Goal: Task Accomplishment & Management: Use online tool/utility

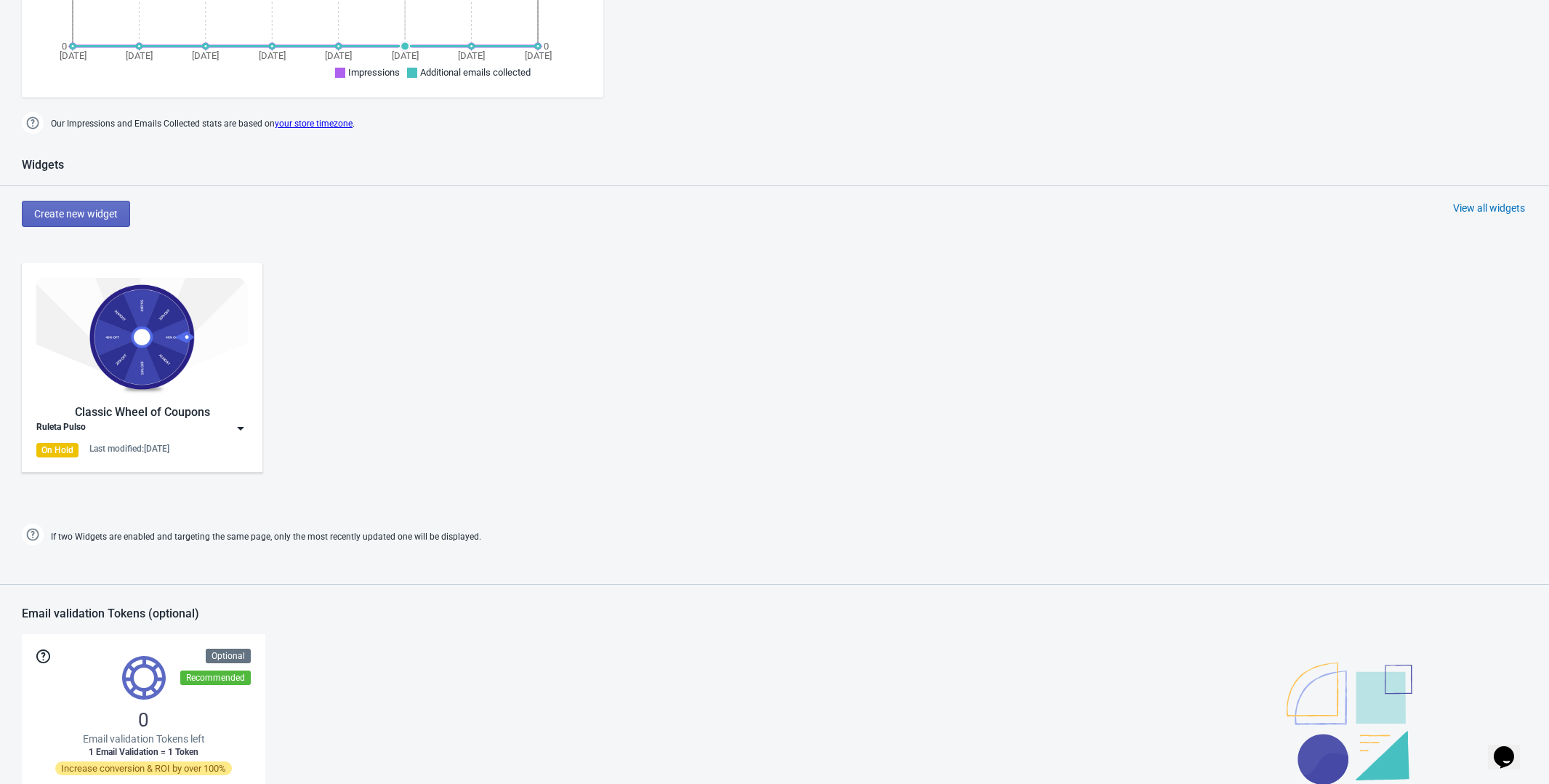
scroll to position [480, 0]
click at [184, 409] on div "Classic Wheel of Coupons" at bounding box center [142, 411] width 211 height 17
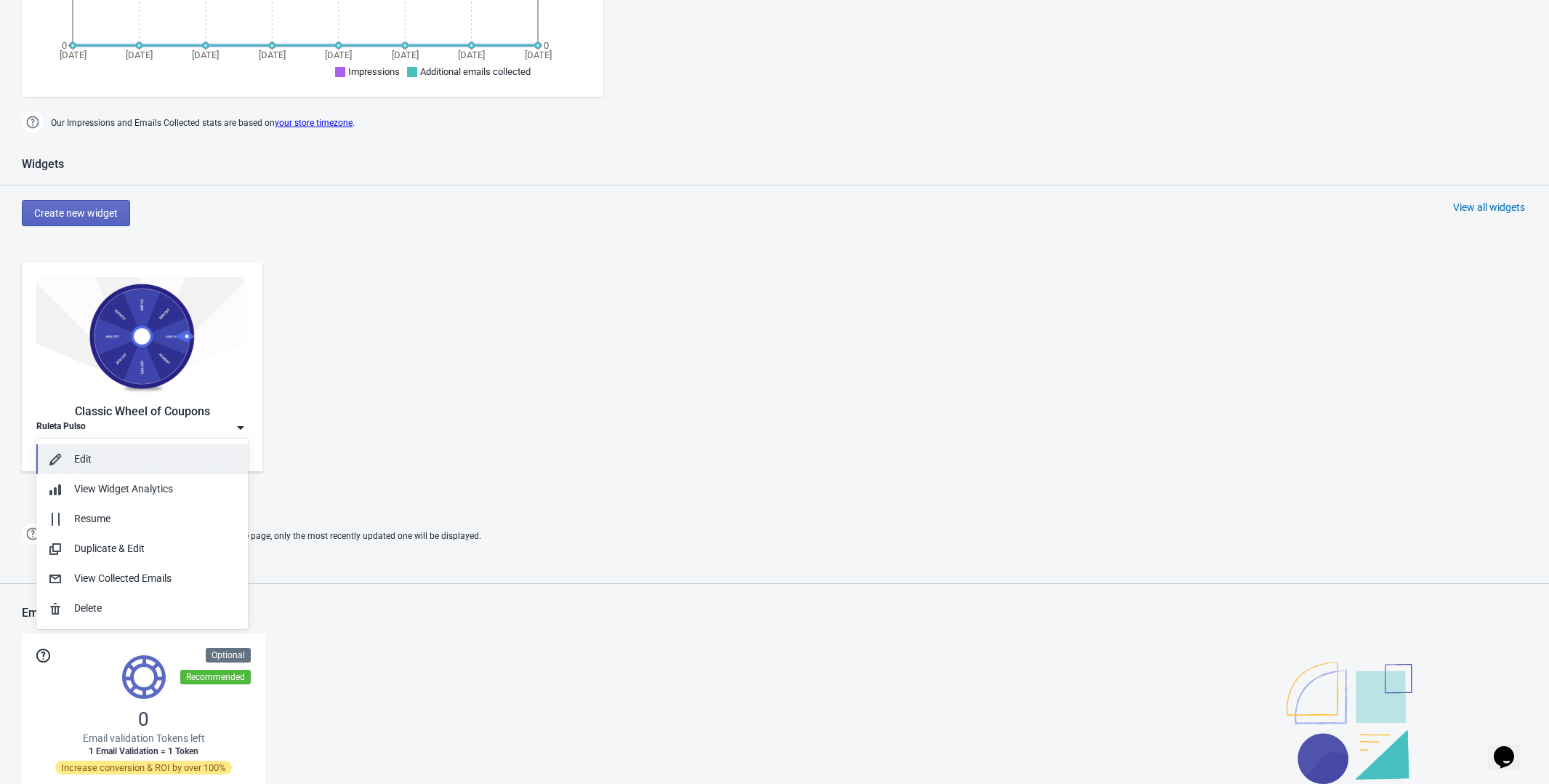
click at [134, 460] on div "Edit" at bounding box center [155, 459] width 163 height 16
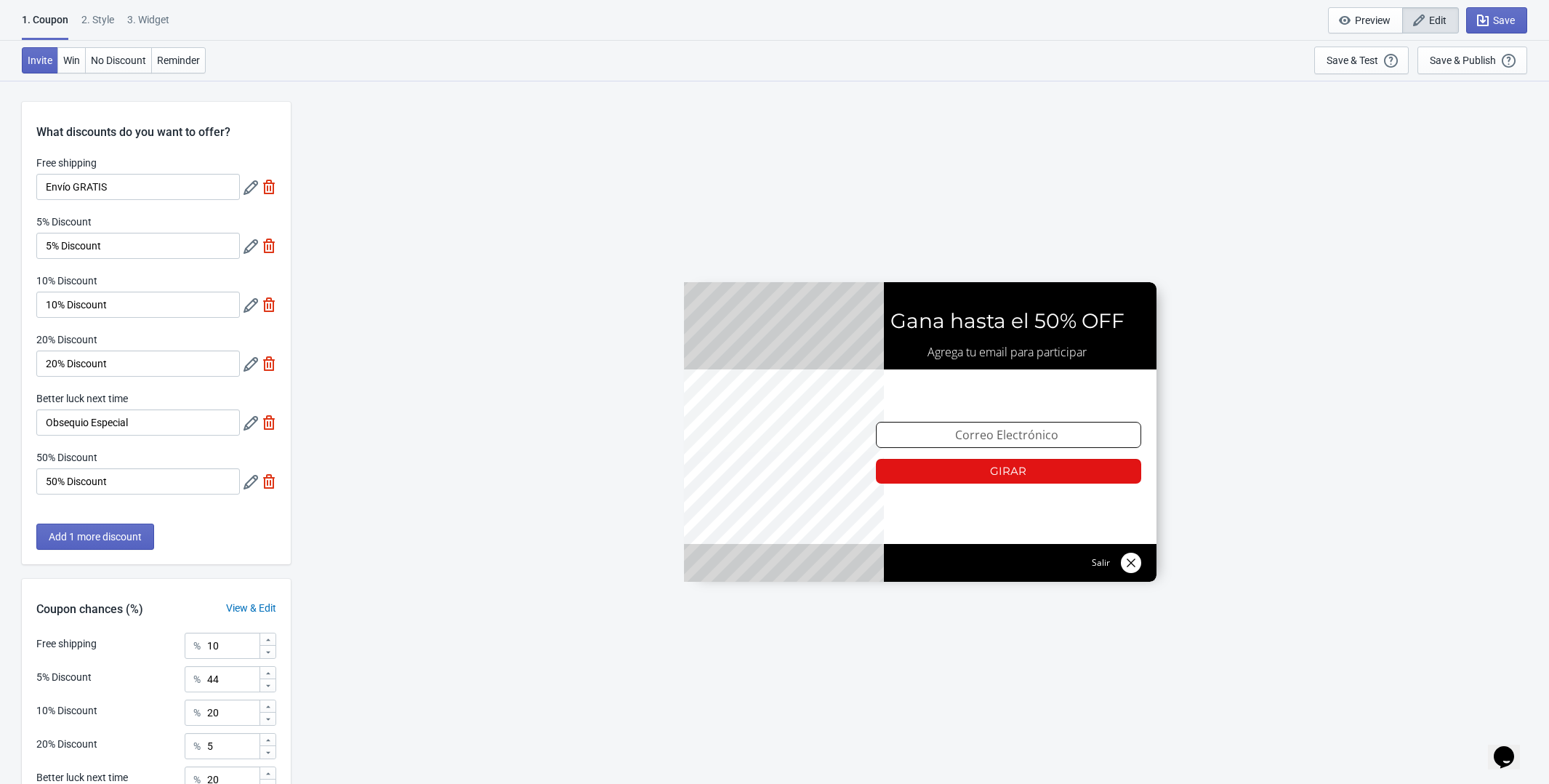
click at [490, 331] on div "SASDERWERT3H Gana hasta el 50% OFF Agrega tu email para participar email-input …" at bounding box center [920, 431] width 1244 height 703
click at [250, 250] on icon at bounding box center [251, 247] width 15 height 15
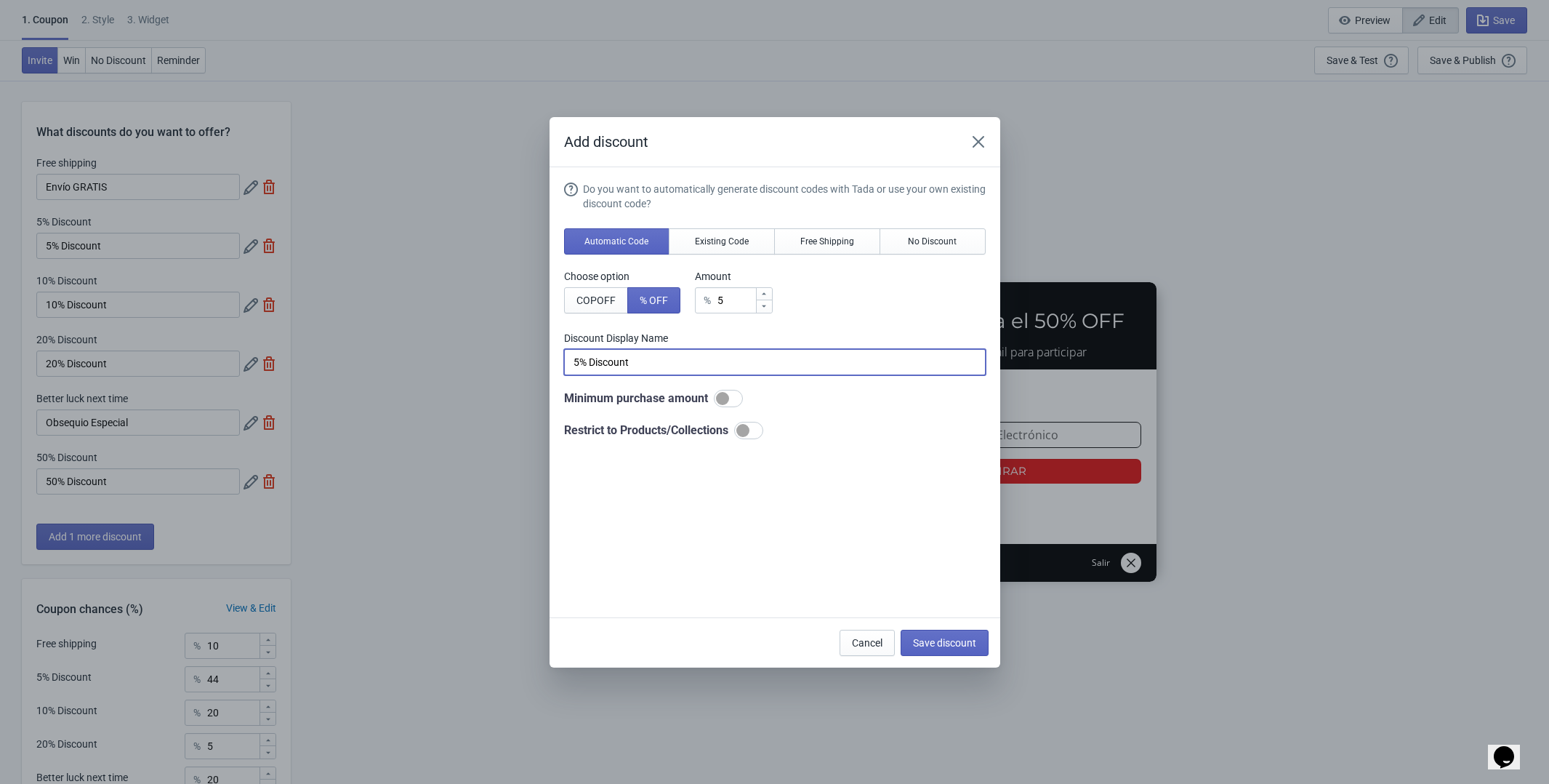
click at [653, 364] on input "5% Discount" at bounding box center [774, 362] width 421 height 27
type input "5% Descuento"
click at [939, 638] on span "Save discount" at bounding box center [945, 643] width 63 height 12
type input "5% Descuento"
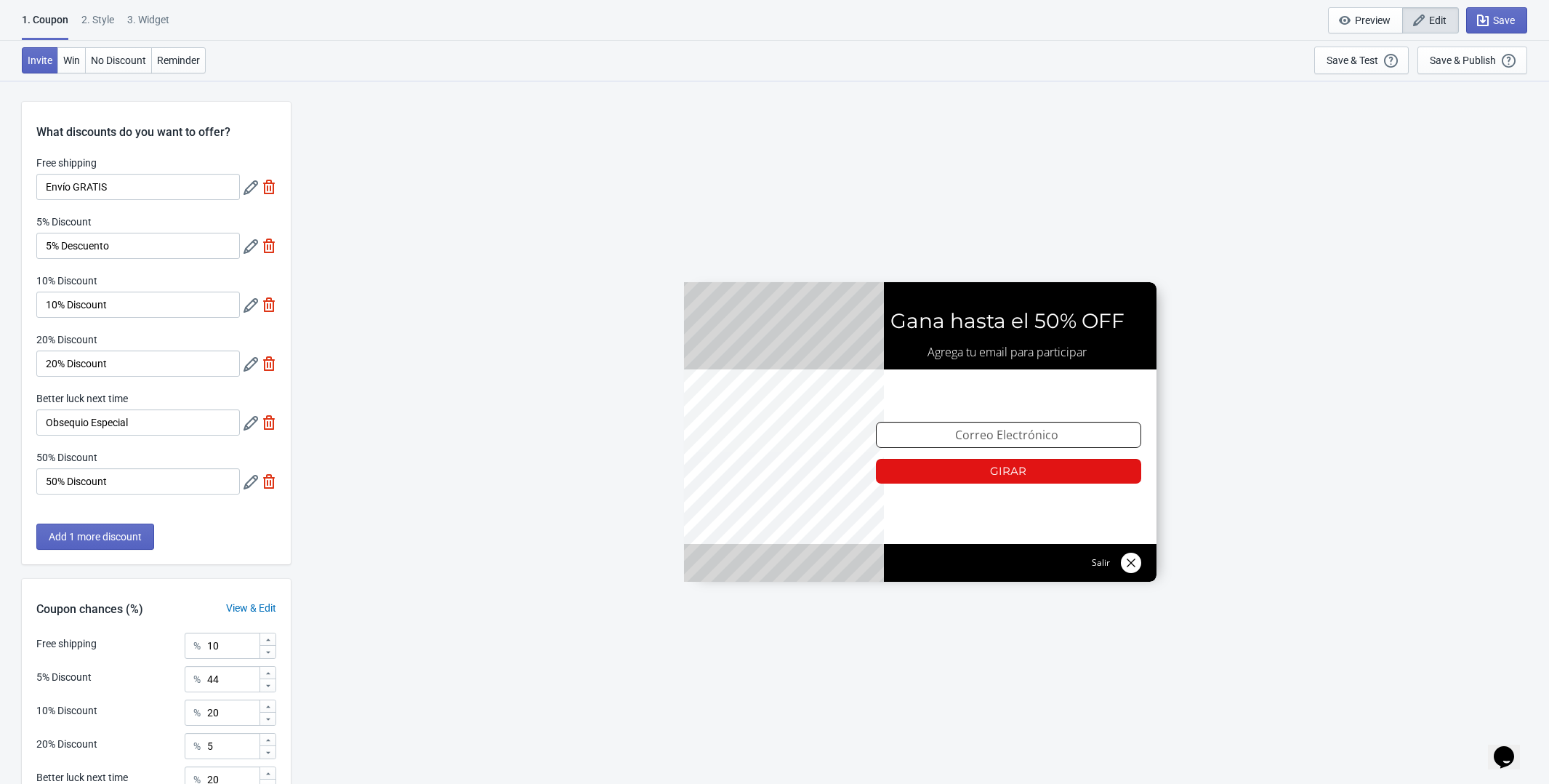
click at [245, 308] on icon at bounding box center [251, 306] width 15 height 15
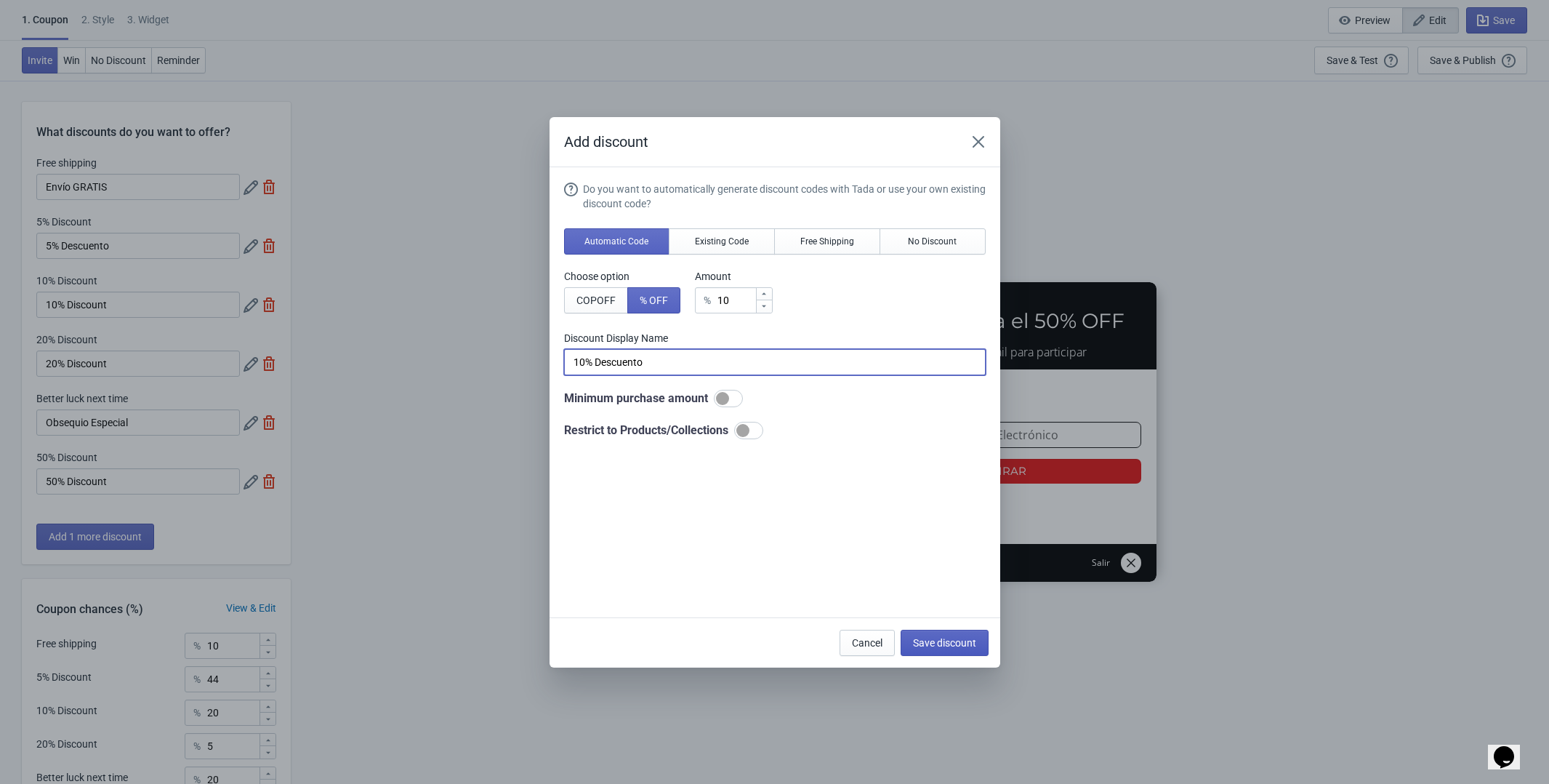
type input "10% Descuento"
click at [971, 646] on span "Save discount" at bounding box center [945, 643] width 63 height 12
type input "10% Descuento"
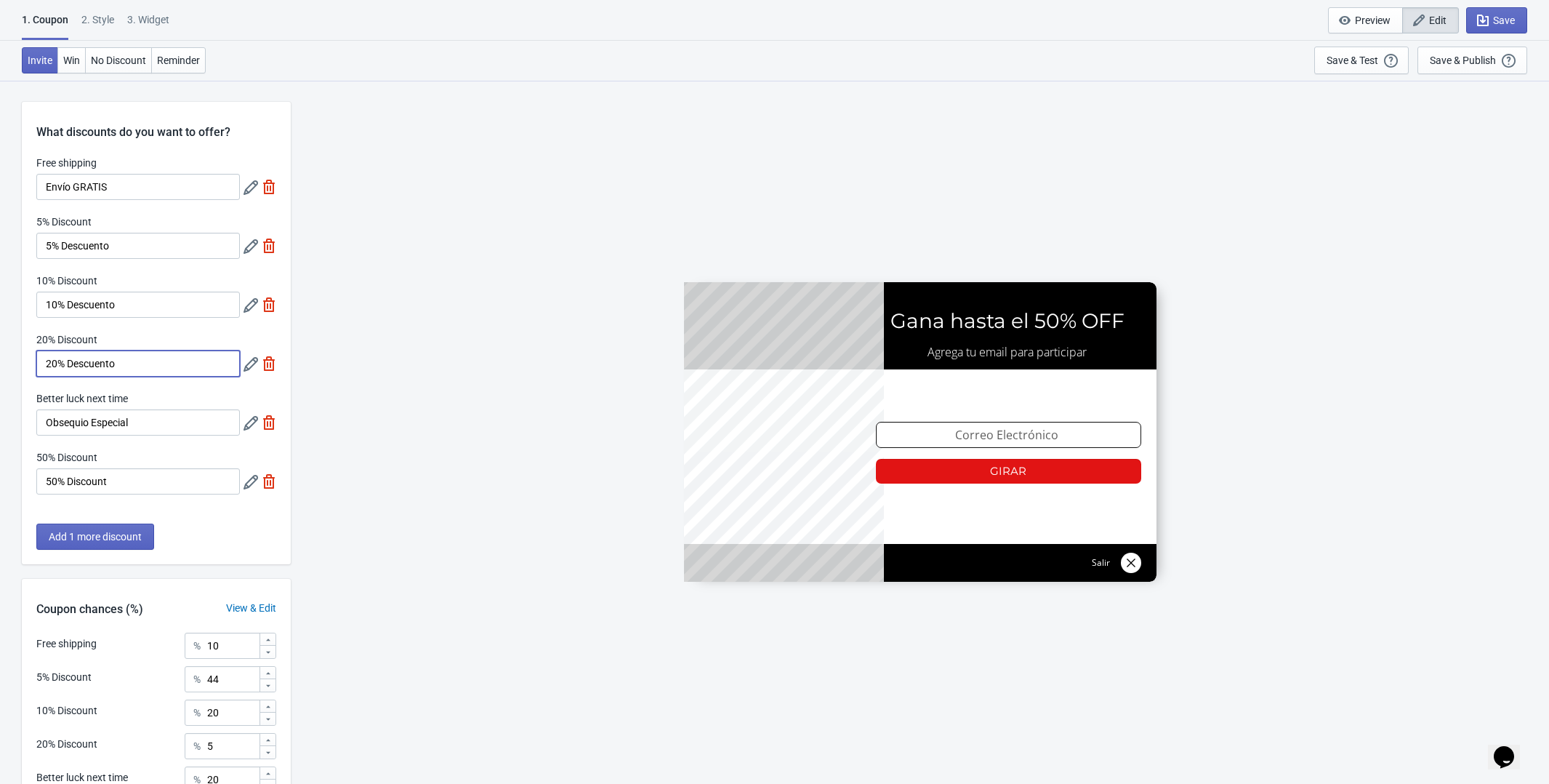
type input "20% Descuento"
click at [219, 391] on div "Free shipping Envío GRATIS 5% Discount 5% Descuento 10% Discount 10% Descuento …" at bounding box center [156, 331] width 269 height 353
click at [246, 372] on icon at bounding box center [251, 364] width 15 height 15
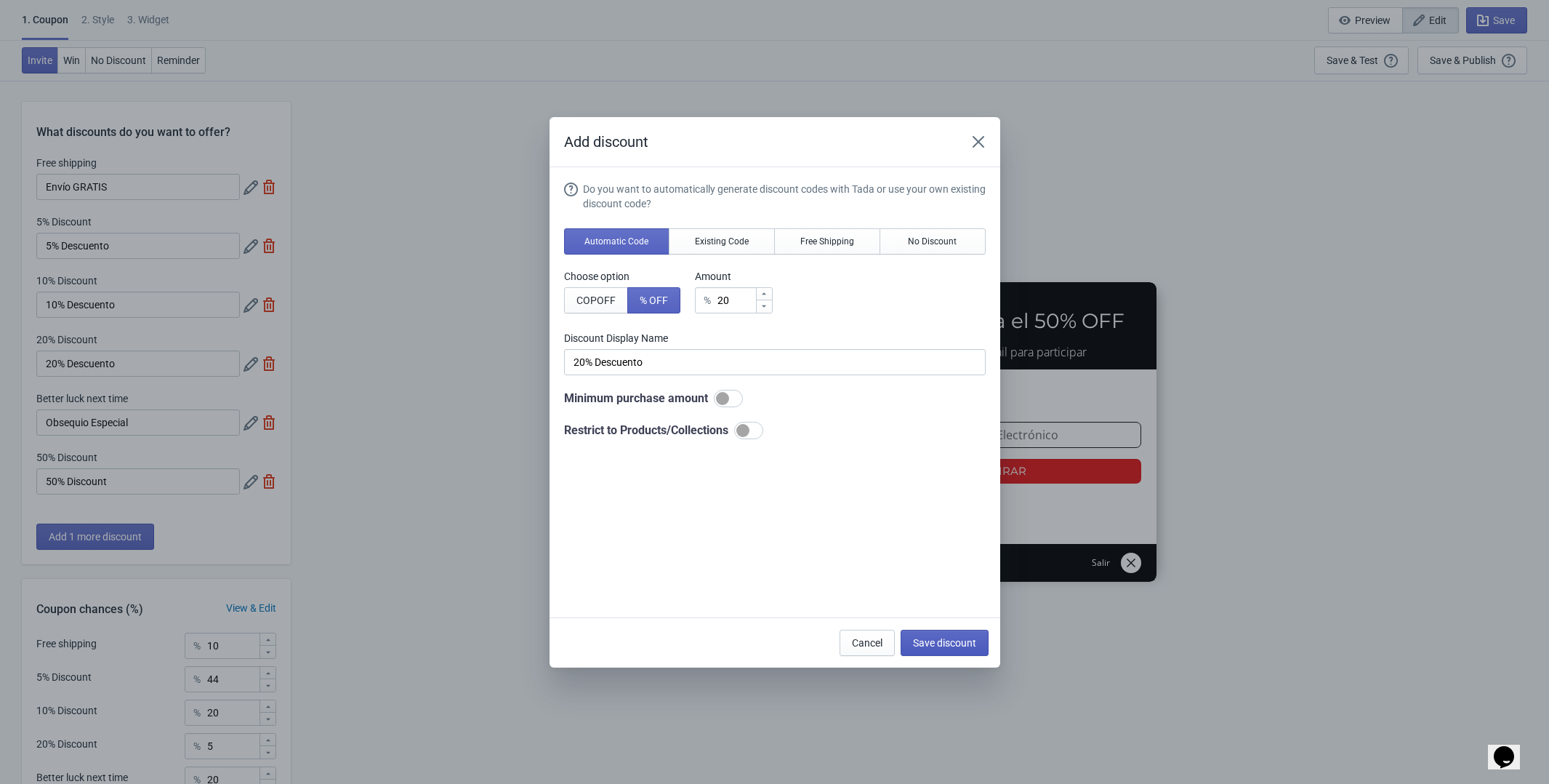
click at [971, 651] on button "Save discount" at bounding box center [945, 643] width 88 height 27
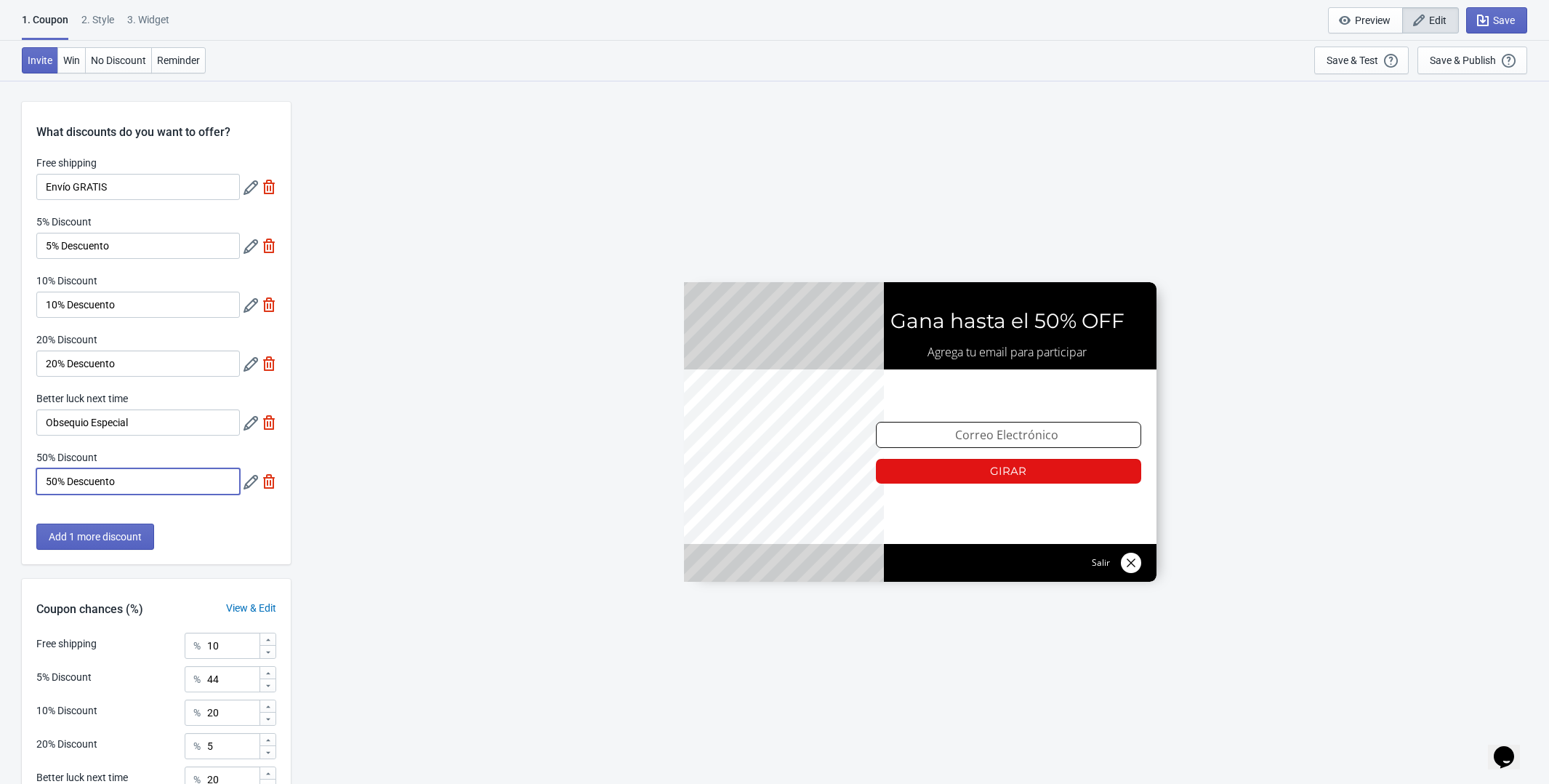
type input "50% Descuento"
click at [254, 489] on icon at bounding box center [251, 482] width 15 height 15
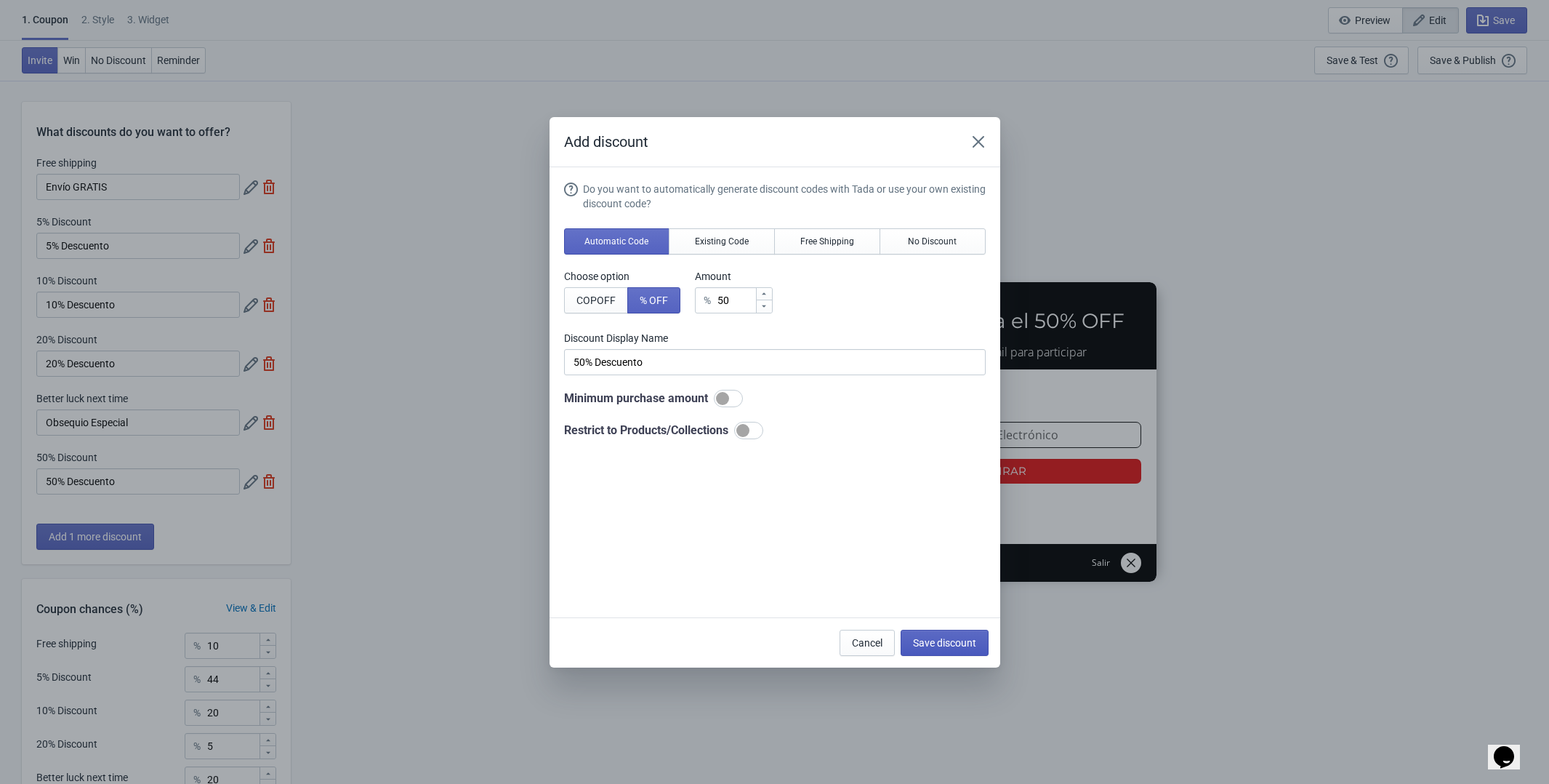
click at [972, 631] on button "Save discount" at bounding box center [945, 643] width 88 height 27
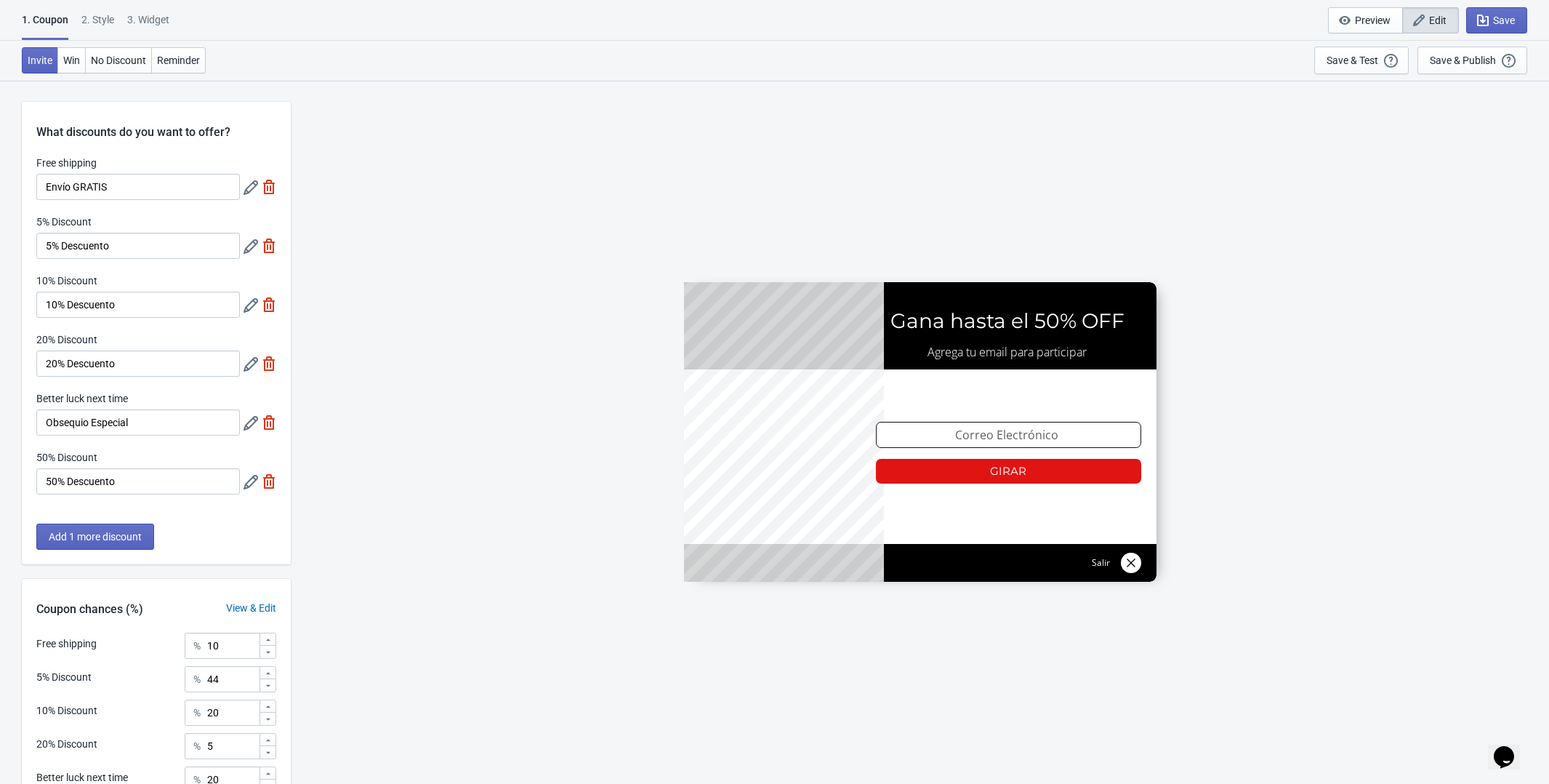
click at [215, 516] on div "What discounts do you want to offer? Free shipping Envío GRATIS 5% Discount 5% …" at bounding box center [156, 333] width 269 height 463
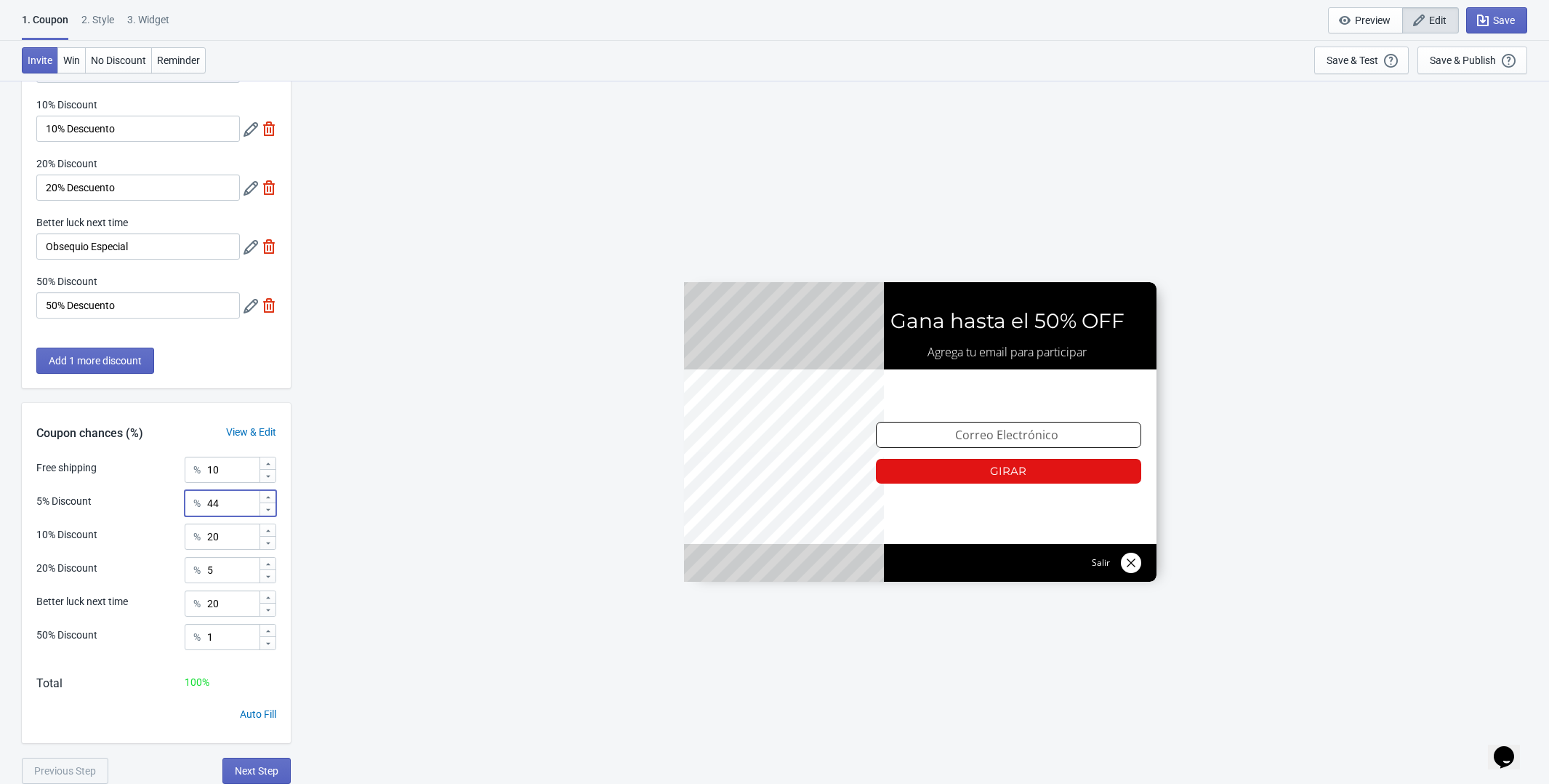
click at [233, 510] on input "44" at bounding box center [232, 503] width 52 height 27
type input "4"
type input "50"
click at [229, 537] on input "20" at bounding box center [232, 536] width 52 height 27
type input "2"
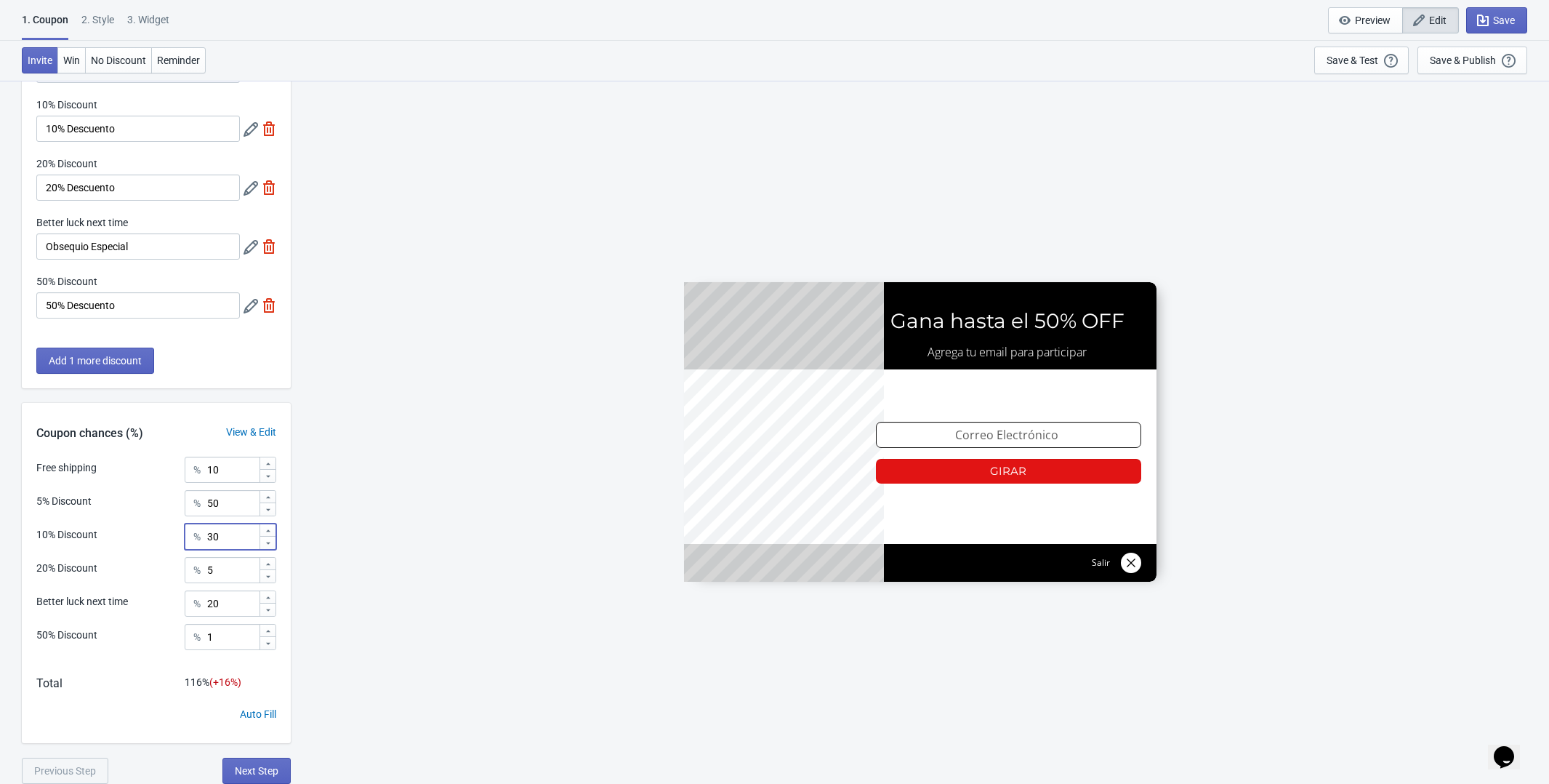
type input "30"
click at [229, 578] on input "5" at bounding box center [232, 570] width 52 height 27
click at [225, 599] on input "20" at bounding box center [232, 603] width 52 height 27
type input "2"
type input "3"
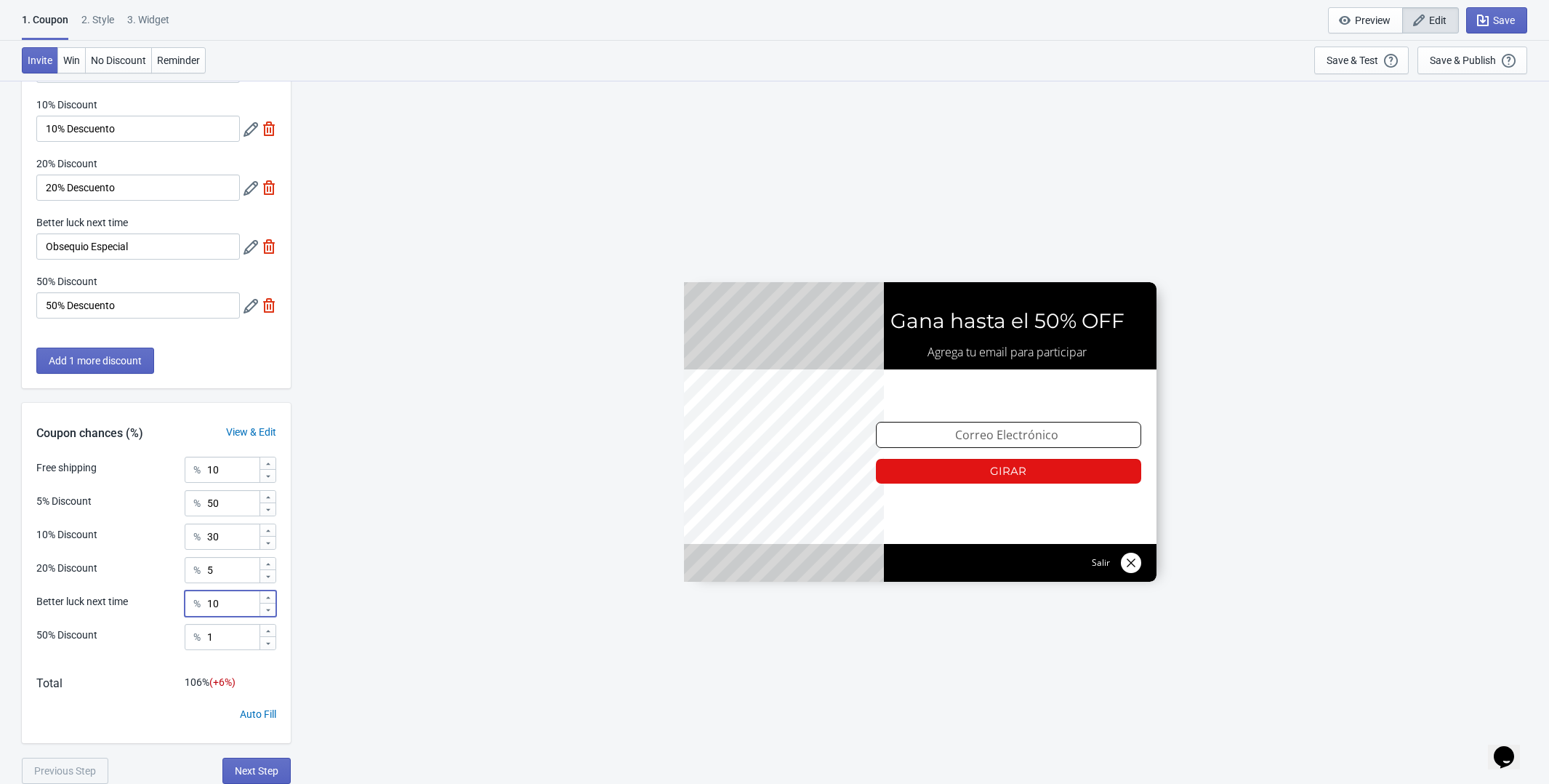
type input "10"
click at [225, 639] on input "1" at bounding box center [232, 636] width 52 height 27
type input "0"
click at [152, 688] on div "Total 105 % (+ 5 %)" at bounding box center [156, 690] width 269 height 32
click at [229, 476] on input "10" at bounding box center [232, 469] width 52 height 27
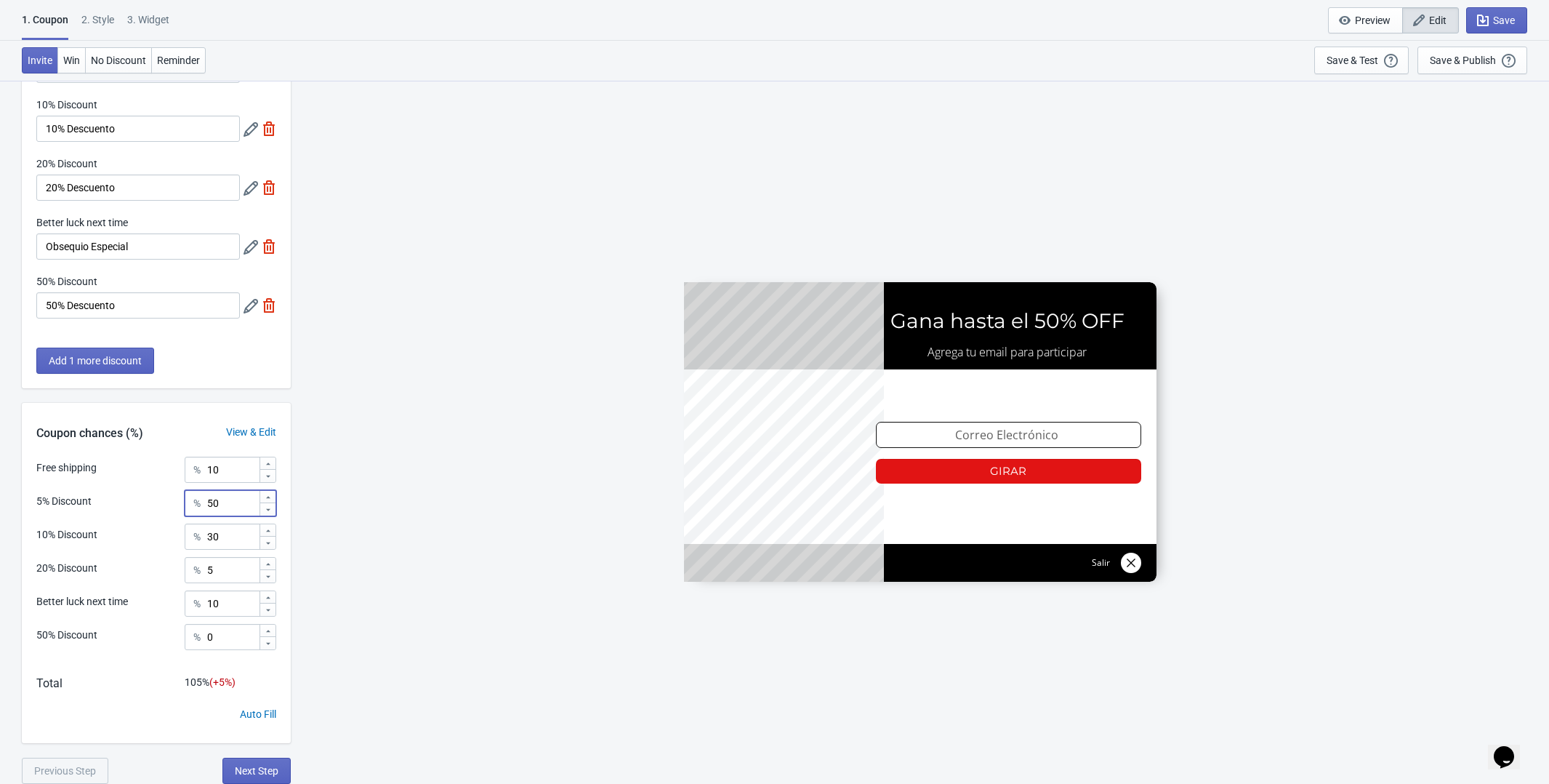
click at [229, 501] on input "50" at bounding box center [232, 503] width 52 height 27
type input "5"
type input "40"
click at [184, 407] on div "Coupon chances (%) View & Edit" at bounding box center [156, 430] width 269 height 54
click at [225, 607] on input "10" at bounding box center [232, 603] width 52 height 27
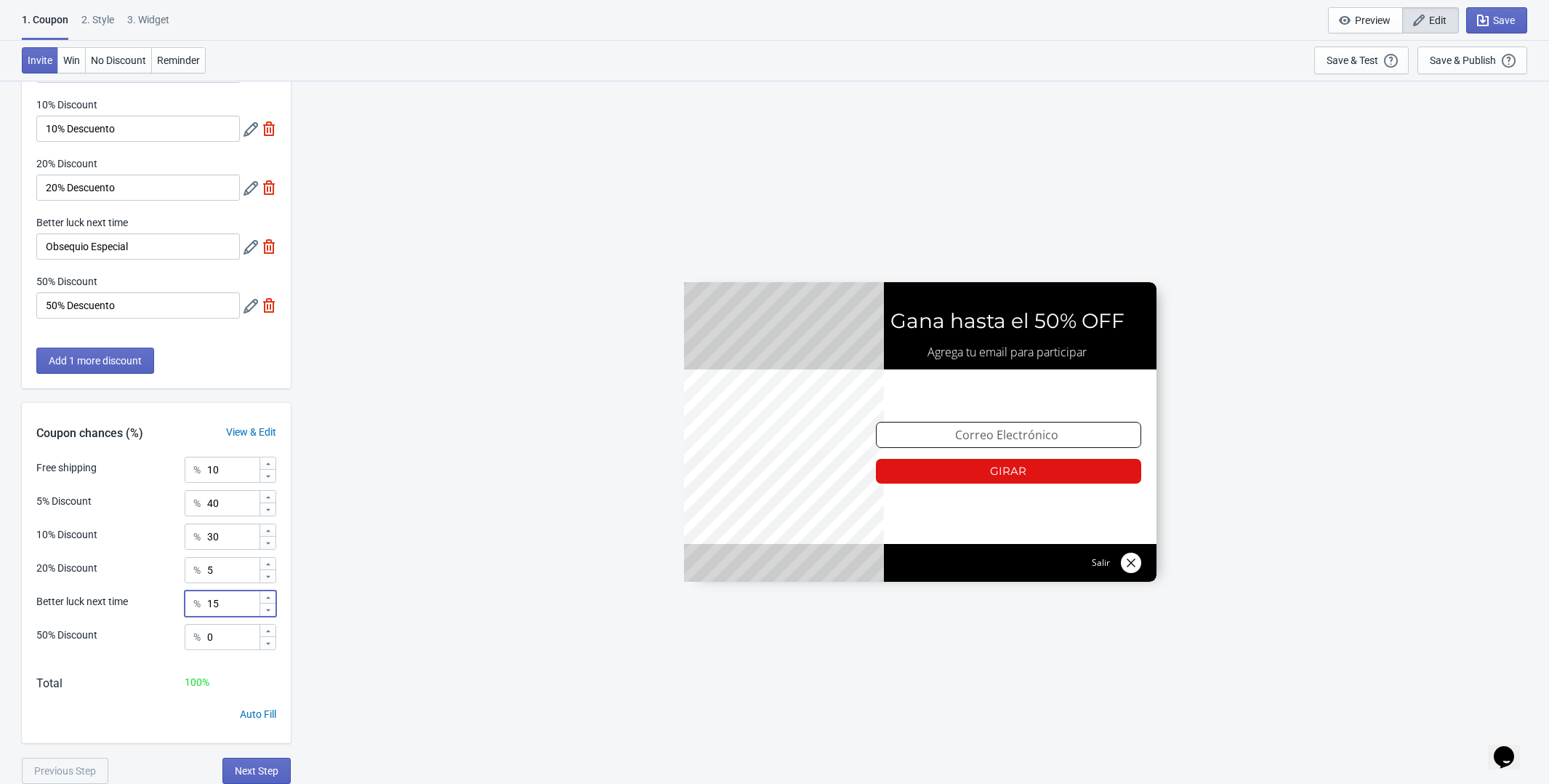
type input "15"
click at [403, 662] on div "SASDERWERT3H Gana hasta el 50% OFF Agrega tu email para participar email-input …" at bounding box center [920, 431] width 1244 height 703
click at [1486, 24] on icon "button" at bounding box center [1483, 20] width 15 height 15
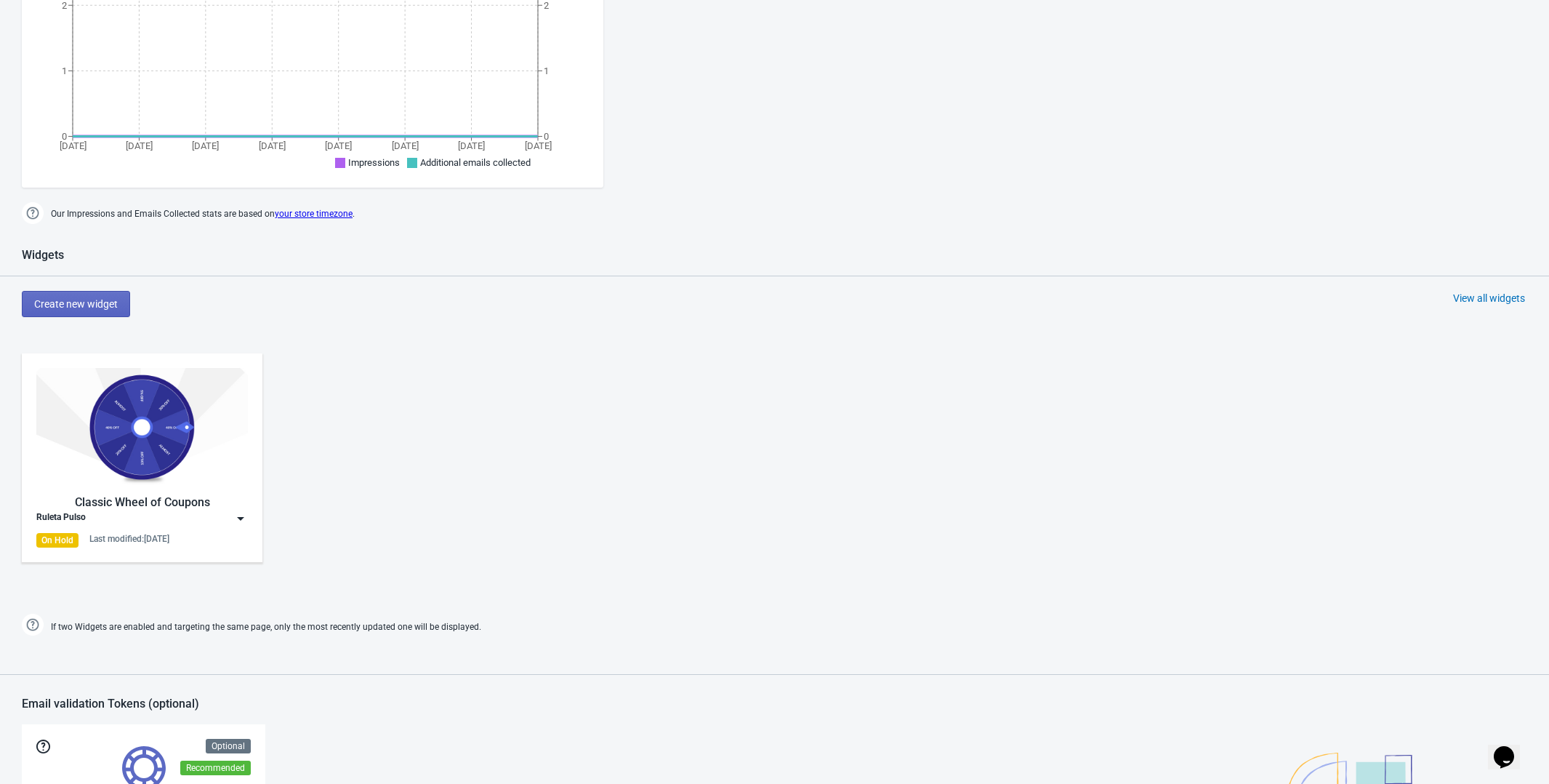
scroll to position [397, 0]
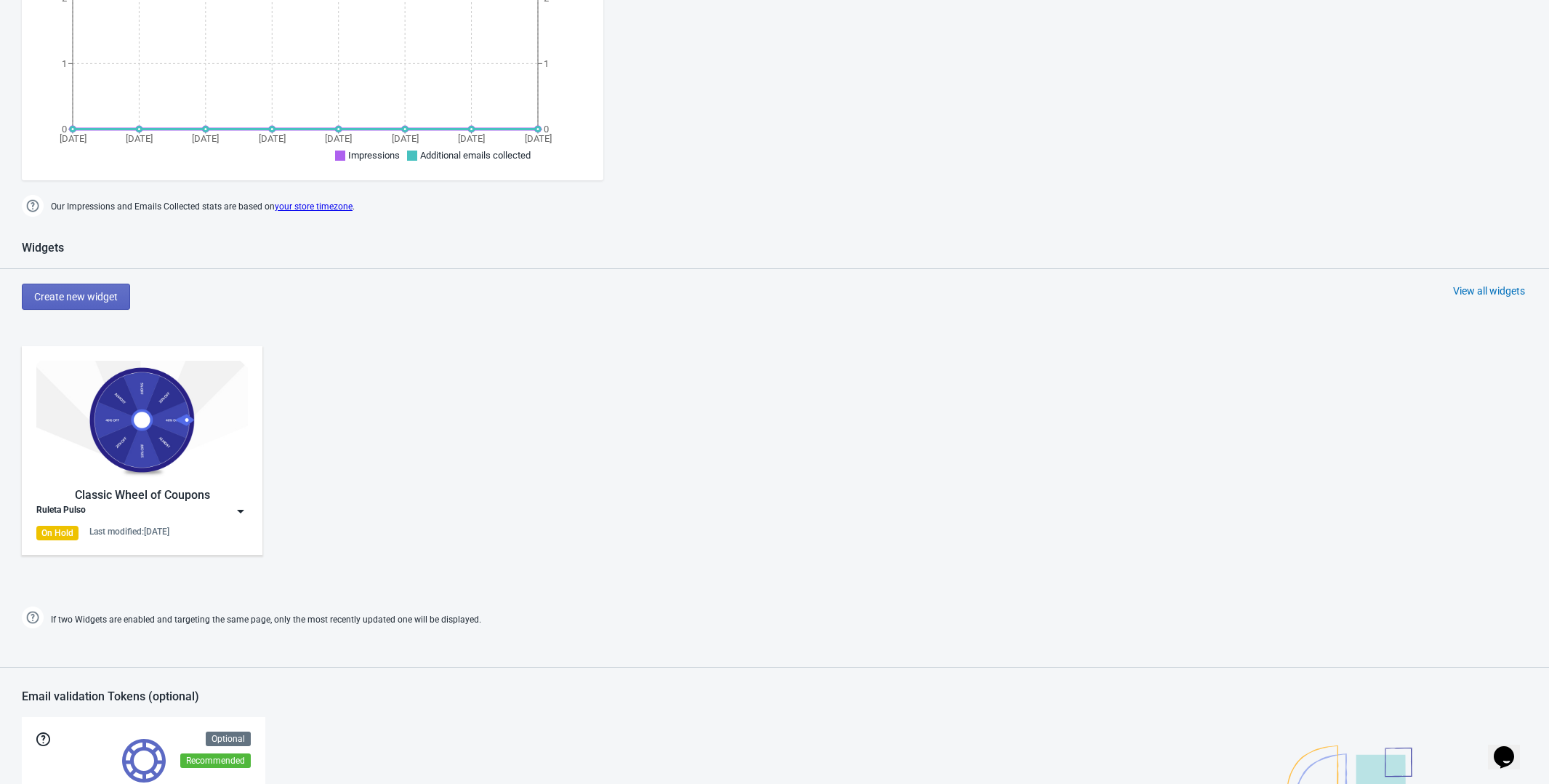
click at [244, 513] on img at bounding box center [241, 511] width 15 height 15
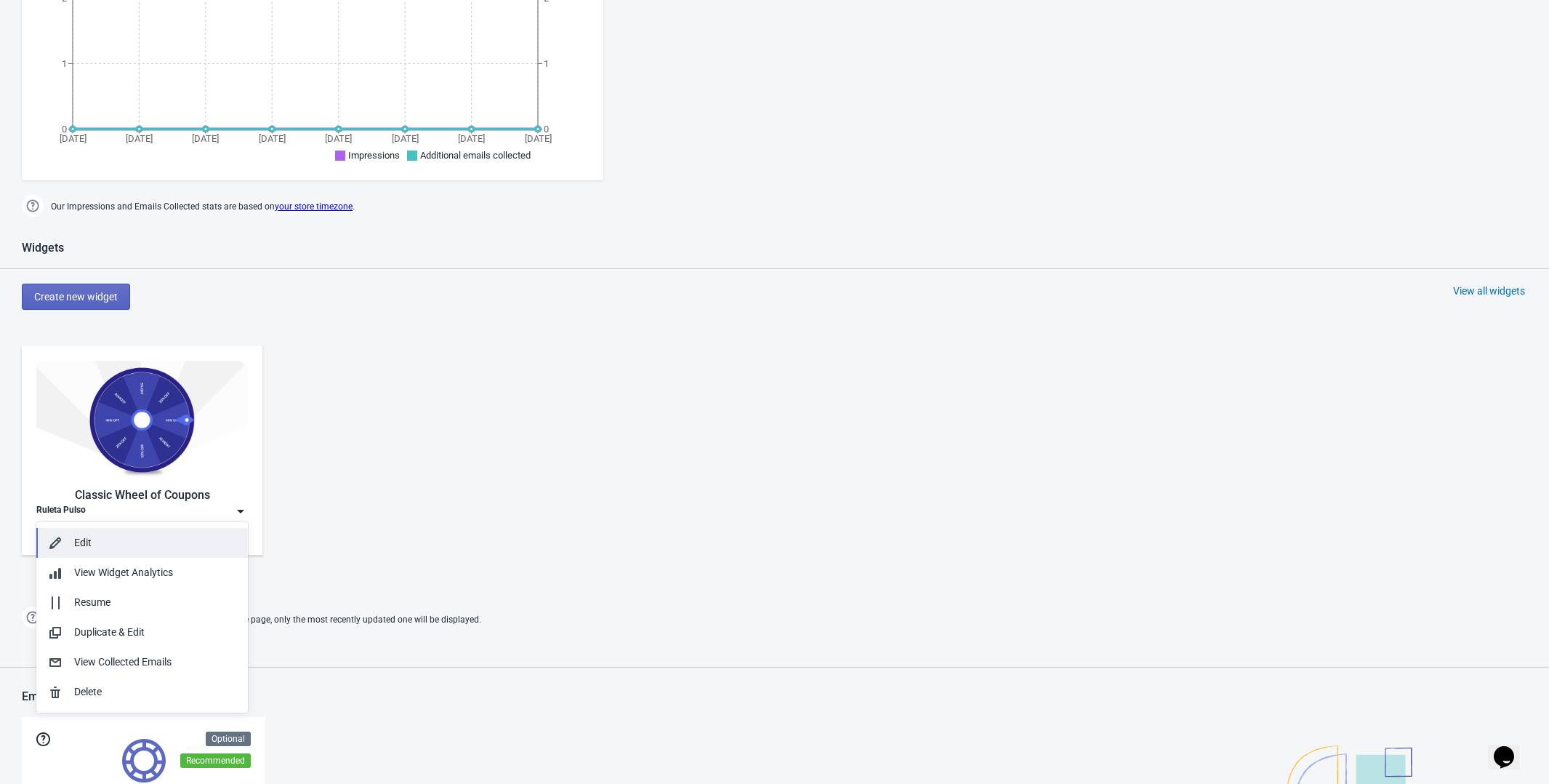
click at [162, 539] on div "Edit" at bounding box center [155, 543] width 163 height 16
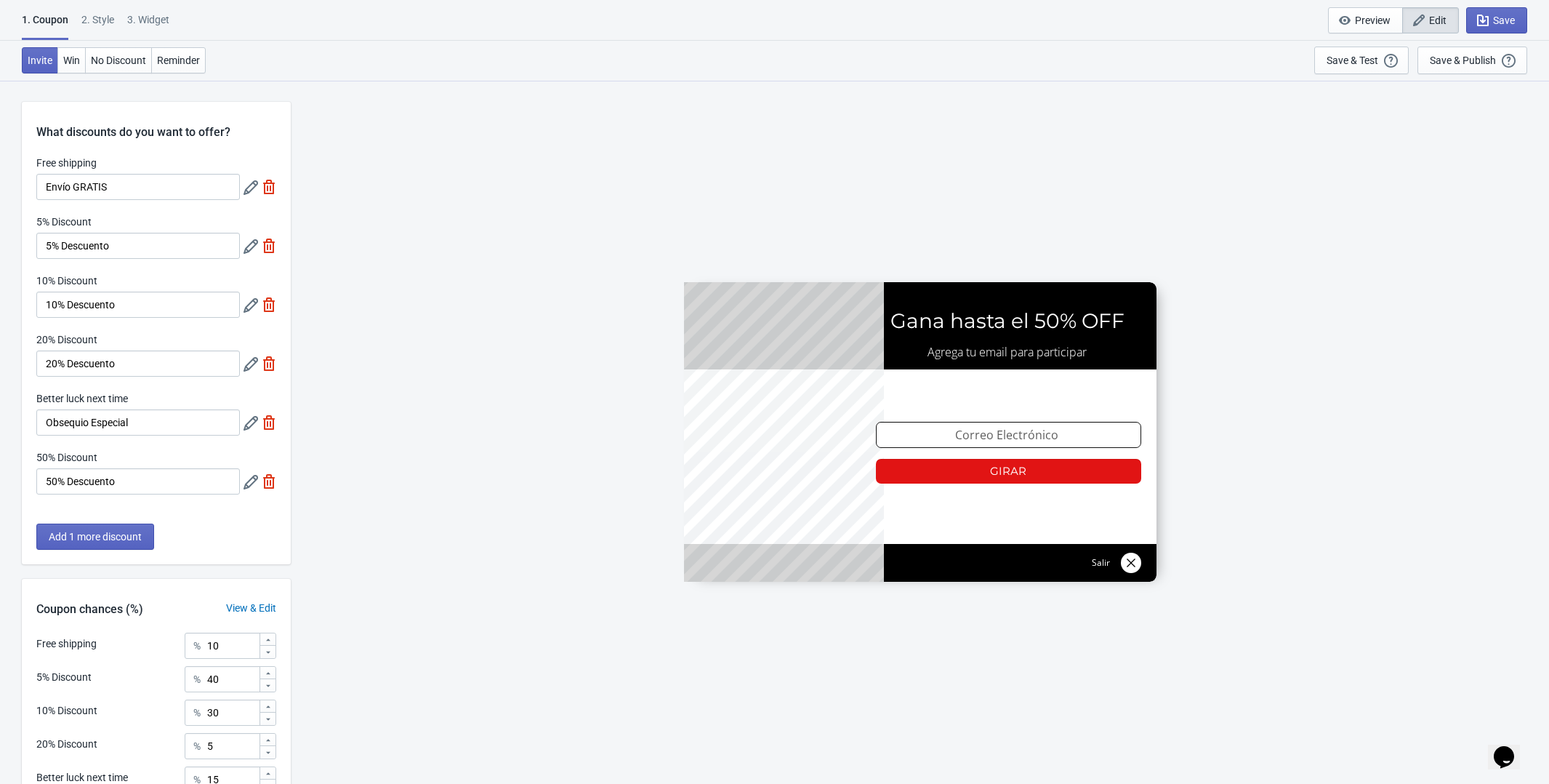
scroll to position [176, 0]
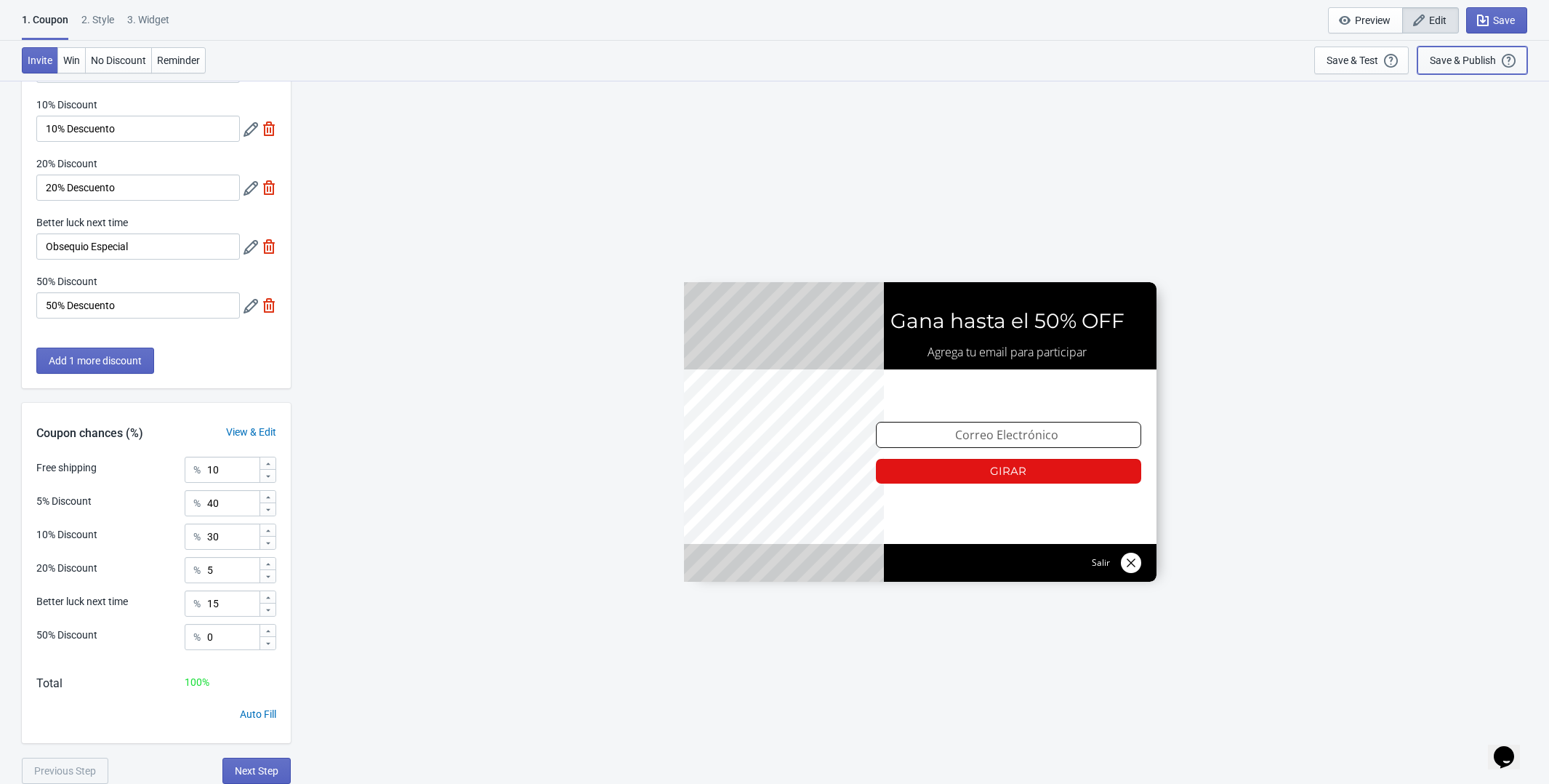
click at [1482, 65] on div "Save & Publish" at bounding box center [1464, 60] width 66 height 12
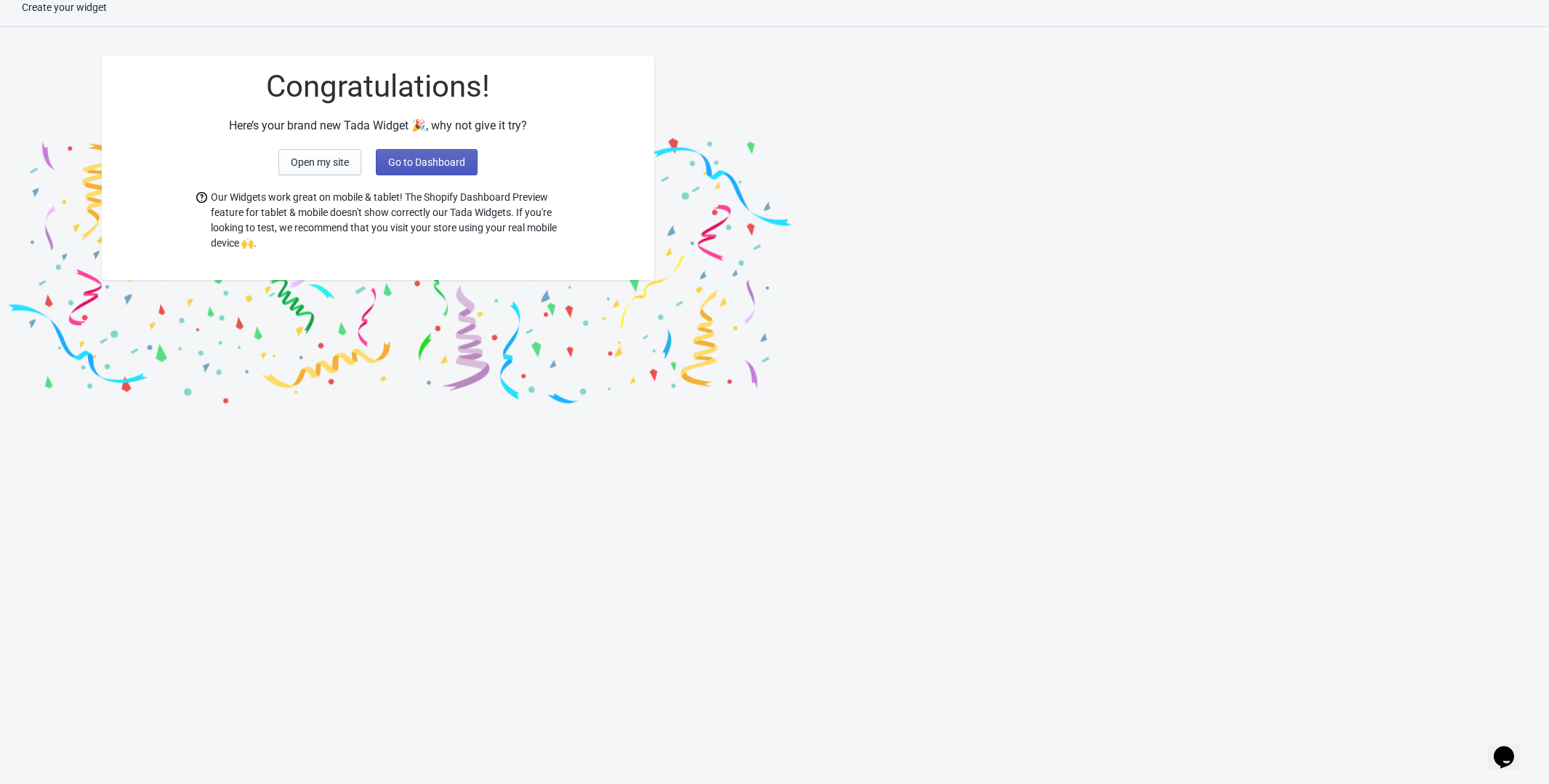
click at [427, 166] on span "Go to Dashboard" at bounding box center [427, 162] width 77 height 12
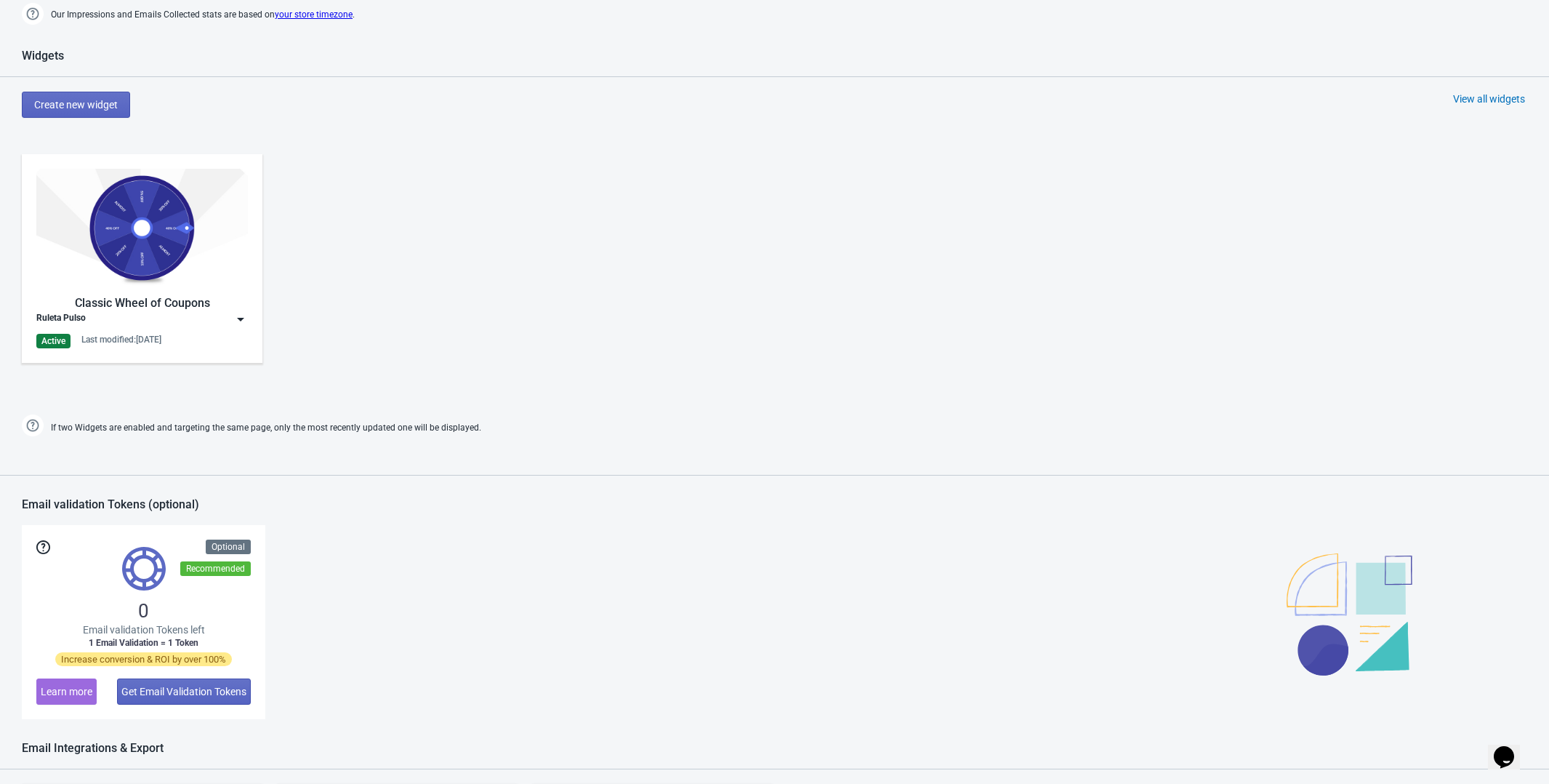
scroll to position [587, 0]
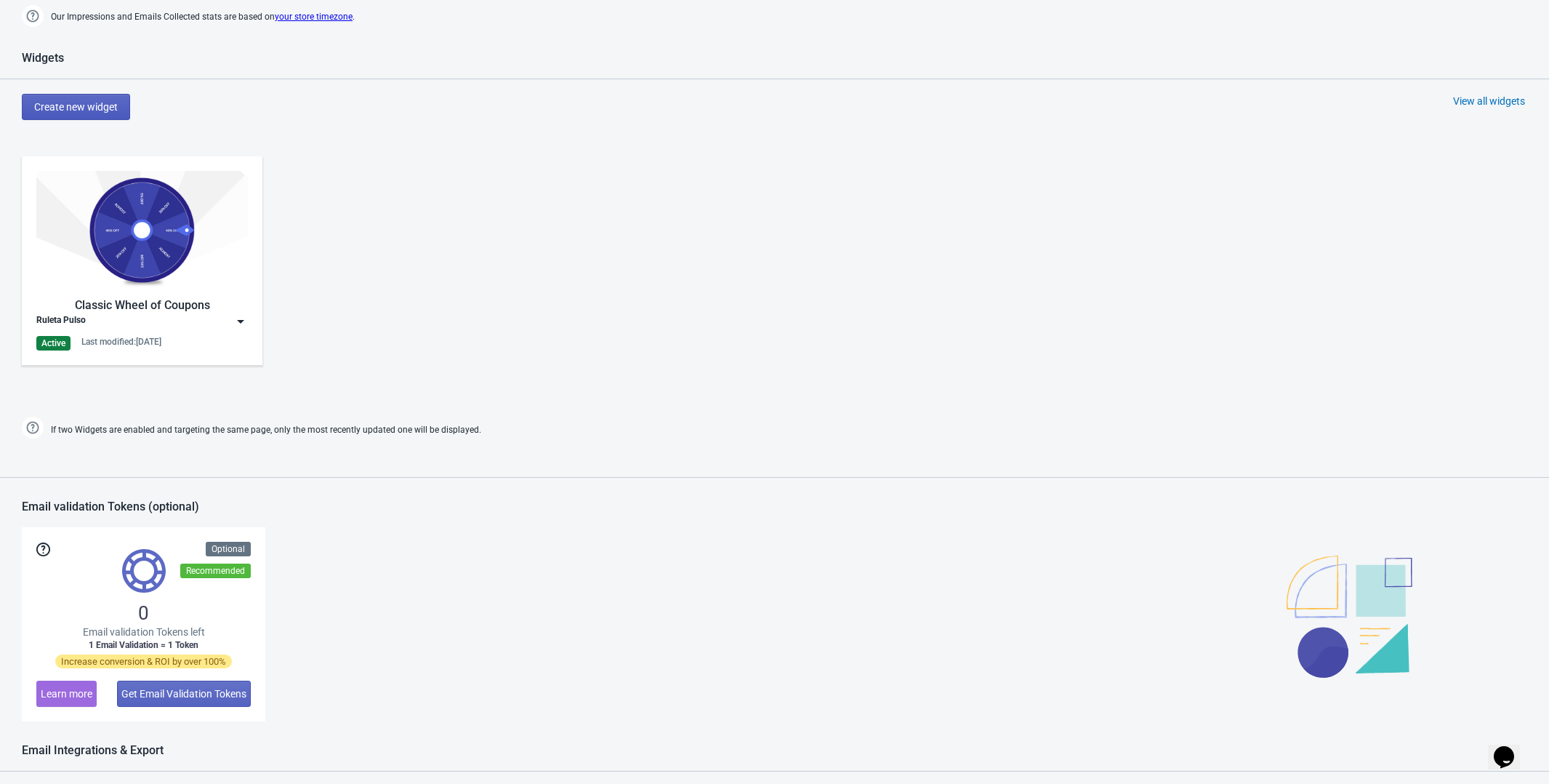
click at [92, 111] on span "Create new widget" at bounding box center [75, 106] width 84 height 12
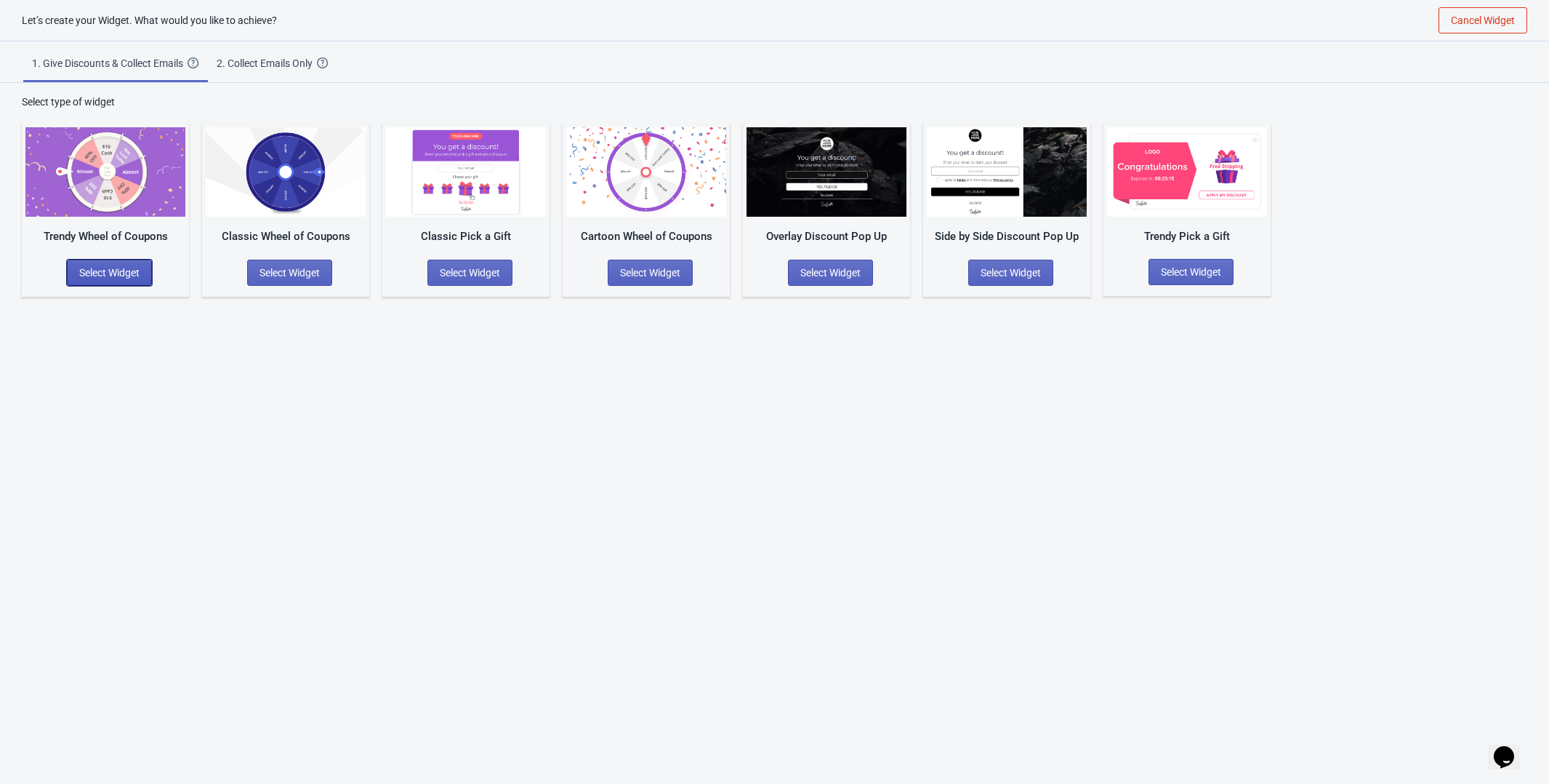
click at [125, 260] on button "Select Widget" at bounding box center [109, 273] width 85 height 27
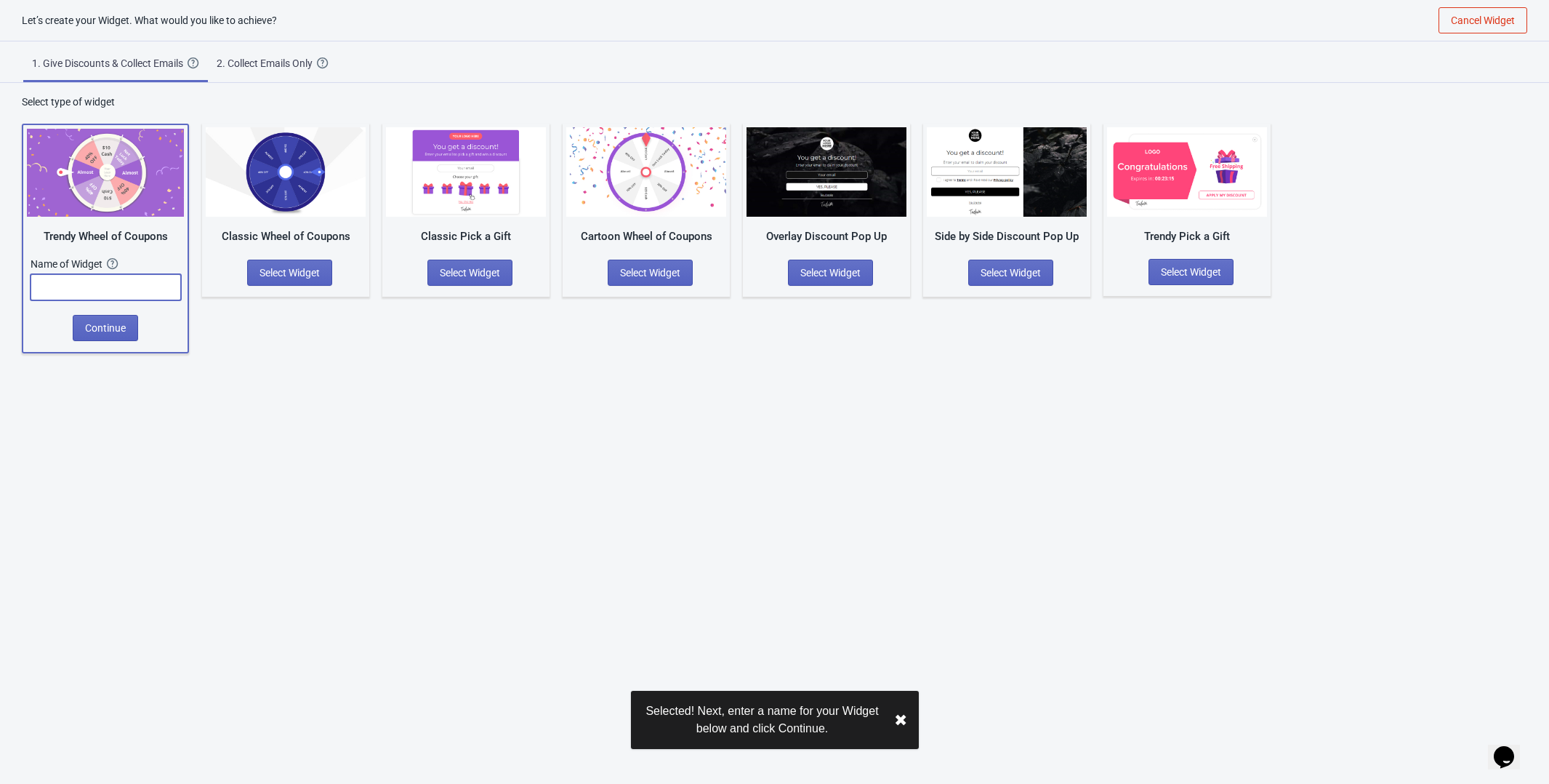
click at [103, 286] on input "text" at bounding box center [106, 287] width 151 height 27
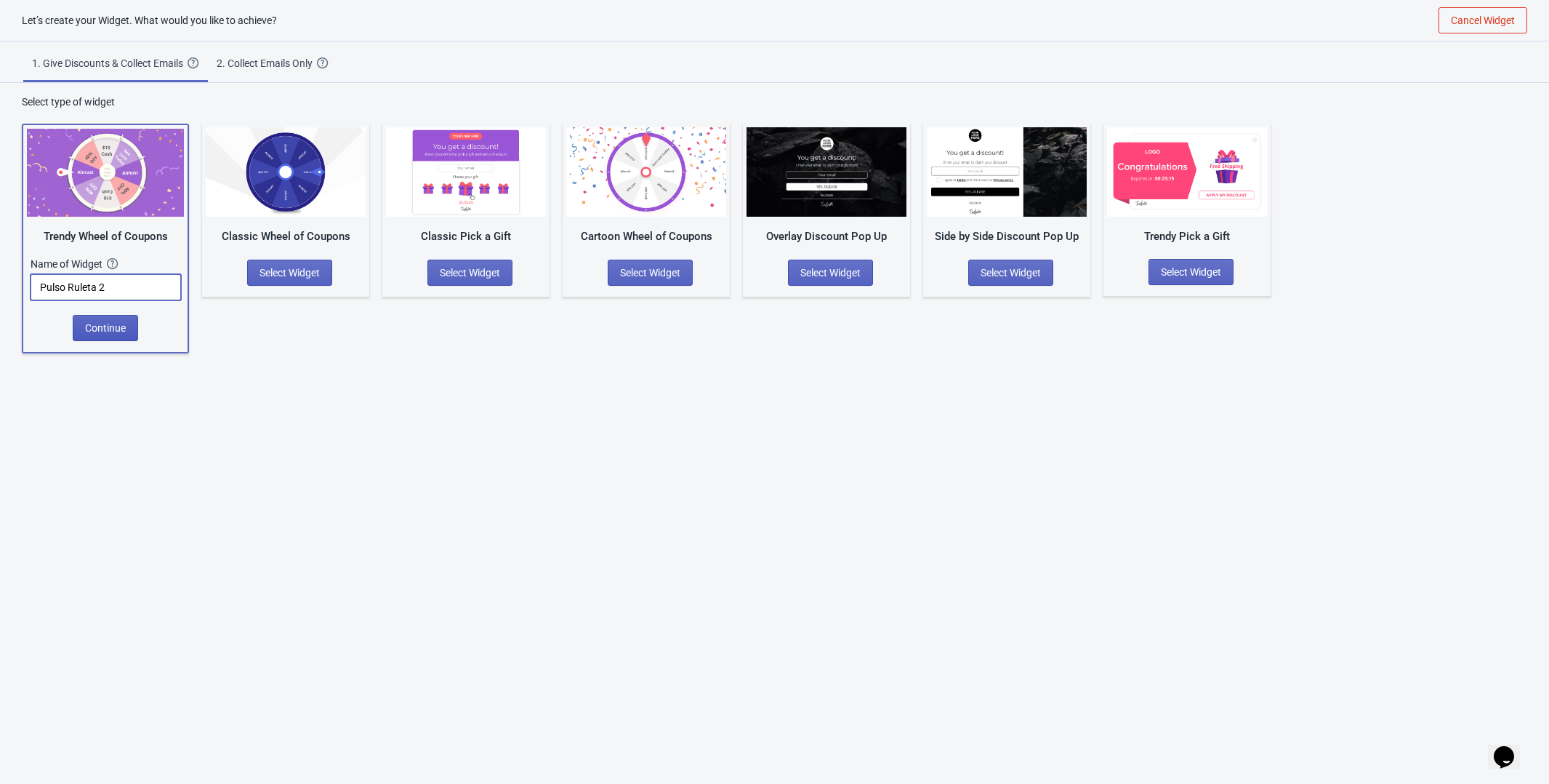
type input "Pulso Ruleta 2"
click at [107, 328] on span "Continue" at bounding box center [106, 328] width 40 height 12
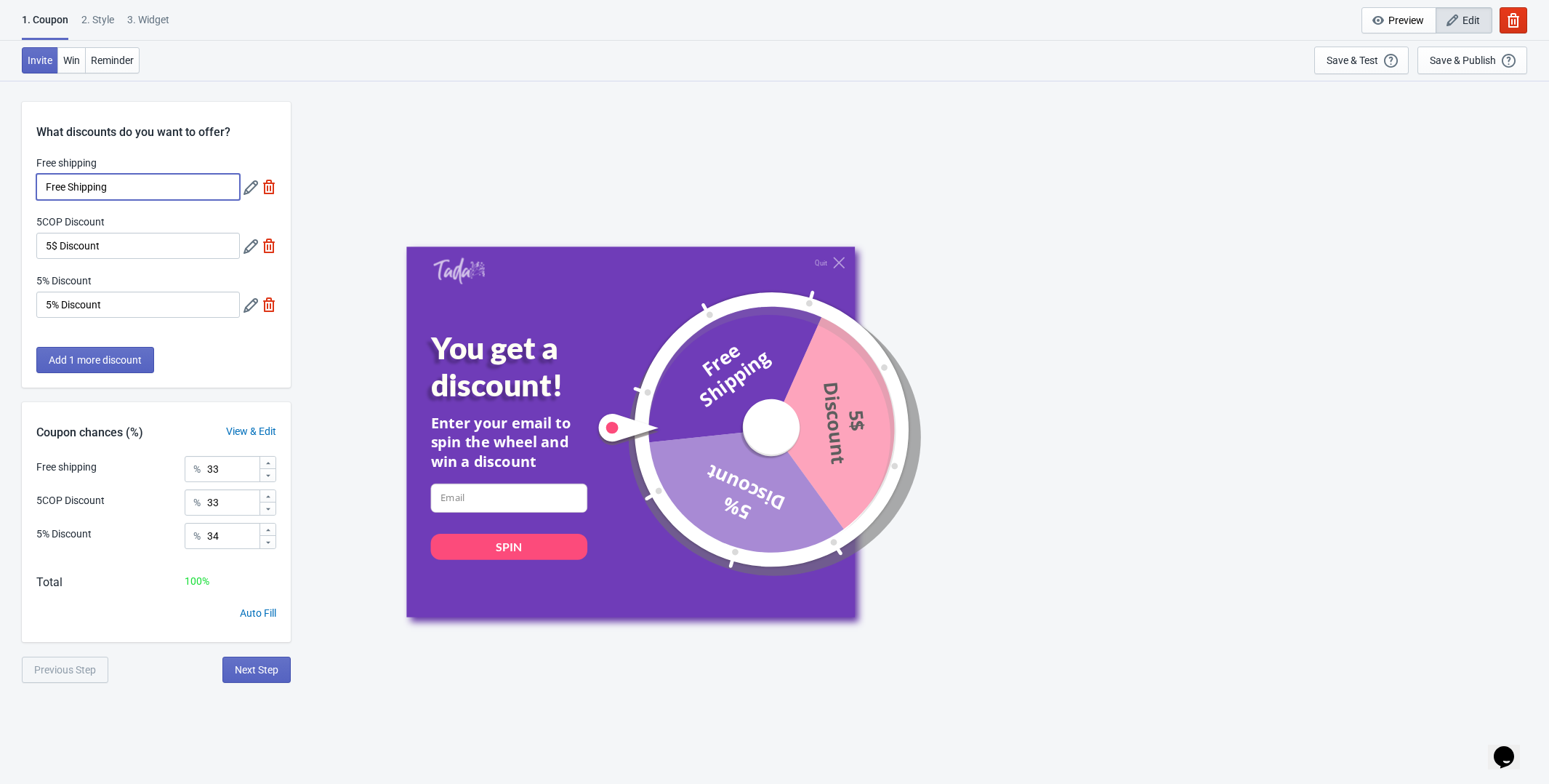
click at [121, 189] on input "Free Shipping" at bounding box center [139, 186] width 204 height 27
click at [400, 124] on div "Quit You get a discount! Enter your email to spin the wheel and win a discount …" at bounding box center [920, 431] width 1244 height 703
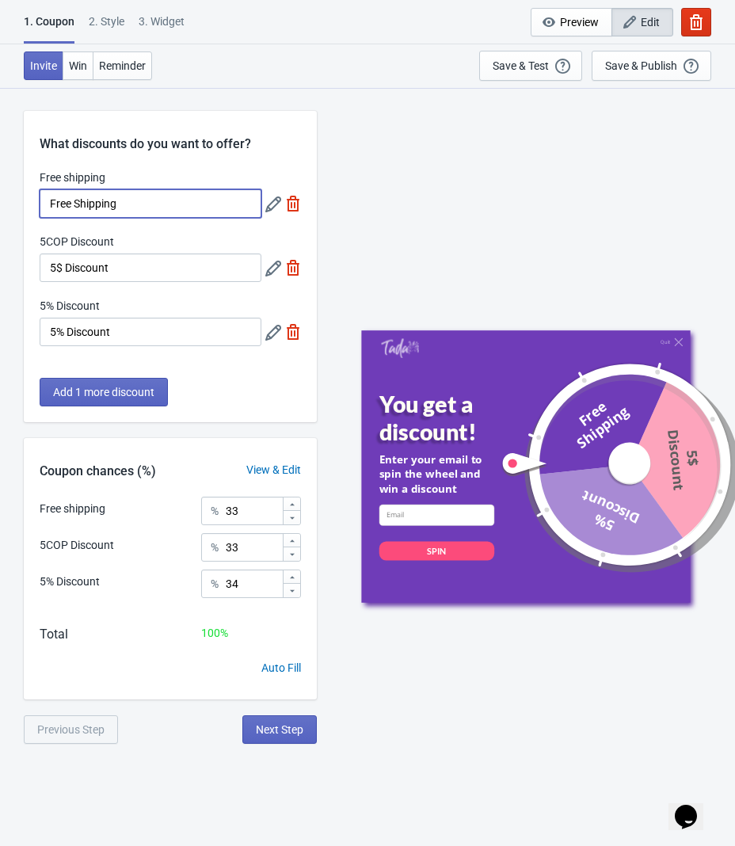
click at [149, 209] on input "Free Shipping" at bounding box center [151, 203] width 222 height 29
type input "F"
type input "Envío GRATIS"
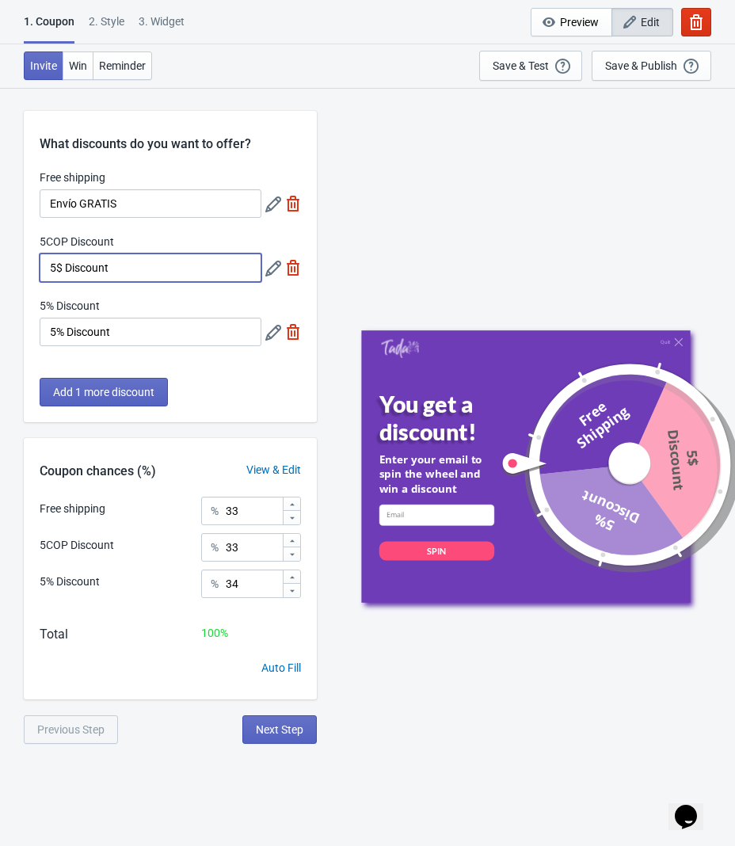
click at [131, 272] on input "5$ Discount" at bounding box center [151, 267] width 222 height 29
click at [277, 262] on icon at bounding box center [273, 269] width 16 height 16
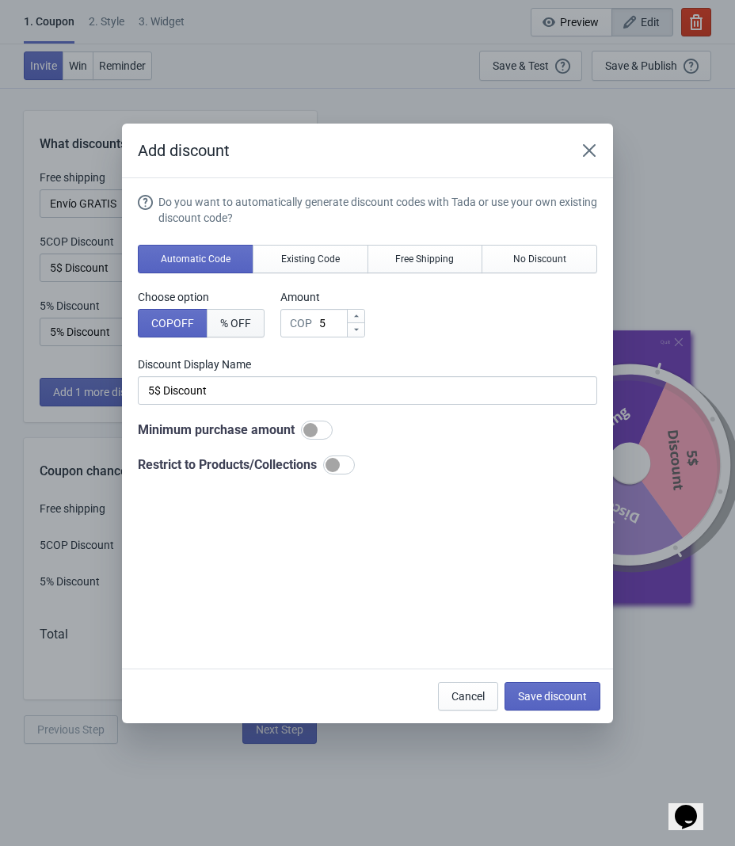
click at [242, 329] on button "% OFF" at bounding box center [236, 323] width 58 height 29
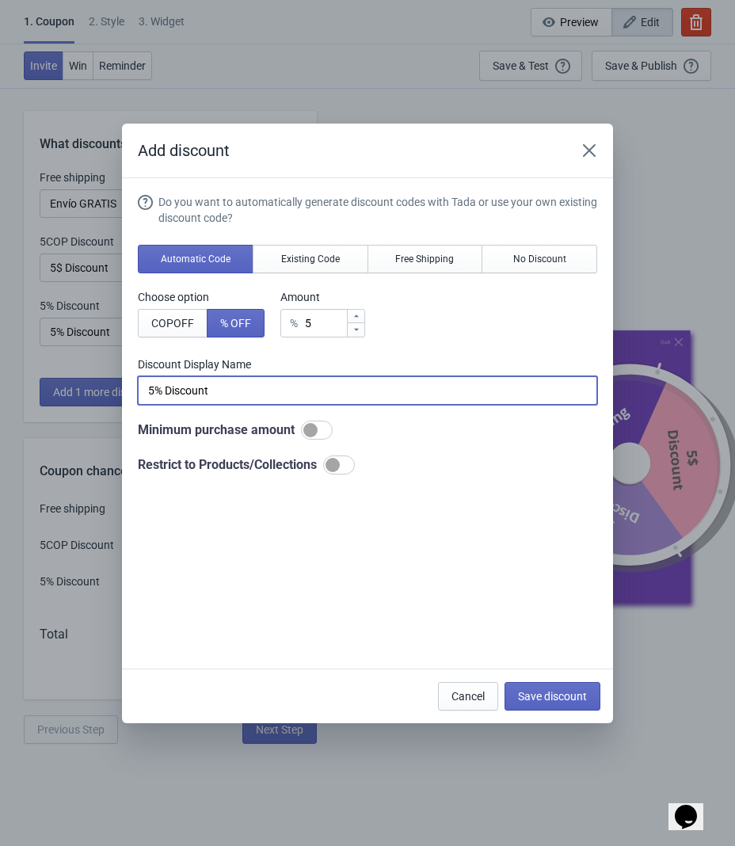
click at [262, 387] on input "5% Discount" at bounding box center [367, 390] width 459 height 29
type input "5% Descuento"
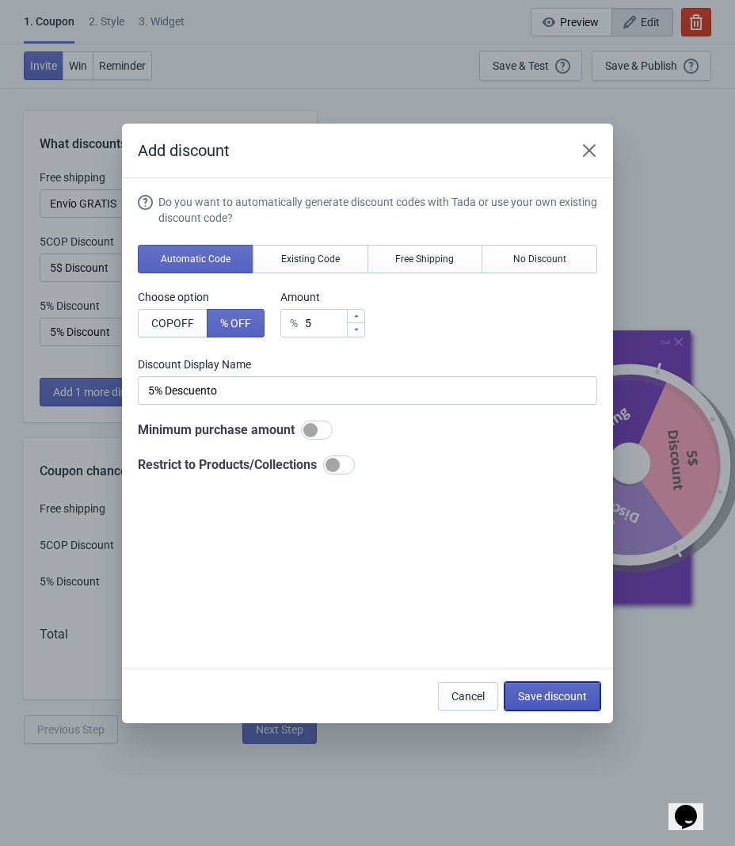
click at [547, 698] on span "Save discount" at bounding box center [552, 696] width 69 height 13
type input "5% Descuento"
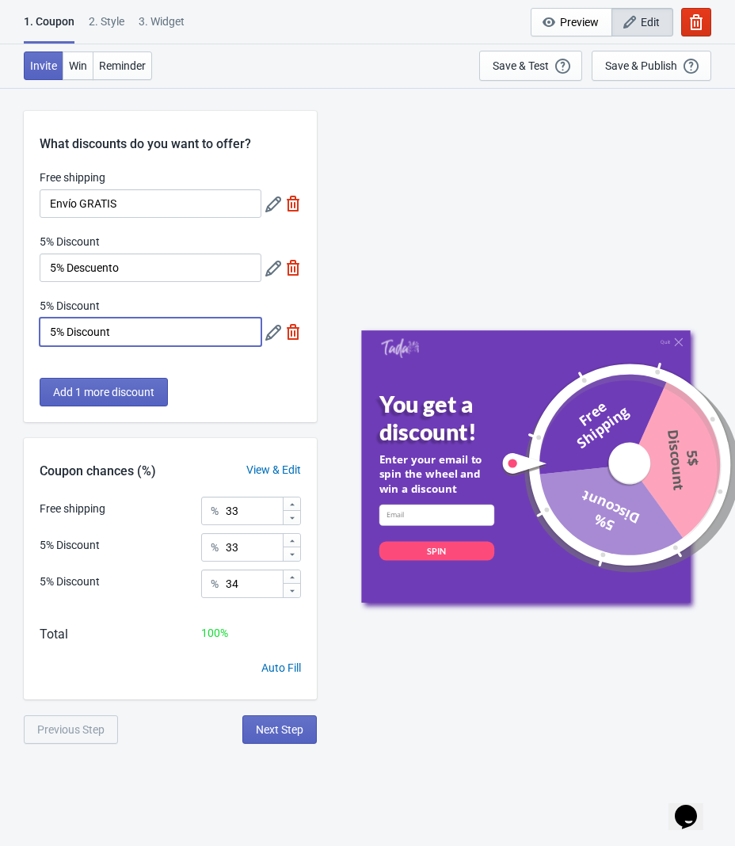
click at [140, 325] on input "5% Discount" at bounding box center [151, 332] width 222 height 29
click at [275, 266] on icon at bounding box center [273, 269] width 16 height 16
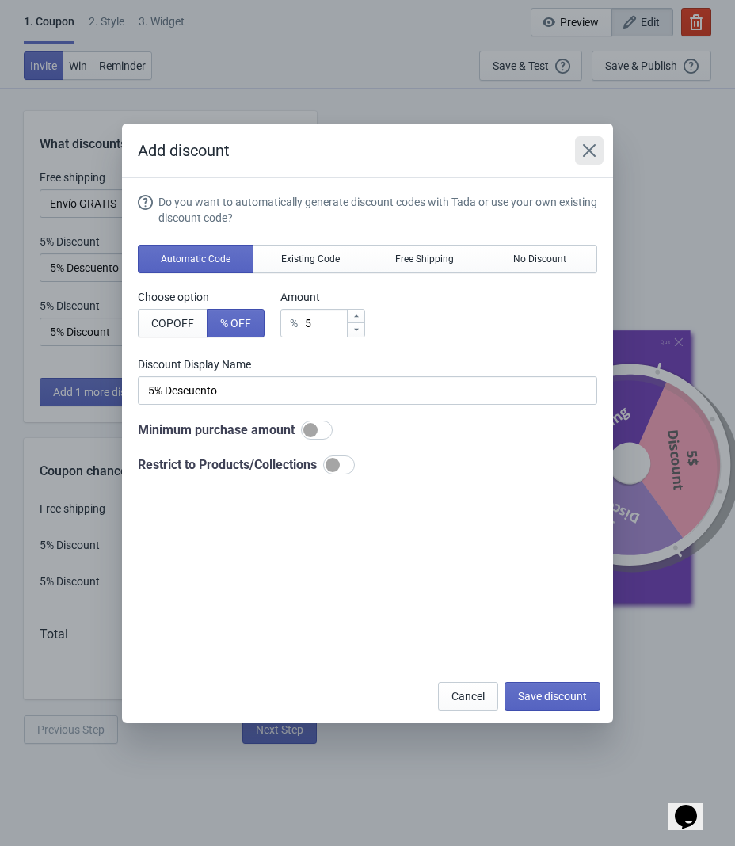
click at [595, 151] on icon "Close" at bounding box center [589, 151] width 16 height 16
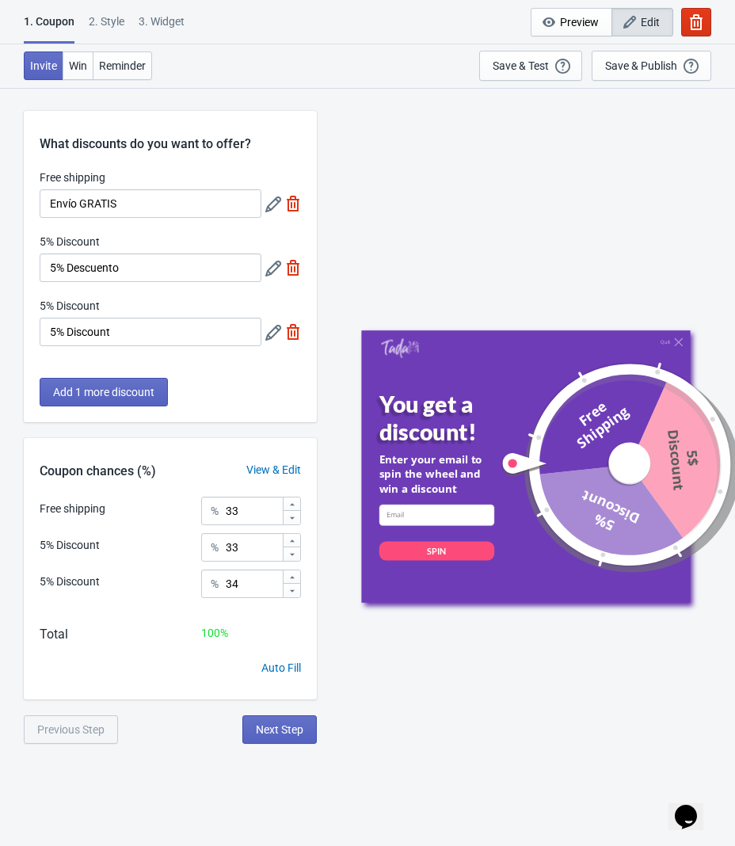
click at [274, 335] on icon at bounding box center [273, 333] width 16 height 16
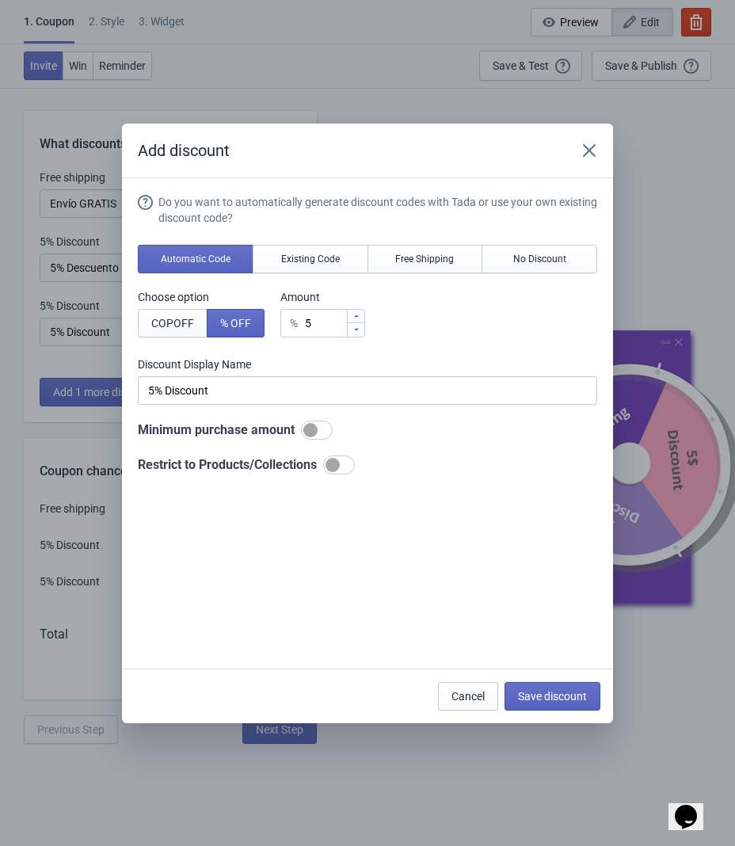
click at [355, 318] on icon at bounding box center [357, 316] width 10 height 10
type input "6"
type input "6% Discount"
click at [355, 318] on icon at bounding box center [357, 316] width 10 height 10
type input "7"
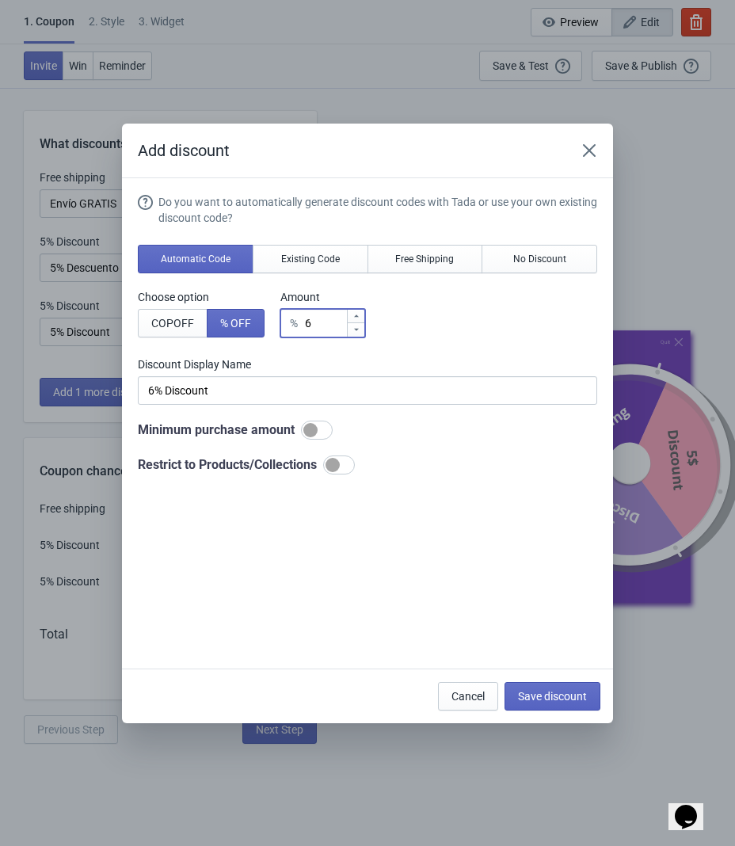
type input "7% Discount"
click at [355, 318] on icon at bounding box center [357, 316] width 10 height 10
type input "8"
type input "8% Discount"
click at [355, 318] on icon at bounding box center [357, 316] width 10 height 10
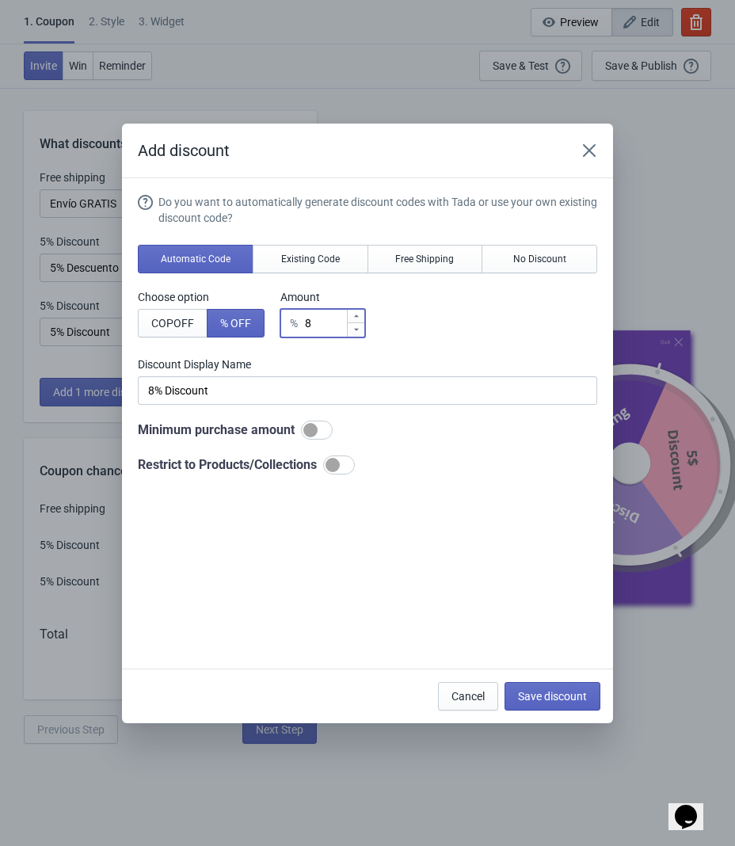
type input "9"
type input "9% Discount"
click at [355, 318] on icon at bounding box center [357, 316] width 10 height 10
type input "11"
type input "11% Discount"
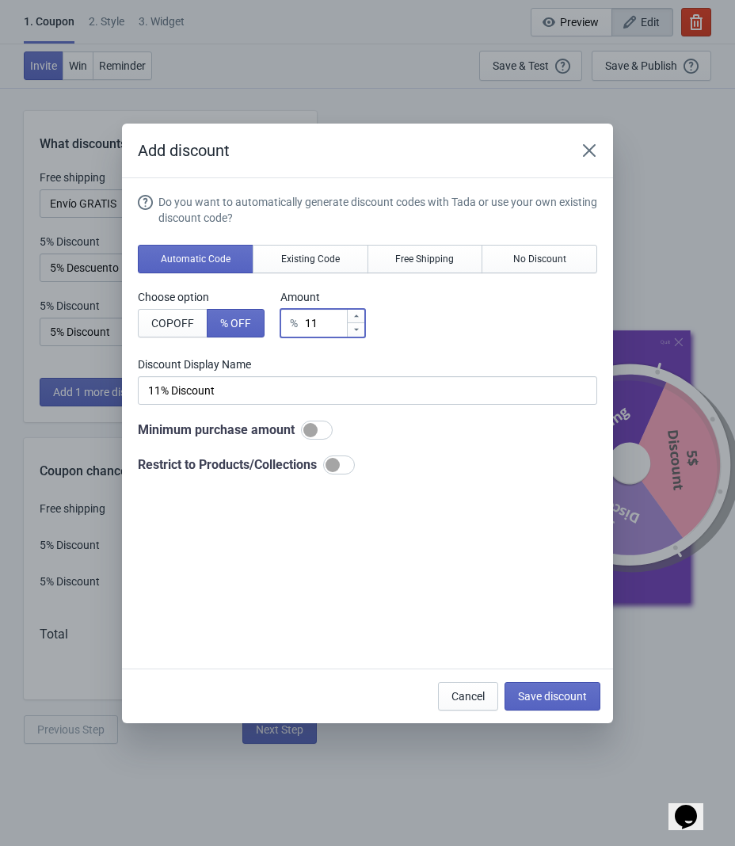
type input "10"
type input "10% Discount"
click at [356, 328] on icon at bounding box center [357, 330] width 10 height 10
type input "9"
type input "9% Discount"
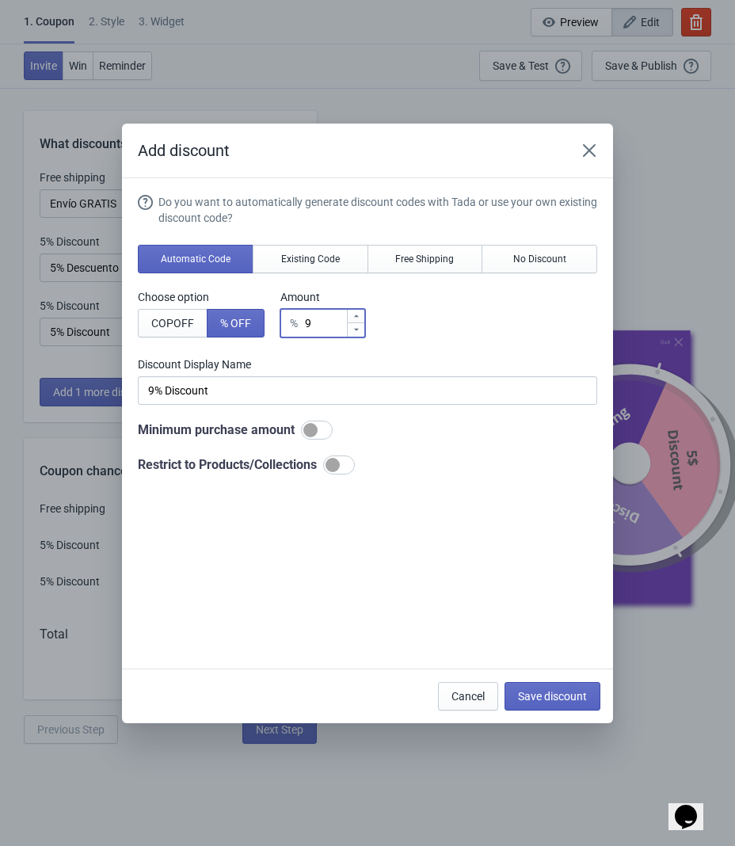
type input "% Discount"
type input "1"
type input "1% Discount"
type input "10"
type input "10% Discount"
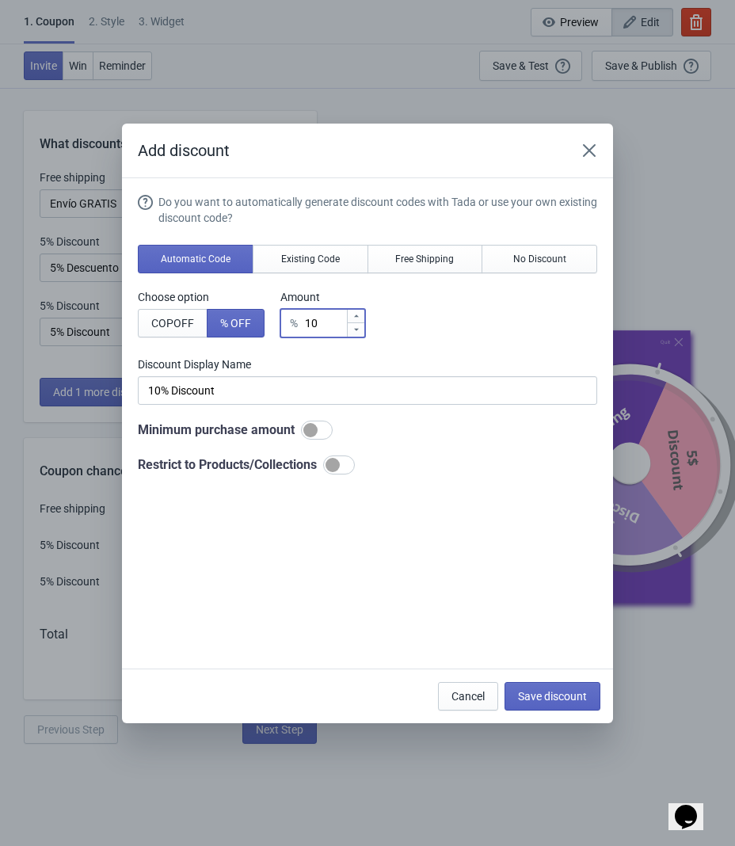
type input "10"
click at [443, 328] on div "Choose option COP OFF % OFF Amount % 10" at bounding box center [367, 313] width 459 height 48
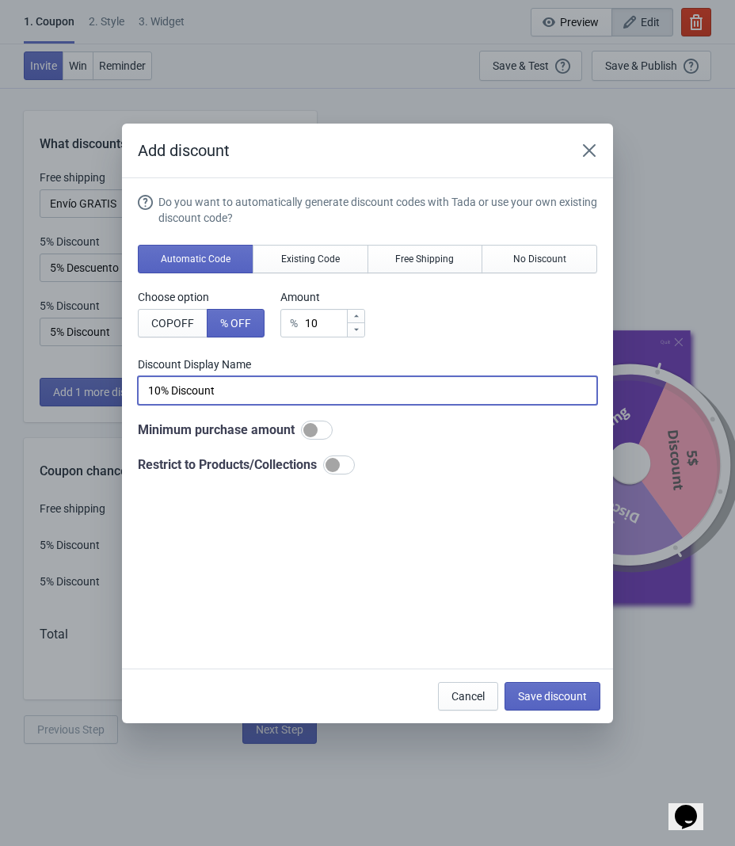
click at [285, 395] on input "10% Discount" at bounding box center [367, 390] width 459 height 29
type input "10% Descuento"
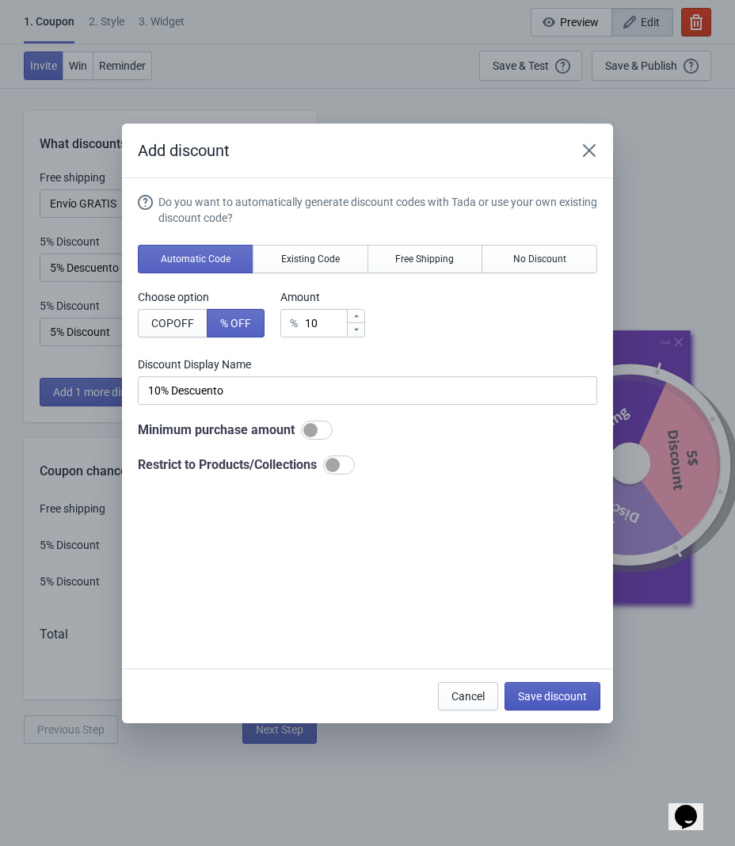
click at [550, 697] on span "Save discount" at bounding box center [552, 696] width 69 height 13
type input "10% Descuento"
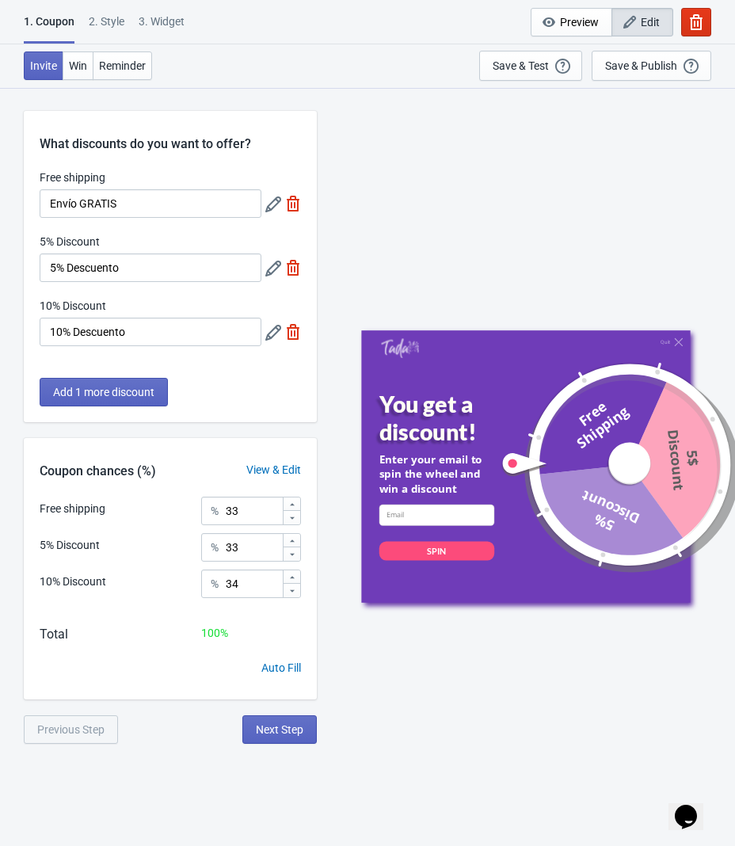
click at [200, 367] on div "What discounts do you want to offer? Free shipping Envío GRATIS 5% Discount 5% …" at bounding box center [170, 266] width 293 height 311
click at [153, 393] on span "Add 1 more discount" at bounding box center [103, 392] width 101 height 13
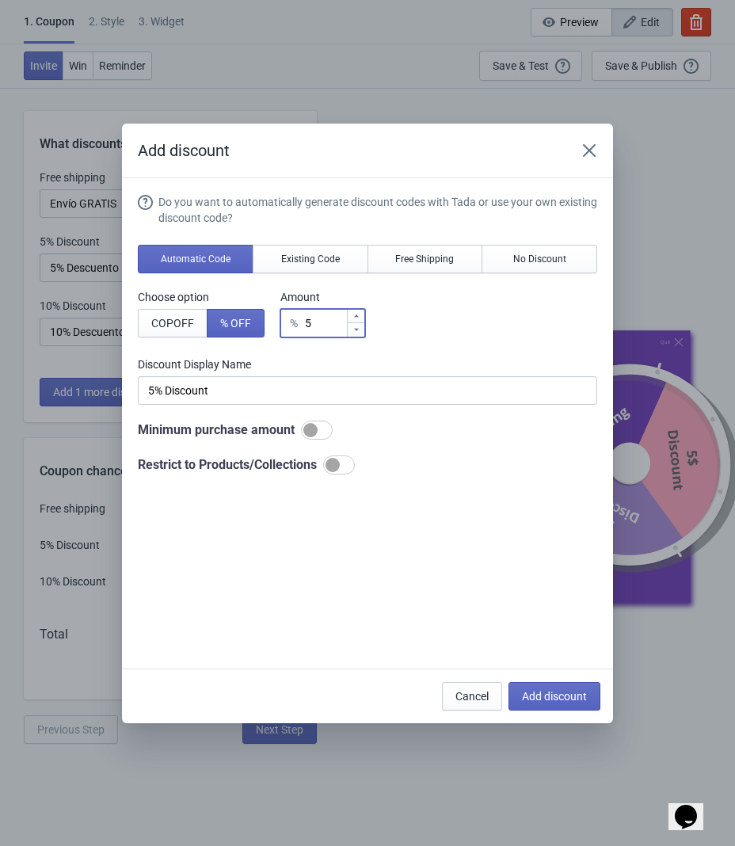
click at [337, 320] on input "5" at bounding box center [325, 323] width 42 height 29
type input "% Discount"
type input "2"
type input "2% Discount"
type input "20"
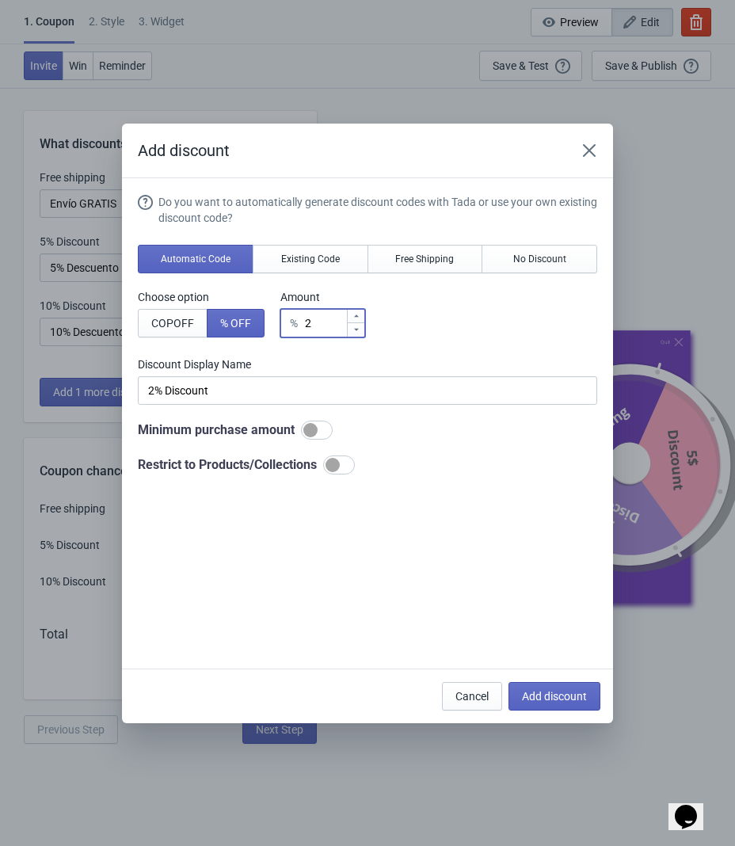
type input "20% Discount"
type input "20"
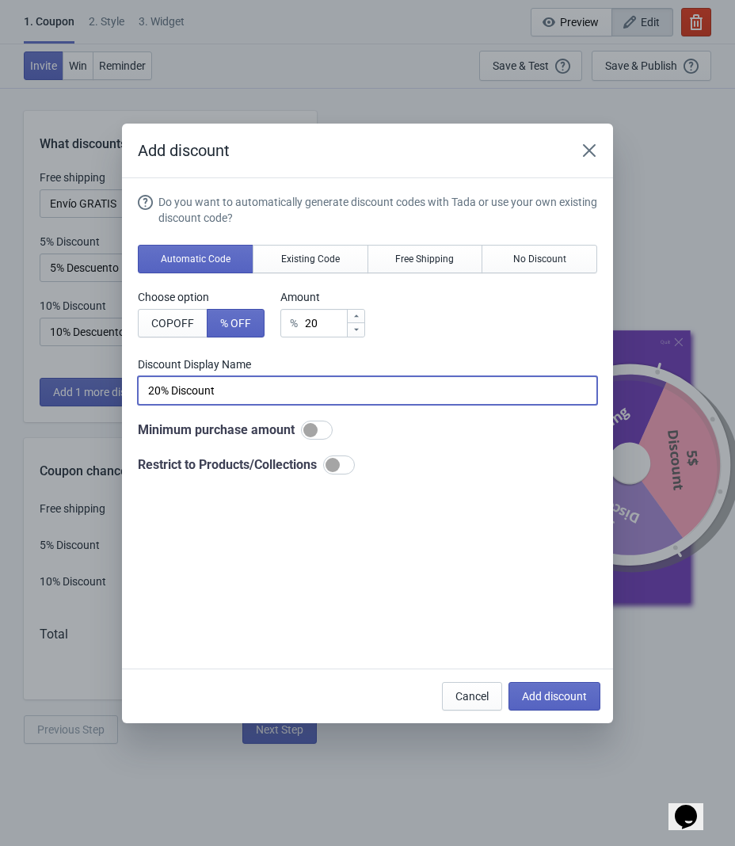
click at [270, 388] on input "20% Discount" at bounding box center [367, 390] width 459 height 29
type input "20% Descuento"
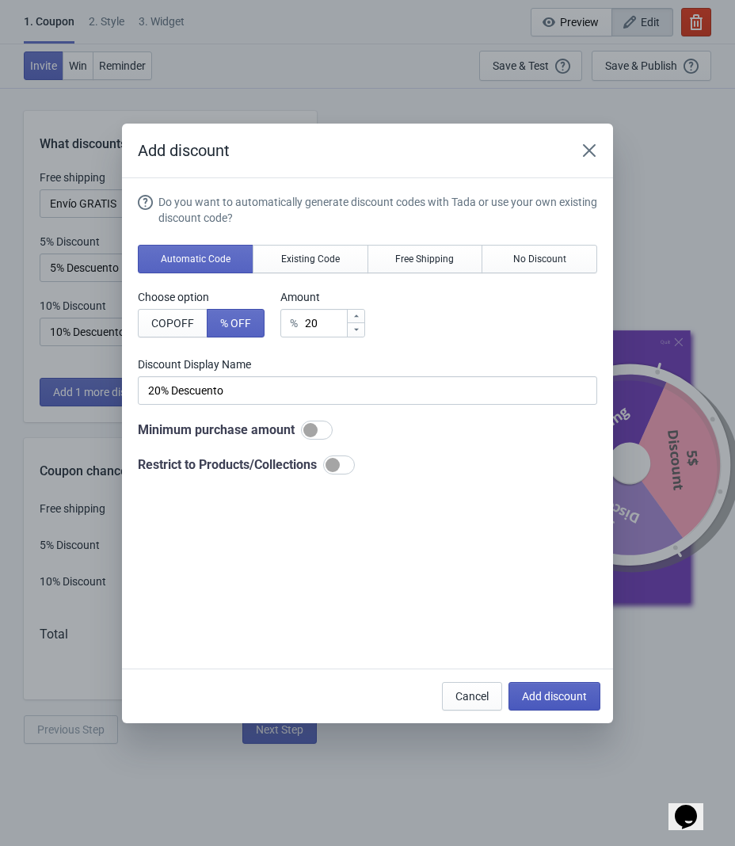
click at [556, 707] on button "Add discount" at bounding box center [554, 696] width 92 height 29
type input "25"
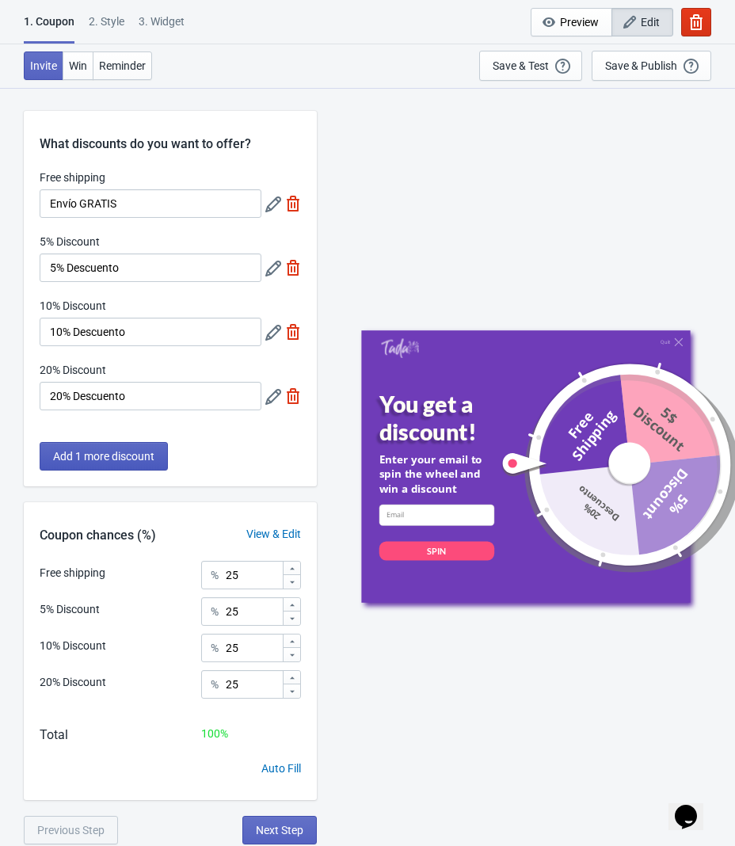
click at [124, 455] on span "Add 1 more discount" at bounding box center [103, 456] width 101 height 13
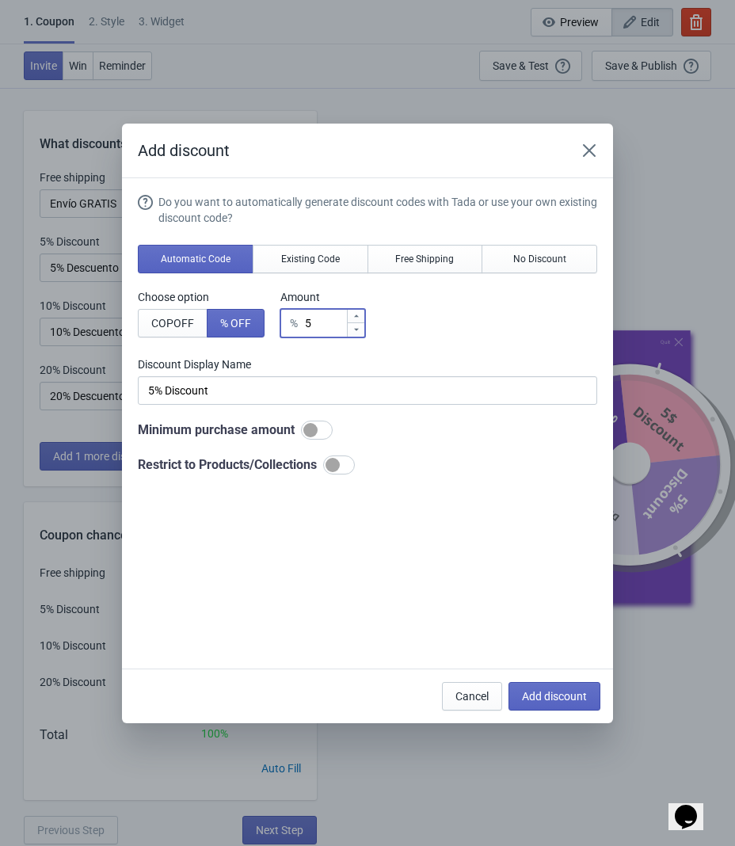
click at [330, 329] on input "5" at bounding box center [325, 323] width 42 height 29
type input "50"
type input "50% Discount"
type input "50"
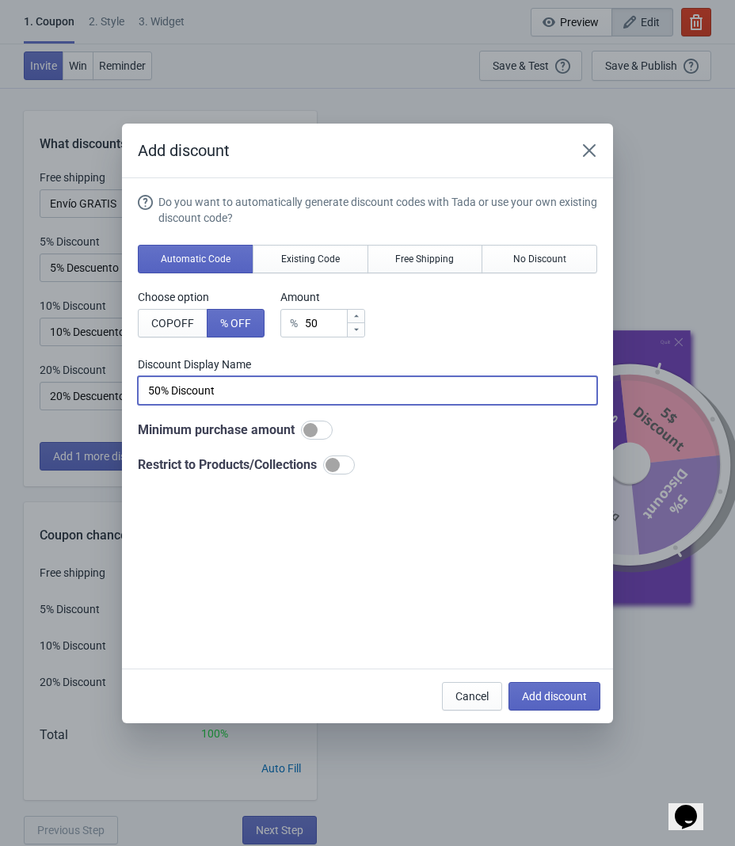
click at [238, 403] on input "50% Discount" at bounding box center [367, 390] width 459 height 29
type input "50% Descuento"
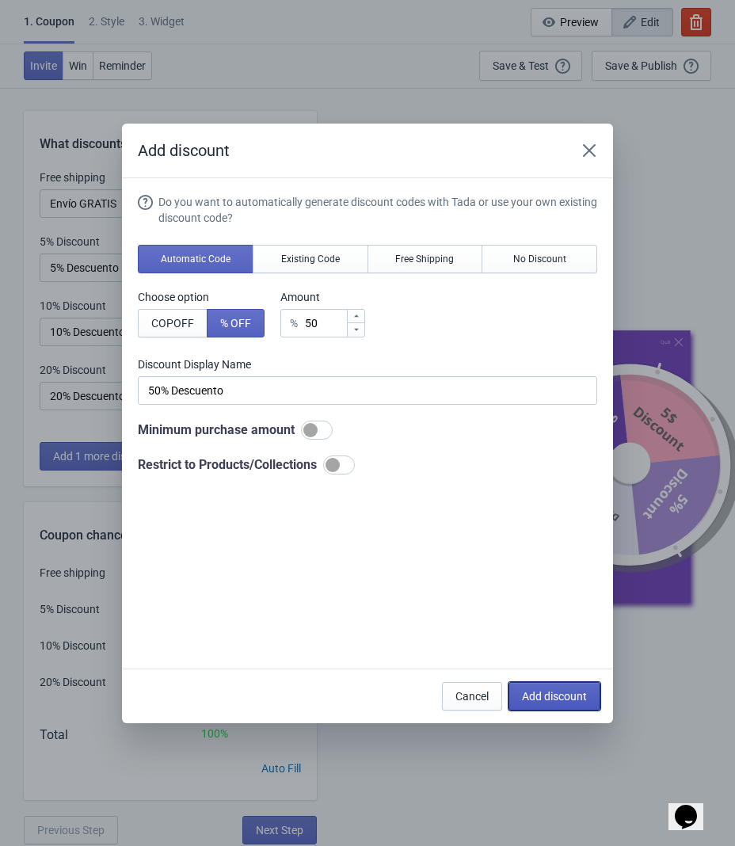
click at [541, 690] on span "Add discount" at bounding box center [554, 696] width 65 height 13
type input "20"
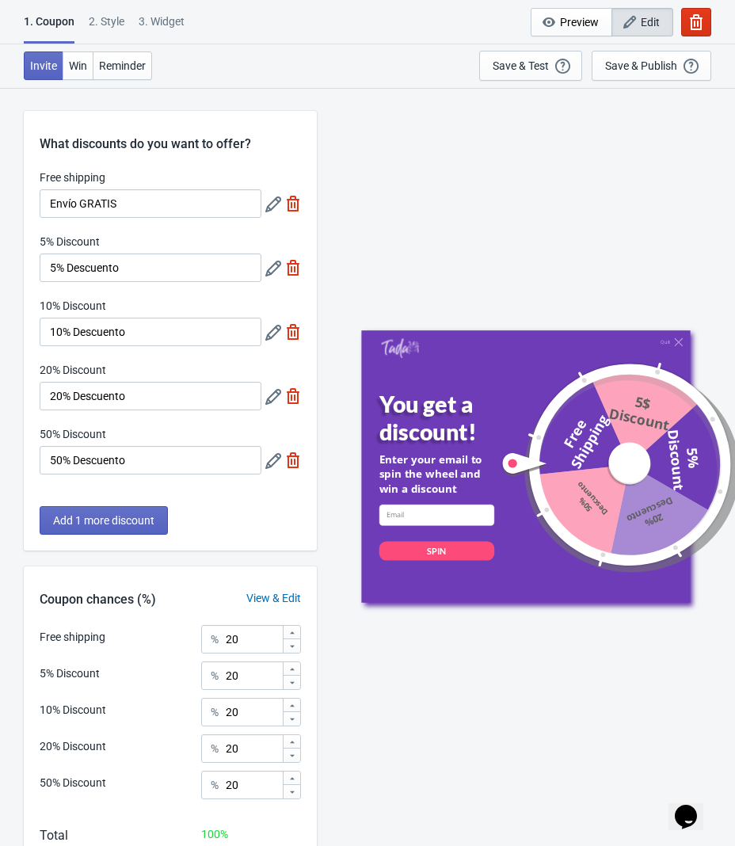
click at [93, 538] on div "Add 1 more discount" at bounding box center [170, 528] width 293 height 44
click at [88, 527] on span "Add 1 more discount" at bounding box center [103, 520] width 101 height 13
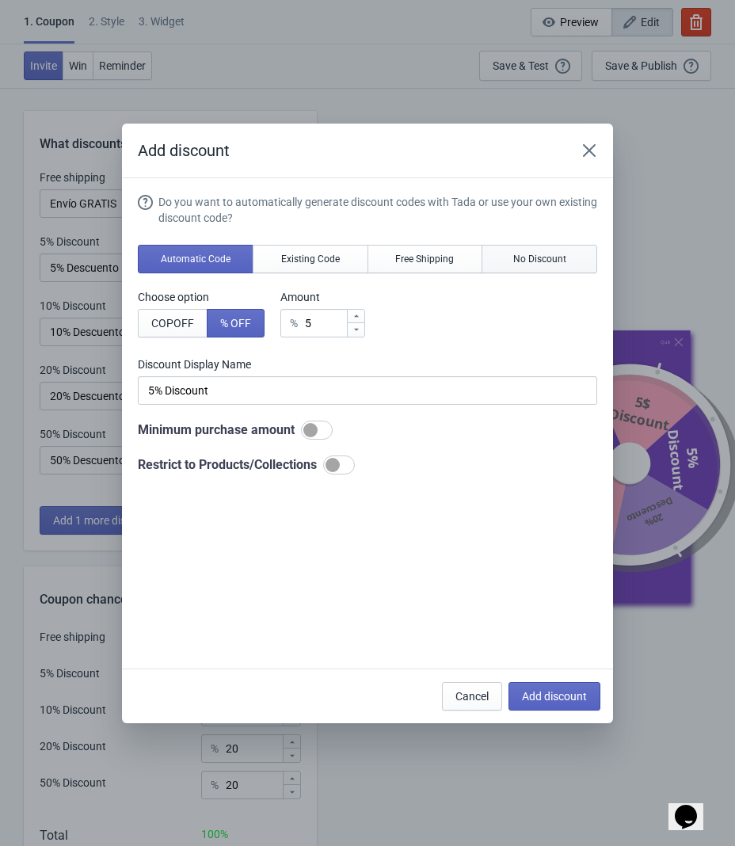
click at [586, 250] on button "No Discount" at bounding box center [539, 259] width 116 height 29
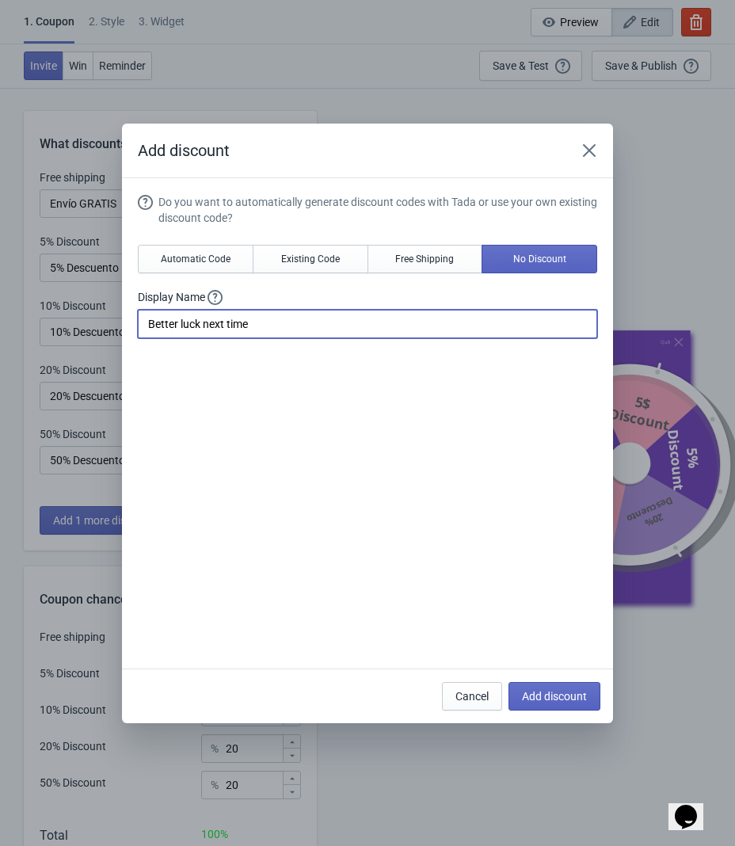
drag, startPoint x: 313, startPoint y: 321, endPoint x: 46, endPoint y: 325, distance: 266.9
click at [46, 325] on div "Add discount Do you want to automatically generate discount codes with Tada or …" at bounding box center [367, 423] width 735 height 599
type input "Obsequio especial"
click at [463, 597] on div "Do you want to automatically generate discount codes with Tada or use your own …" at bounding box center [367, 425] width 459 height 462
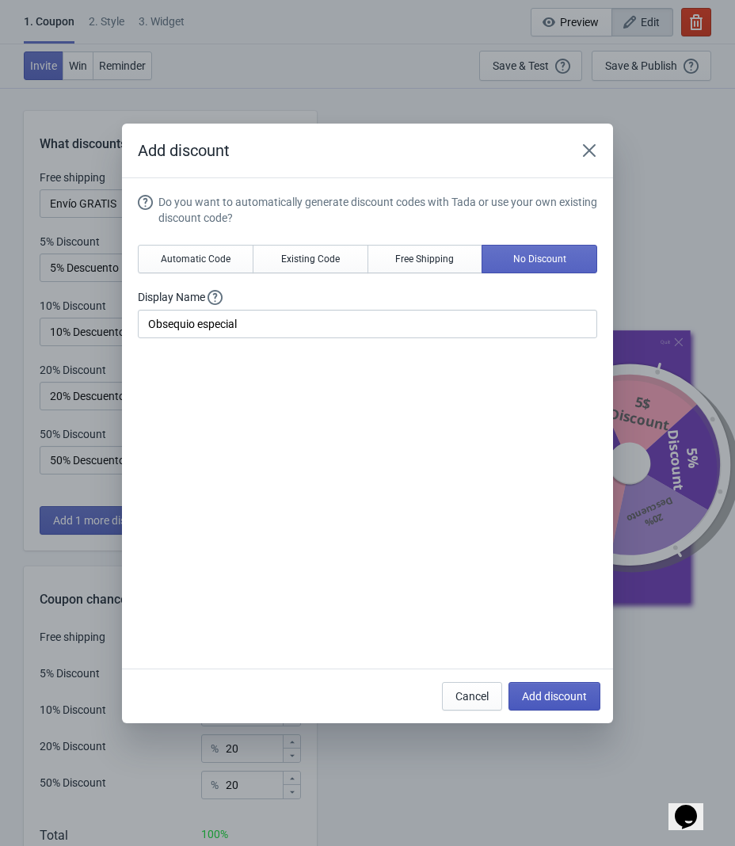
click at [588, 695] on button "Add discount" at bounding box center [554, 696] width 92 height 29
type input "16"
type input "17"
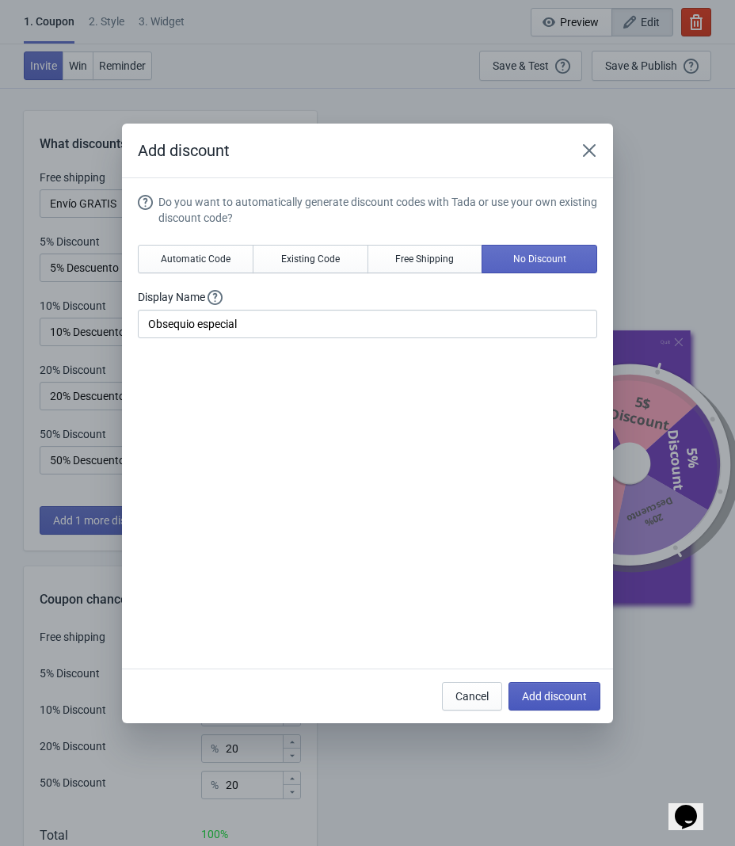
type input "17"
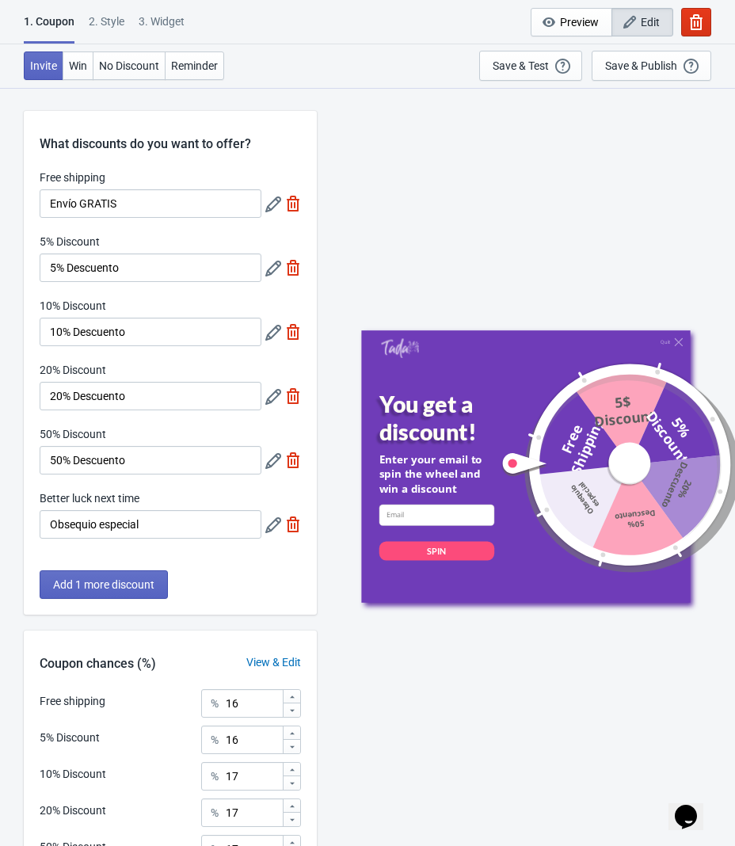
click at [226, 569] on div "What discounts do you want to offer? Free shipping Envío GRATIS 5% Discount 5% …" at bounding box center [170, 363] width 293 height 504
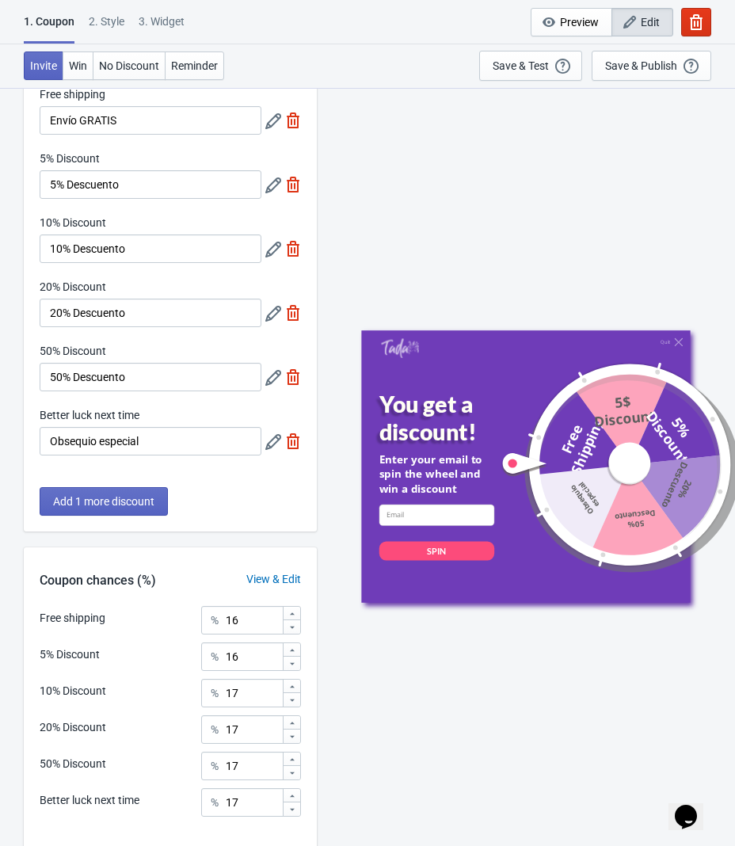
scroll to position [200, 0]
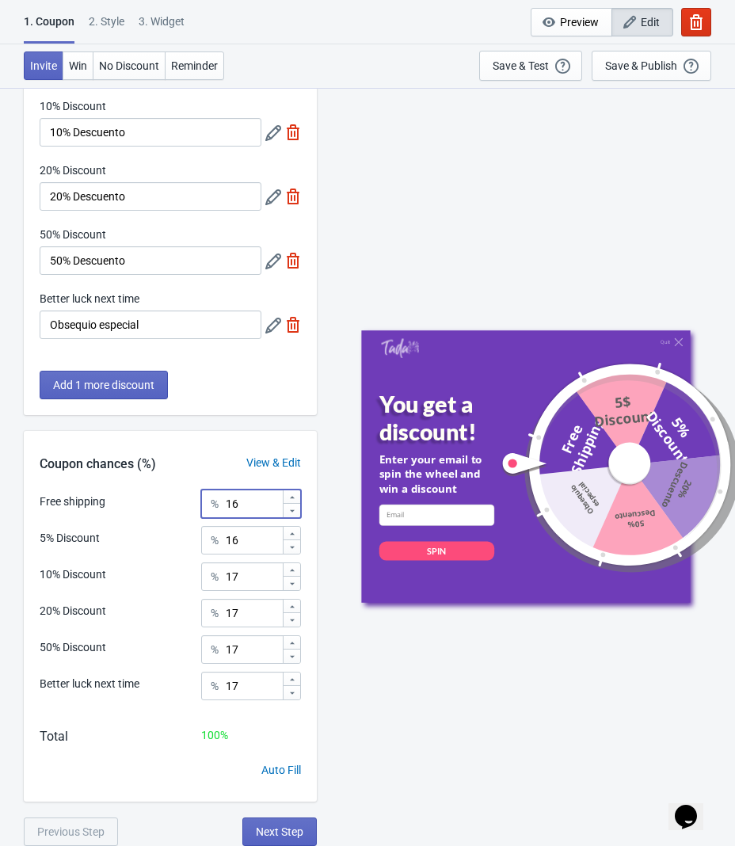
click at [261, 510] on input "16" at bounding box center [253, 503] width 57 height 29
type input "10"
click at [234, 539] on input "16" at bounding box center [253, 540] width 57 height 29
type input "1"
type input "40"
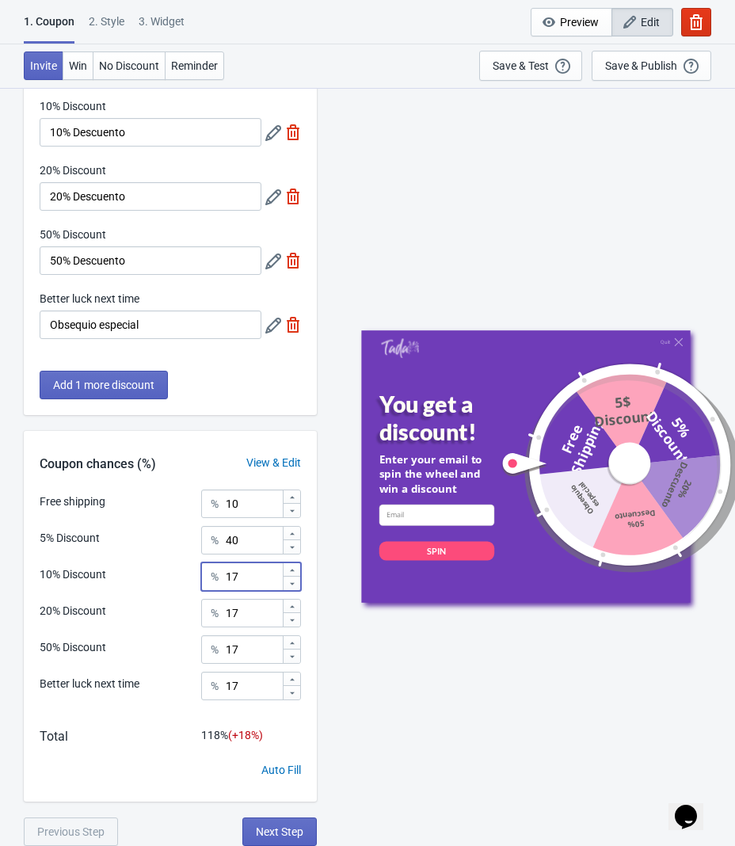
click at [242, 575] on input "17" at bounding box center [253, 576] width 57 height 29
type input "1"
type input "30"
click at [253, 616] on input "17" at bounding box center [253, 613] width 57 height 29
type input "1"
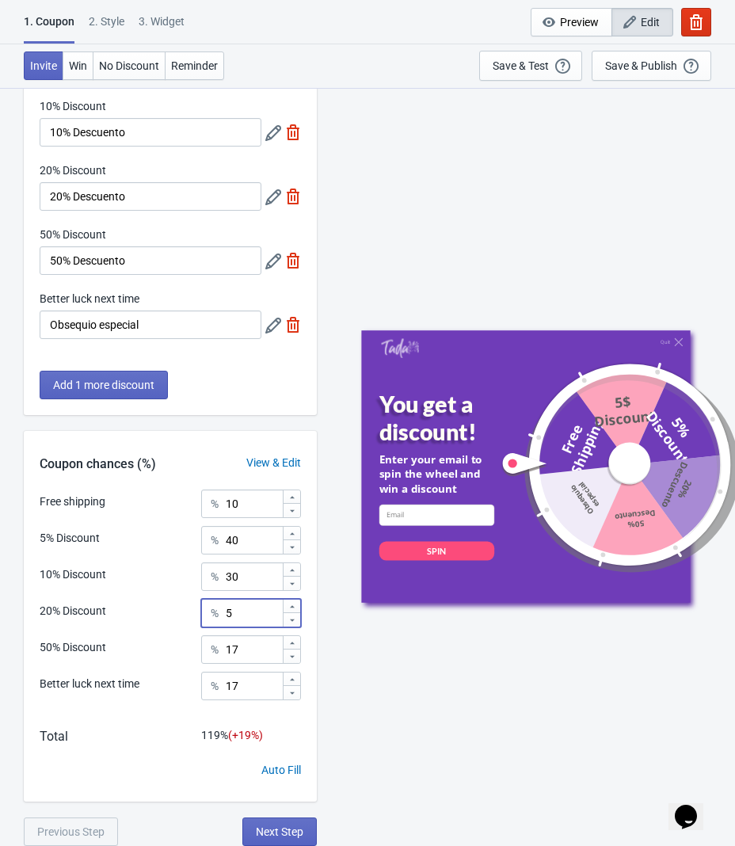
type input "5"
click at [254, 641] on input "17" at bounding box center [253, 649] width 57 height 29
type input "1"
type input "0"
click at [251, 686] on input "17" at bounding box center [253, 685] width 57 height 29
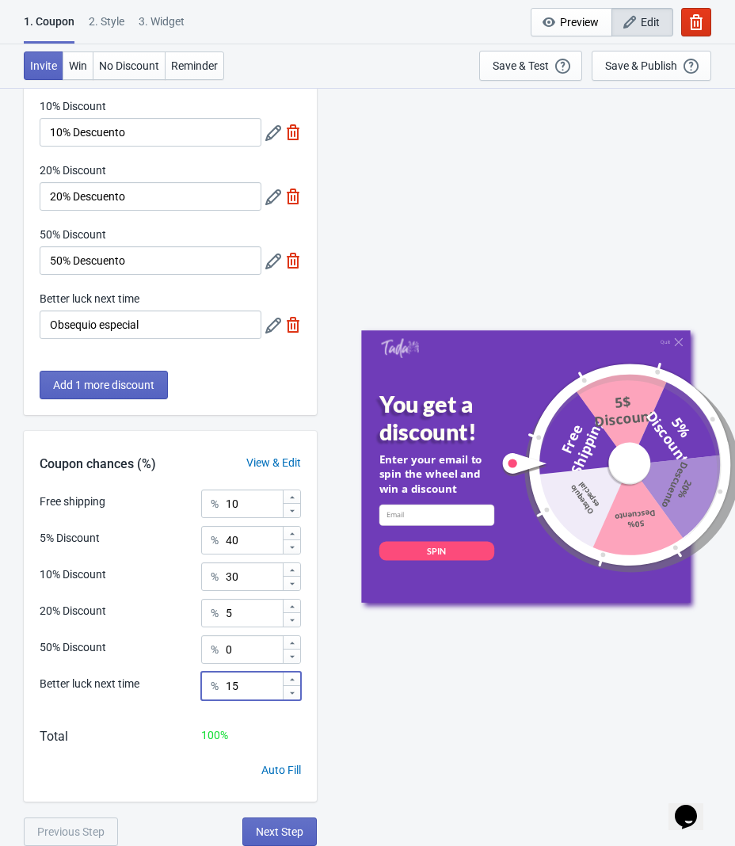
type input "15"
click at [184, 751] on div "Total 100 %" at bounding box center [170, 744] width 293 height 35
click at [272, 828] on span "Next Step" at bounding box center [280, 831] width 48 height 13
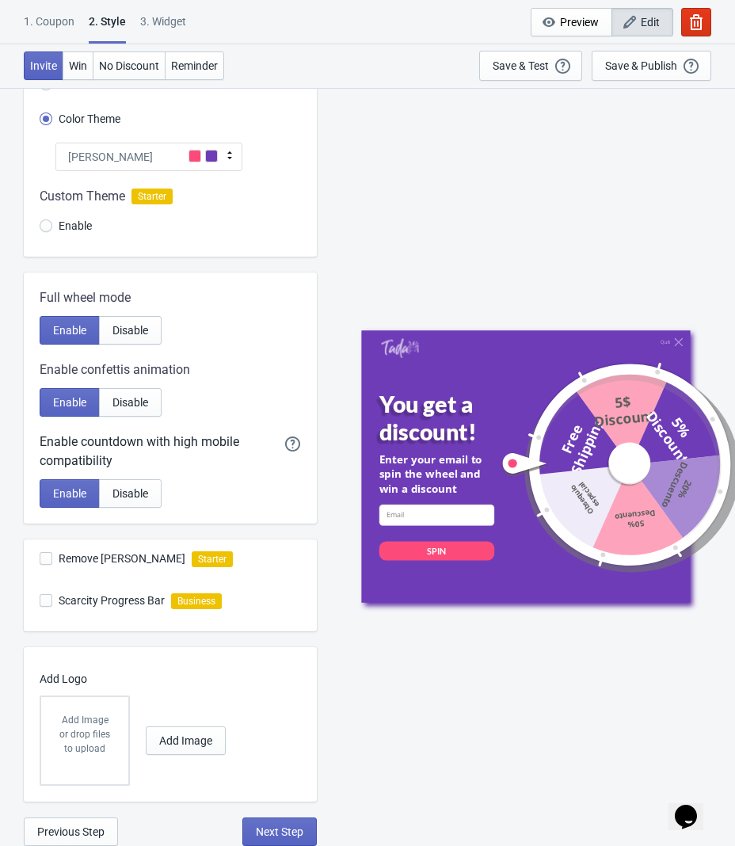
scroll to position [0, 0]
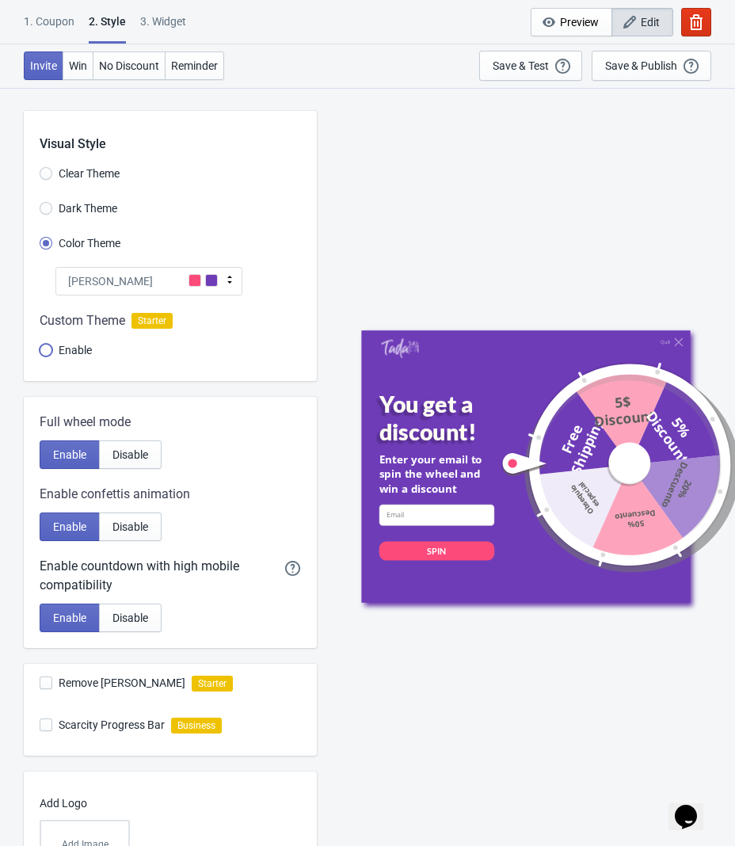
click at [45, 351] on input "Enable" at bounding box center [46, 358] width 13 height 29
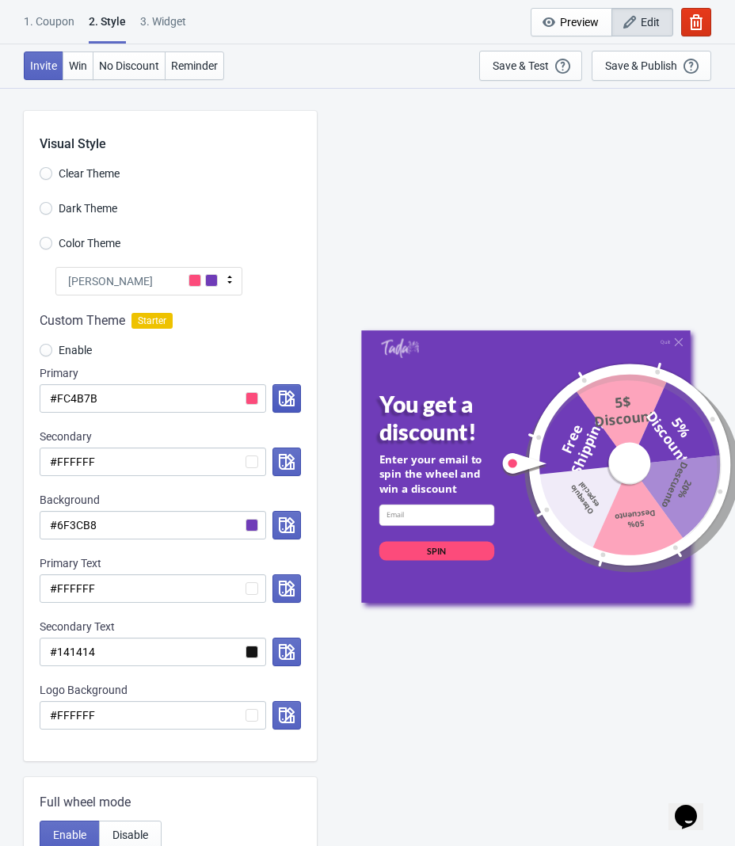
click at [289, 395] on icon "button" at bounding box center [287, 398] width 16 height 16
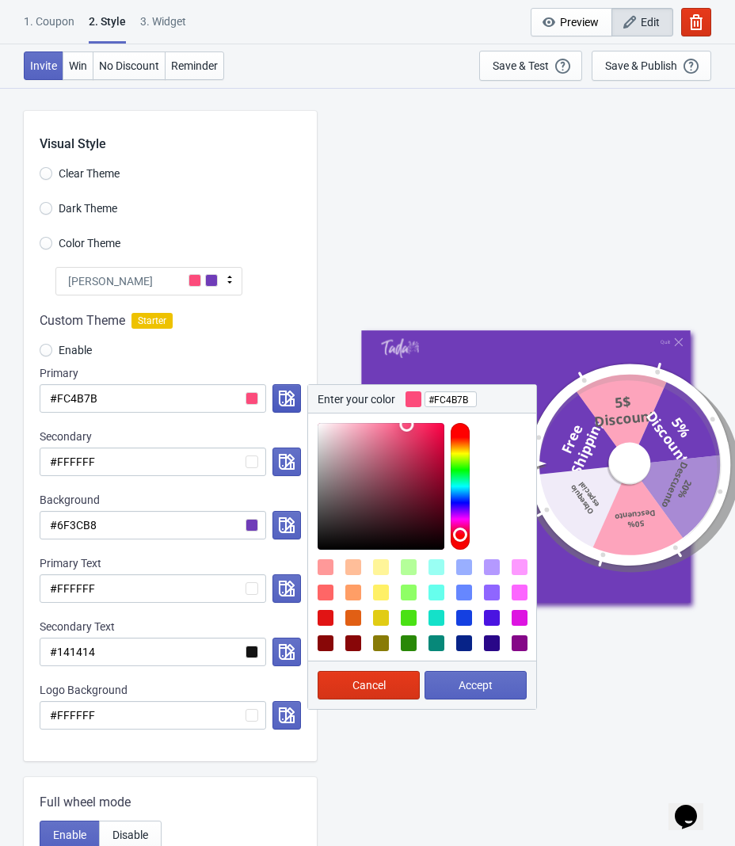
click at [289, 395] on icon "button" at bounding box center [287, 398] width 16 height 16
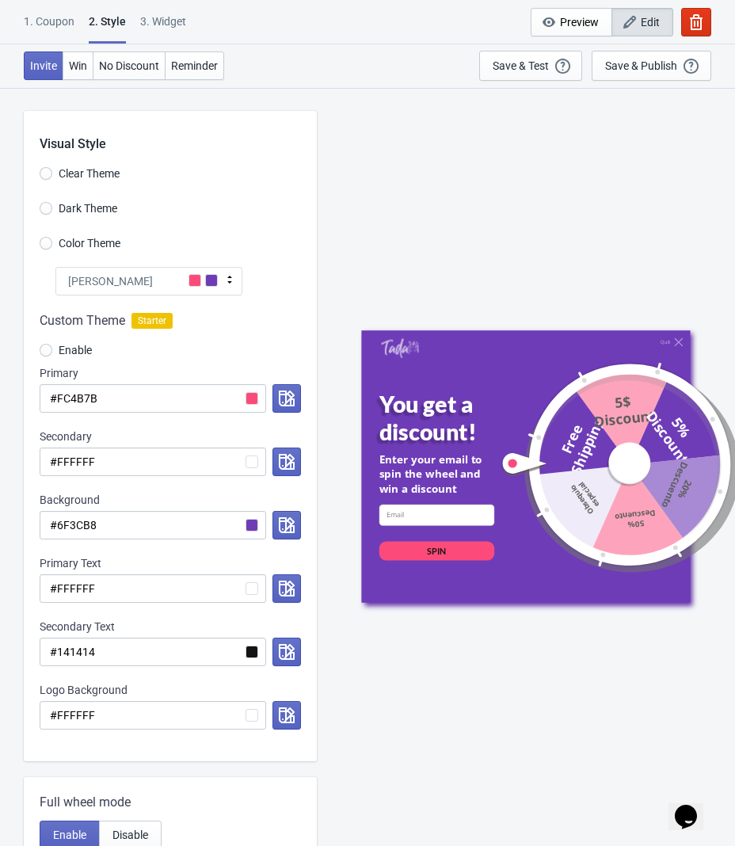
click at [203, 272] on div "[PERSON_NAME]" at bounding box center [148, 281] width 187 height 29
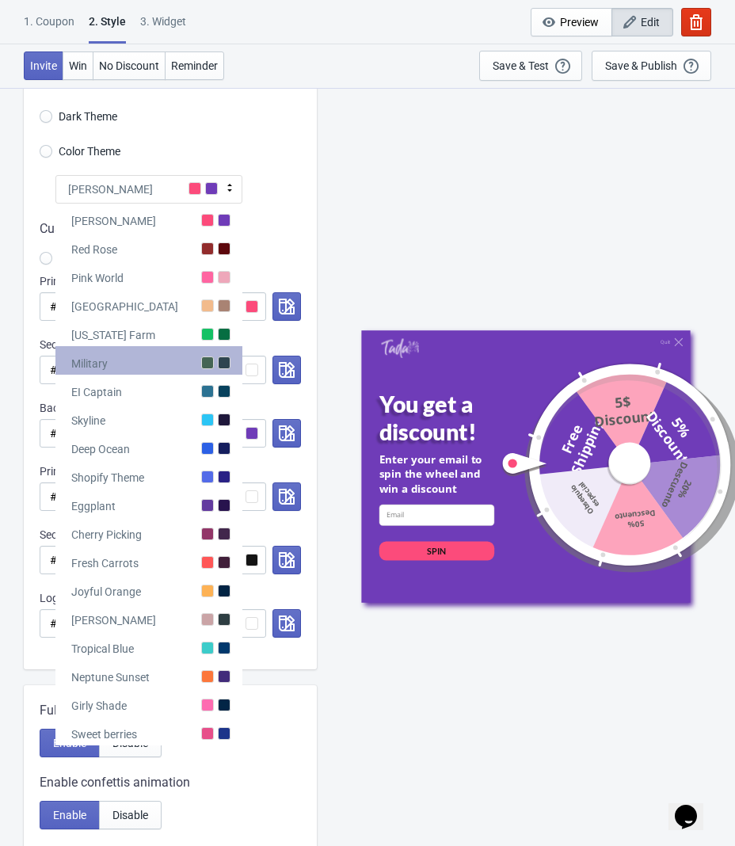
scroll to position [74, 0]
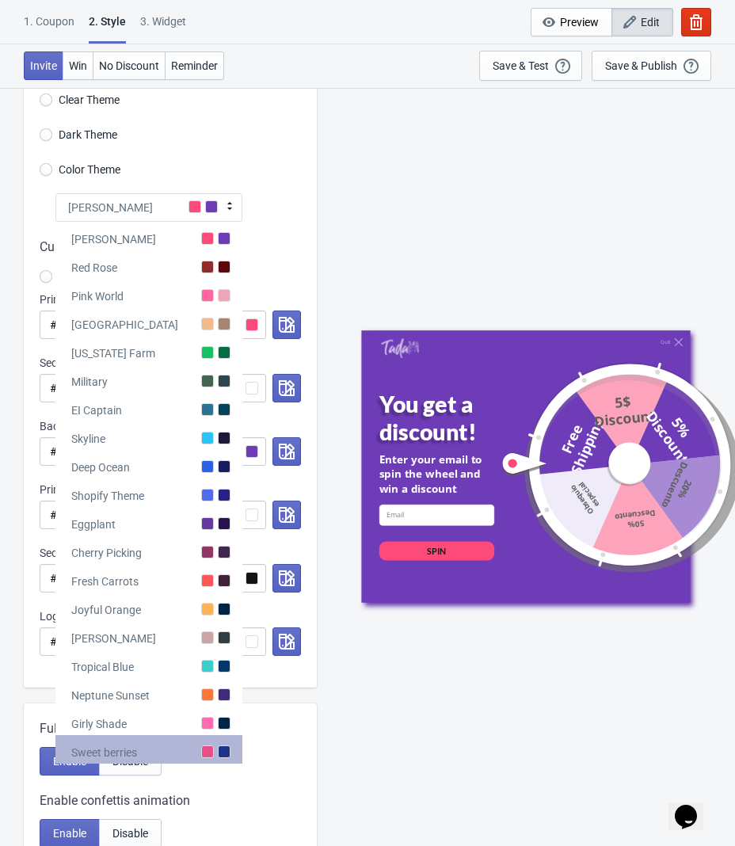
click at [192, 752] on div "Sweet berries" at bounding box center [148, 749] width 187 height 29
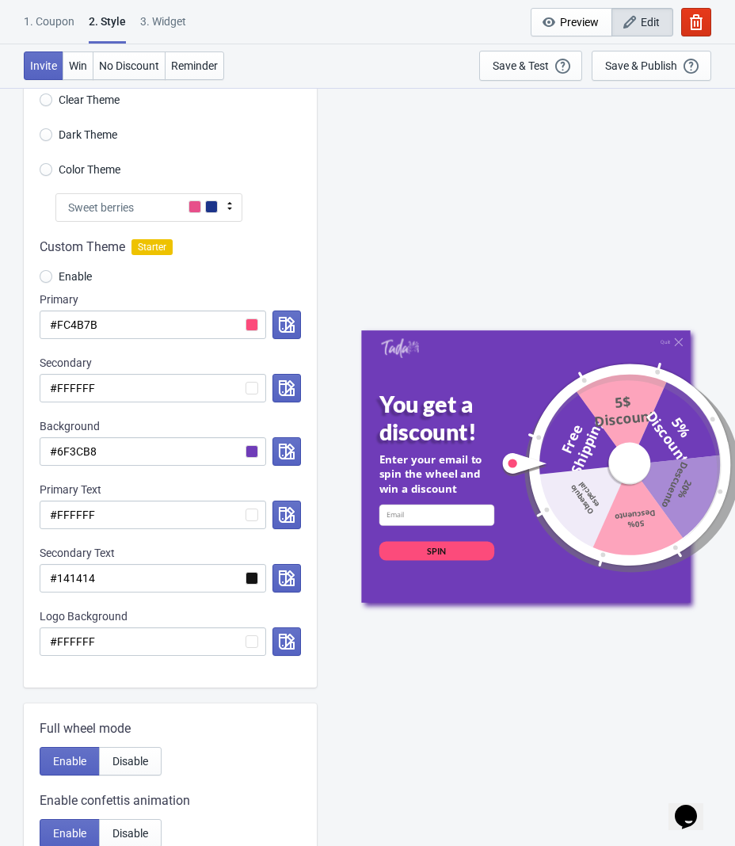
click at [177, 188] on div "Visual Style Clear Theme Dark Theme Color Theme Sweet berries Tada Red Rose Pin…" at bounding box center [170, 362] width 293 height 650
click at [182, 205] on div "Sweet berries" at bounding box center [148, 207] width 187 height 29
radio input "true"
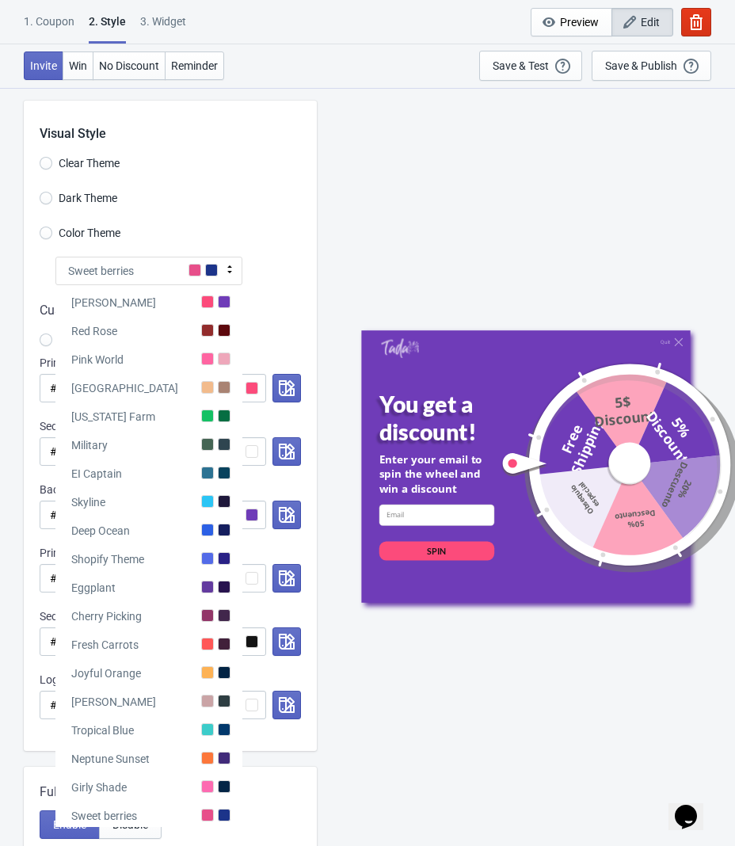
scroll to position [10, 0]
click at [44, 195] on input "Dark Theme" at bounding box center [46, 206] width 13 height 29
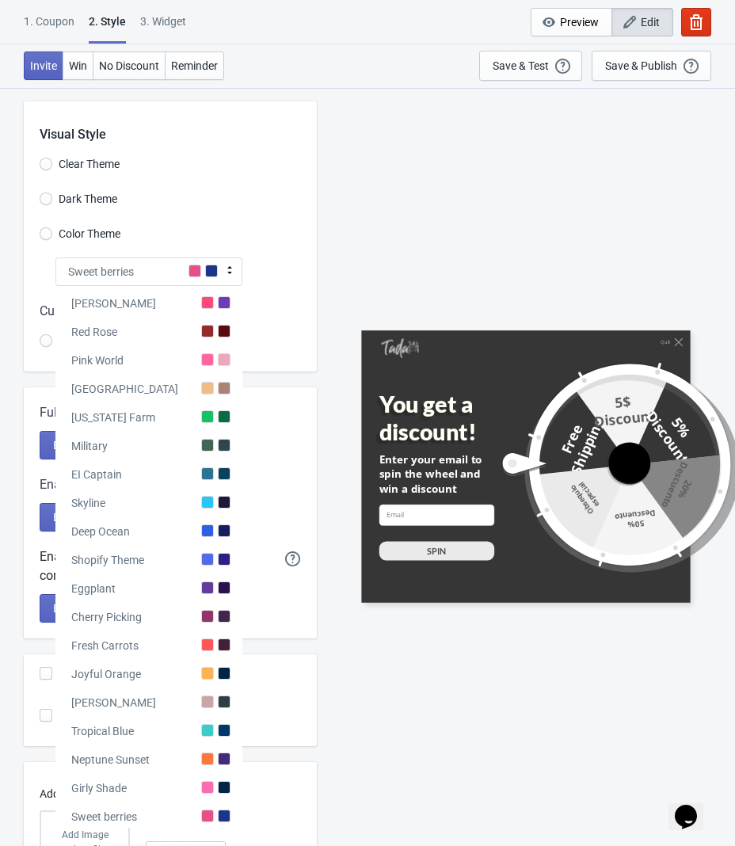
click at [276, 219] on div "Visual Style Clear Theme Dark Theme Color Theme Sweet berries Tada Red Rose Pin…" at bounding box center [170, 236] width 293 height 270
click at [207, 269] on span at bounding box center [211, 270] width 13 height 13
radio input "true"
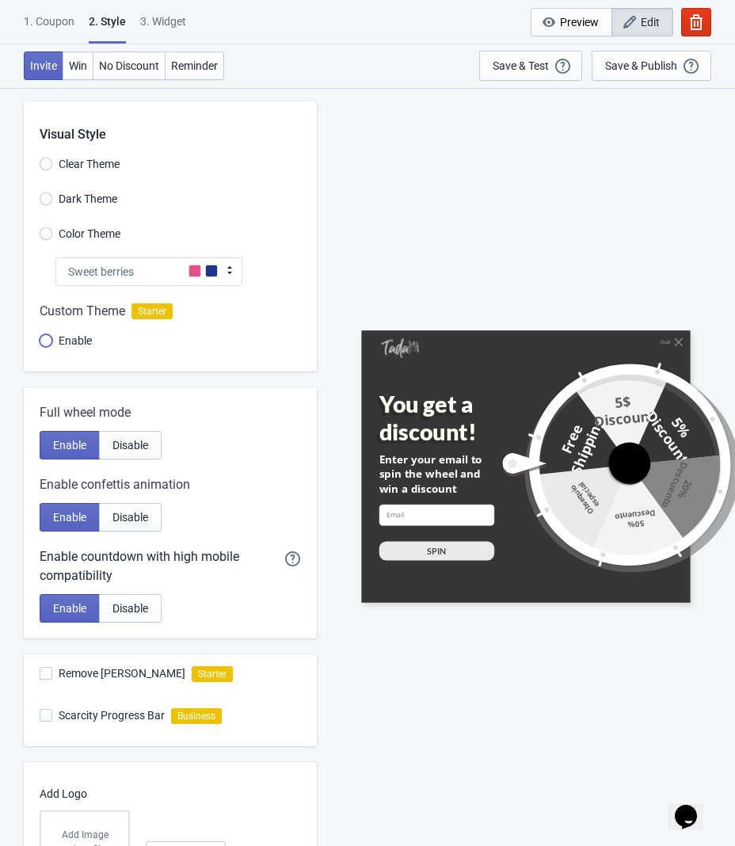
click at [48, 340] on input "Enable" at bounding box center [46, 348] width 13 height 29
radio input "true"
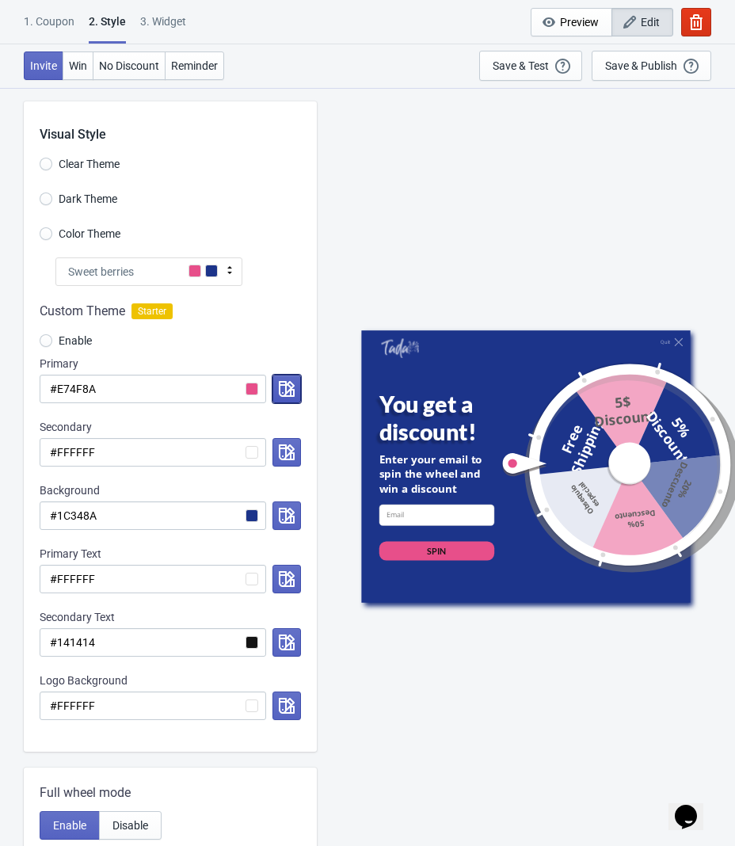
click at [291, 388] on icon "button" at bounding box center [287, 389] width 16 height 16
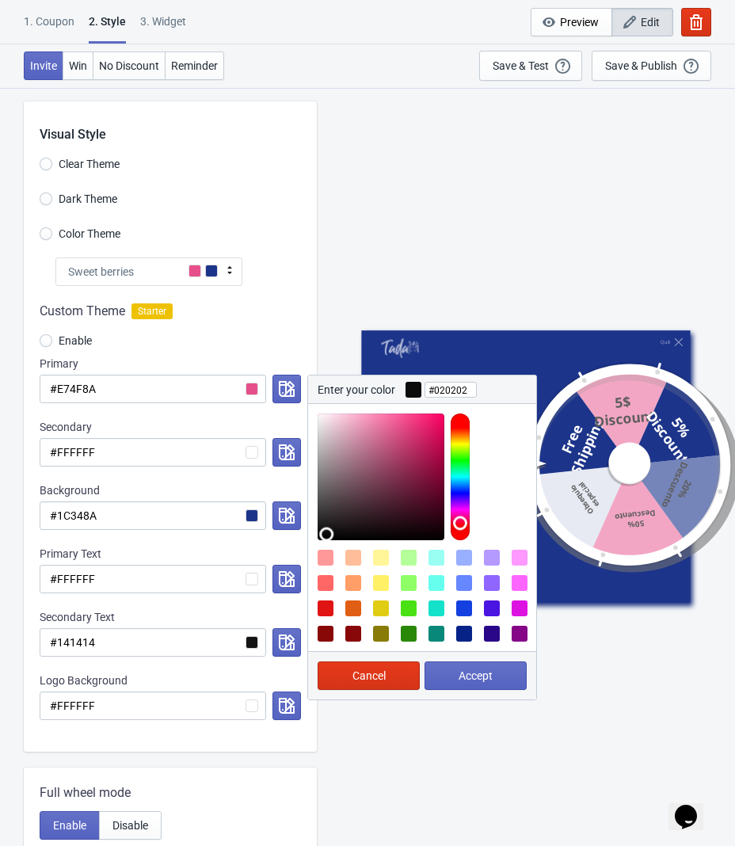
type input "#000000"
drag, startPoint x: 397, startPoint y: 426, endPoint x: 310, endPoint y: 546, distance: 147.9
click at [310, 546] on div at bounding box center [422, 527] width 228 height 247
click at [463, 669] on span "Accept" at bounding box center [475, 675] width 34 height 13
radio input "true"
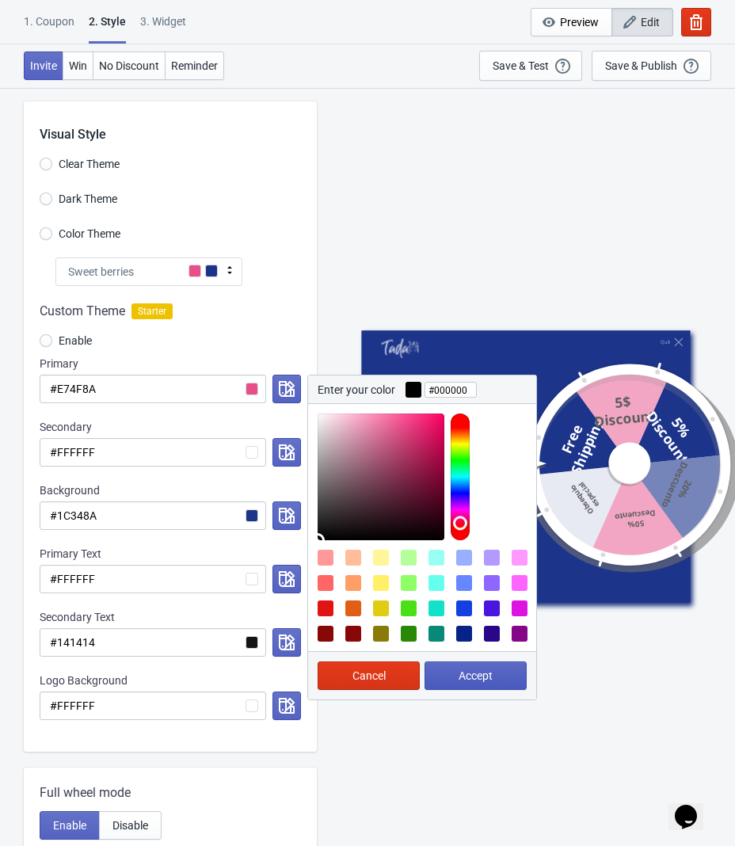
type input "#000000"
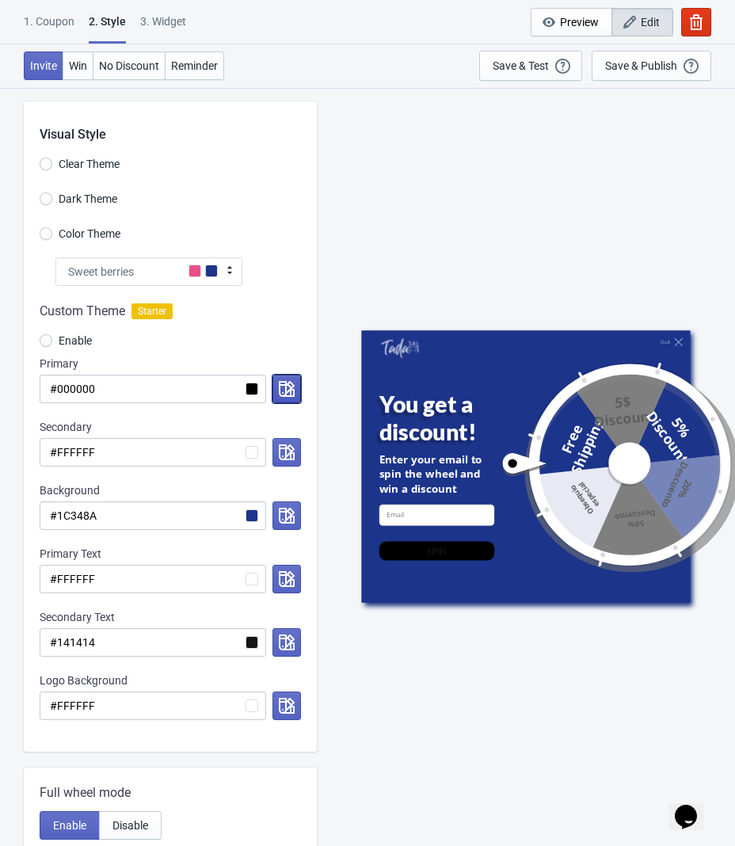
click at [283, 388] on icon "button" at bounding box center [287, 389] width 16 height 16
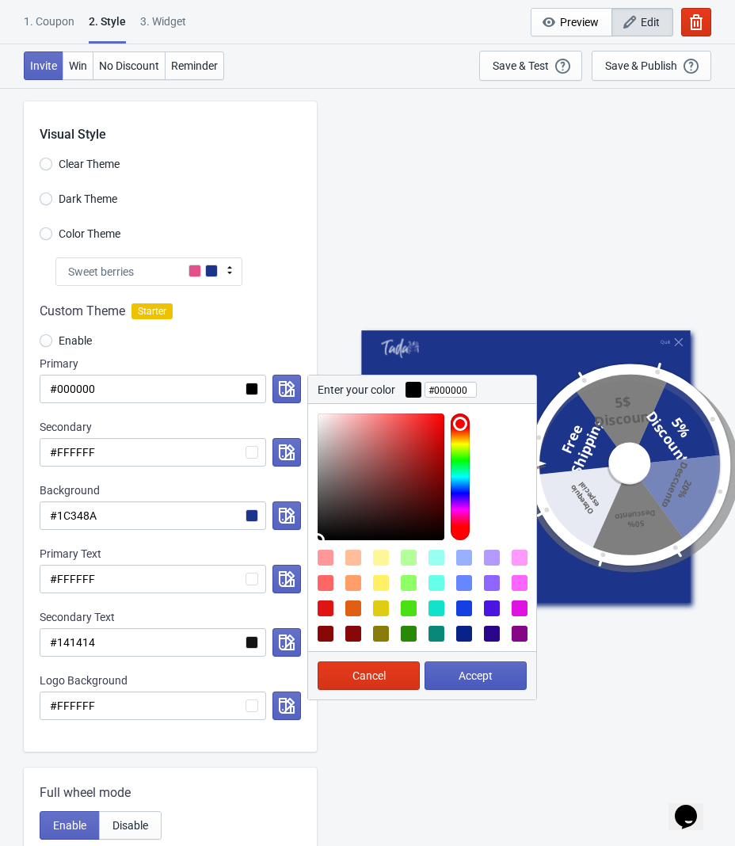
click at [465, 672] on span "Accept" at bounding box center [475, 675] width 34 height 13
radio input "true"
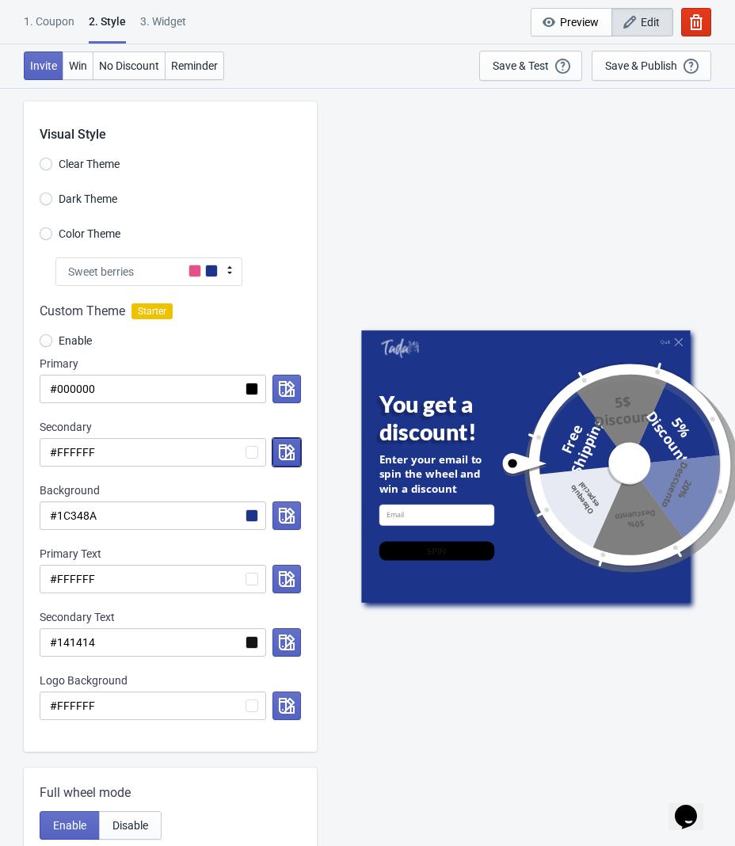
click at [280, 452] on icon "button" at bounding box center [287, 452] width 16 height 16
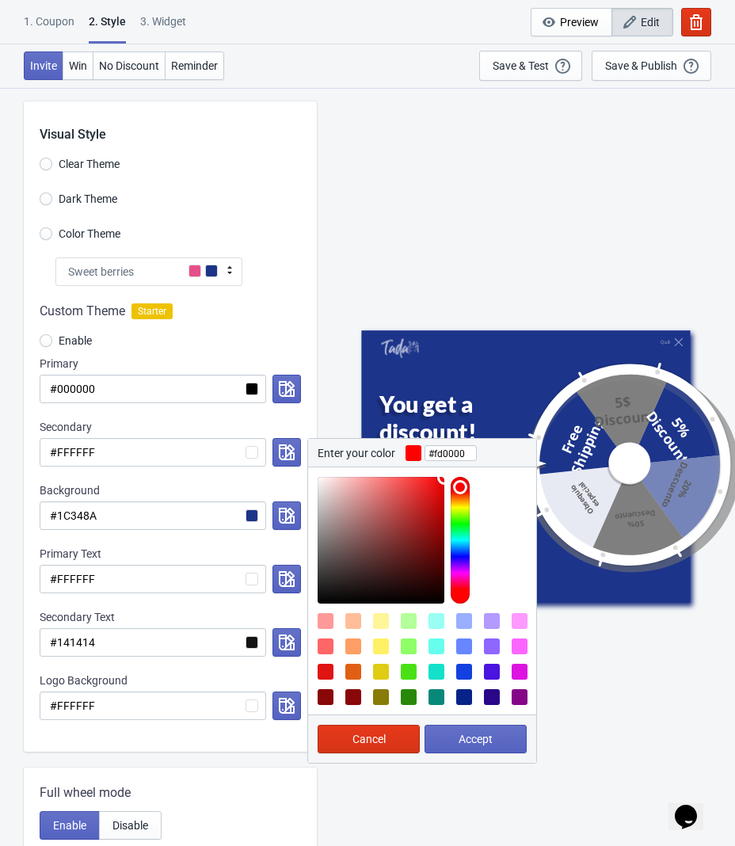
type input "#ff0000"
drag, startPoint x: 321, startPoint y: 477, endPoint x: 464, endPoint y: 464, distance: 144.0
click at [464, 464] on div "Enter your color #ff0000 Cancel Accept" at bounding box center [422, 600] width 230 height 325
click at [493, 749] on button "Accept" at bounding box center [475, 739] width 102 height 29
radio input "true"
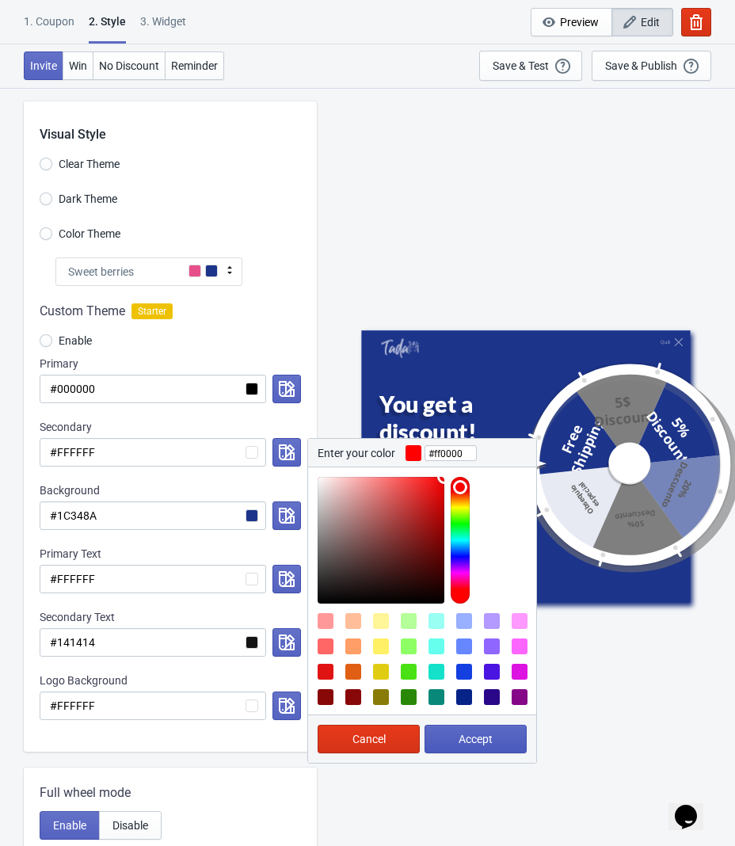
type input "#ff0000"
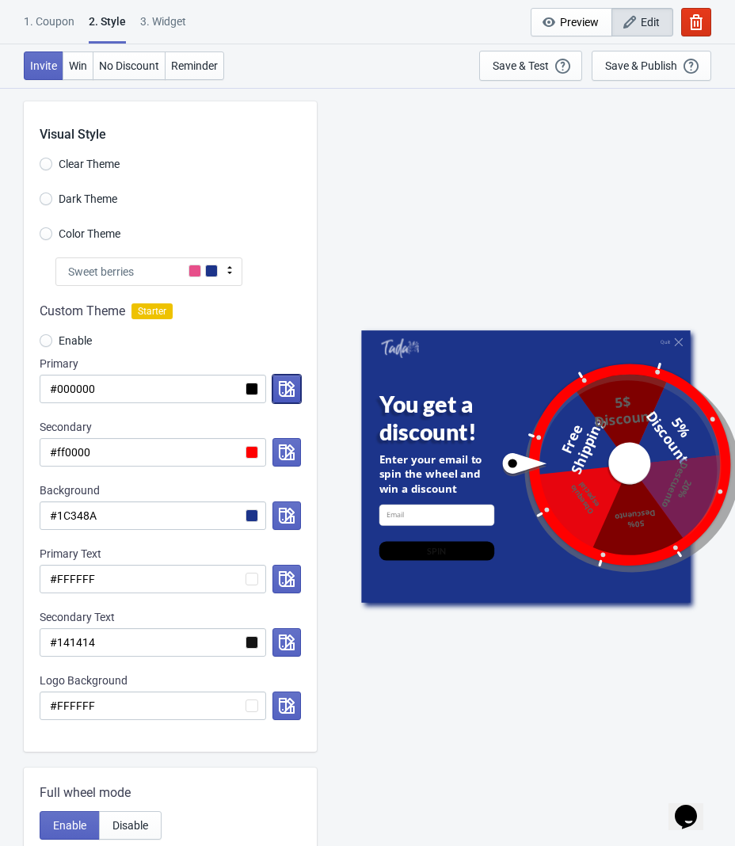
click at [281, 386] on icon "button" at bounding box center [287, 389] width 16 height 16
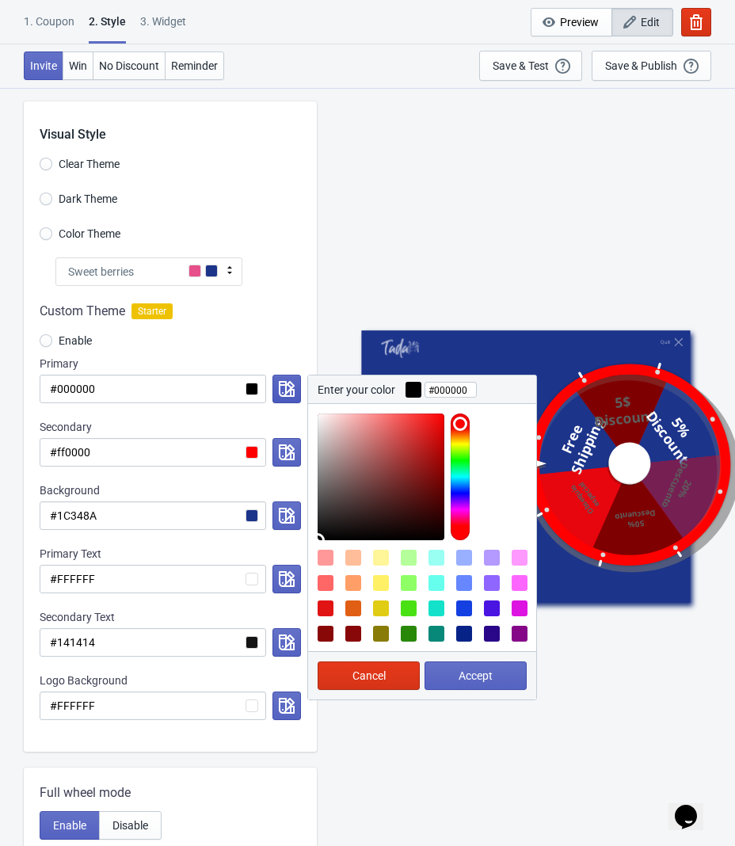
click at [281, 386] on icon "button" at bounding box center [287, 389] width 16 height 16
click at [318, 535] on div at bounding box center [427, 476] width 219 height 127
type input "#ffffff"
drag, startPoint x: 319, startPoint y: 535, endPoint x: 318, endPoint y: 403, distance: 132.2
click at [318, 404] on div at bounding box center [422, 472] width 228 height 136
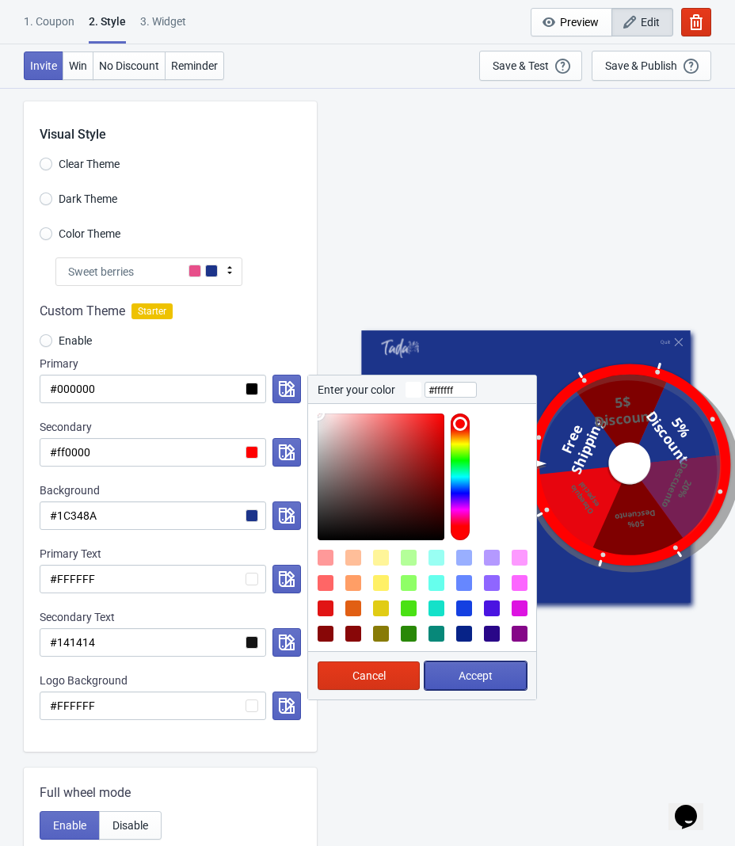
click at [483, 673] on span "Accept" at bounding box center [475, 675] width 34 height 13
radio input "true"
type input "#ffffff"
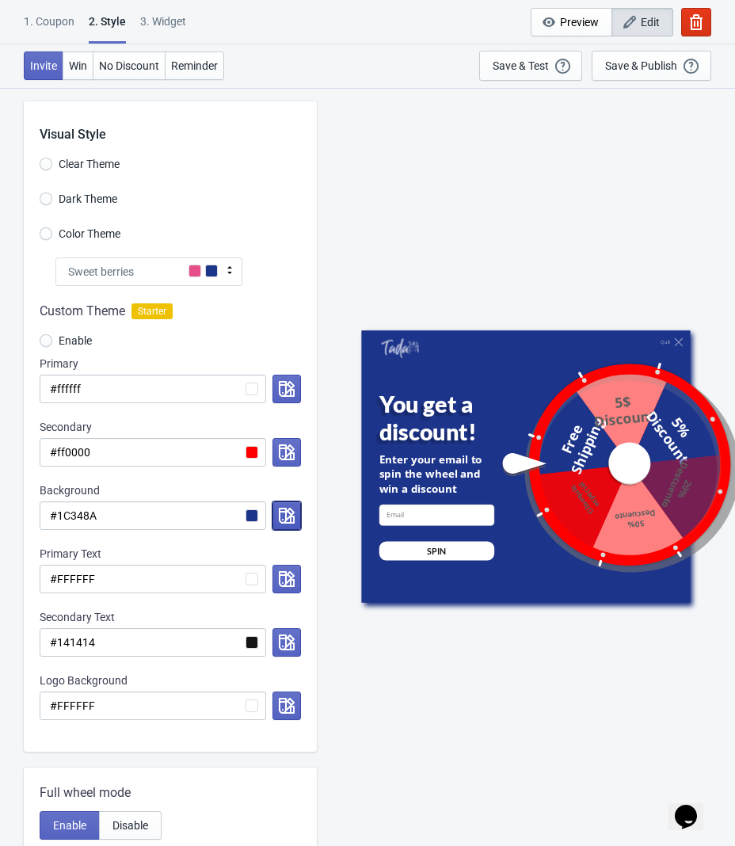
click at [285, 519] on icon "button" at bounding box center [287, 516] width 16 height 16
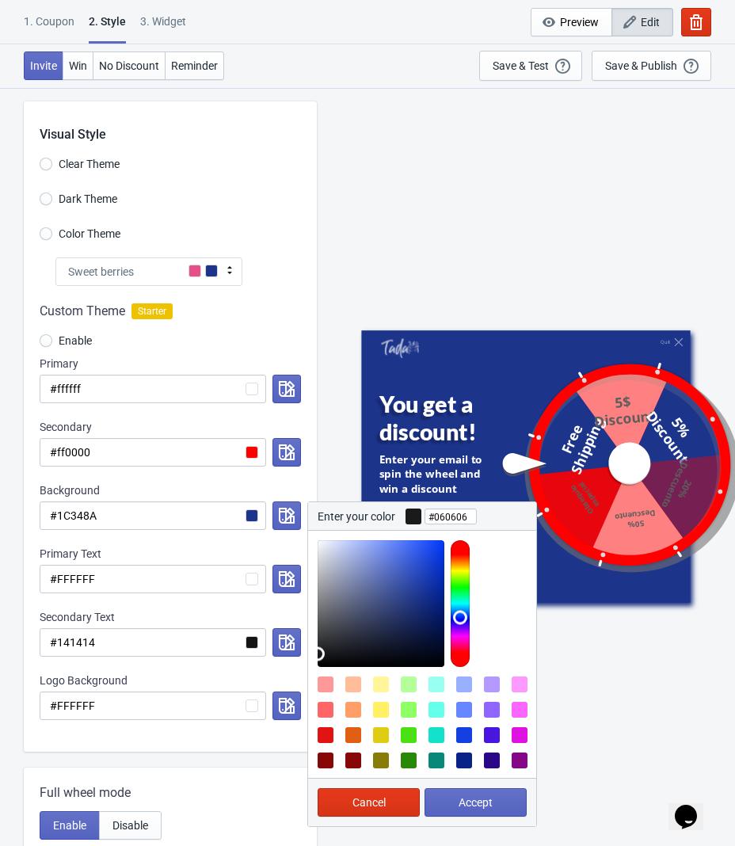
type input "#000000"
drag, startPoint x: 421, startPoint y: 598, endPoint x: 314, endPoint y: 671, distance: 130.5
click at [314, 671] on div at bounding box center [422, 654] width 228 height 247
click at [466, 808] on span "Accept" at bounding box center [475, 802] width 34 height 13
radio input "true"
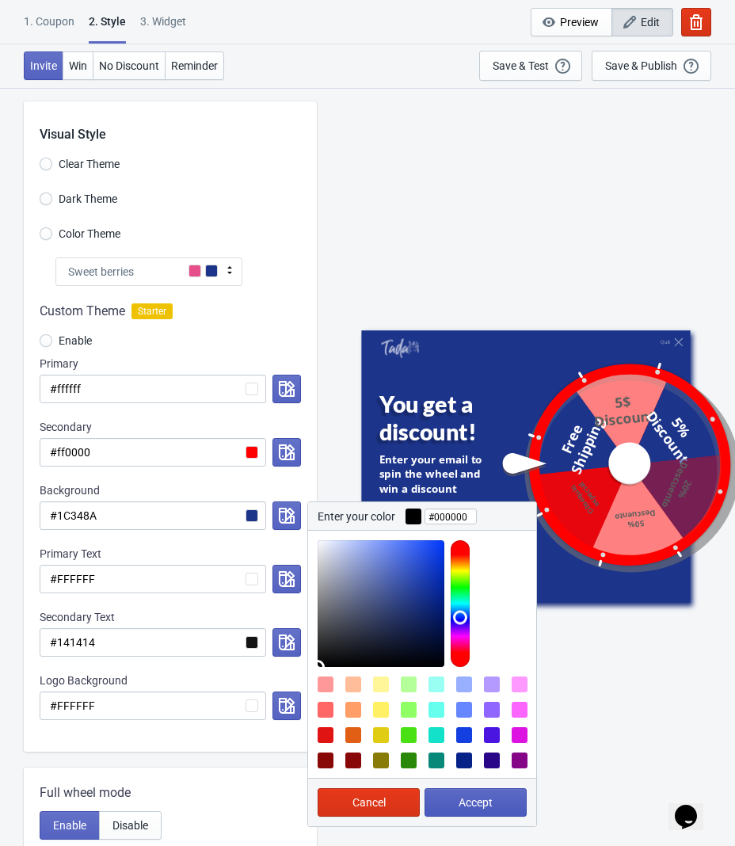
type input "#000000"
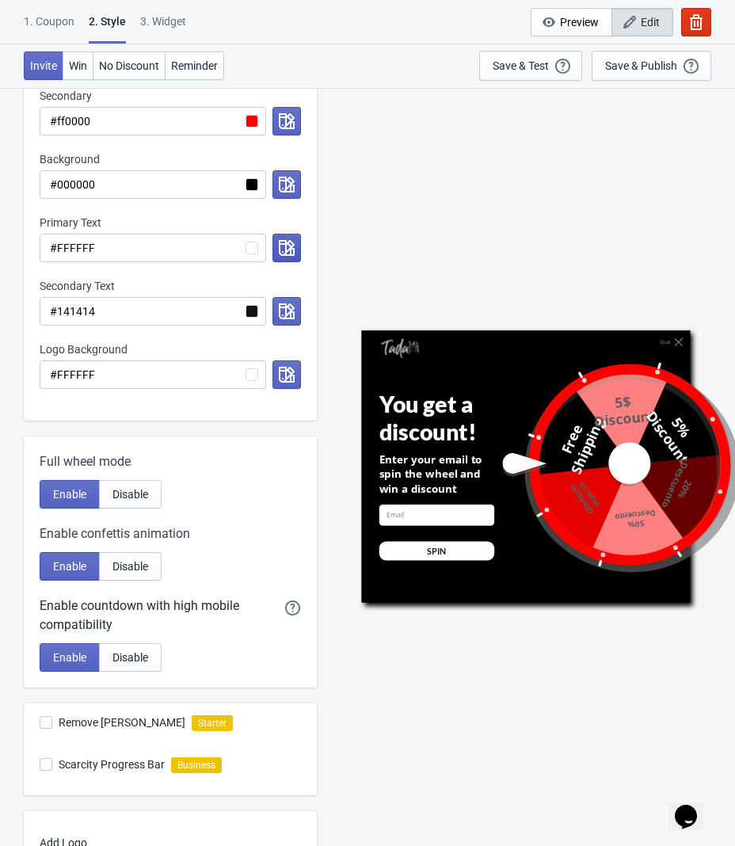
scroll to position [505, 0]
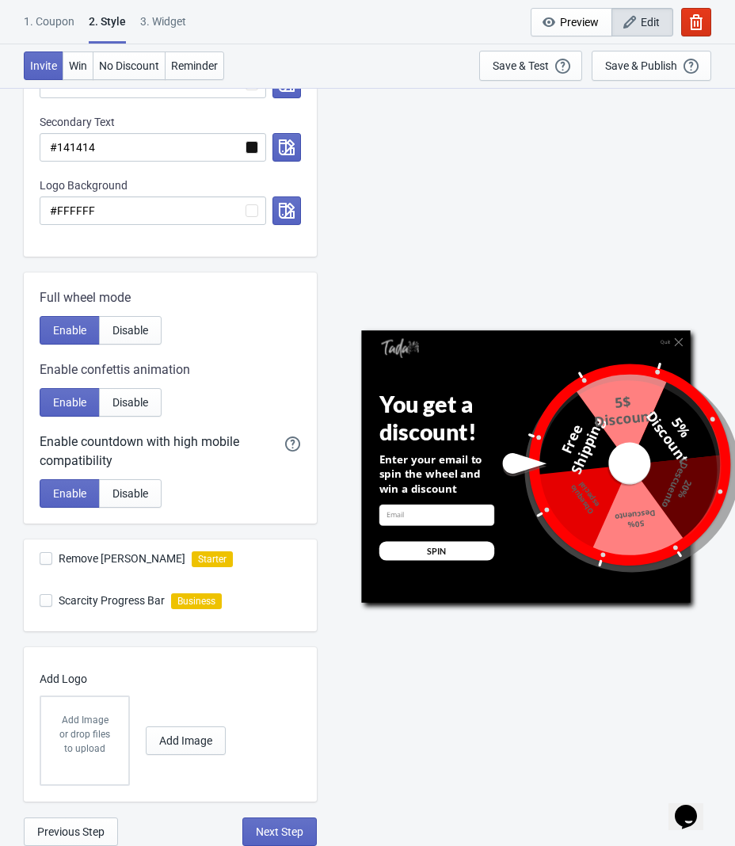
click at [42, 557] on span at bounding box center [46, 558] width 13 height 13
click at [40, 557] on input "Remove [PERSON_NAME]" at bounding box center [40, 566] width 1 height 29
checkbox input "true"
click at [192, 740] on span "Add Image" at bounding box center [185, 740] width 53 height 13
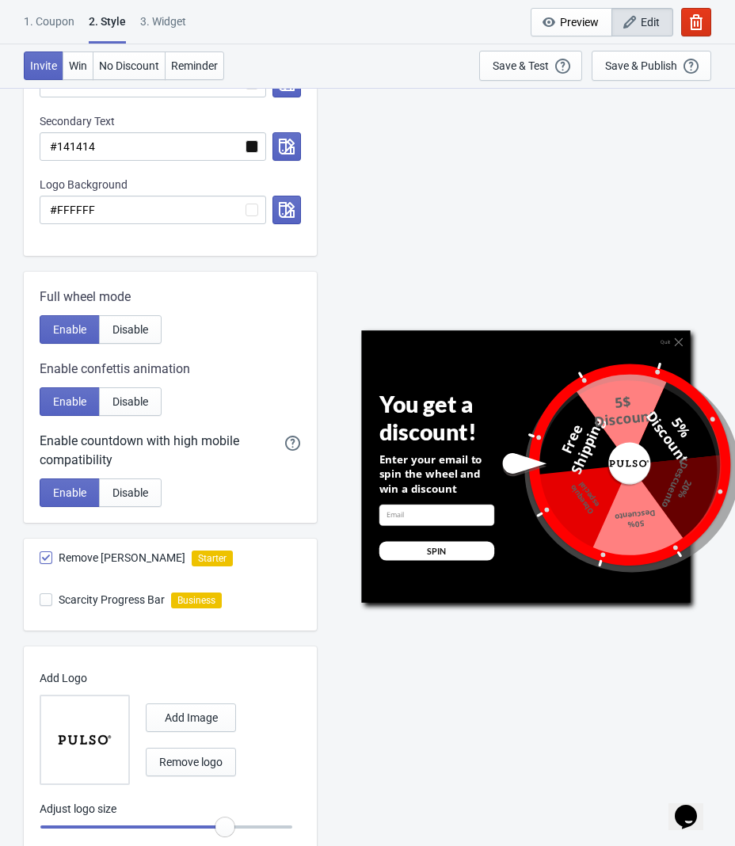
scroll to position [557, 0]
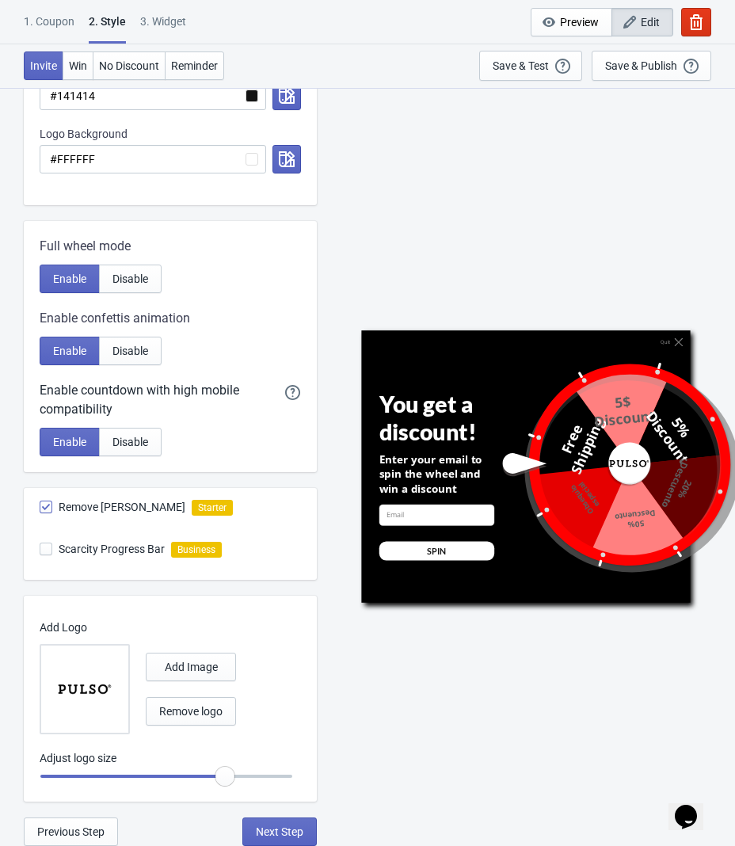
radio input "true"
type input "0.95"
radio input "true"
drag, startPoint x: 220, startPoint y: 774, endPoint x: 203, endPoint y: 776, distance: 17.5
type input "0.9"
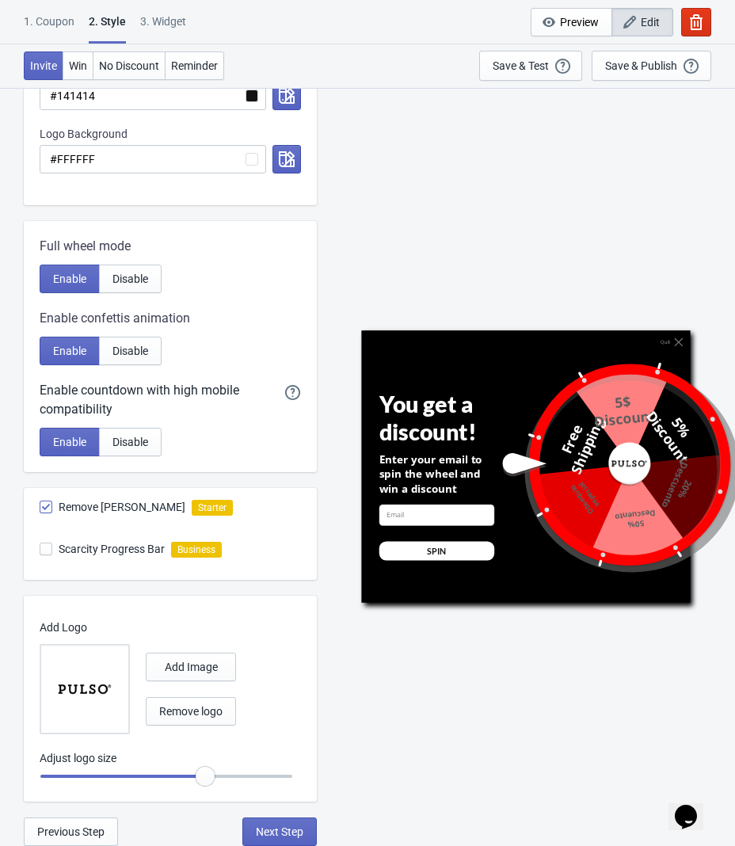
click at [203, 776] on input "range" at bounding box center [166, 776] width 253 height 29
click at [275, 827] on span "Next Step" at bounding box center [280, 831] width 48 height 13
select select "once"
select select "1"
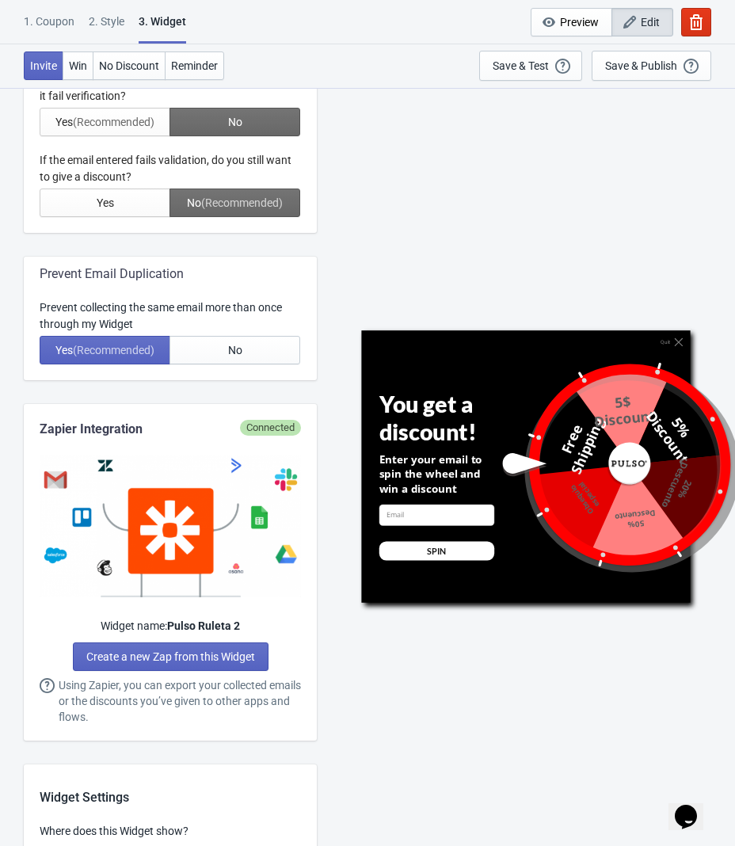
scroll to position [0, 0]
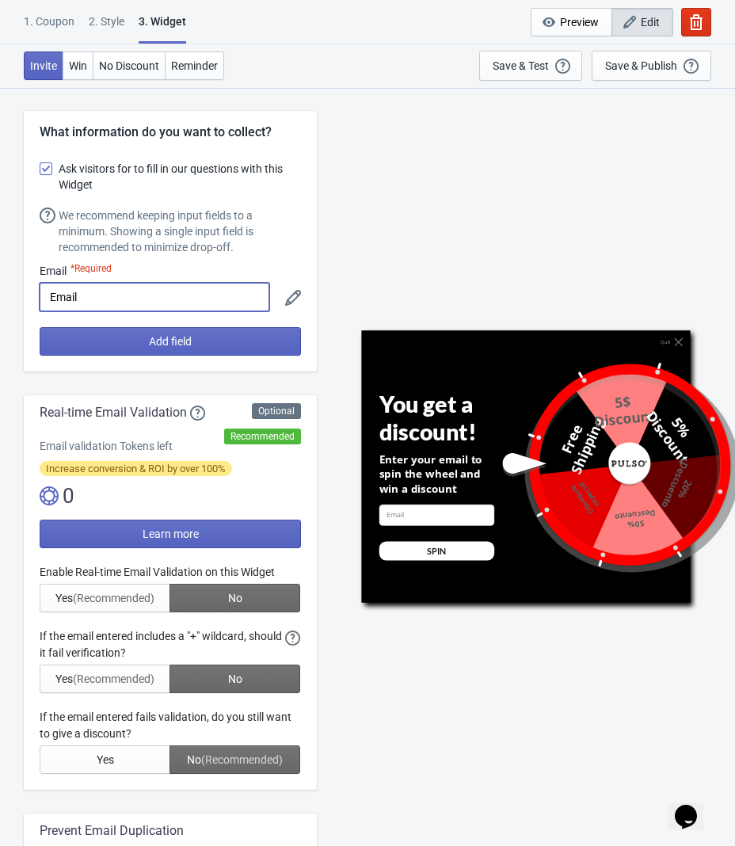
click at [144, 297] on input "Email" at bounding box center [155, 297] width 230 height 29
type input "E"
paste input "Correo Electrónico"
type input "Correo Electrónico"
click at [261, 244] on div "We recommend keeping input fields to a minimum. Showing a single input field is…" at bounding box center [180, 231] width 242 height 48
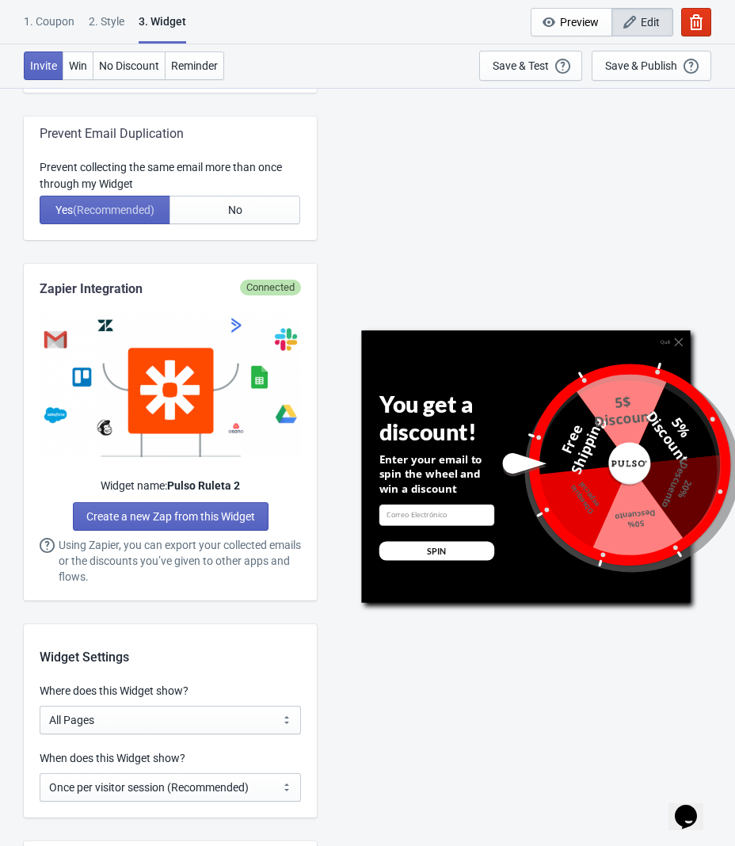
scroll to position [701, 0]
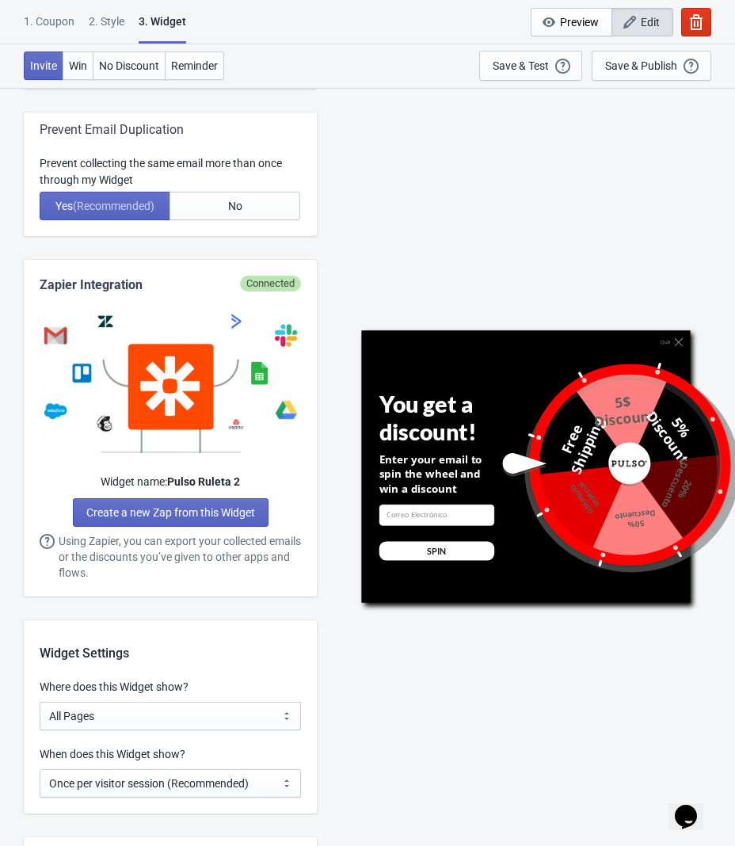
click at [244, 261] on div "Zapier Integration Connected Widget name: Pulso Ruleta 2 Create a new Zap from …" at bounding box center [170, 428] width 293 height 337
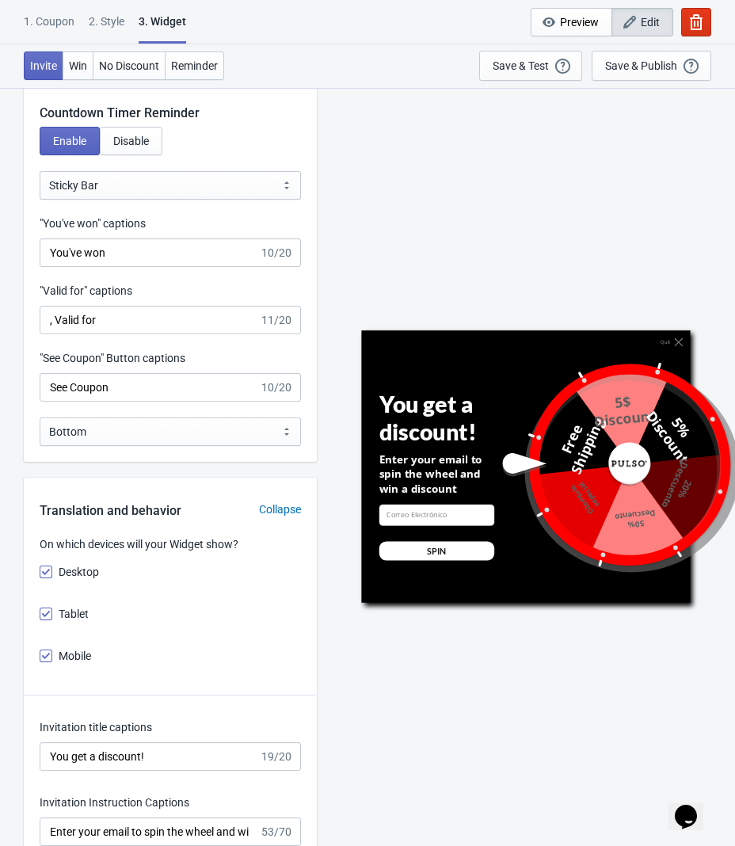
scroll to position [1605, 0]
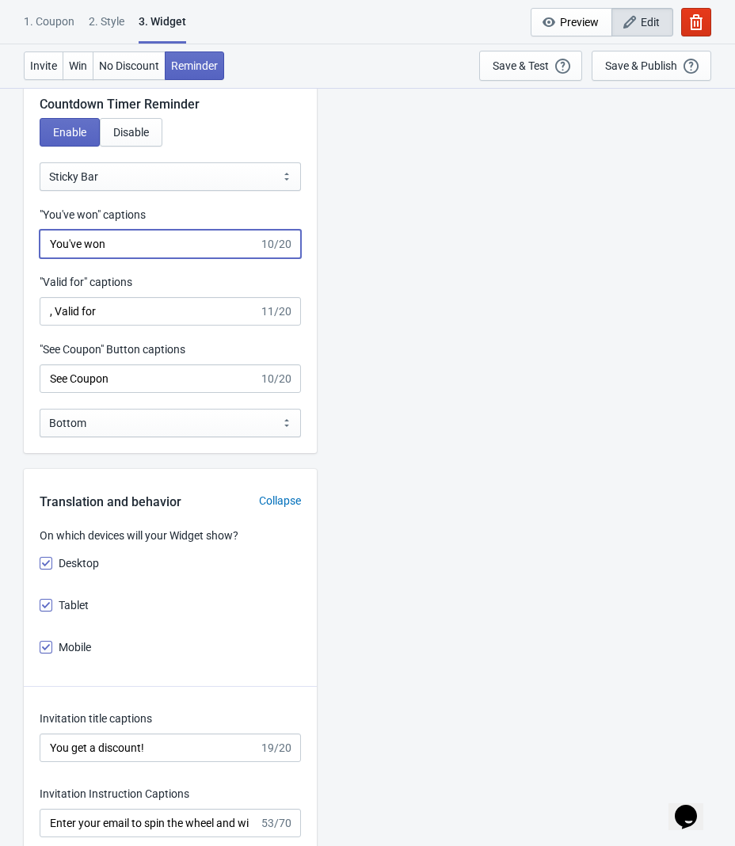
drag, startPoint x: 132, startPoint y: 249, endPoint x: -82, endPoint y: 298, distance: 219.2
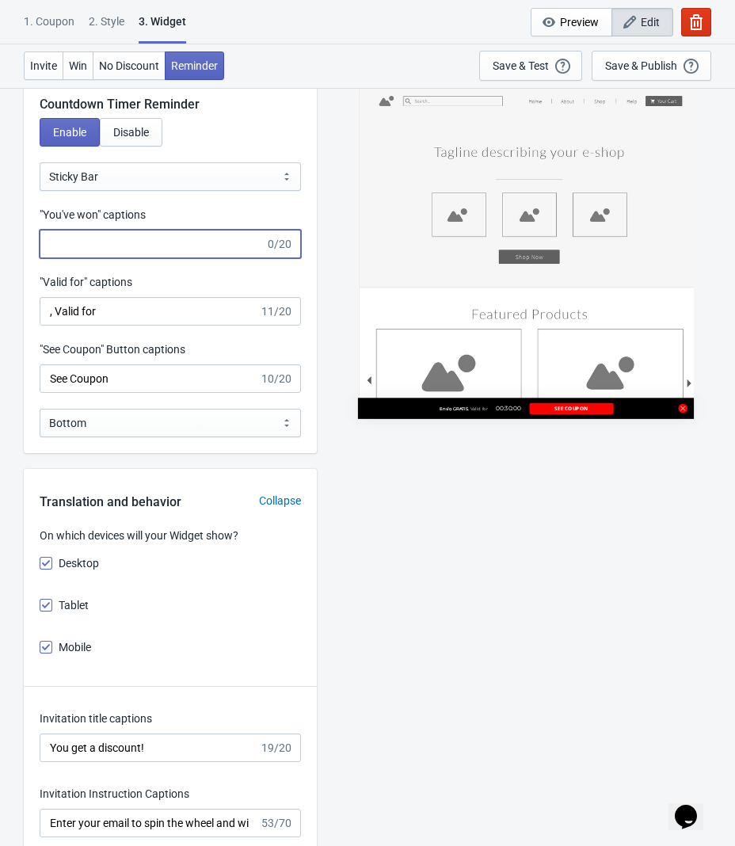
paste input "¡Ganaste!"
type input "¡Ganaste!"
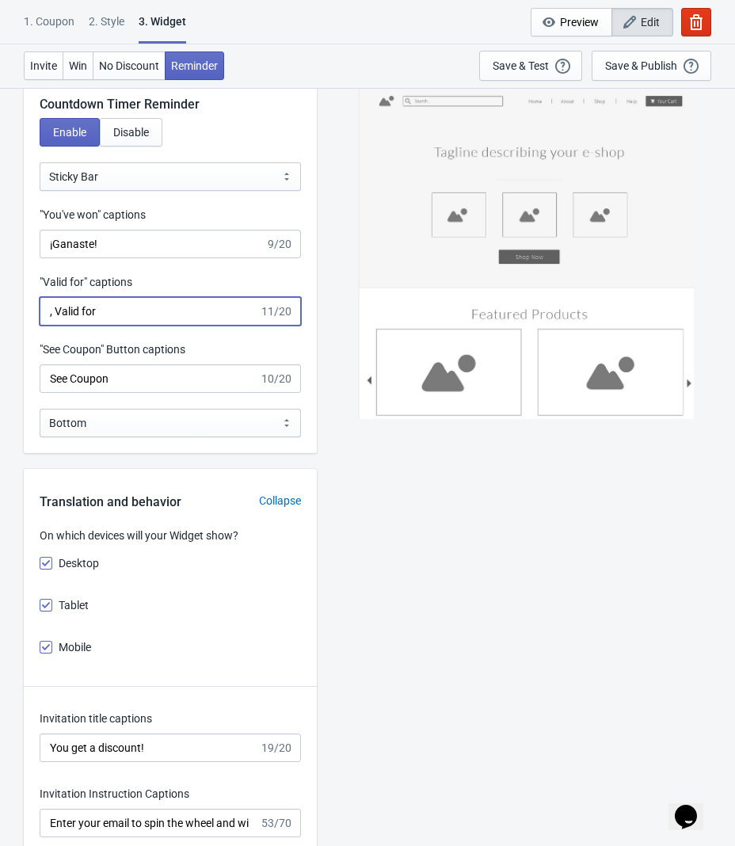
drag, startPoint x: 139, startPoint y: 298, endPoint x: -105, endPoint y: 299, distance: 243.9
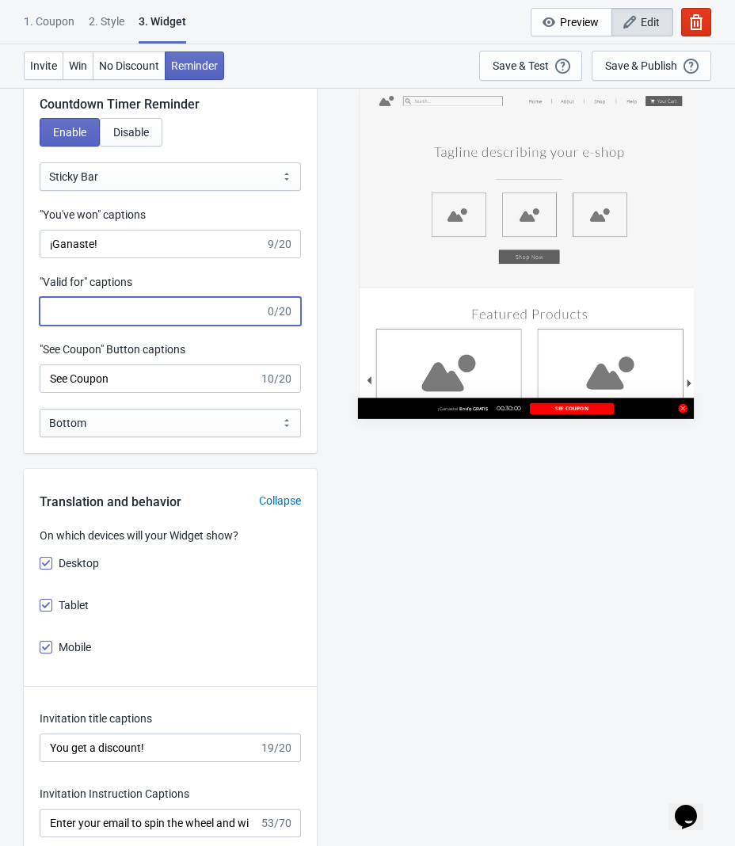
paste input "Valido por"
type input "Valido por"
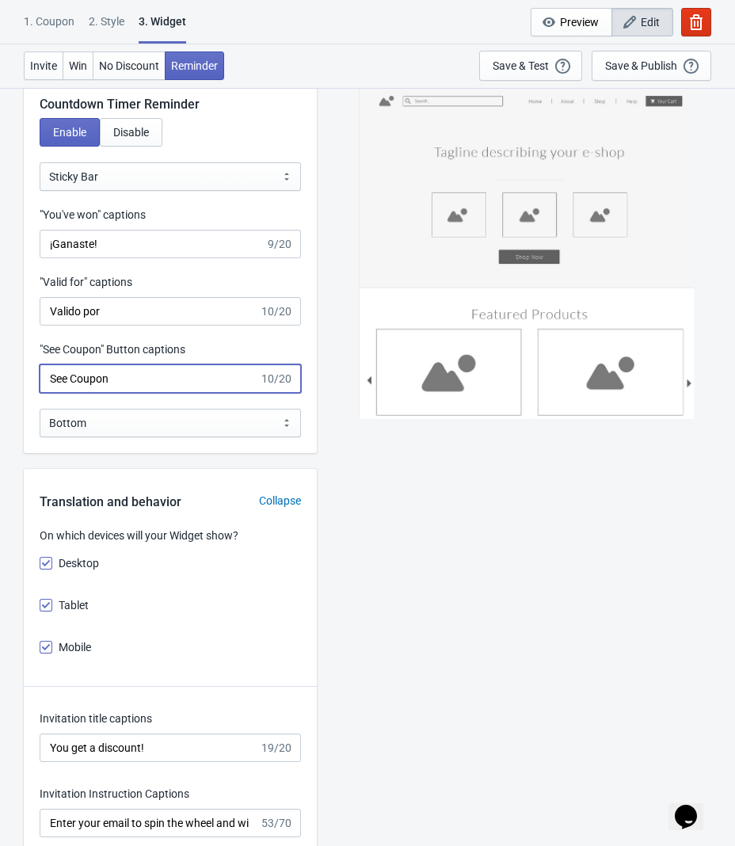
drag, startPoint x: 135, startPoint y: 390, endPoint x: -2, endPoint y: 374, distance: 138.8
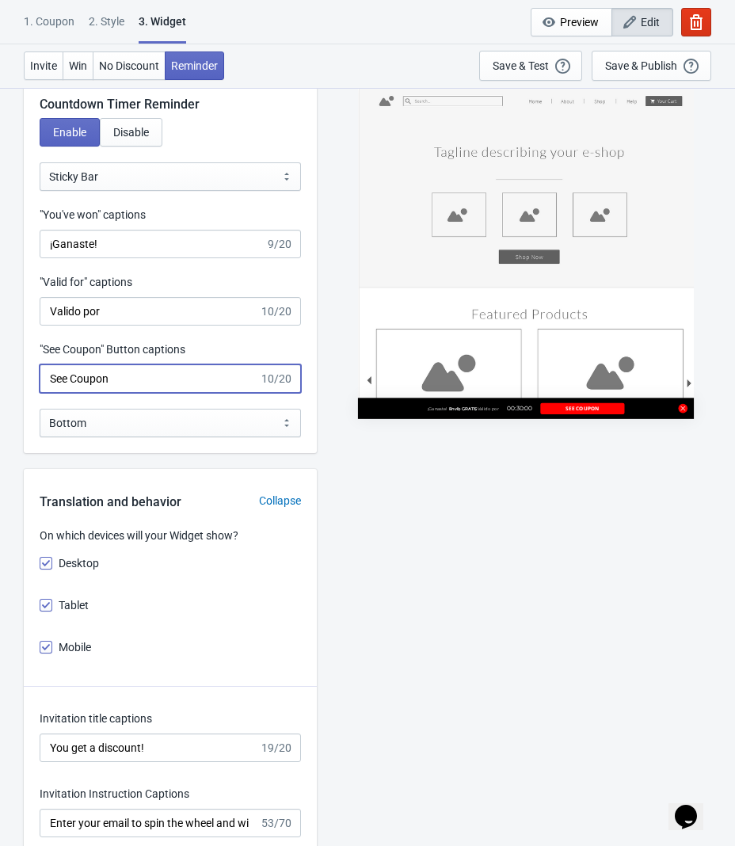
paste input "Redimir [PERSON_NAME]"
type input "Redimir cupón"
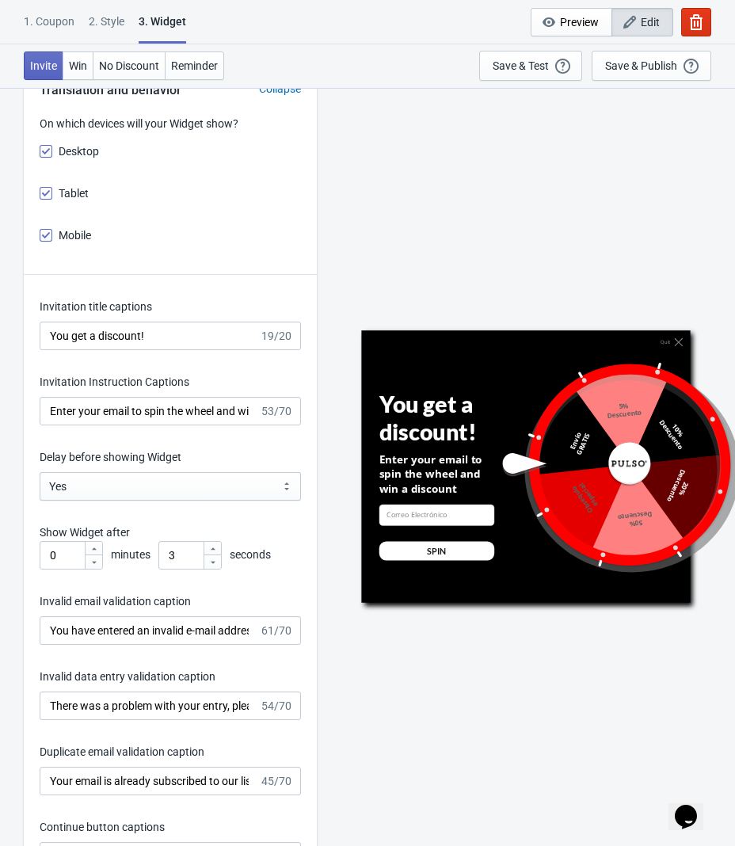
scroll to position [2019, 0]
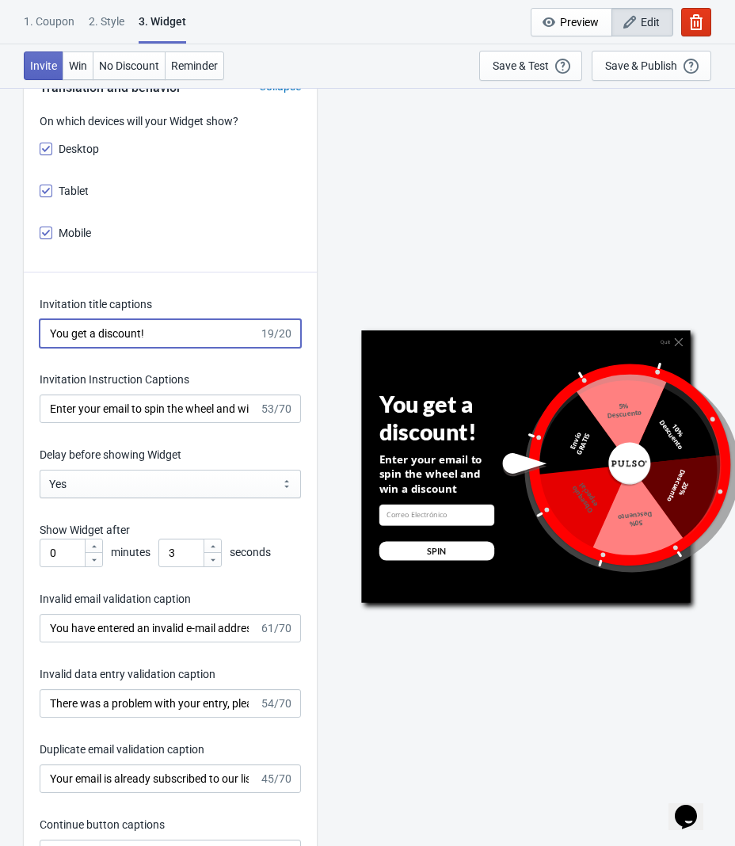
drag, startPoint x: 202, startPoint y: 336, endPoint x: -77, endPoint y: 345, distance: 278.9
paste input "Gana hasta el 50% OF"
type input "Gana hasta el 50% OF"
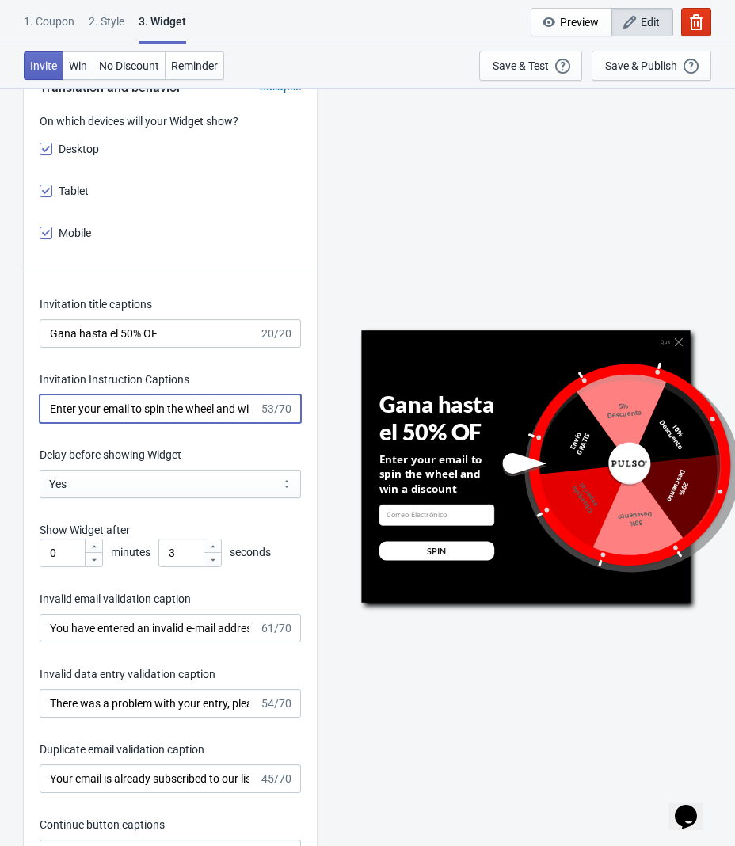
scroll to position [0, 62]
drag, startPoint x: 49, startPoint y: 408, endPoint x: 453, endPoint y: 398, distance: 403.9
click at [453, 398] on div "What information do you want to collect? Ask visitors for to fill in our questi…" at bounding box center [367, 501] width 735 height 4867
paste input "Agrega tu email para participar"
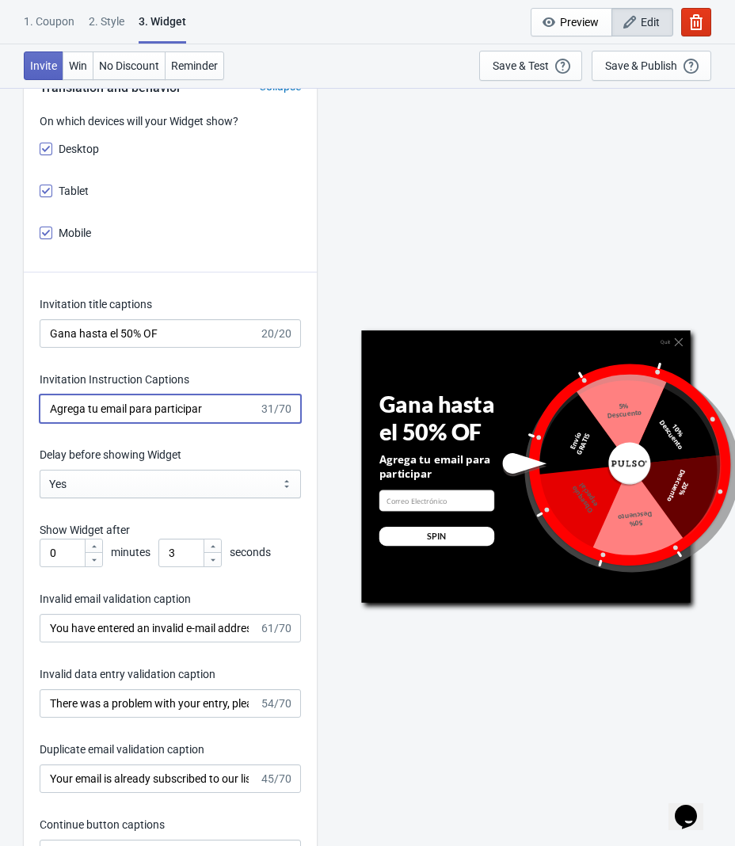
type input "Agrega tu email para participar"
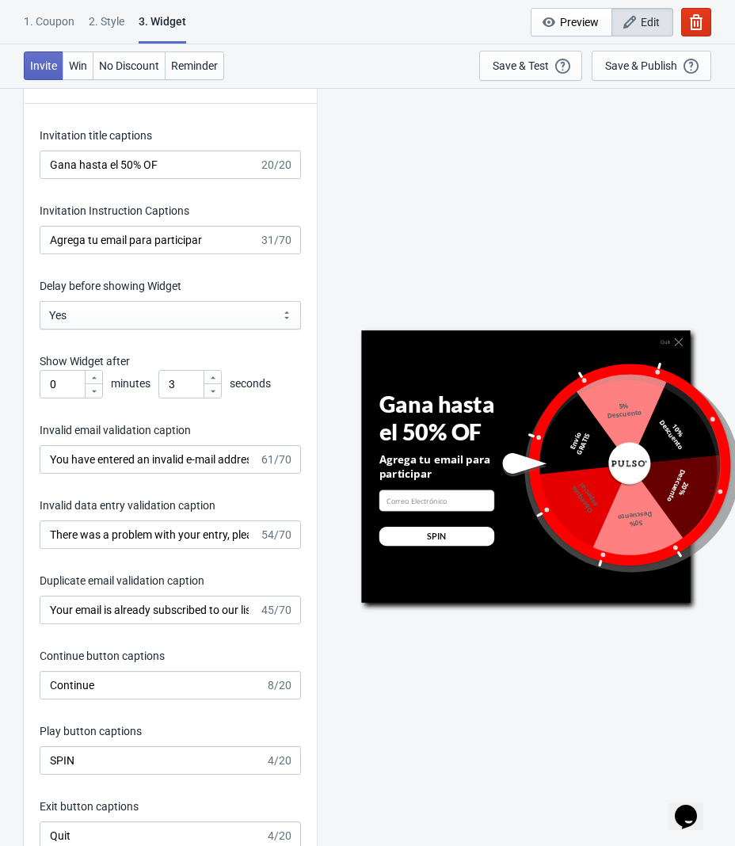
scroll to position [2191, 0]
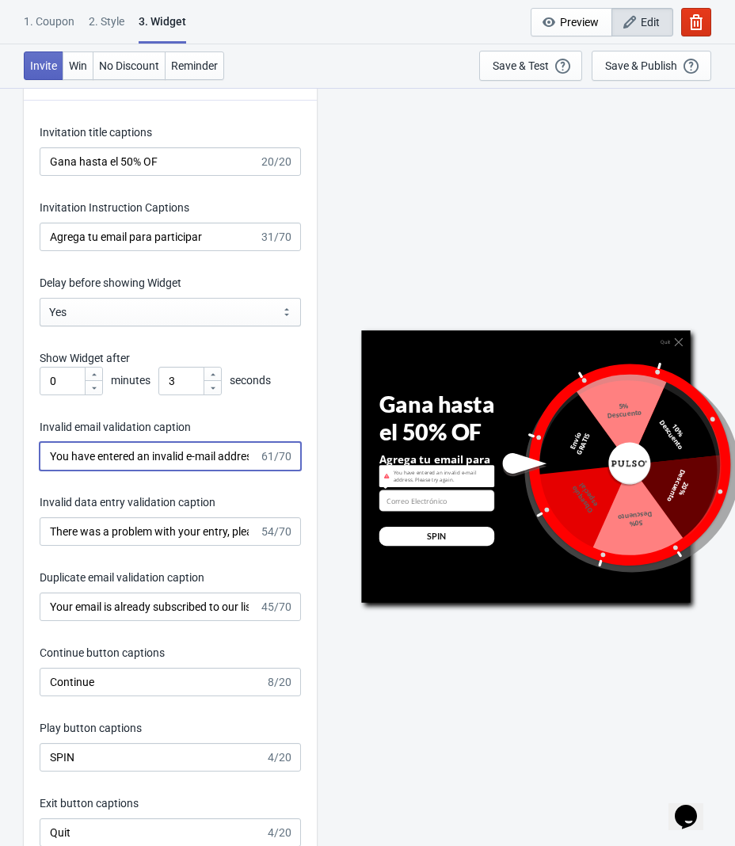
drag, startPoint x: 49, startPoint y: 452, endPoint x: 481, endPoint y: 452, distance: 431.6
click at [481, 452] on div "What information do you want to collect? Ask visitors for to fill in our questi…" at bounding box center [367, 329] width 735 height 4867
paste input "Correo invalido, intenta de nuevo."
type input "Correo invalido, intenta de nuevo."
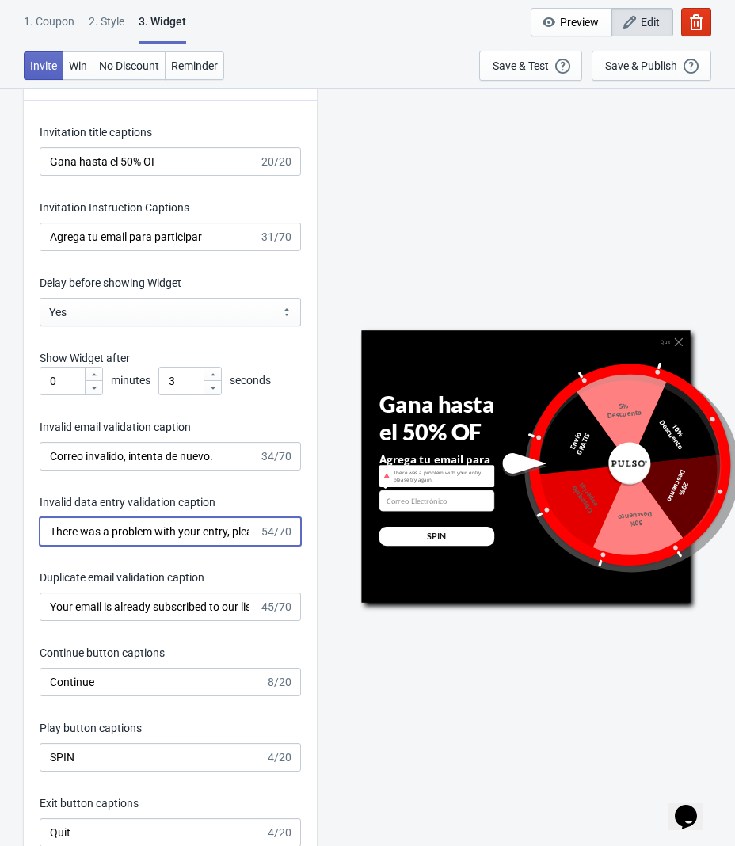
scroll to position [0, 64]
drag, startPoint x: 46, startPoint y: 537, endPoint x: 527, endPoint y: 542, distance: 481.5
click at [527, 542] on div "What information do you want to collect? Ask visitors for to fill in our questi…" at bounding box center [367, 329] width 735 height 4867
paste input "Correo invalido, intenta de nuevo."
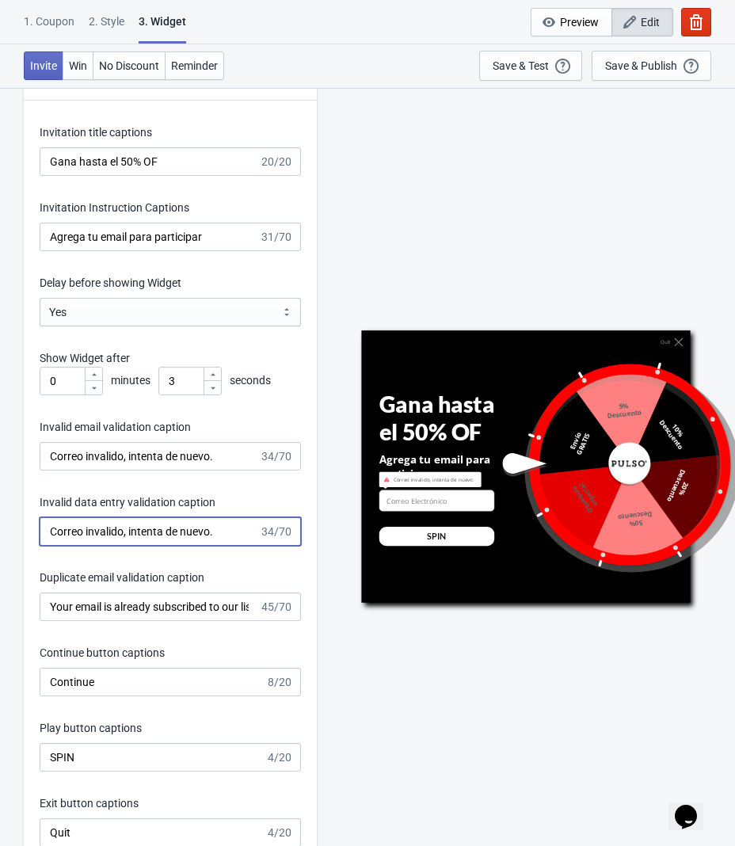
type input "Correo invalido, intenta de nuevo."
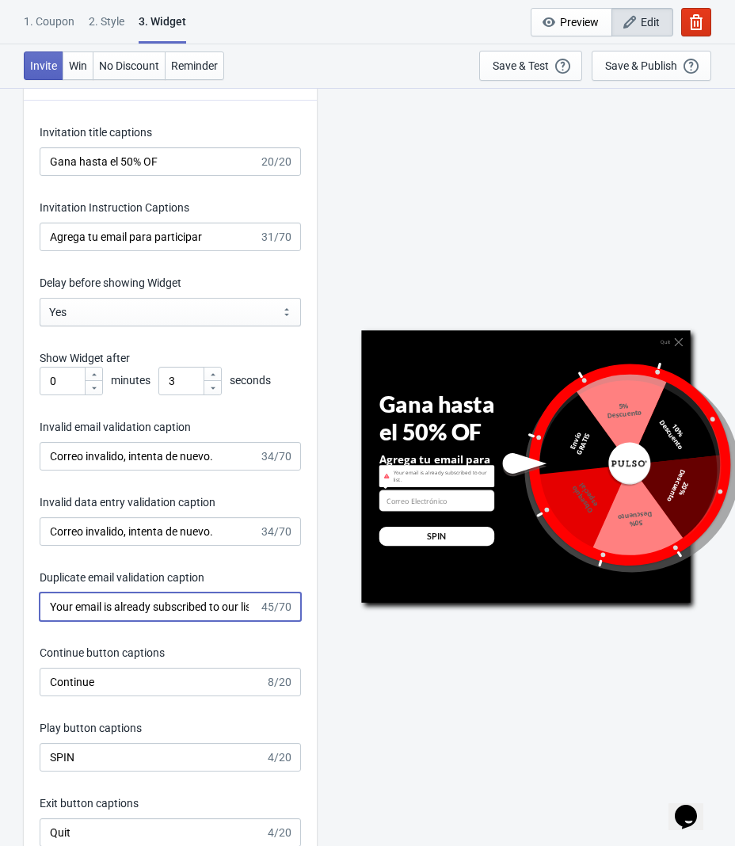
drag, startPoint x: 48, startPoint y: 612, endPoint x: 488, endPoint y: 607, distance: 439.5
click at [488, 607] on div "What information do you want to collect? Ask visitors for to fill in our questi…" at bounding box center [367, 329] width 735 height 4867
paste input "Lo sentimos, ya participaste antes"
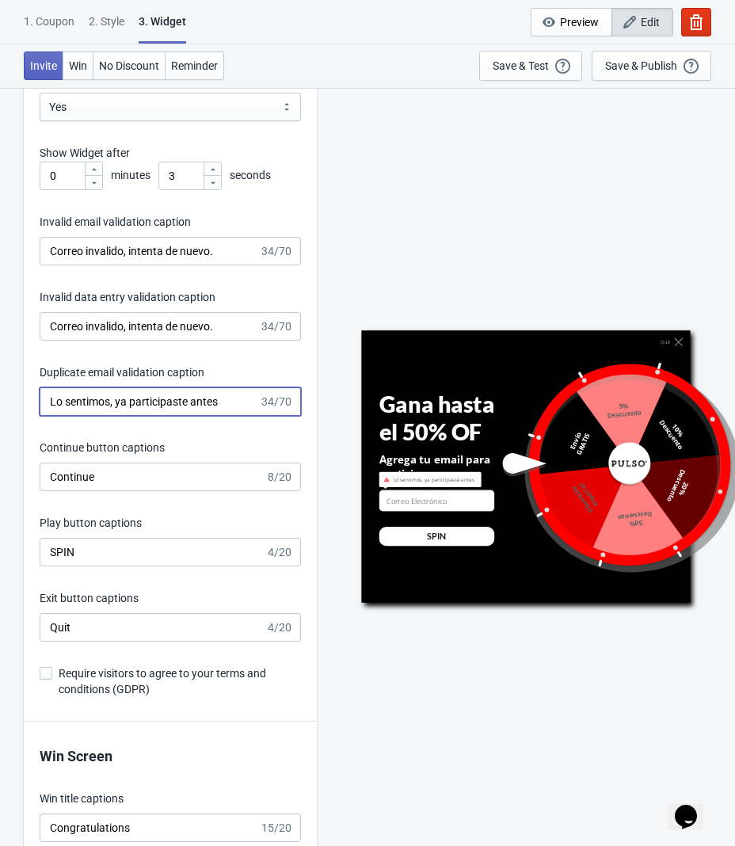
scroll to position [2398, 0]
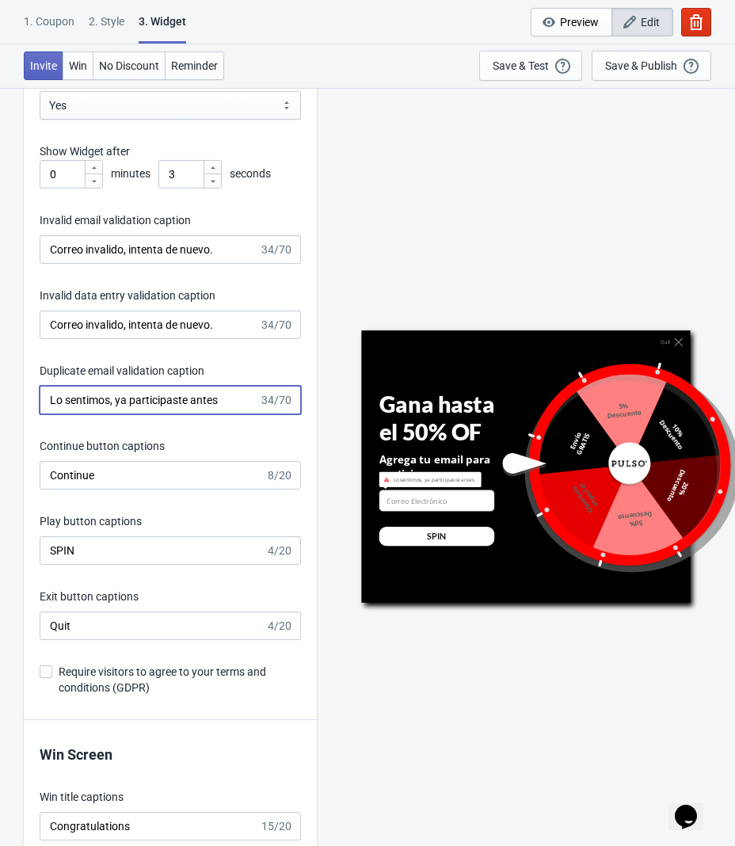
type input "Lo sentimos, ya participaste antes"
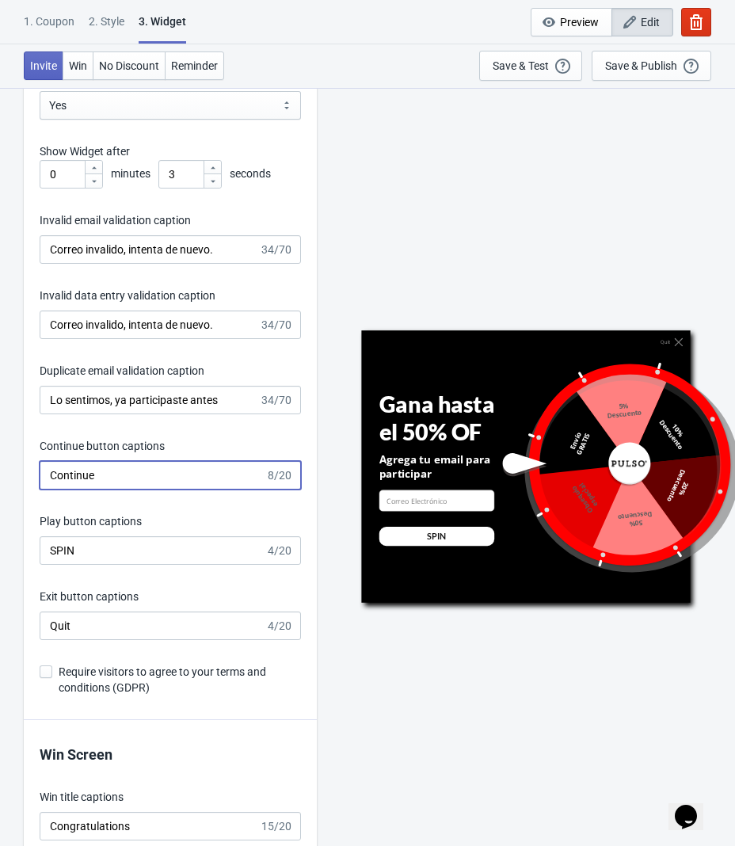
drag, startPoint x: 129, startPoint y: 474, endPoint x: -55, endPoint y: 489, distance: 184.3
paste input "ar"
type input "Continuar"
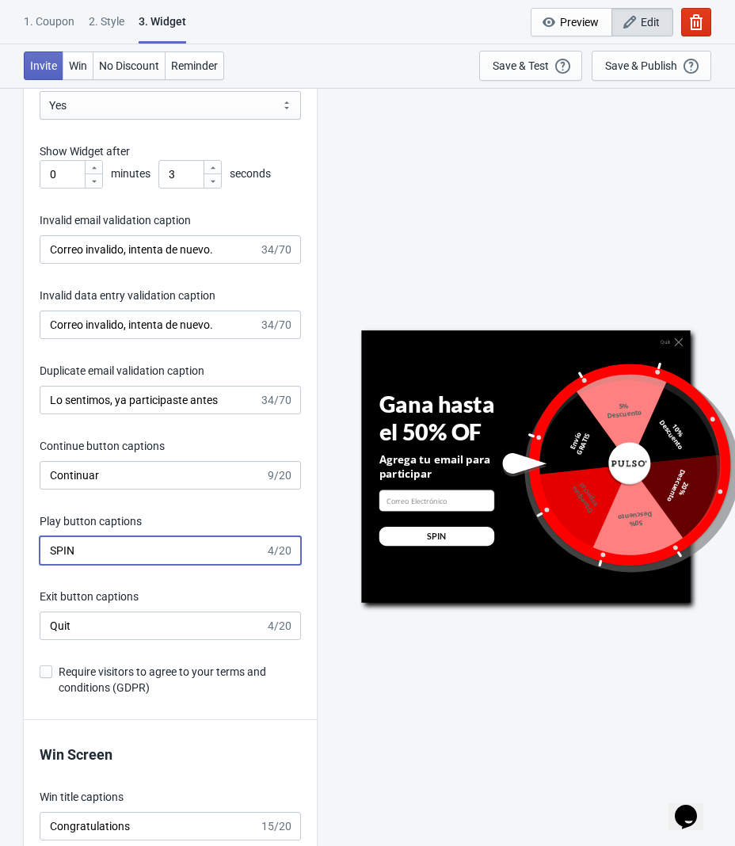
drag, startPoint x: 109, startPoint y: 554, endPoint x: -63, endPoint y: 544, distance: 172.9
paste input "GIRAR"
type input "GIRAR"
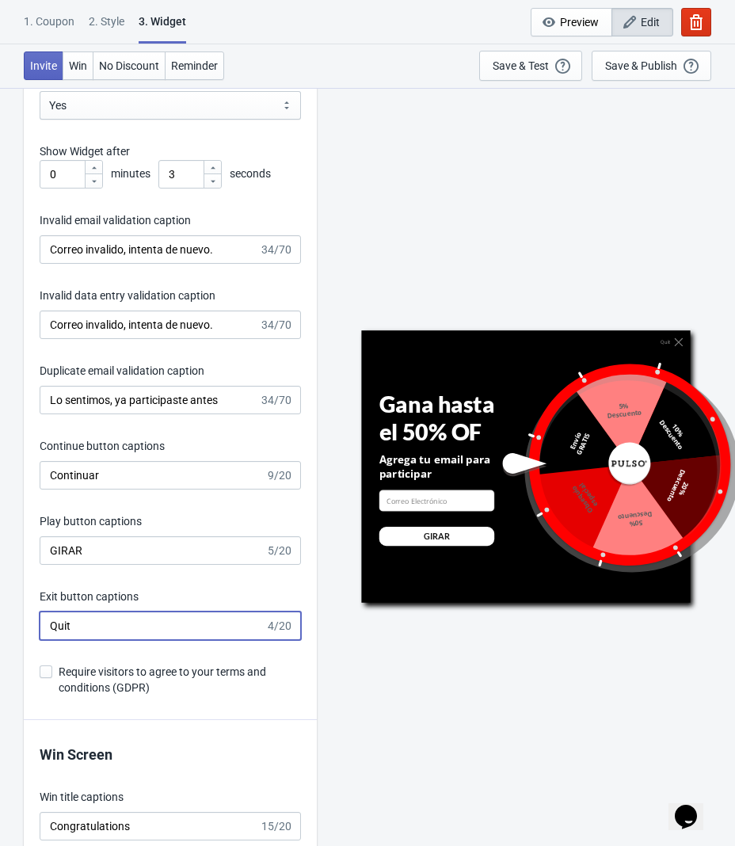
drag, startPoint x: 116, startPoint y: 629, endPoint x: -69, endPoint y: 626, distance: 185.3
paste input "Salir"
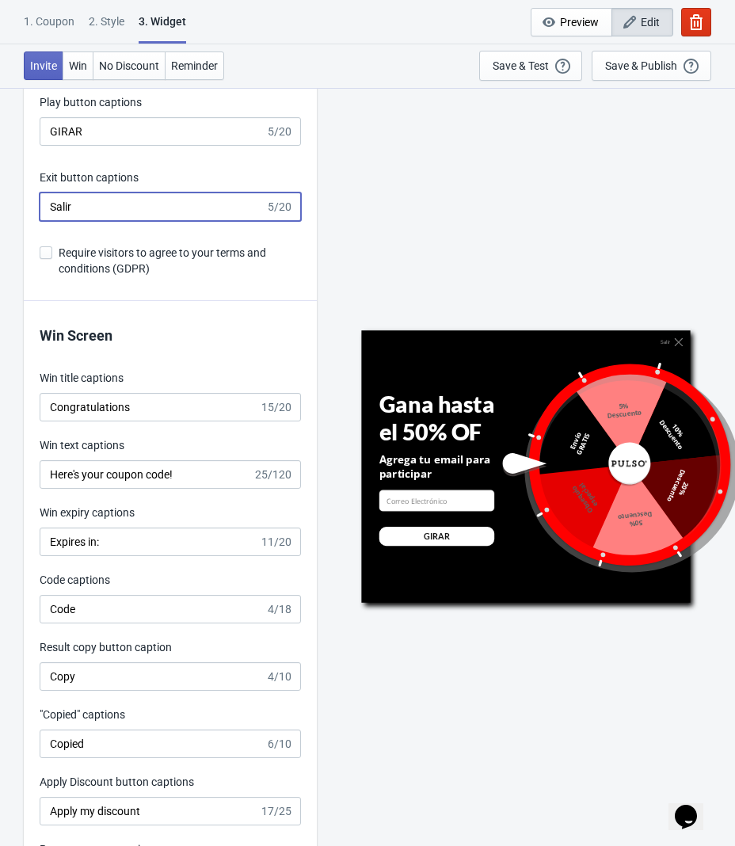
scroll to position [2817, 0]
type input "Salir"
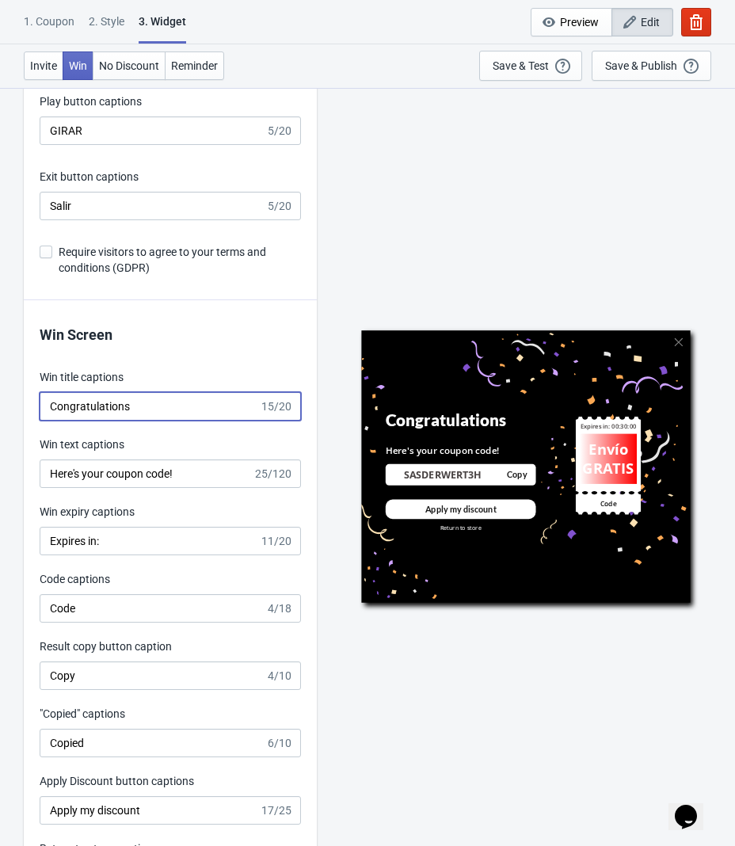
drag, startPoint x: 169, startPoint y: 402, endPoint x: 32, endPoint y: 396, distance: 136.3
click at [32, 396] on div "Win Screen Win title captions Congratulations 15/20 Win text captions Here's yo…" at bounding box center [170, 604] width 293 height 608
paste input "¡Felicidades!"
type input "¡Felicidades!"
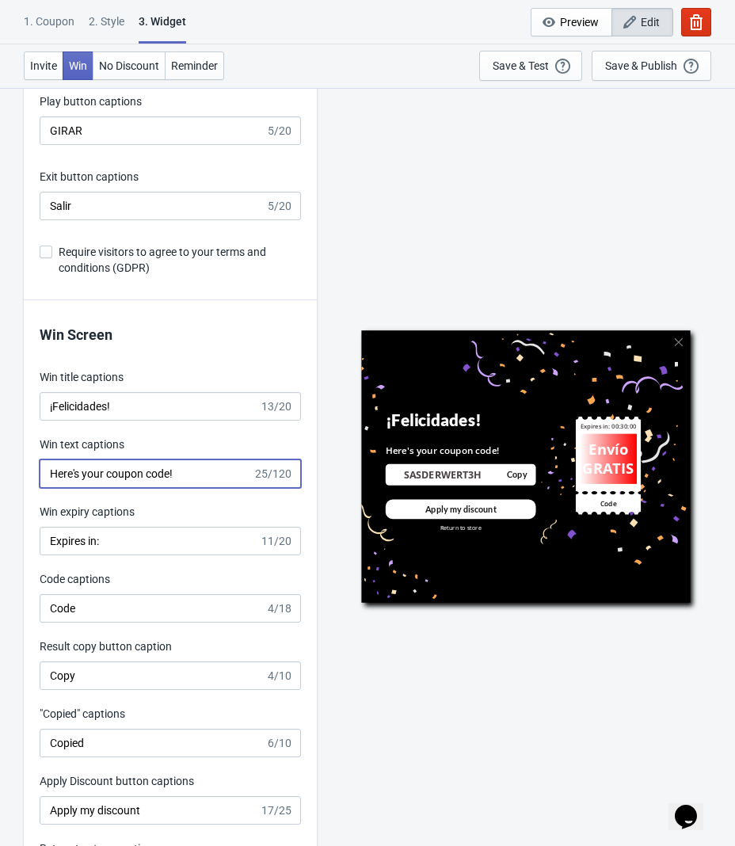
drag, startPoint x: 222, startPoint y: 488, endPoint x: -154, endPoint y: 457, distance: 377.4
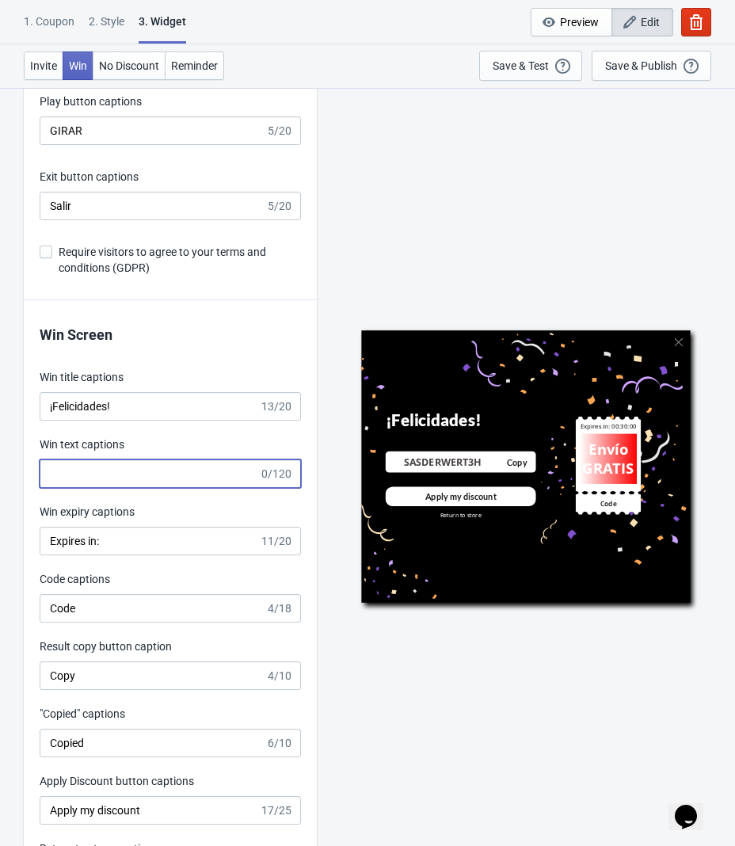
paste input "Aqui esta el codigo de descuento"
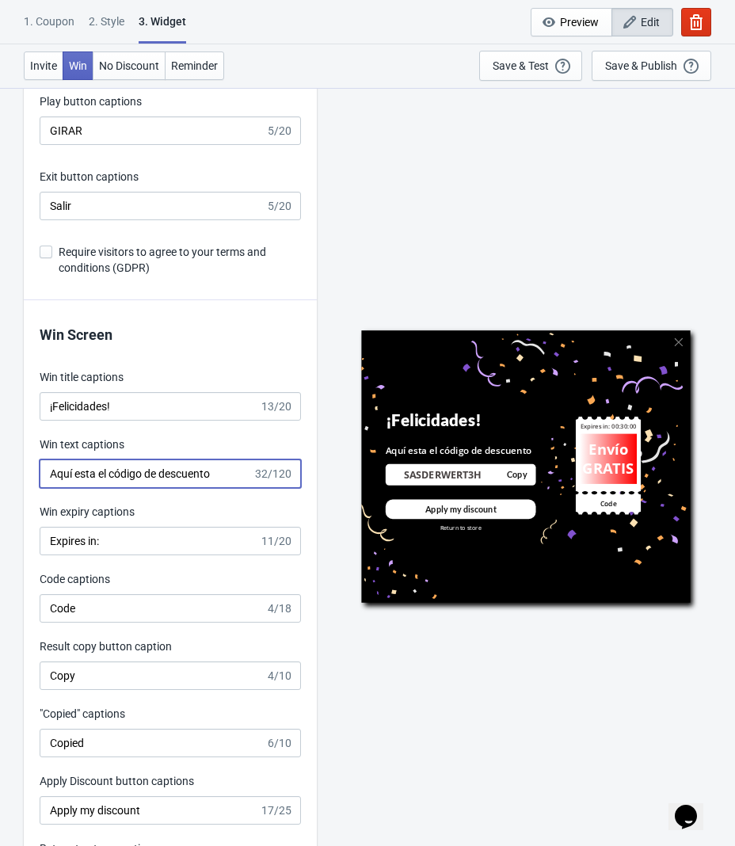
type input "Aquí esta el código de descuento"
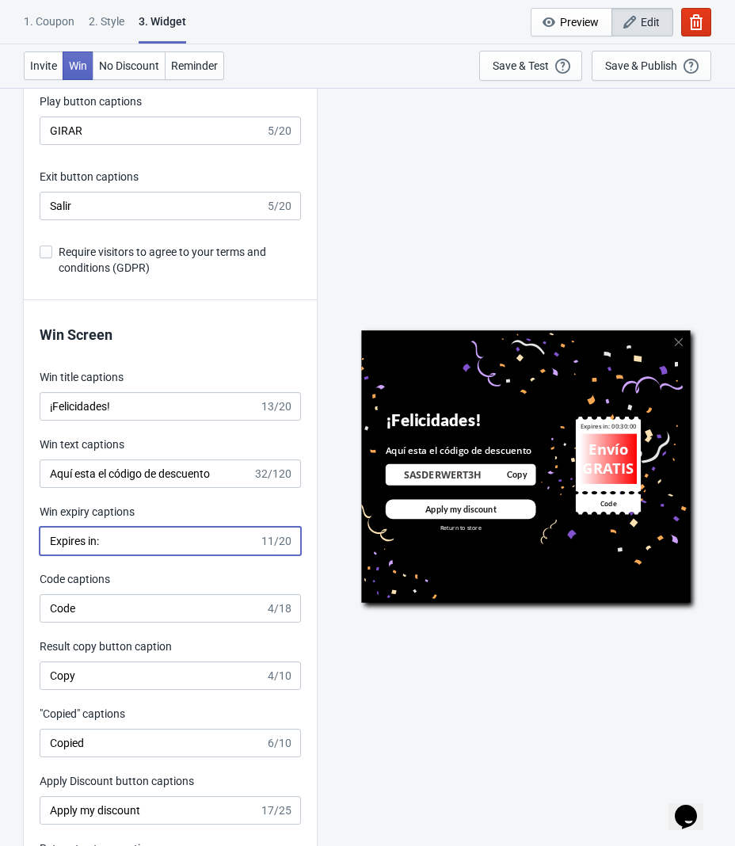
click at [141, 549] on input "Expires in:" at bounding box center [149, 541] width 219 height 29
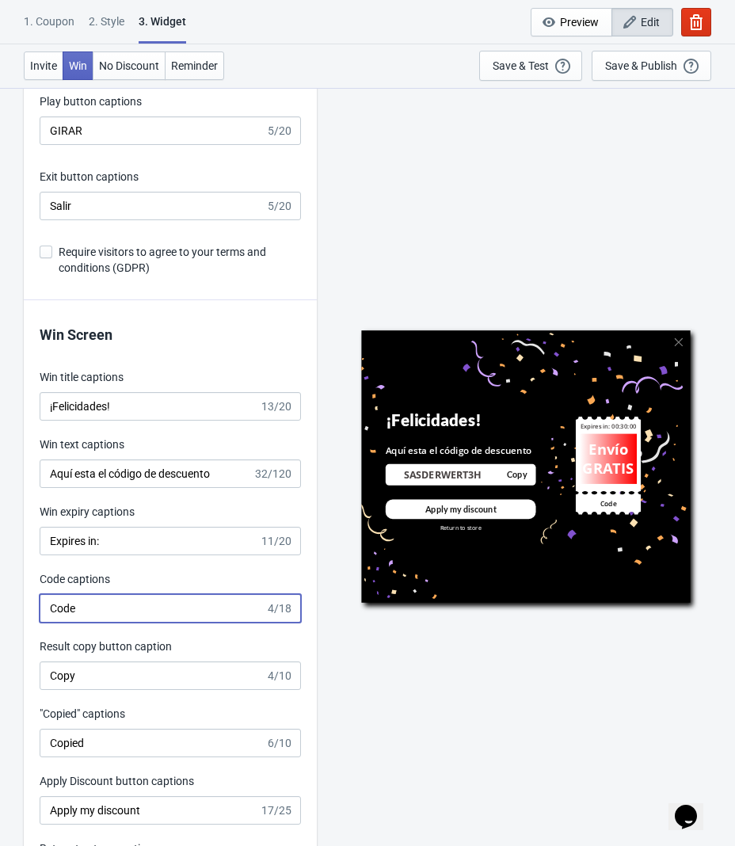
drag, startPoint x: 84, startPoint y: 622, endPoint x: 13, endPoint y: 612, distance: 72.0
paste input "Vence en:"
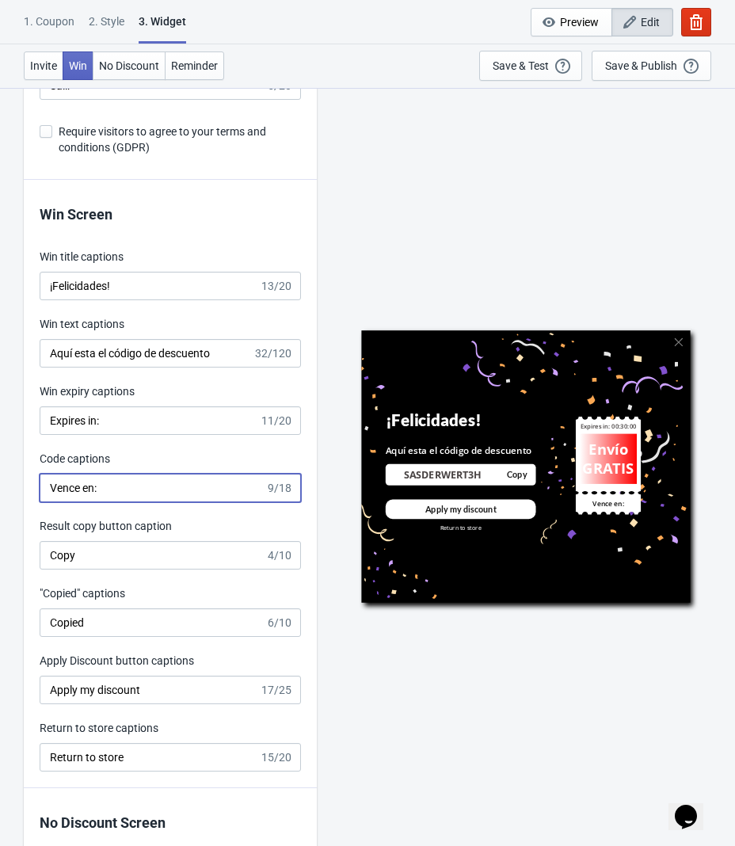
scroll to position [2939, 0]
type input "Vence en:"
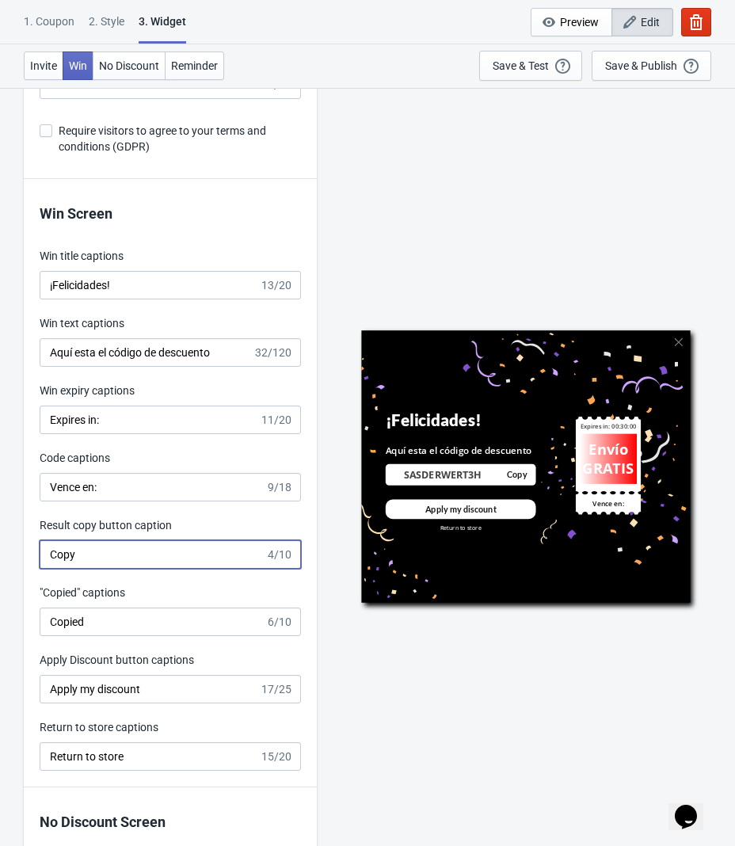
drag, startPoint x: 116, startPoint y: 563, endPoint x: -26, endPoint y: 566, distance: 141.8
paste input "digo:"
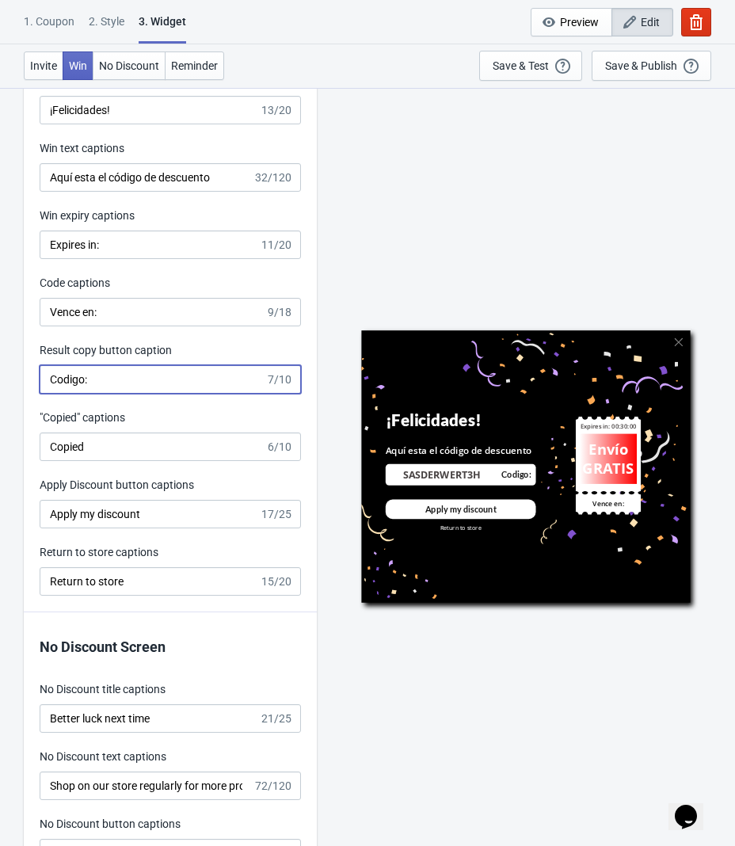
scroll to position [3116, 0]
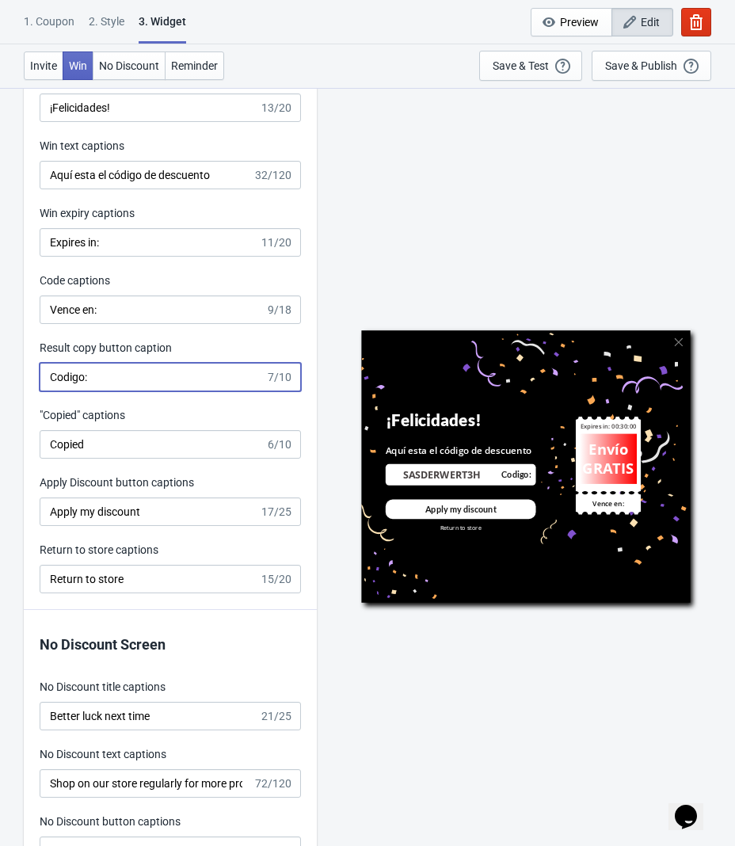
type input "Codigo:"
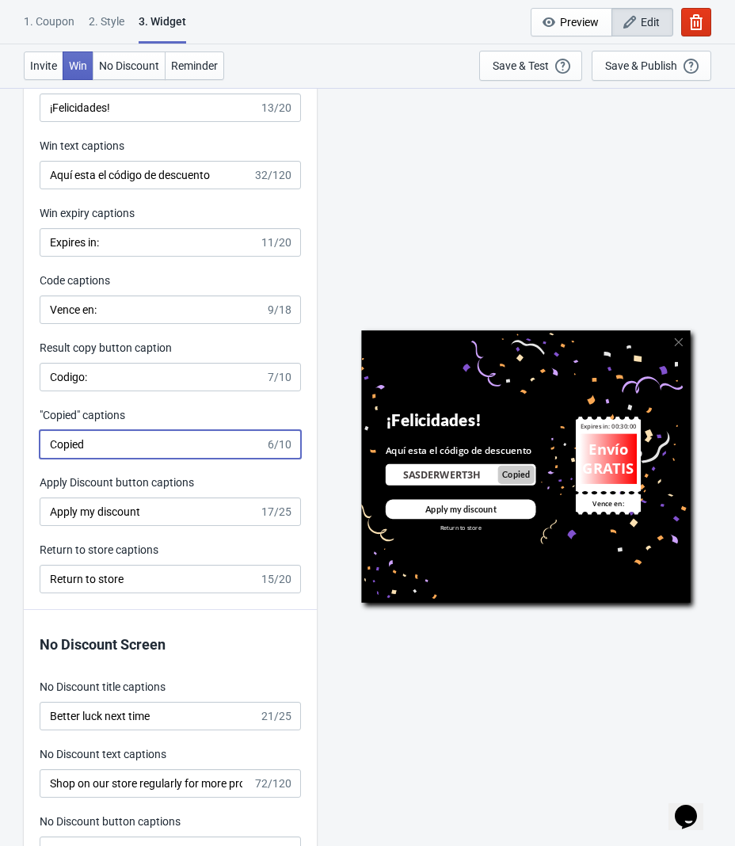
click at [128, 450] on input "Copied" at bounding box center [153, 444] width 226 height 29
type input "Copiar"
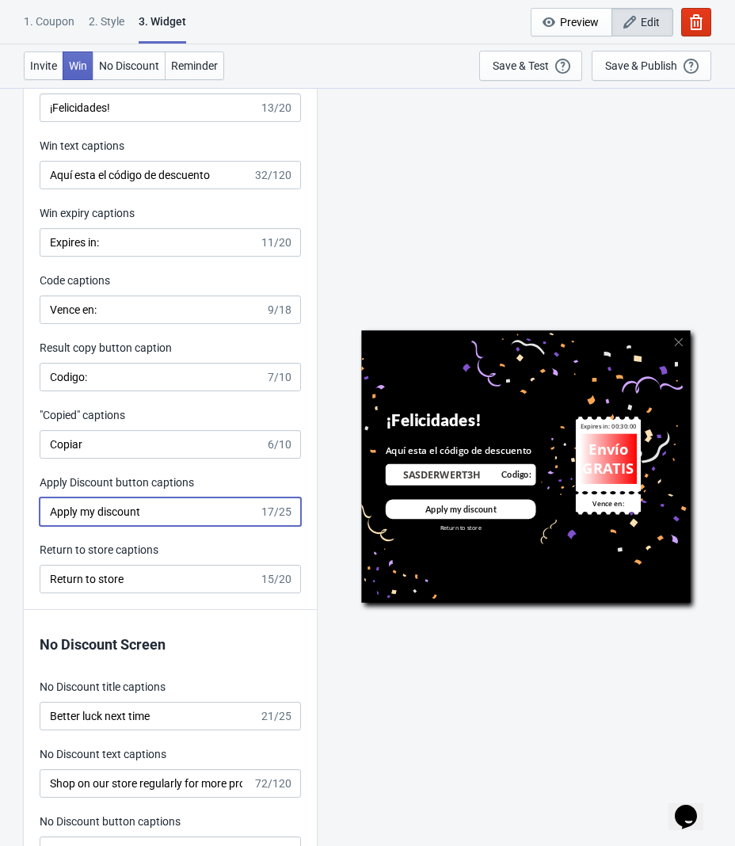
click at [168, 512] on input "Apply my discount" at bounding box center [149, 511] width 219 height 29
drag, startPoint x: 203, startPoint y: 519, endPoint x: 5, endPoint y: 500, distance: 198.9
paste input "licar mi descuento"
type input "Aplicar mi descuento"
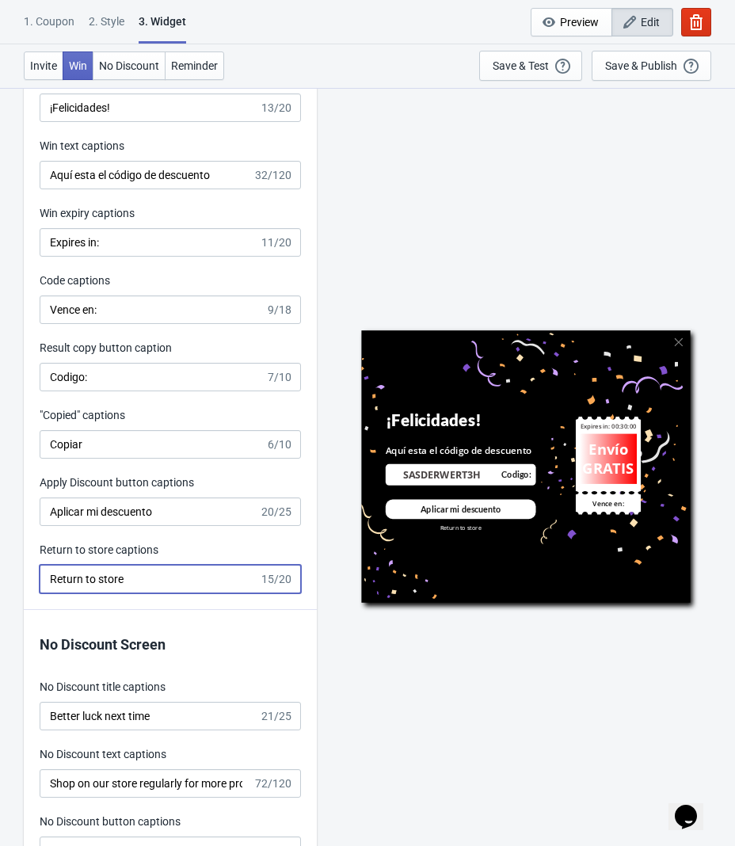
drag, startPoint x: 179, startPoint y: 589, endPoint x: 30, endPoint y: 583, distance: 149.0
click at [30, 583] on div "Win Screen Win title captions ¡Felicidades! 13/20 Win text captions Aquí esta e…" at bounding box center [170, 306] width 293 height 608
paste input "Volver a la tienda"
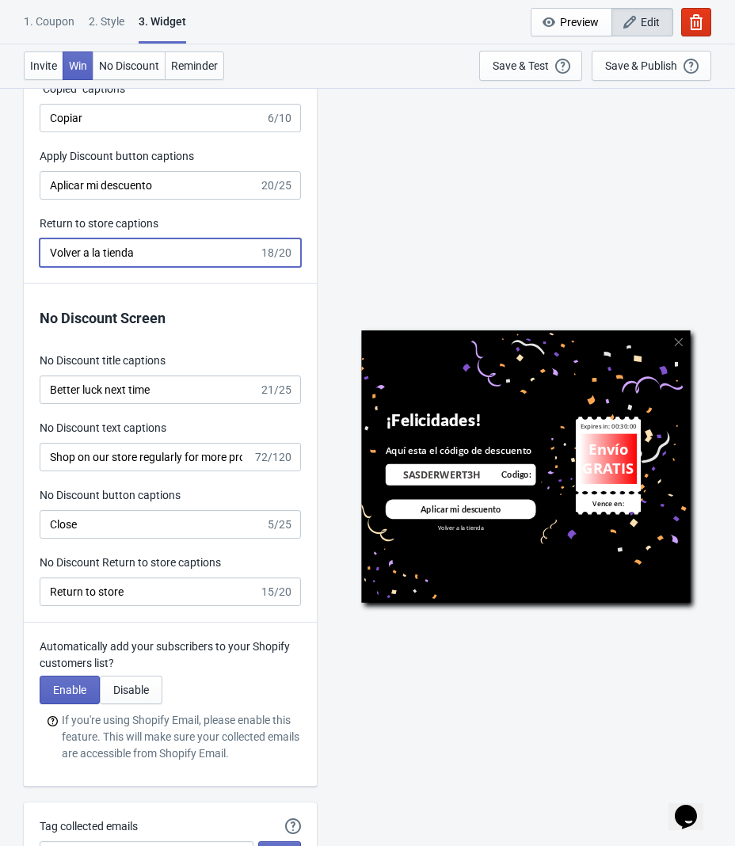
scroll to position [3443, 0]
type input "Volver a la tienda"
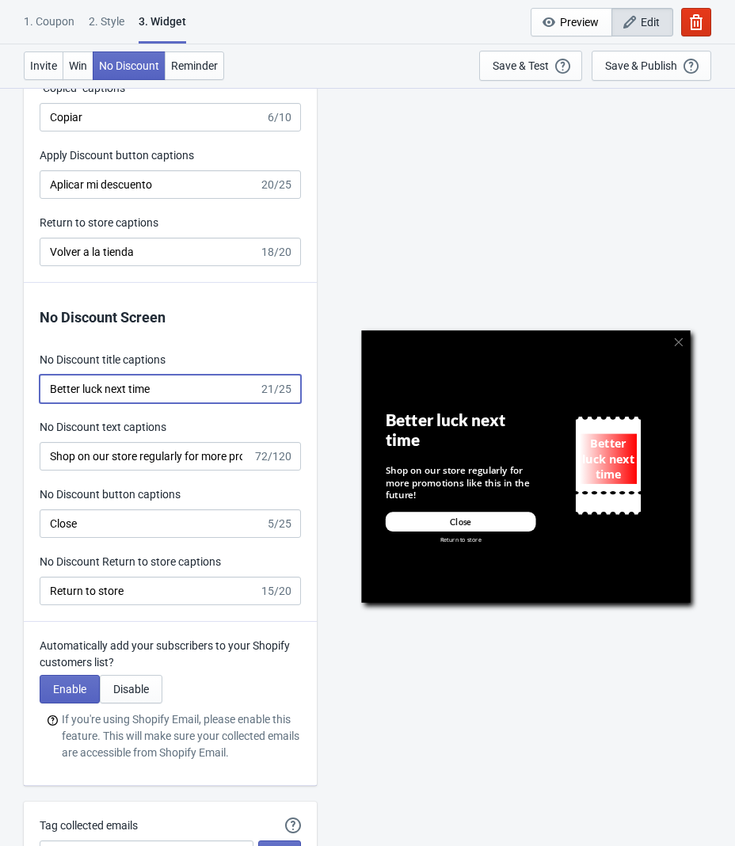
drag, startPoint x: 184, startPoint y: 401, endPoint x: 4, endPoint y: 394, distance: 180.7
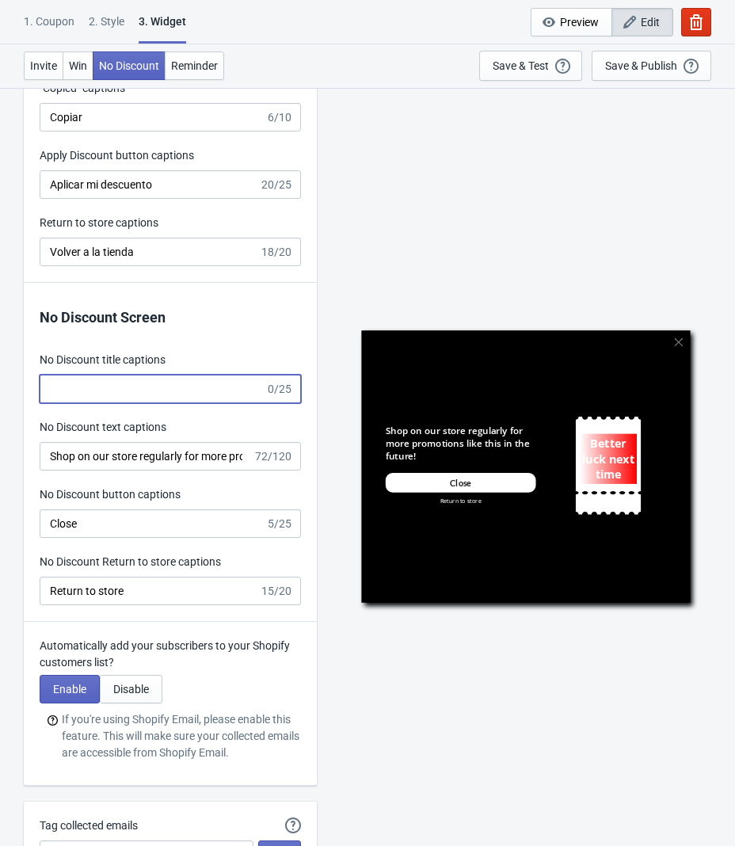
paste input "Obsequio Gratis"
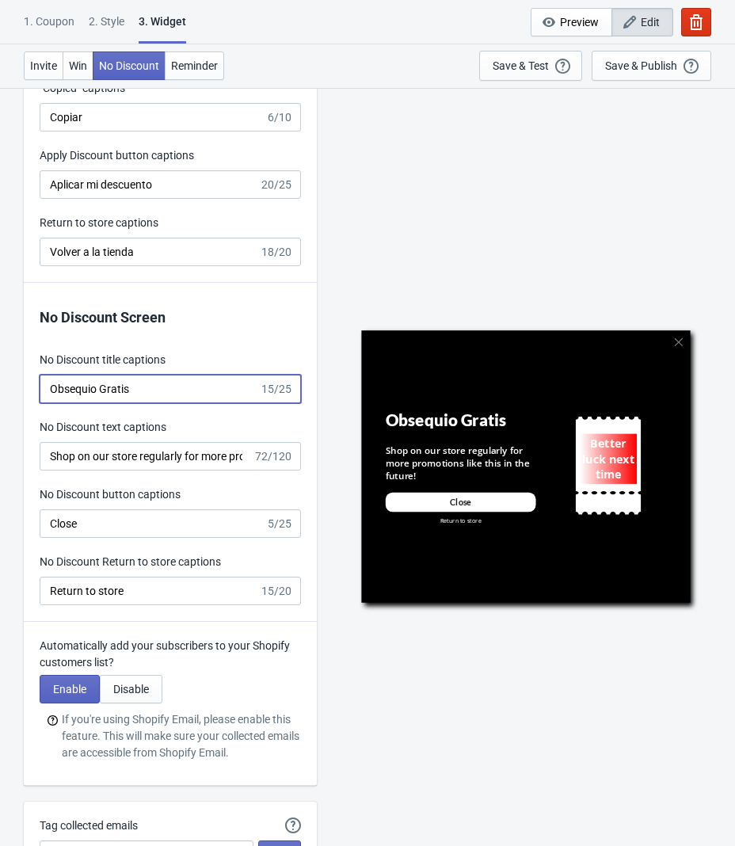
type input "Obsequio Gratis"
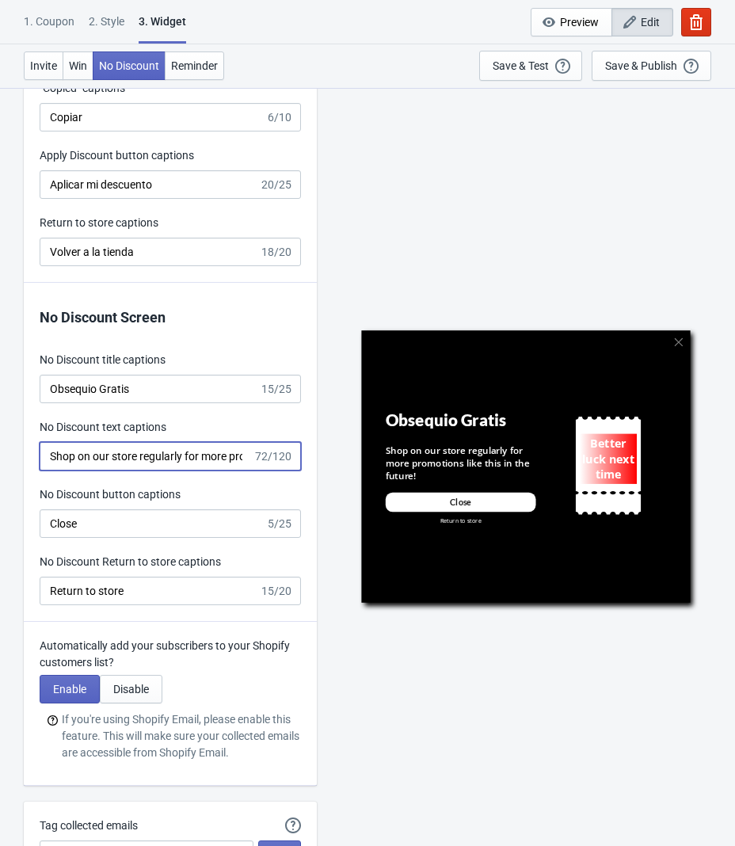
scroll to position [0, 149]
drag, startPoint x: 49, startPoint y: 462, endPoint x: 437, endPoint y: 452, distance: 388.1
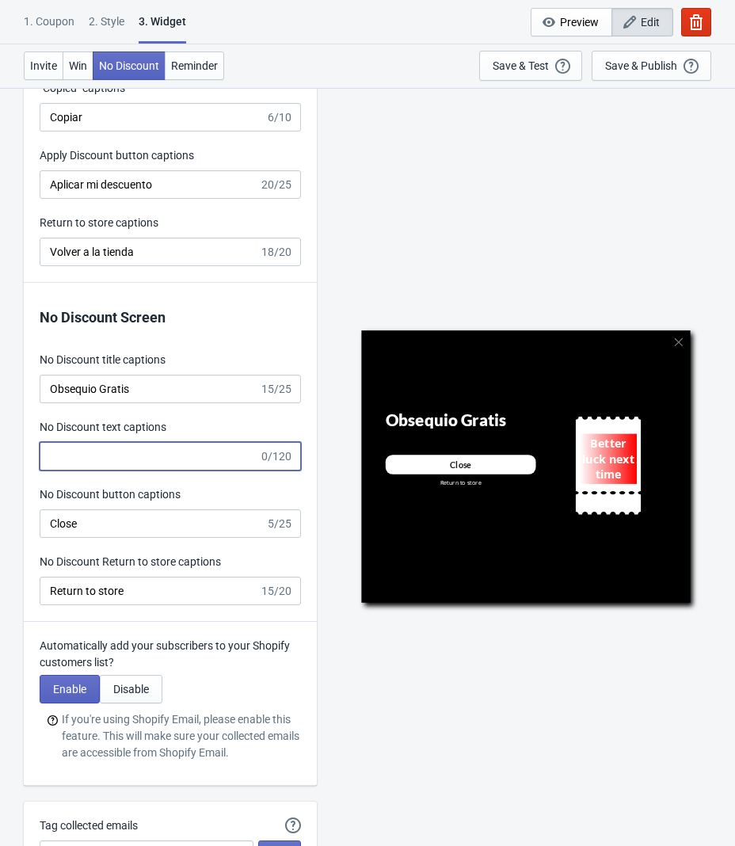
paste input "Compra en nuestra tienda y te enviaremos un obsequio especial sorpresa"
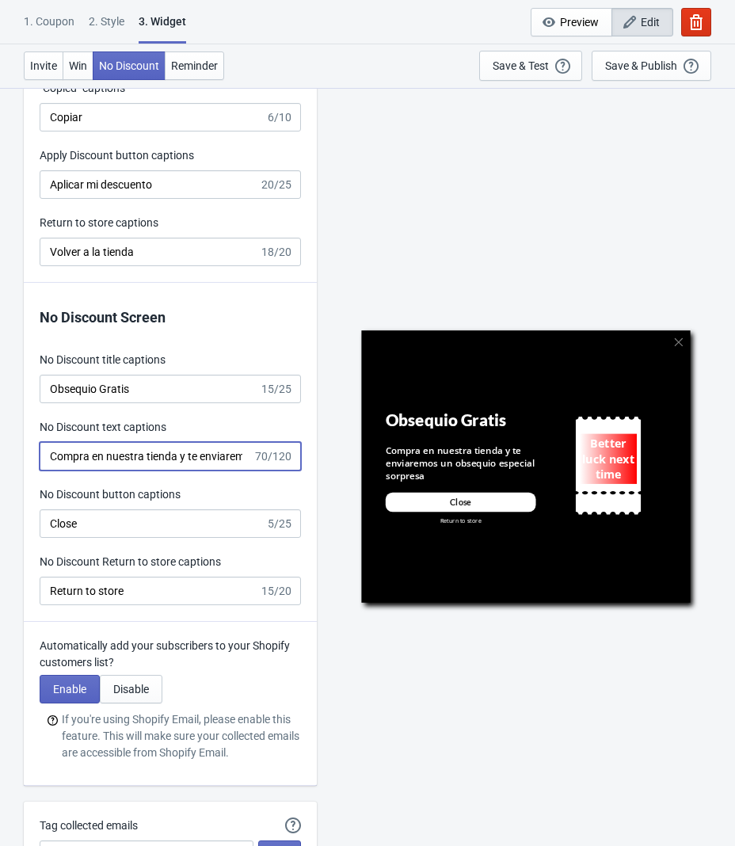
scroll to position [0, 168]
type input "Compra en nuestra tienda y te enviaremos un obsequio especial sorpresa"
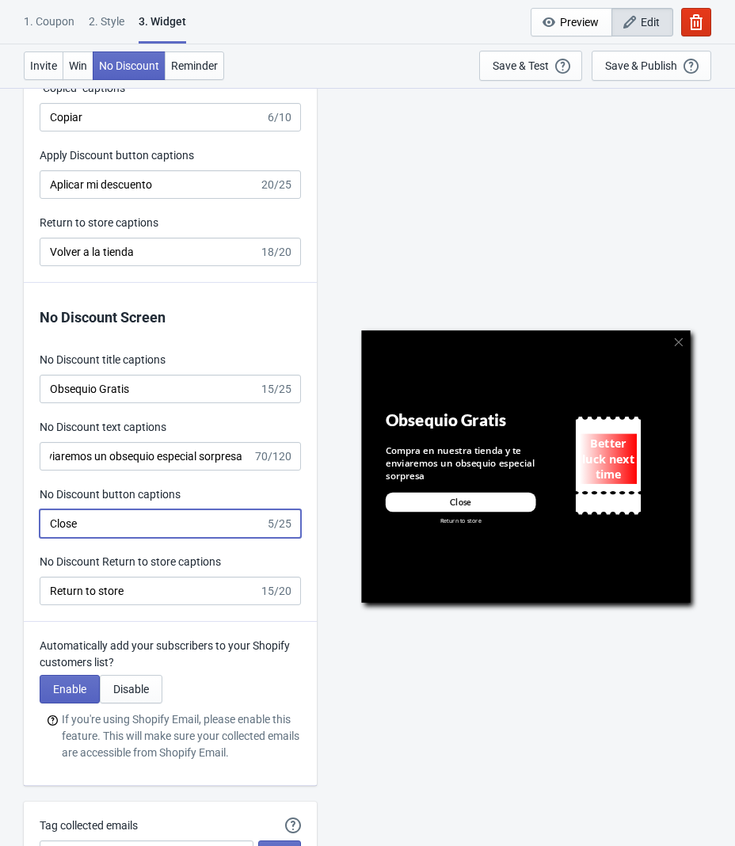
scroll to position [0, 0]
click at [117, 523] on input "Close" at bounding box center [153, 523] width 226 height 29
drag, startPoint x: 133, startPoint y: 523, endPoint x: 21, endPoint y: 531, distance: 111.9
paste input "errar"
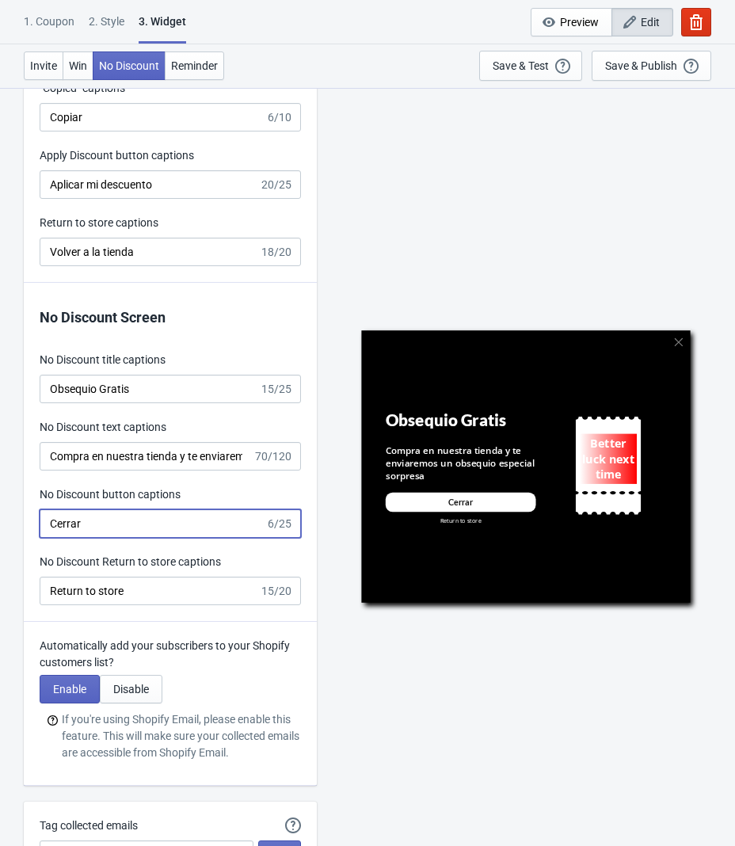
type input "Cerrar"
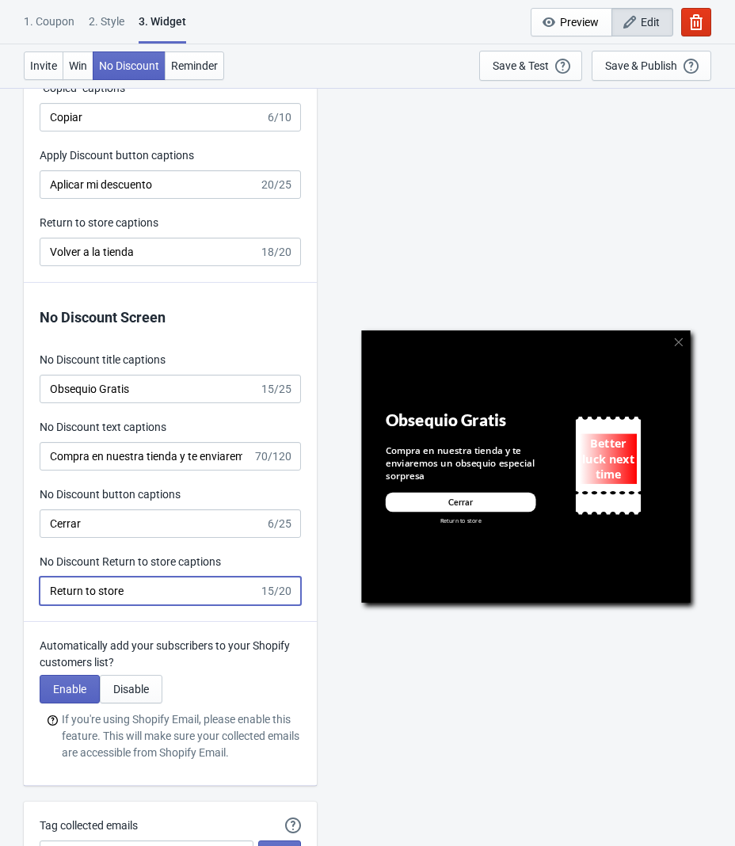
click at [188, 605] on input "Return to store" at bounding box center [149, 590] width 219 height 29
drag, startPoint x: 143, startPoint y: 594, endPoint x: -61, endPoint y: 606, distance: 204.6
paste input "Volver a la tienda"
type input "Volver a la tienda"
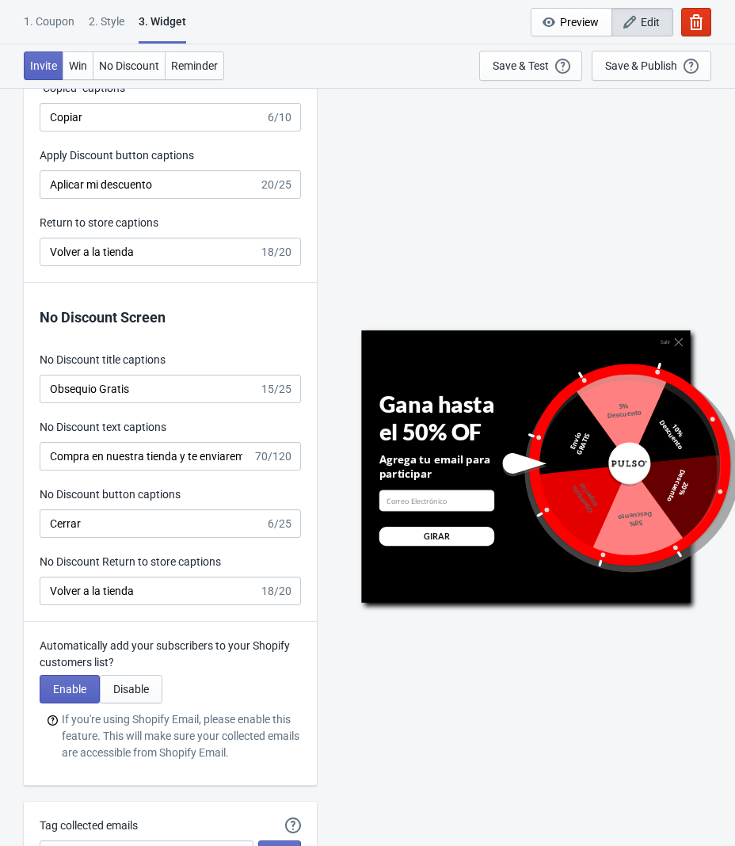
click at [192, 633] on div "Automatically add your subscribers to your Shopify customers list? Enable Disab…" at bounding box center [170, 704] width 293 height 164
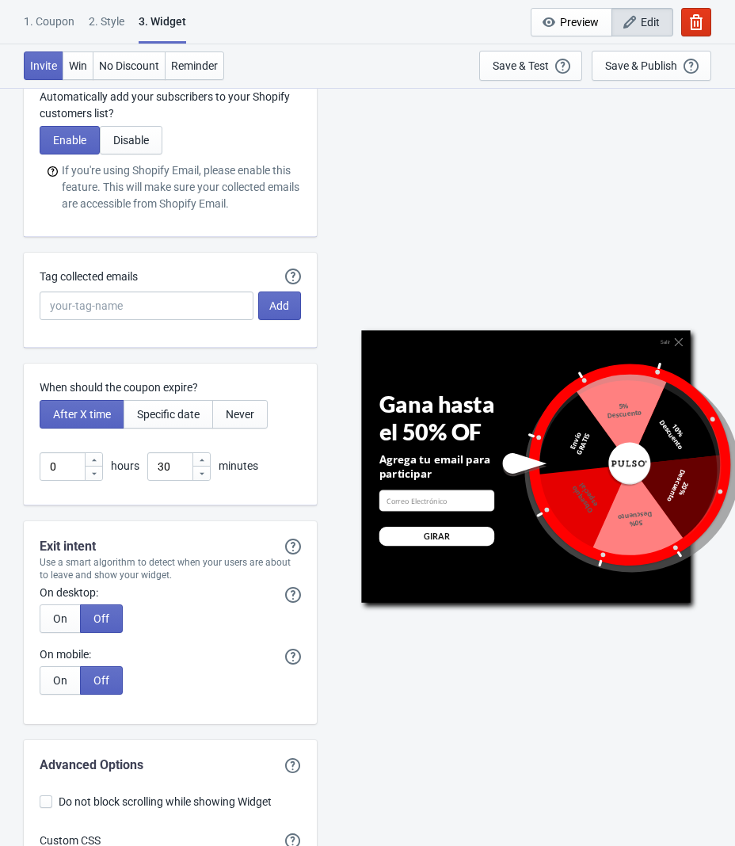
scroll to position [4119, 0]
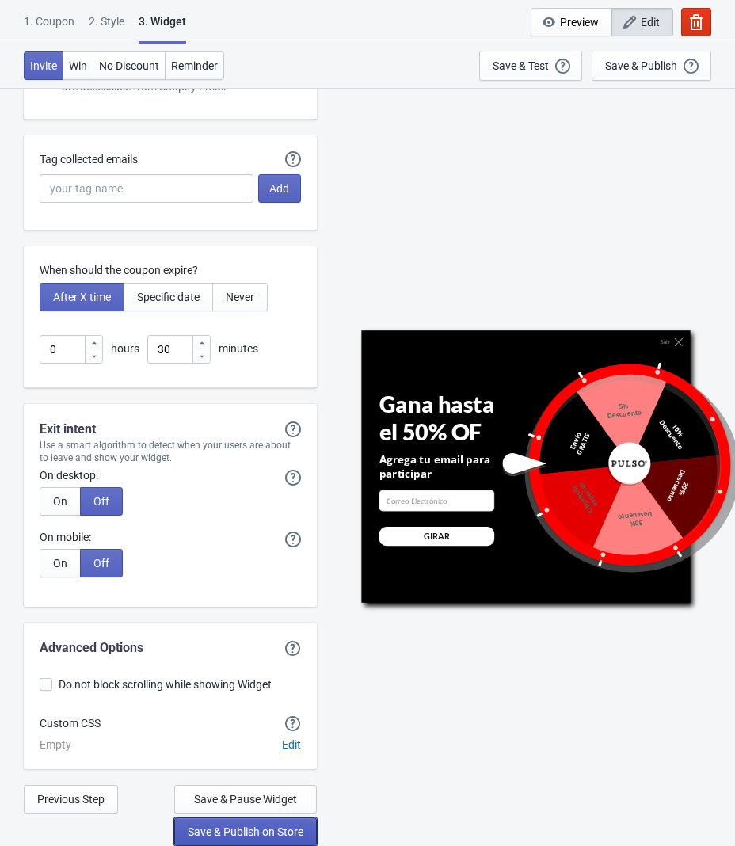
click at [248, 842] on button "Save & Publish on Store" at bounding box center [245, 831] width 143 height 29
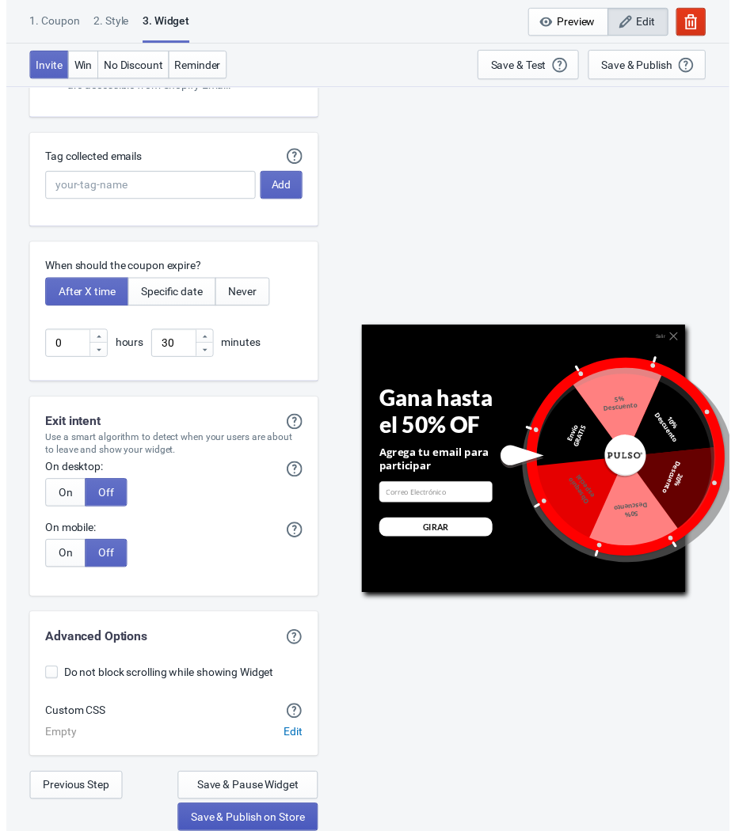
scroll to position [30, 0]
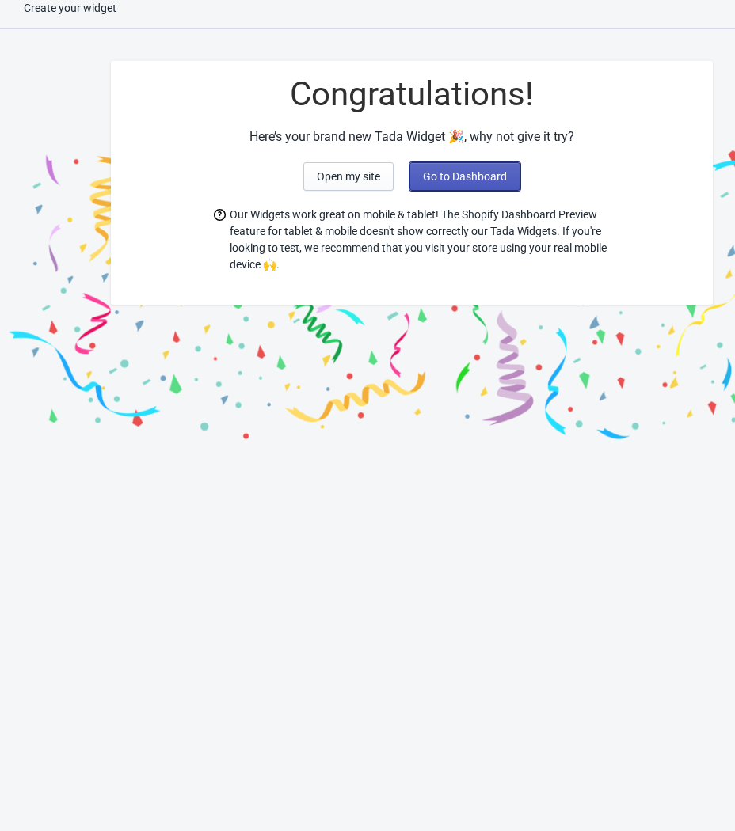
click at [462, 173] on button "Go to Dashboard" at bounding box center [464, 176] width 111 height 29
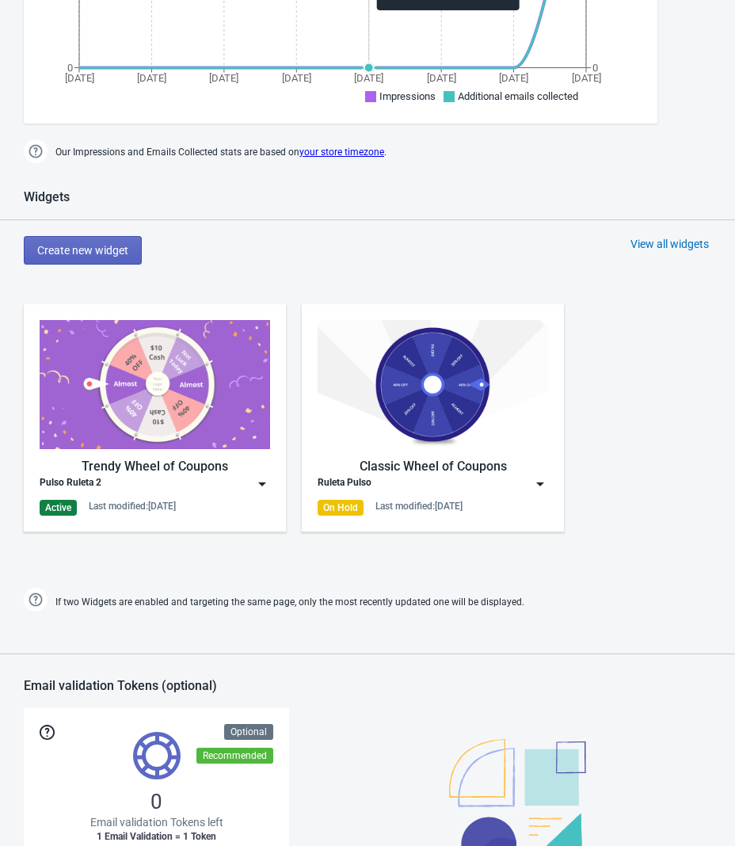
scroll to position [507, 0]
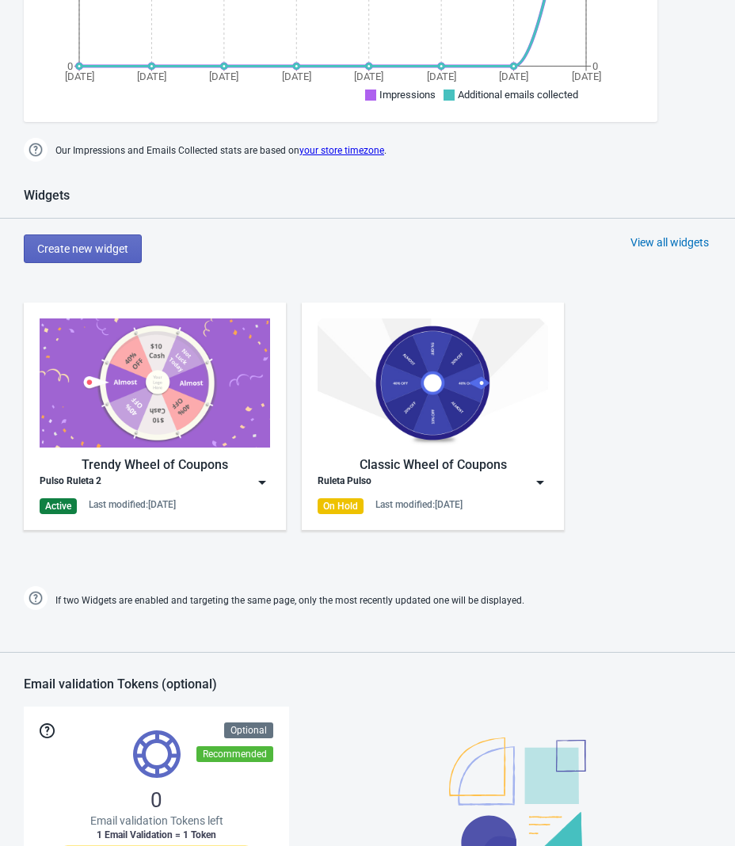
click at [547, 478] on img at bounding box center [540, 482] width 16 height 16
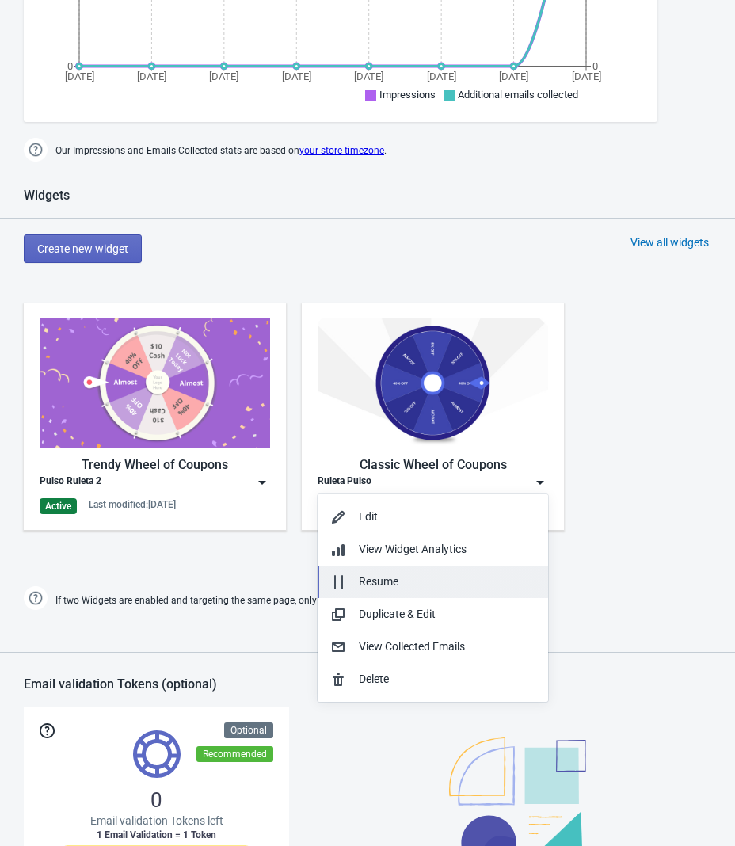
click at [401, 581] on div "Resume" at bounding box center [447, 581] width 177 height 17
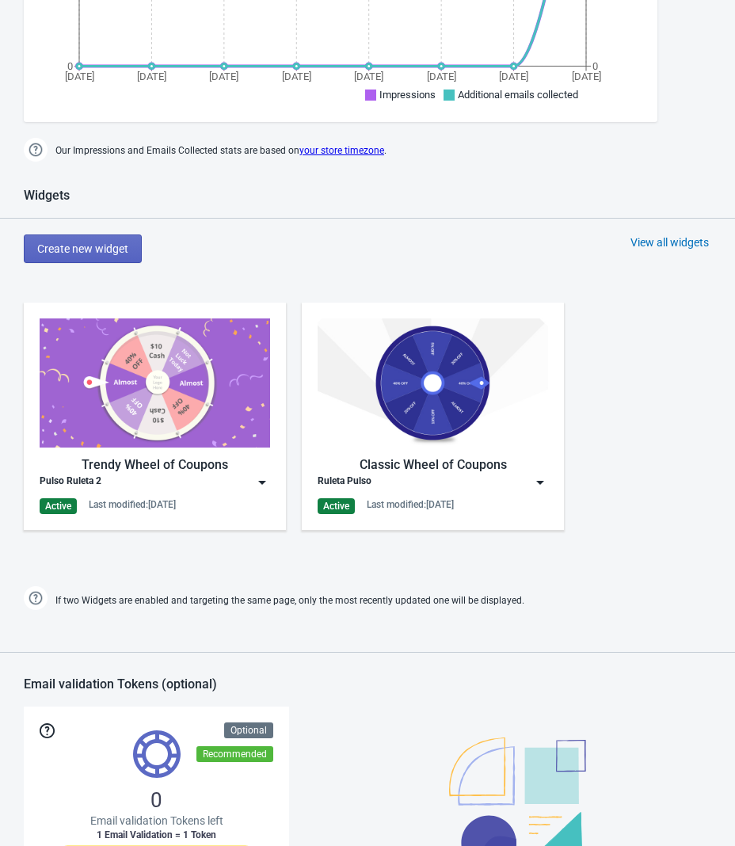
click at [541, 484] on img at bounding box center [540, 482] width 16 height 16
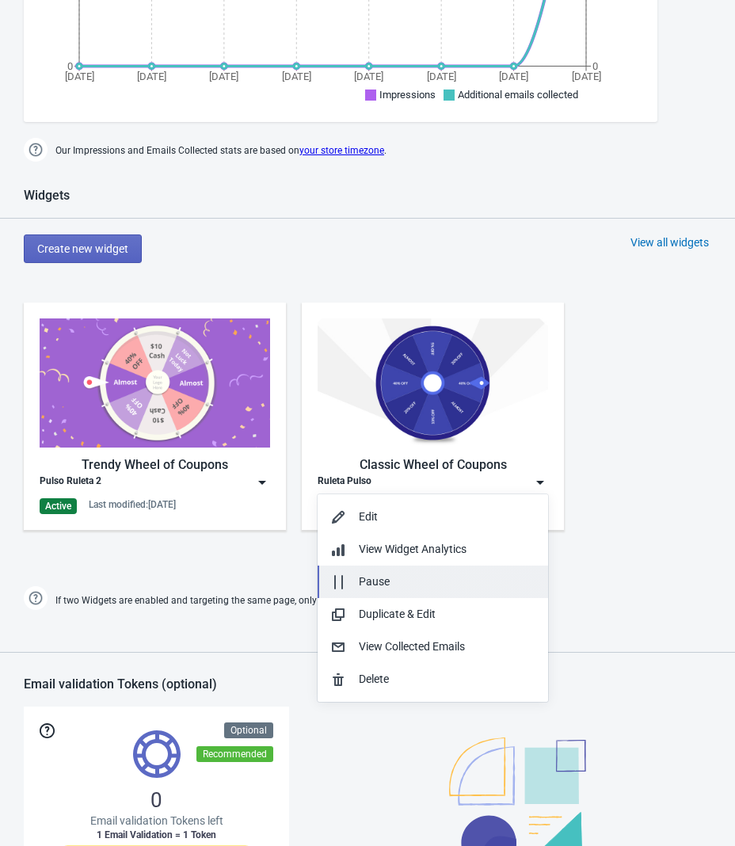
click at [424, 572] on button "Pause" at bounding box center [433, 581] width 230 height 32
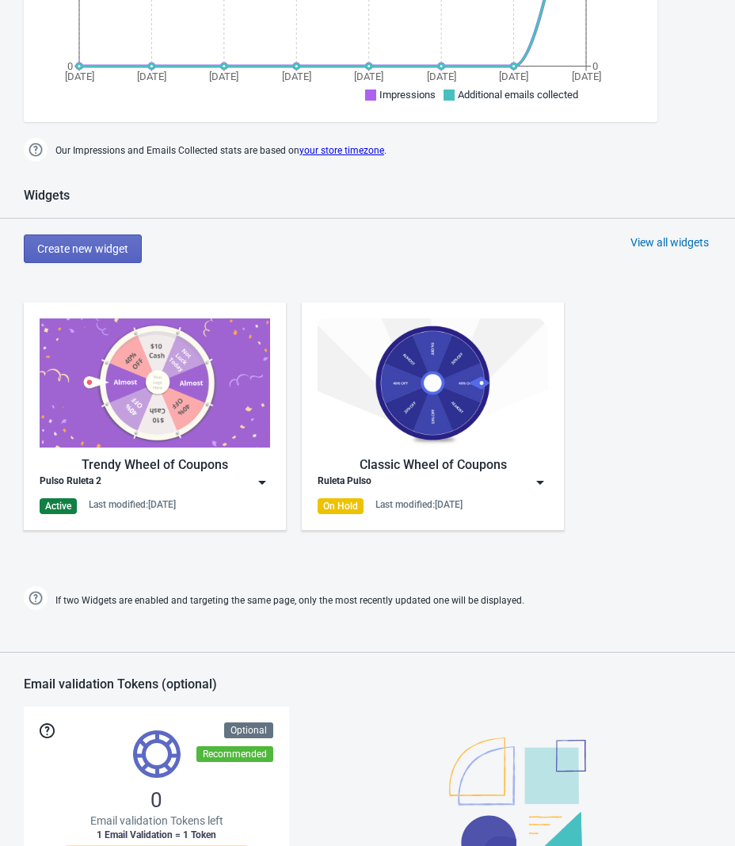
click at [346, 561] on div "Trendy Wheel of Coupons Pulso Ruleta 2 Active Last modified: [DATE] Classic Whe…" at bounding box center [367, 429] width 735 height 285
click at [248, 480] on div "Pulso Ruleta 2" at bounding box center [155, 482] width 230 height 16
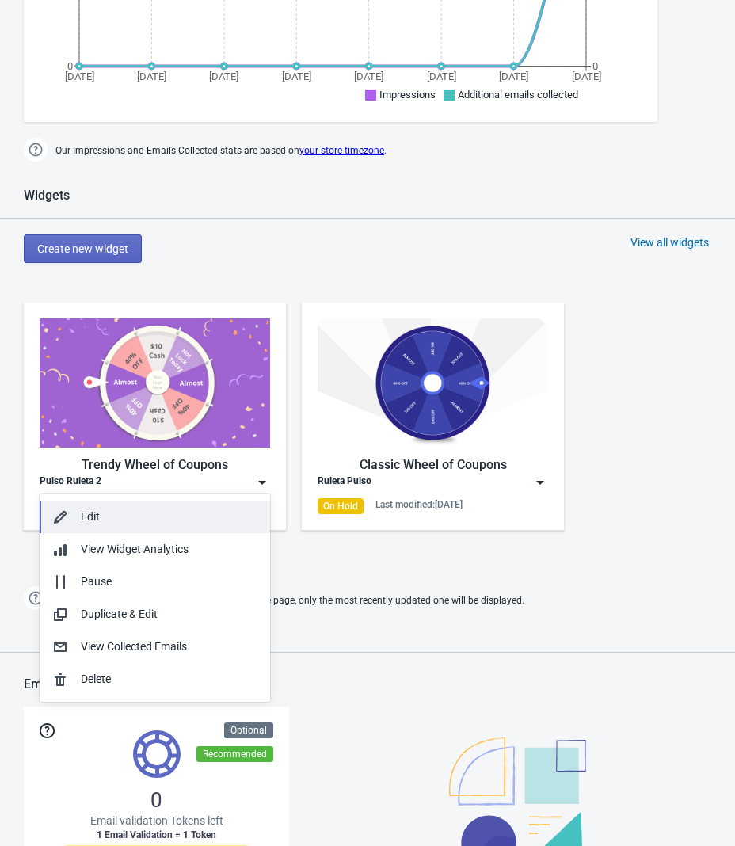
click at [139, 521] on div "Edit" at bounding box center [169, 516] width 177 height 17
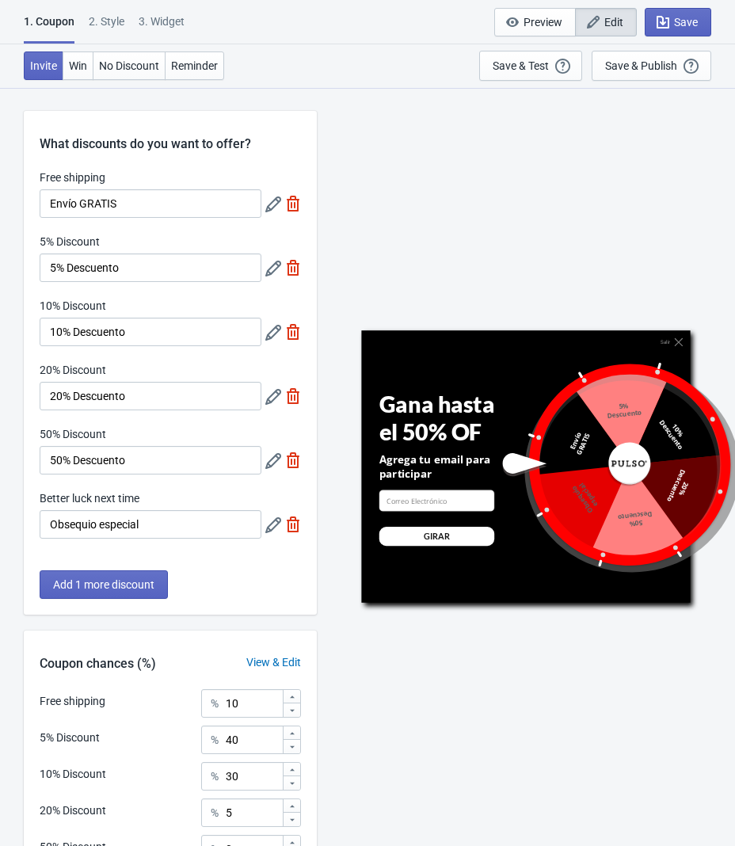
click at [119, 21] on div "2 . Style" at bounding box center [107, 27] width 36 height 28
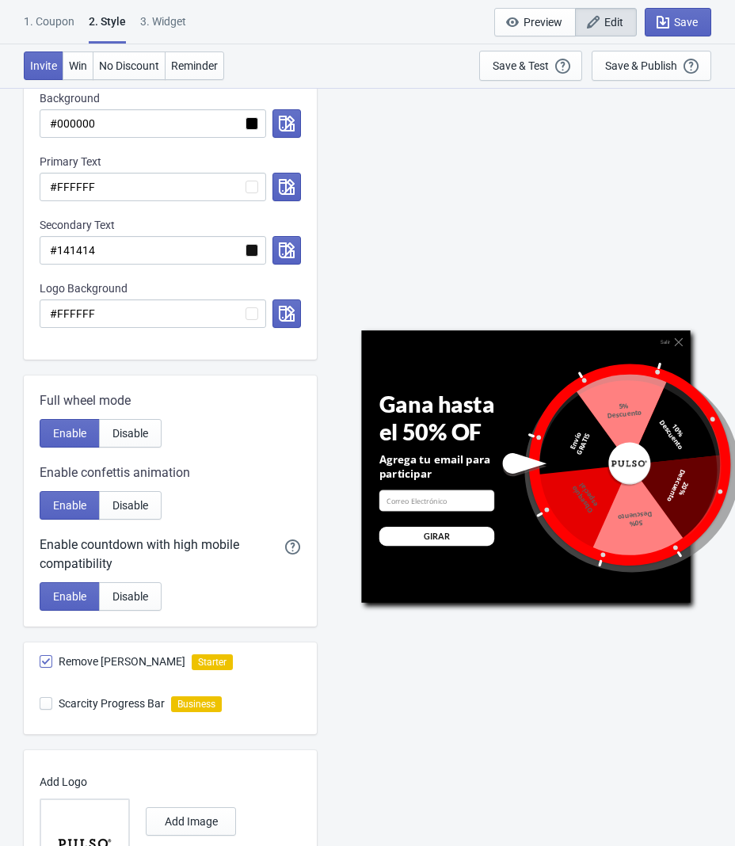
scroll to position [557, 0]
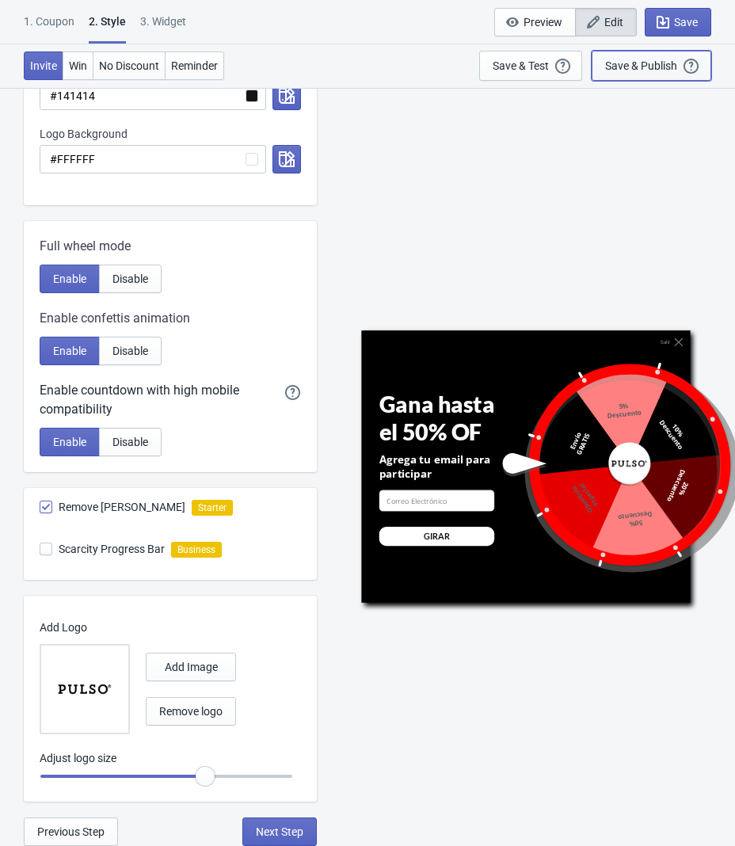
click at [653, 67] on div "Save & Publish" at bounding box center [641, 65] width 72 height 13
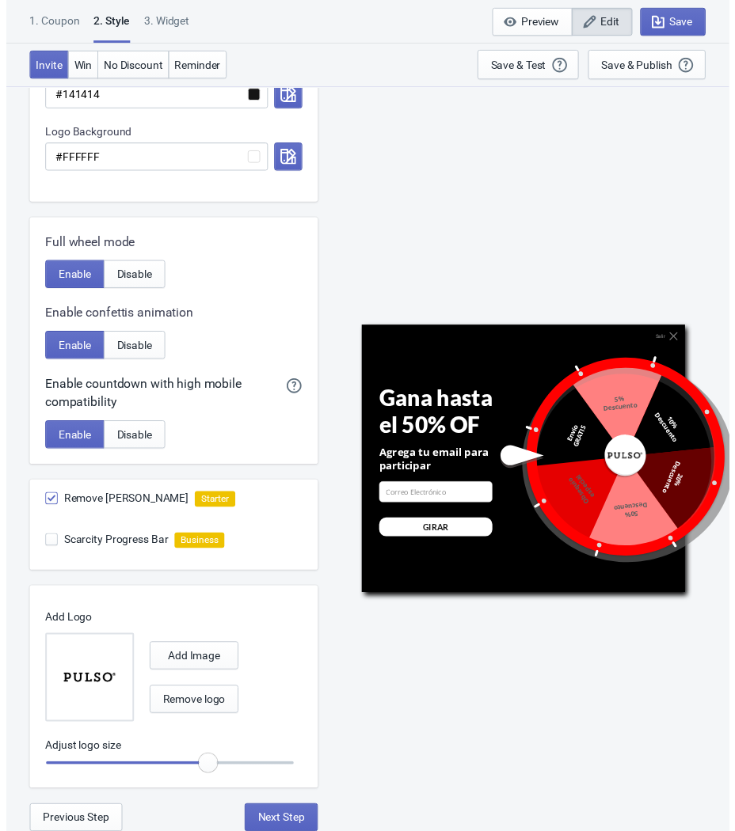
scroll to position [30, 0]
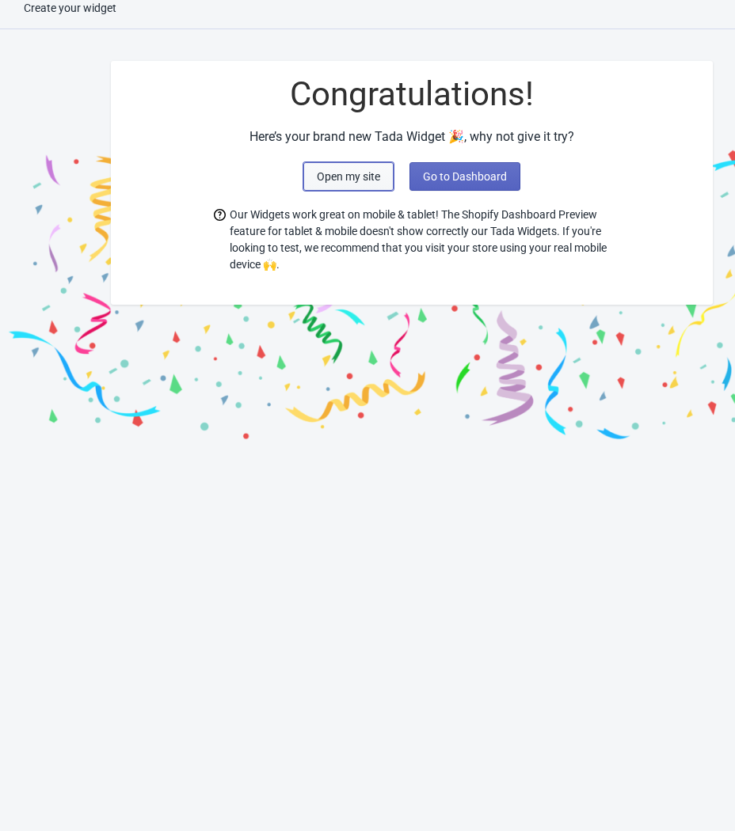
click at [363, 170] on button "Open my site" at bounding box center [348, 176] width 90 height 29
click at [470, 171] on button "Go to Dashboard" at bounding box center [464, 176] width 111 height 29
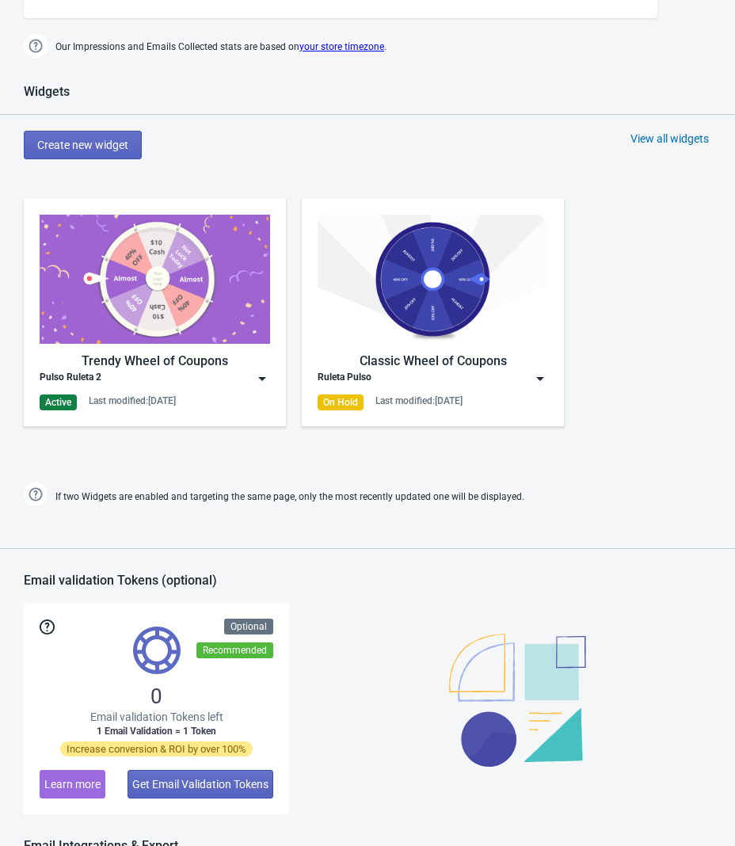
scroll to position [619, 0]
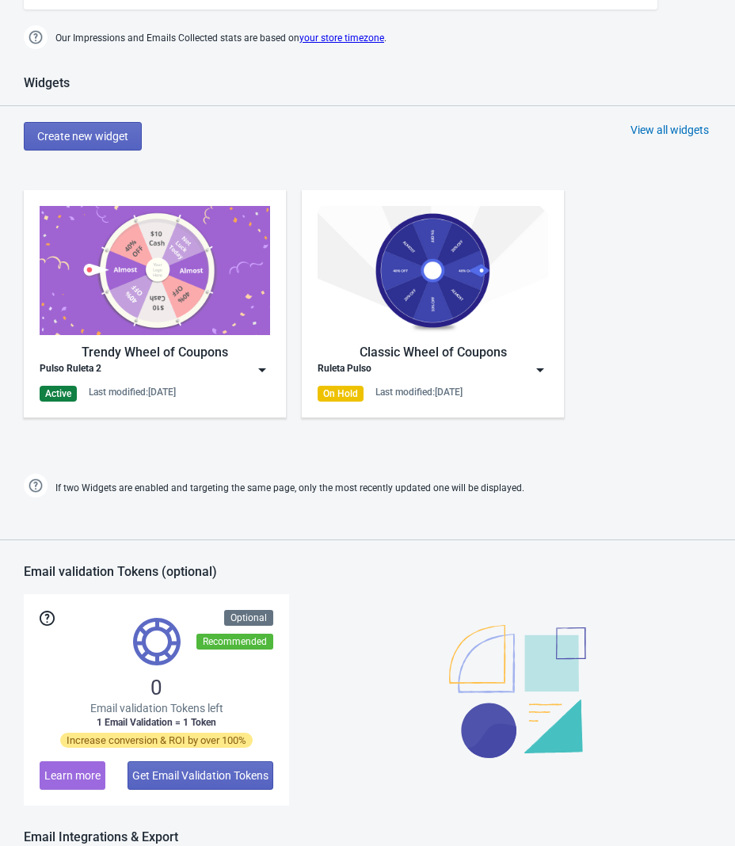
click at [256, 368] on img at bounding box center [262, 370] width 16 height 16
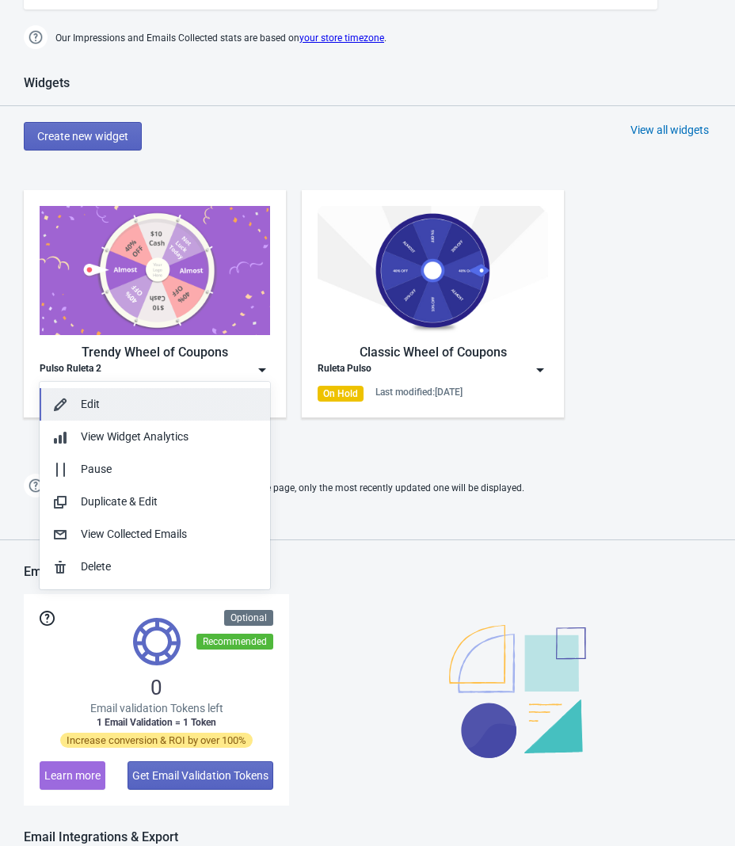
click at [163, 409] on div "Edit" at bounding box center [169, 404] width 177 height 17
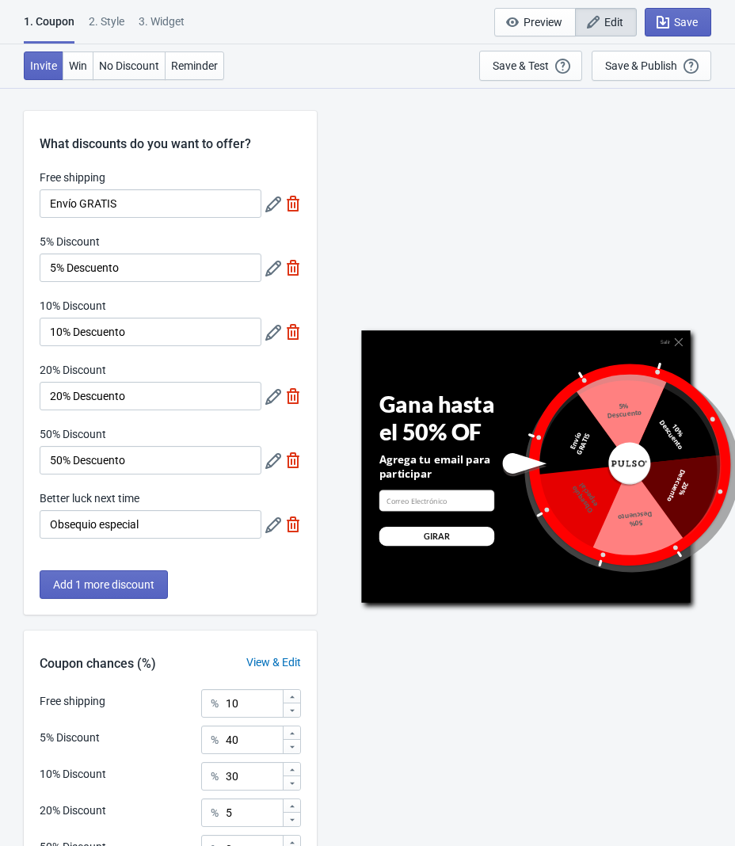
scroll to position [200, 0]
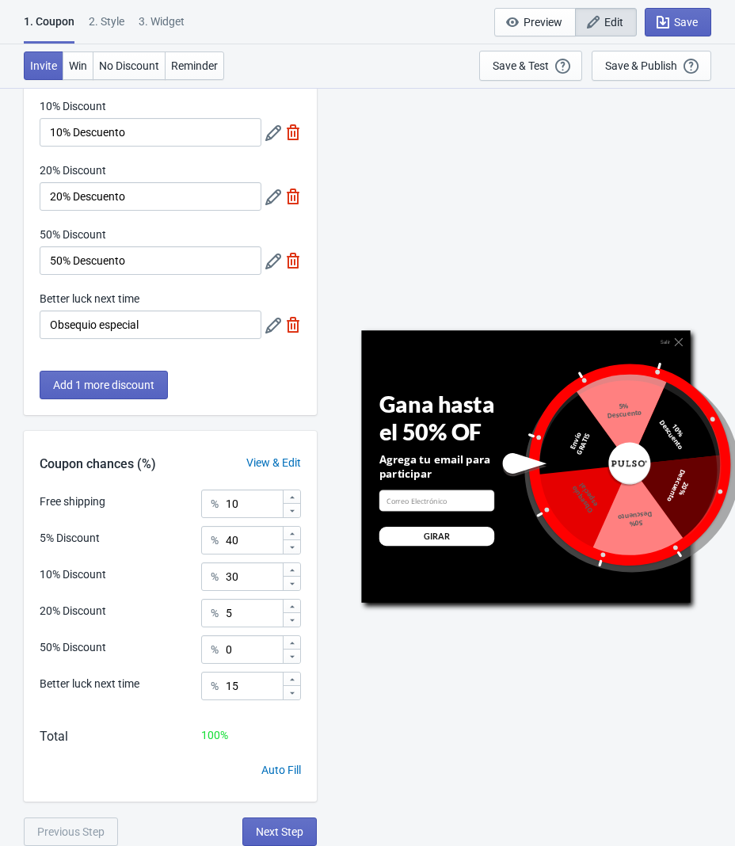
click at [97, 25] on div "2 . Style" at bounding box center [107, 27] width 36 height 28
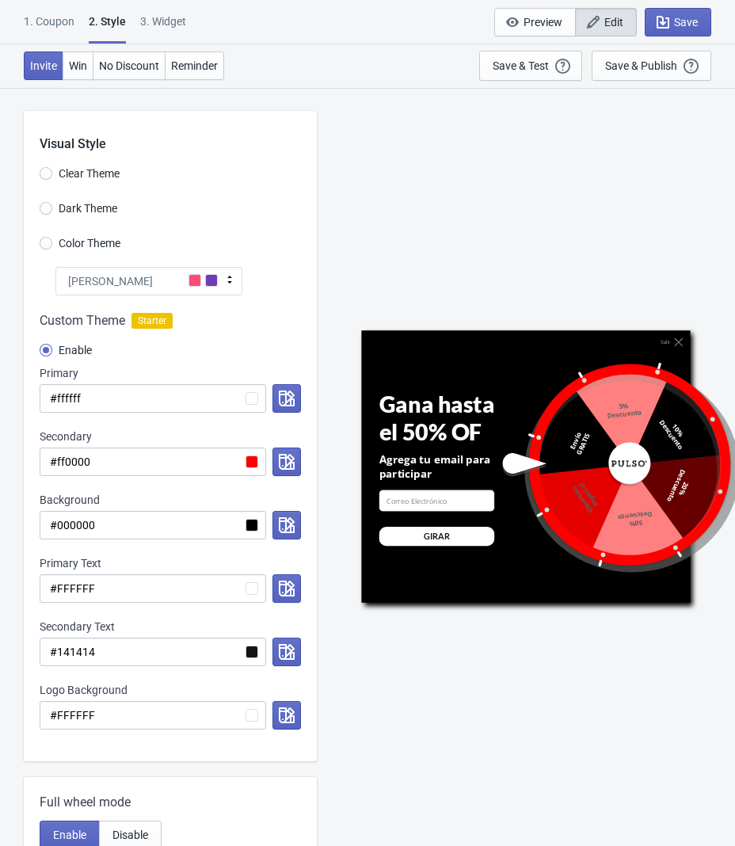
scroll to position [557, 0]
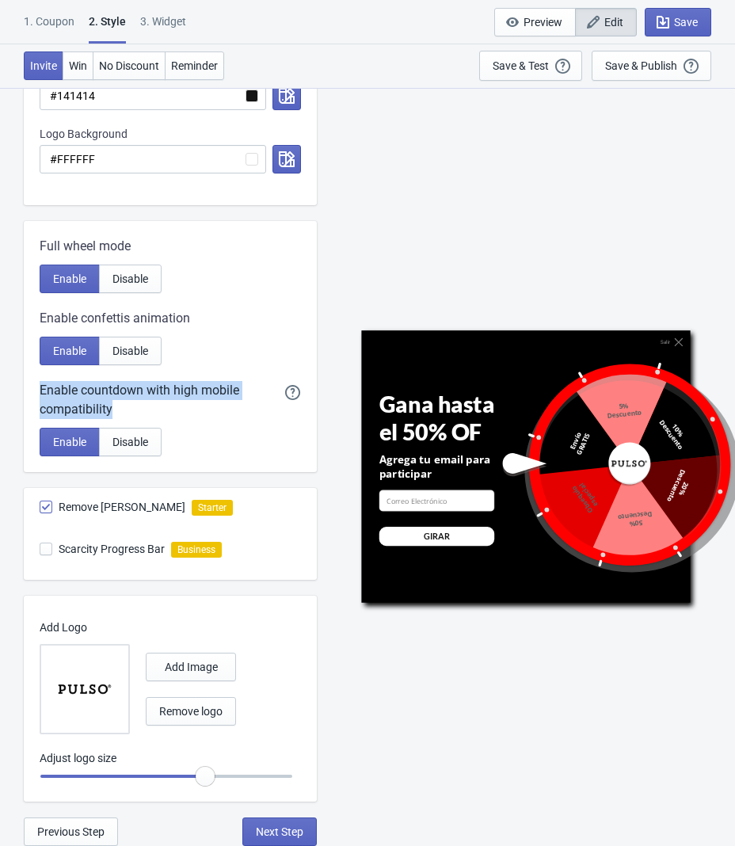
drag, startPoint x: 40, startPoint y: 392, endPoint x: 124, endPoint y: 406, distance: 85.1
click at [124, 406] on div "Enable countdown with high mobile compatibility" at bounding box center [162, 400] width 245 height 38
click at [124, 407] on div "Enable countdown with high mobile compatibility" at bounding box center [162, 400] width 245 height 38
click at [143, 439] on span "Disable" at bounding box center [130, 442] width 36 height 13
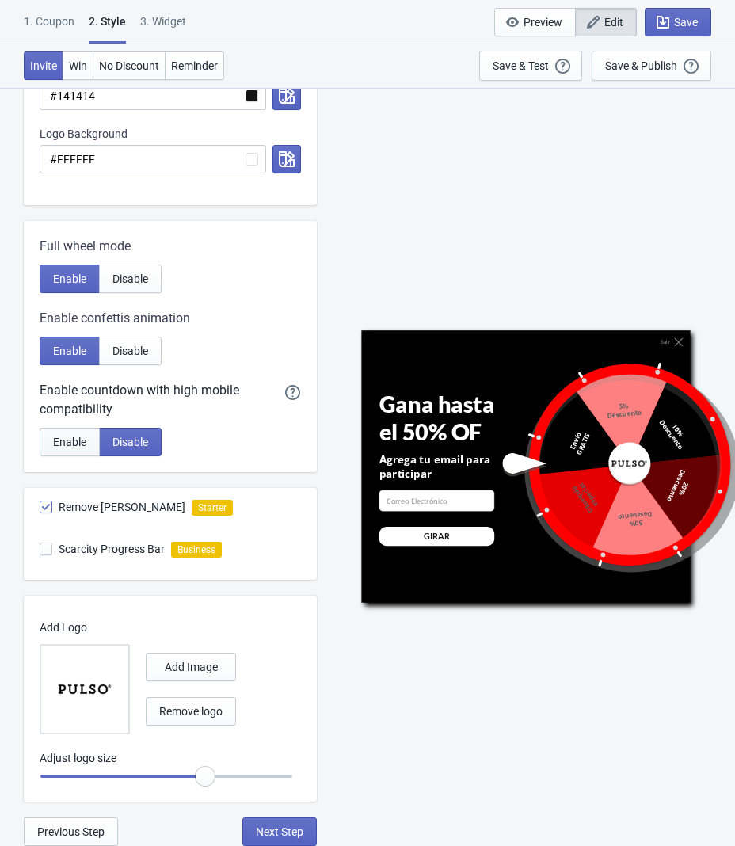
click at [53, 448] on span "Enable" at bounding box center [69, 442] width 33 height 13
radio input "true"
click at [668, 16] on icon "button" at bounding box center [663, 22] width 16 height 16
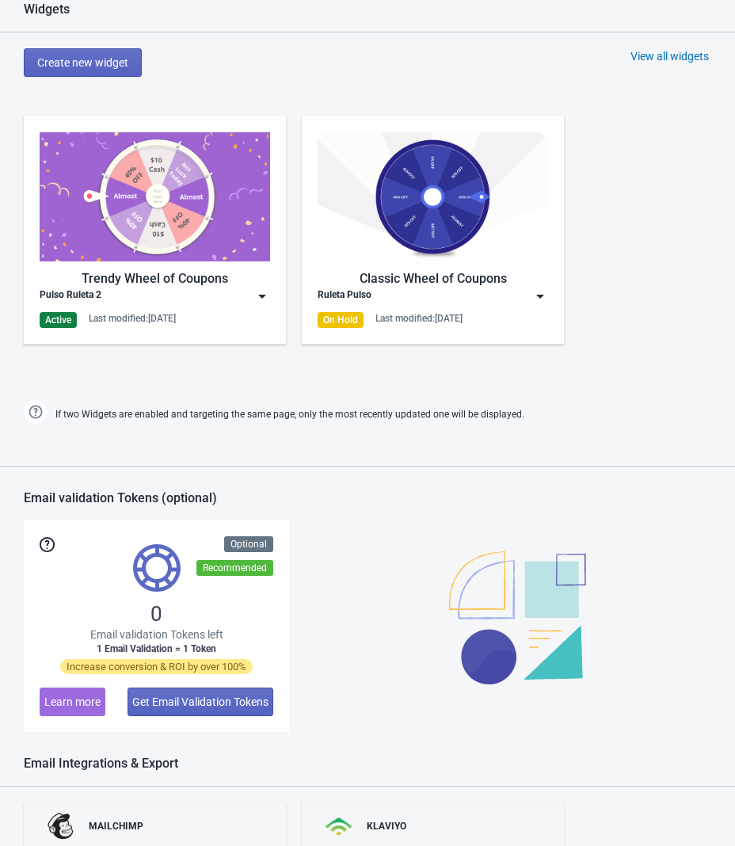
scroll to position [691, 0]
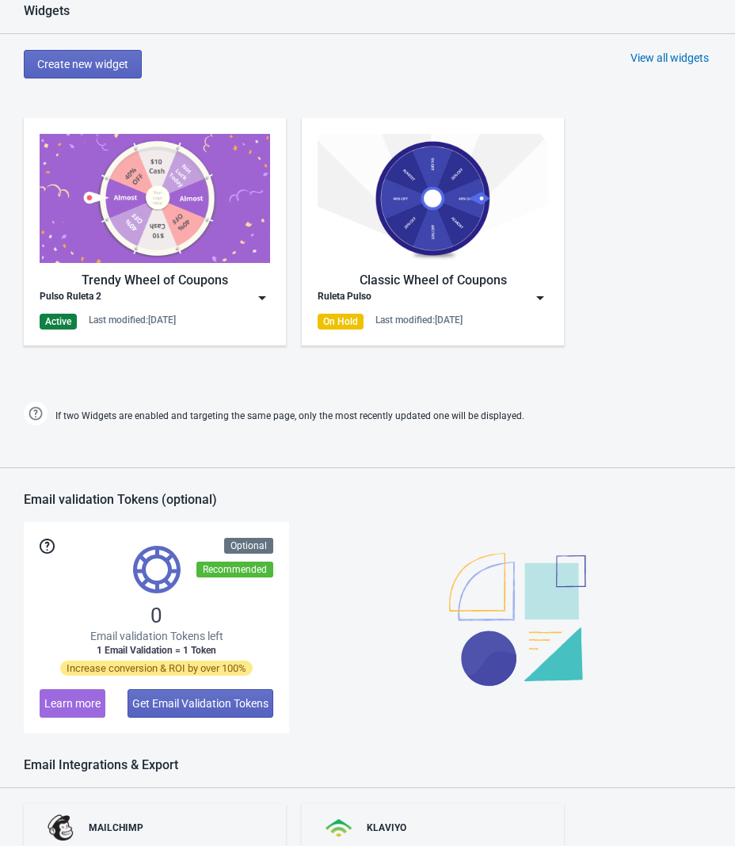
click at [259, 304] on img at bounding box center [262, 298] width 16 height 16
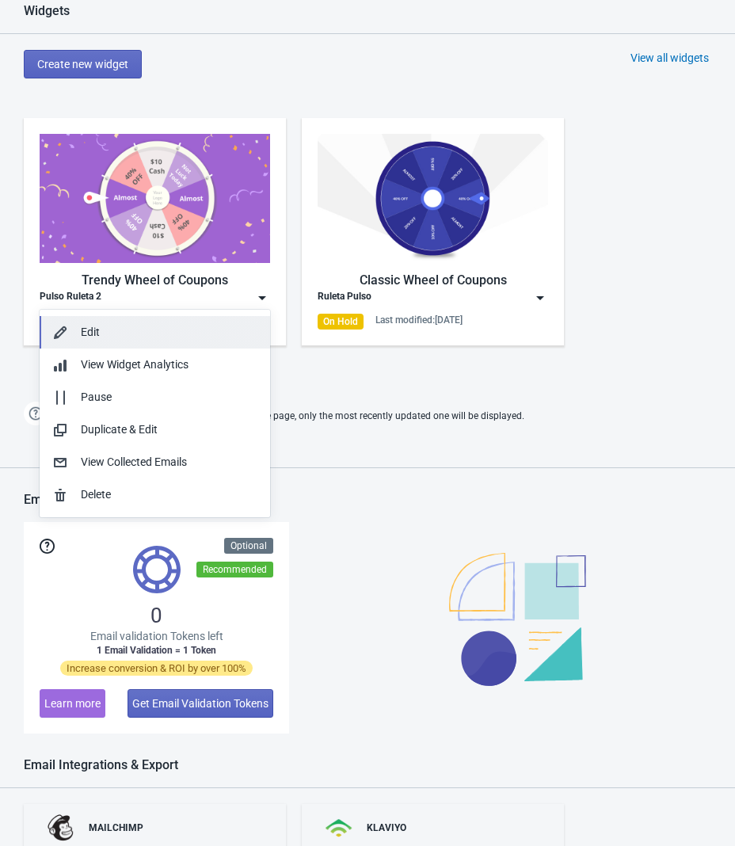
click at [188, 337] on div "Edit" at bounding box center [169, 332] width 177 height 17
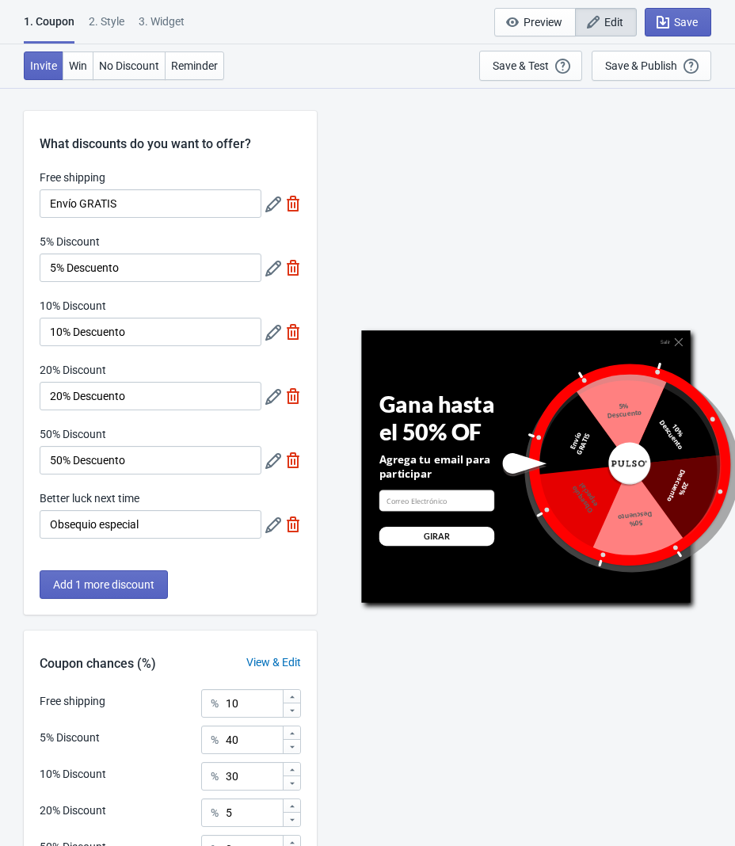
scroll to position [1, 0]
click at [105, 34] on div "2 . Style" at bounding box center [107, 27] width 36 height 28
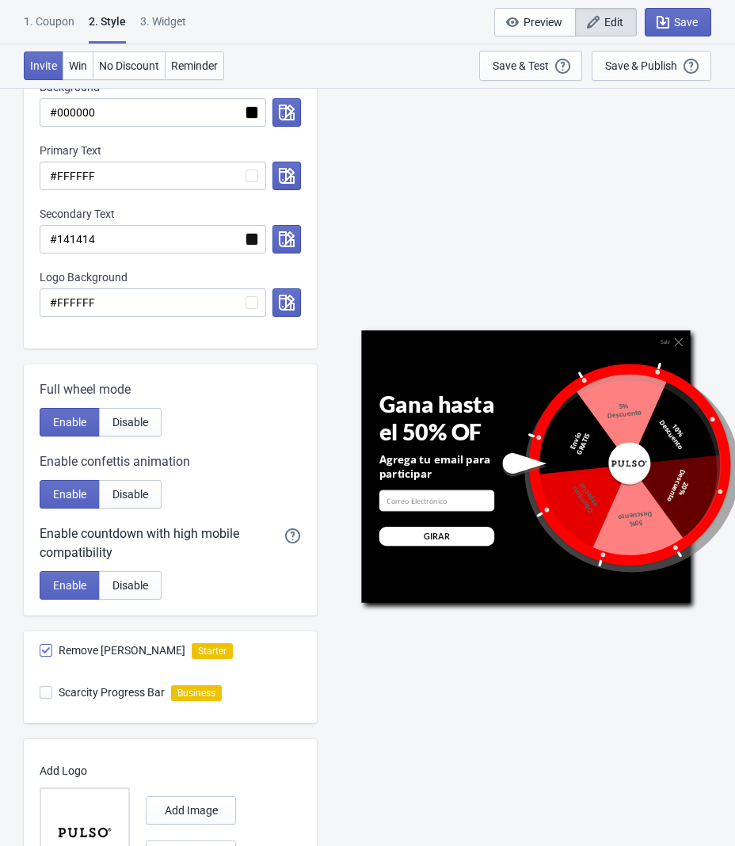
scroll to position [557, 0]
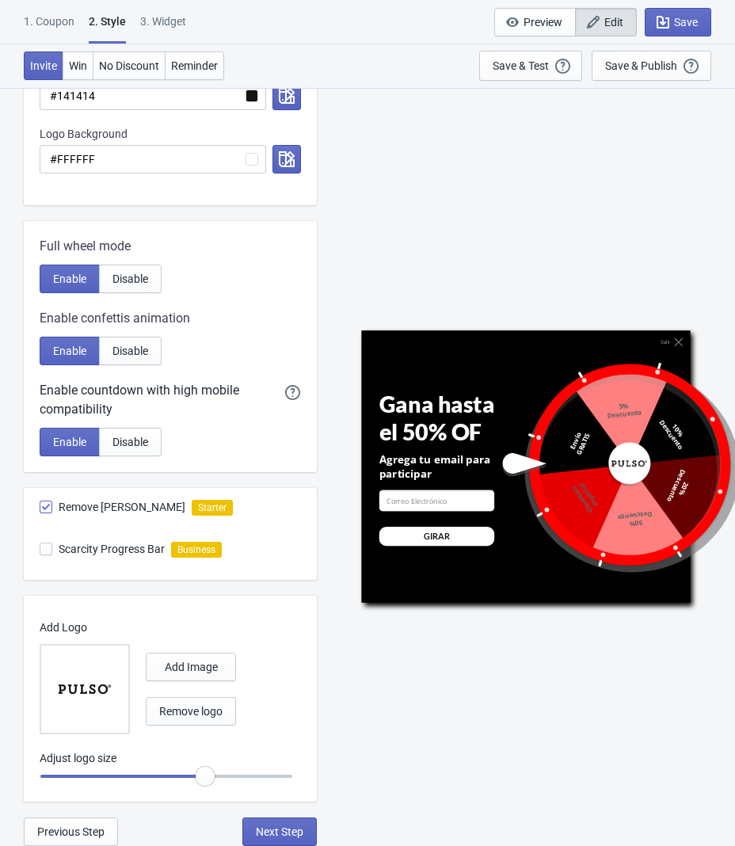
click at [168, 29] on div "3. Widget" at bounding box center [163, 27] width 46 height 28
select select "once"
select select "1"
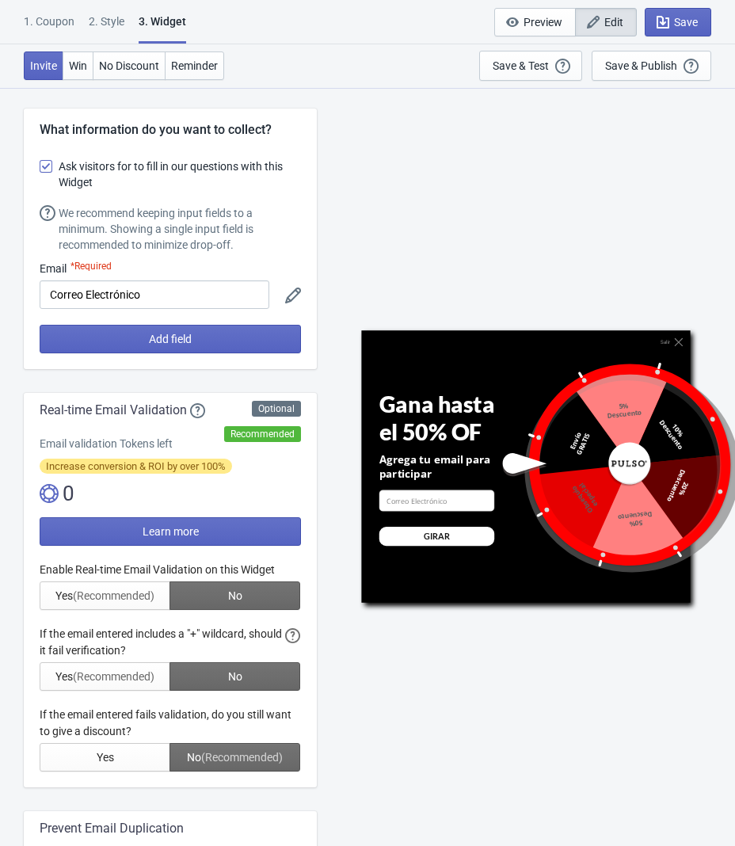
scroll to position [0, 0]
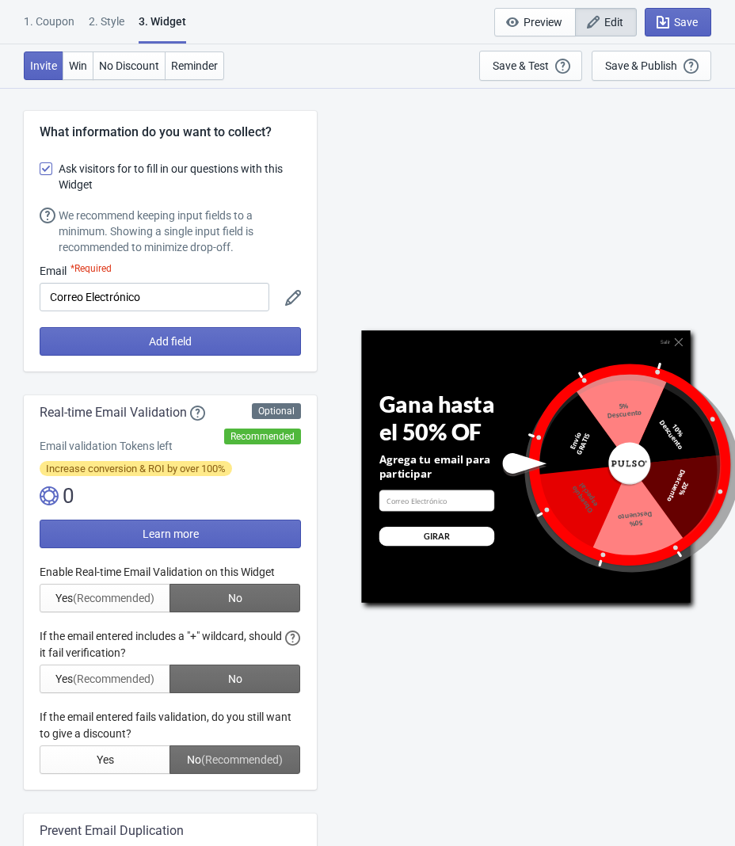
click at [61, 11] on div "1. Coupon 2 . Style 3. Widget 1. Coupon 2 . Style 3. Widget Save and Exit Previ…" at bounding box center [367, 22] width 735 height 44
click at [56, 14] on div "1. Coupon" at bounding box center [49, 27] width 51 height 28
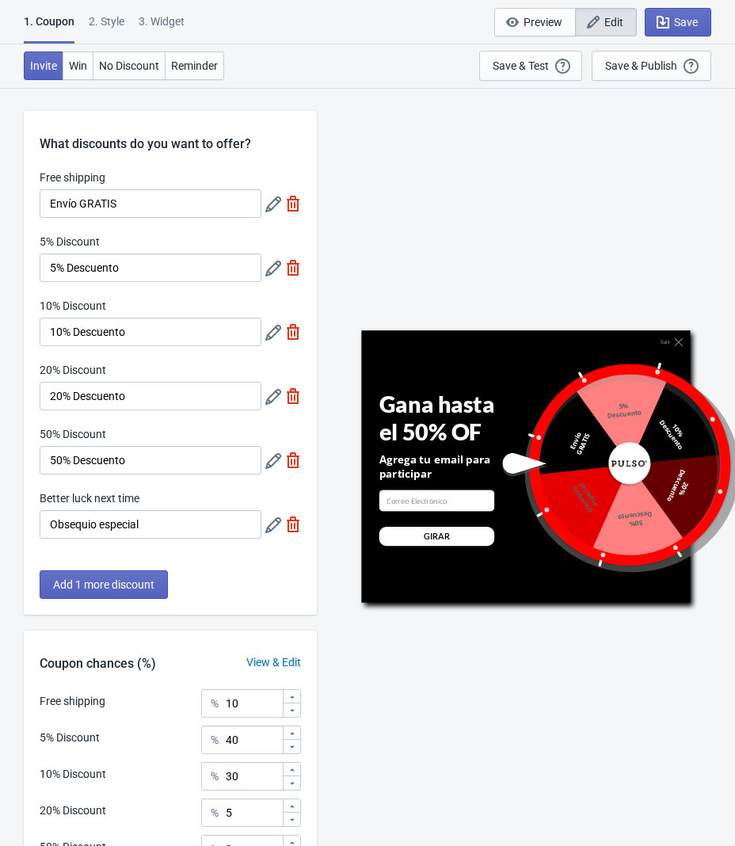
scroll to position [200, 0]
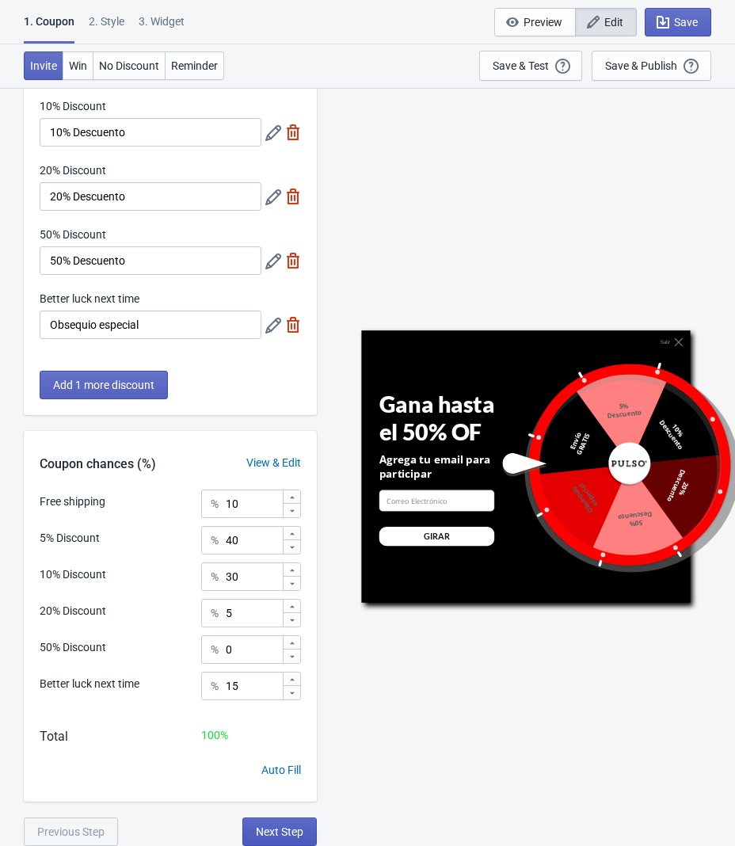
click at [285, 830] on span "Next Step" at bounding box center [280, 831] width 48 height 13
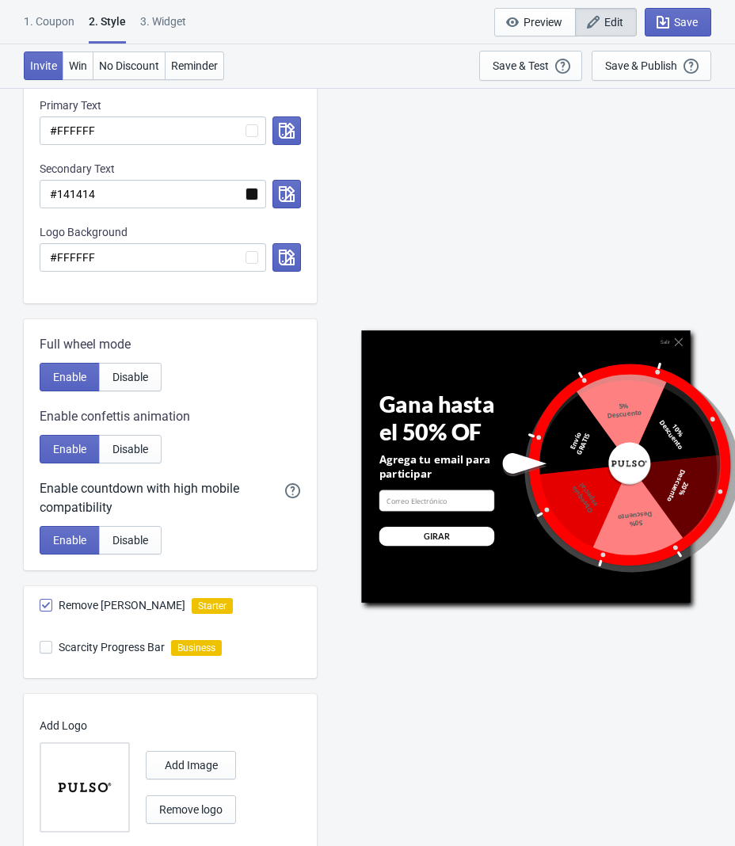
scroll to position [557, 0]
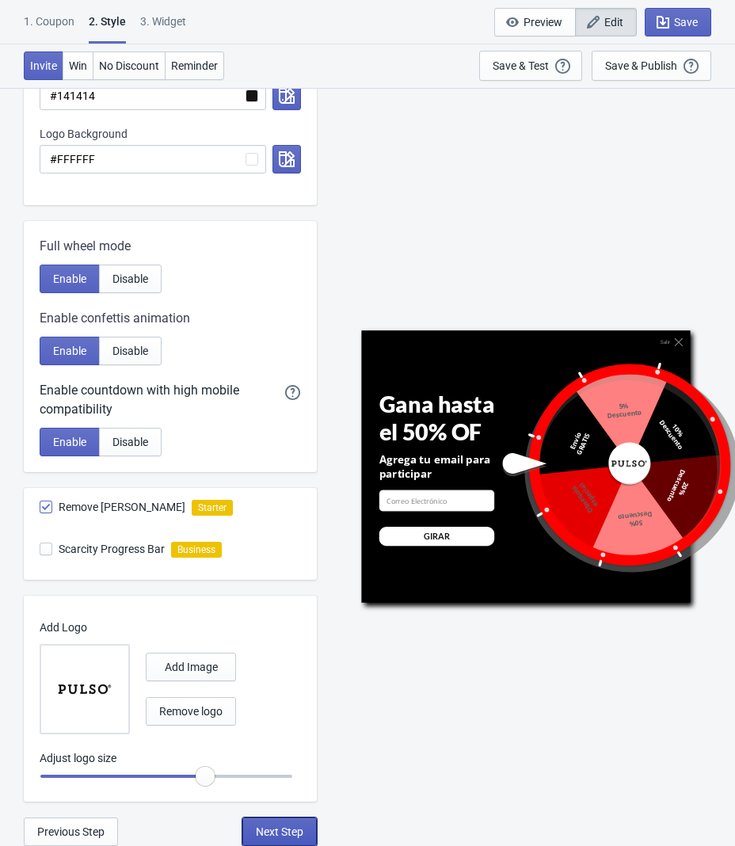
click at [281, 838] on span "Next Step" at bounding box center [280, 831] width 48 height 13
select select "once"
select select "1"
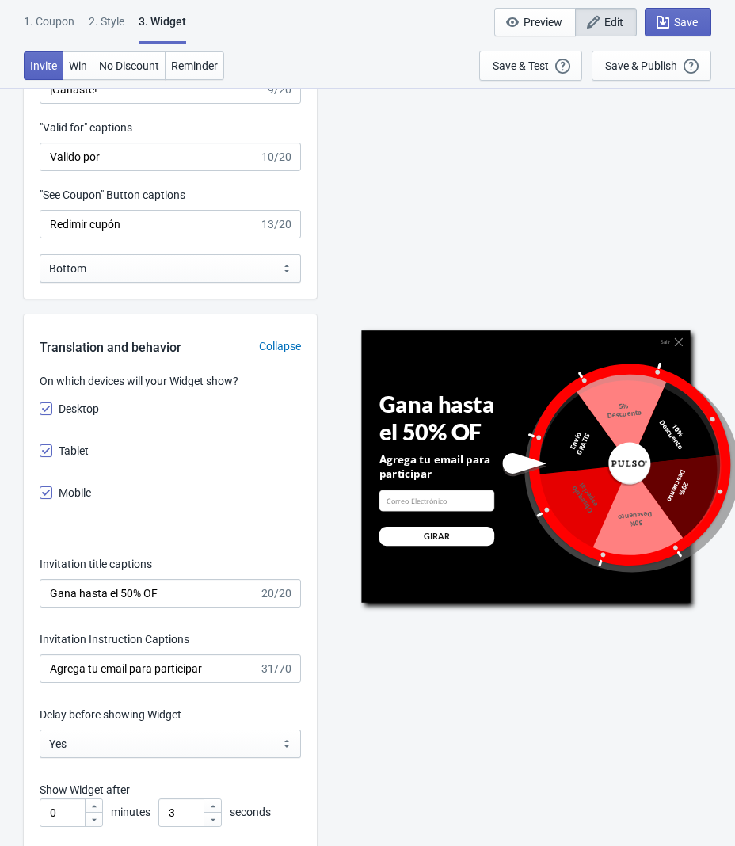
scroll to position [1762, 0]
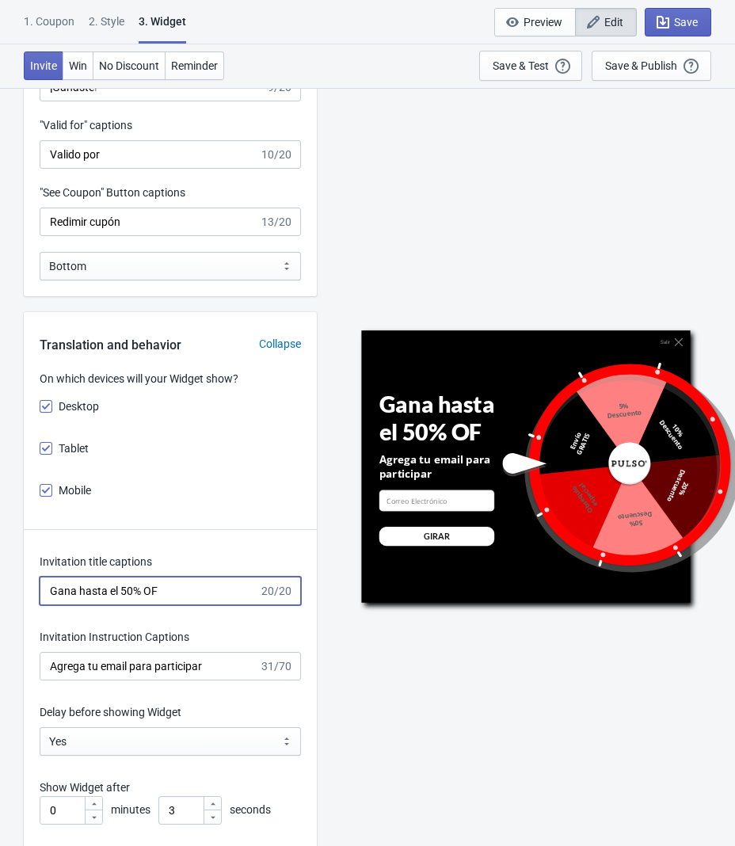
click at [204, 590] on input "Gana hasta el 50% OF" at bounding box center [149, 590] width 219 height 29
type input "Gana hasta el 50%OFF"
click at [683, 20] on span "Save" at bounding box center [686, 22] width 24 height 13
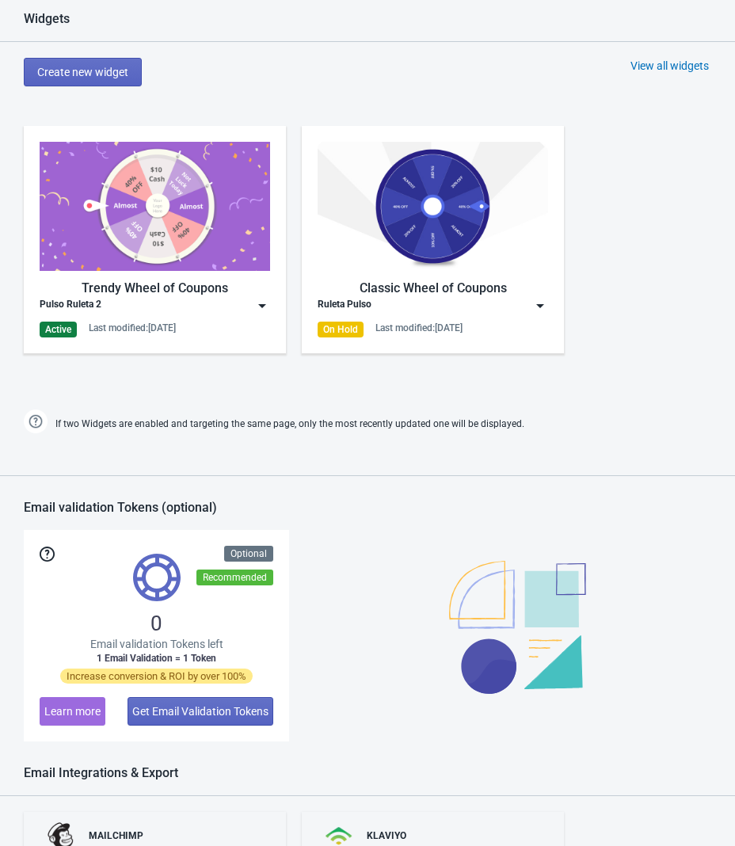
scroll to position [683, 0]
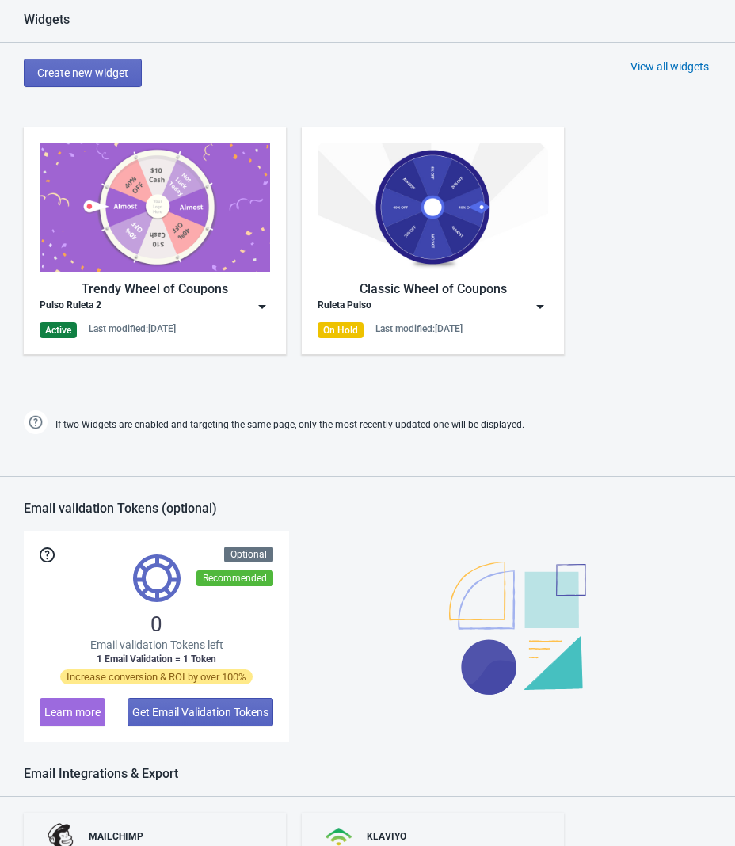
click at [268, 310] on img at bounding box center [262, 307] width 16 height 16
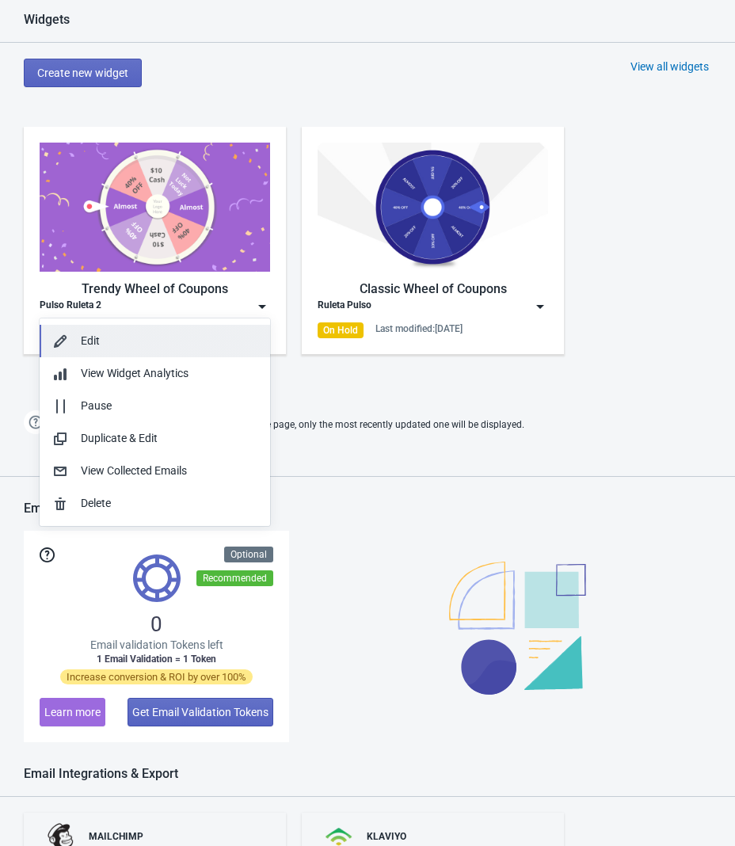
click at [206, 348] on div "Edit" at bounding box center [169, 341] width 177 height 17
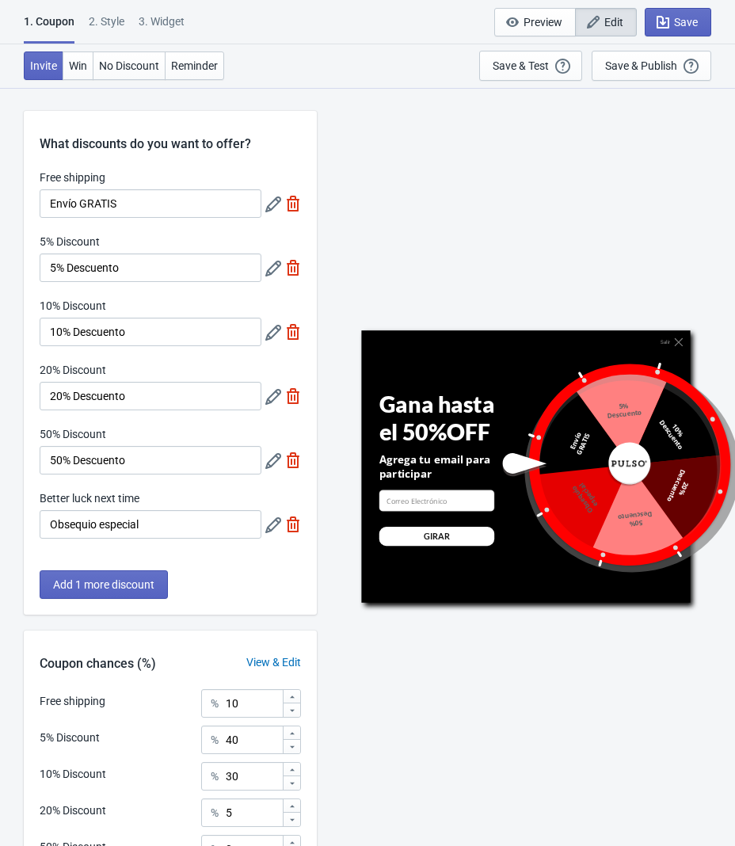
click at [219, 369] on div "20% Discount" at bounding box center [151, 372] width 222 height 20
click at [112, 17] on div "2 . Style" at bounding box center [107, 27] width 36 height 28
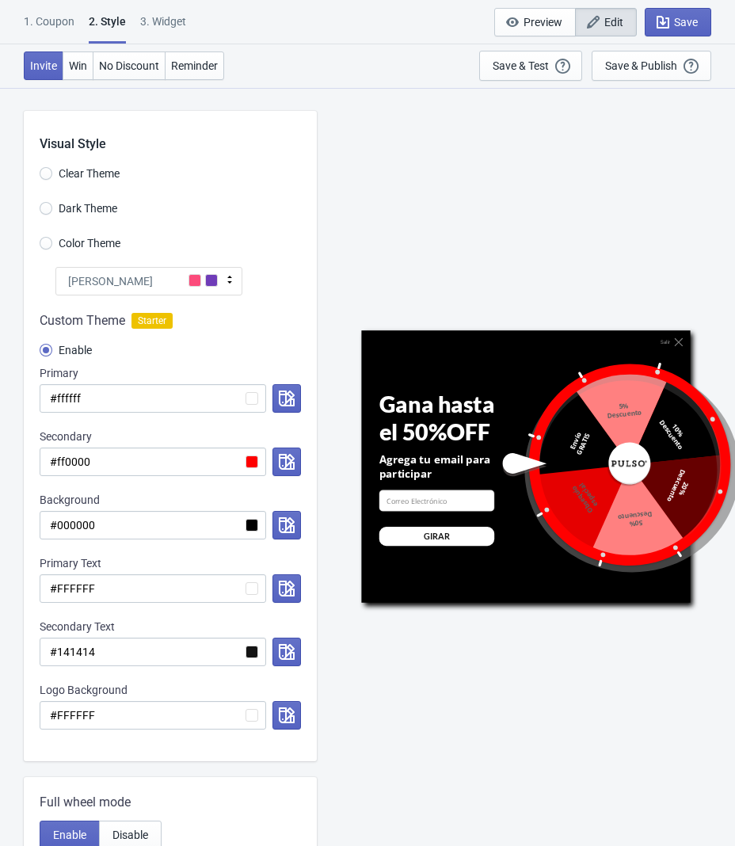
click at [162, 16] on div "3. Widget" at bounding box center [163, 27] width 46 height 28
select select "once"
select select "1"
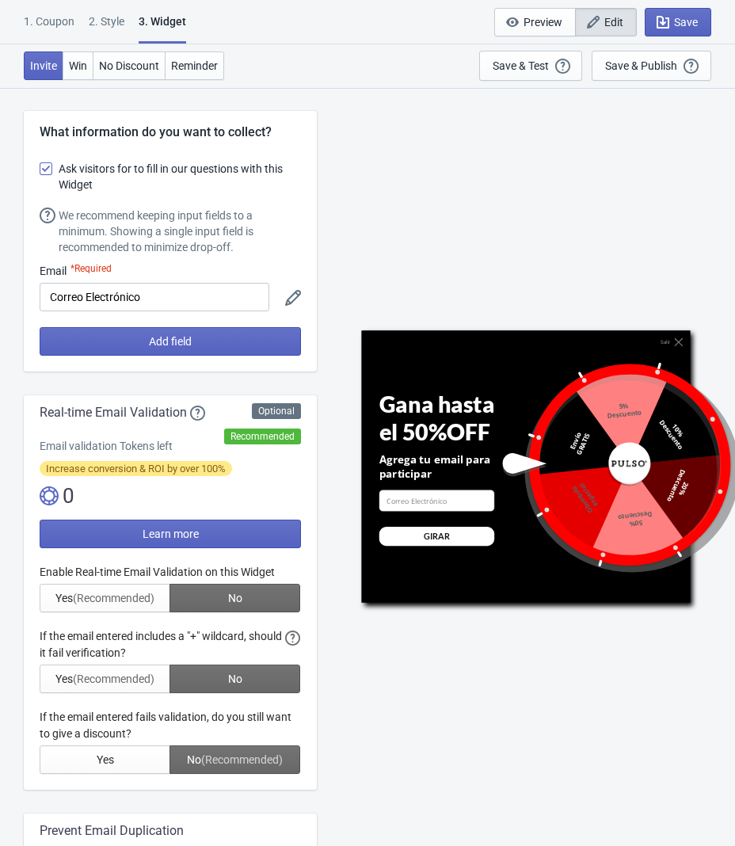
click at [44, 21] on div "1. Coupon" at bounding box center [49, 27] width 51 height 28
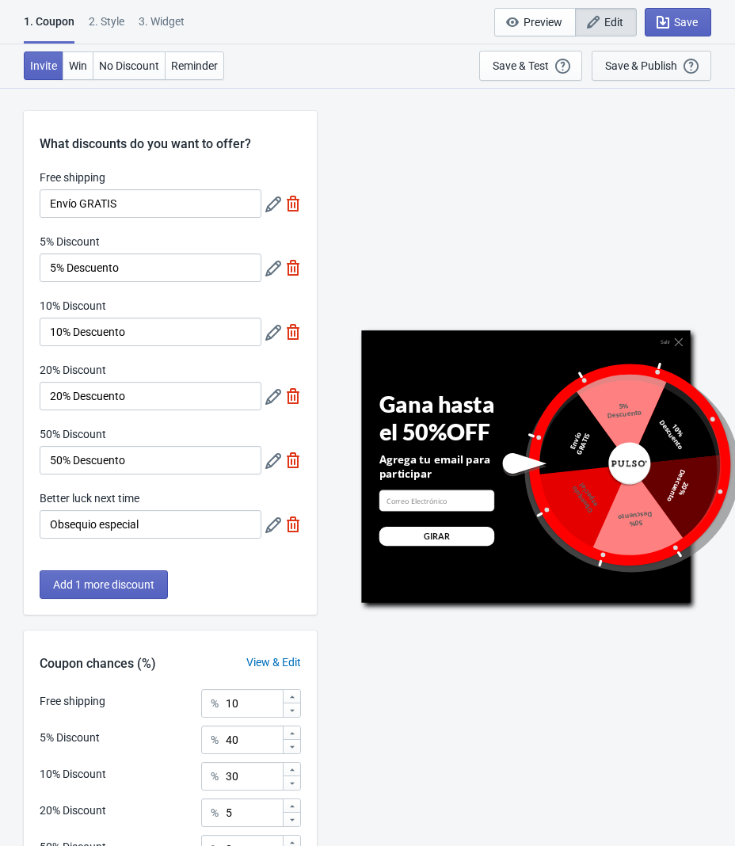
scroll to position [1, 0]
click at [683, 23] on span "Save" at bounding box center [686, 22] width 24 height 13
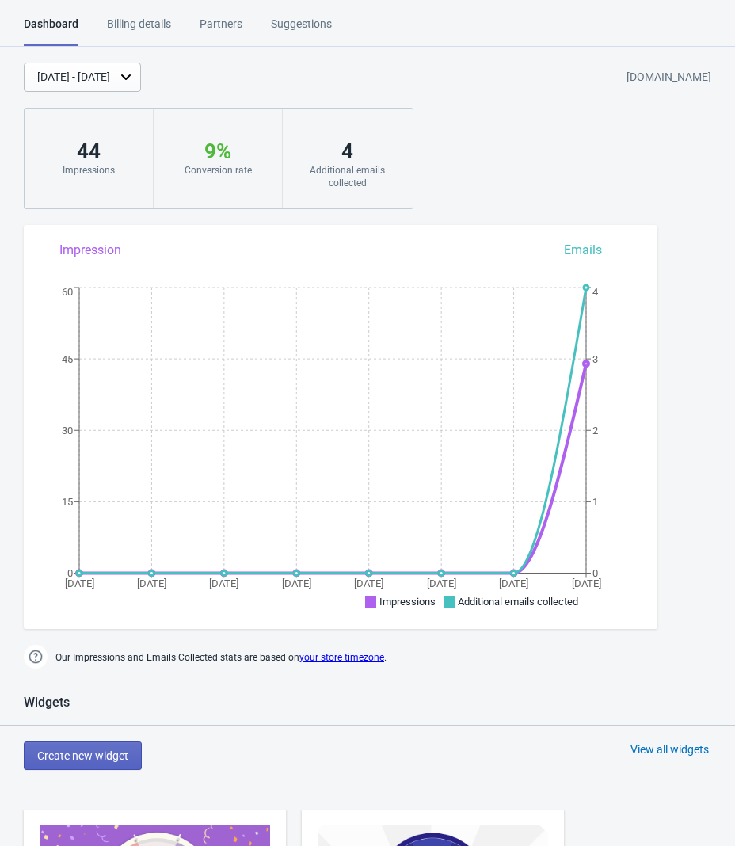
click at [116, 16] on div "Billing details" at bounding box center [139, 30] width 64 height 28
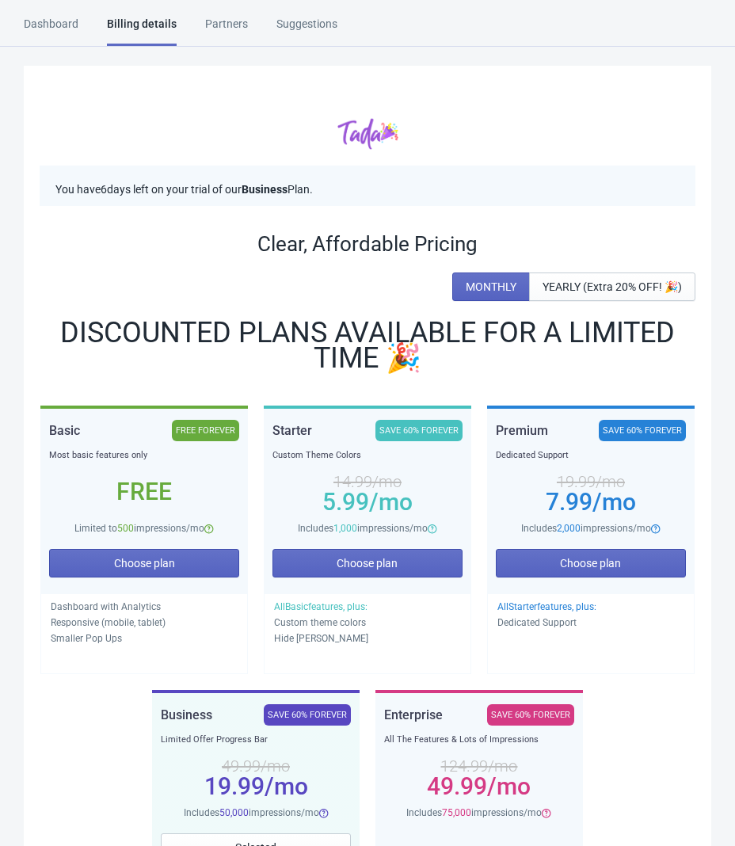
click at [226, 25] on div "Partners" at bounding box center [226, 30] width 43 height 28
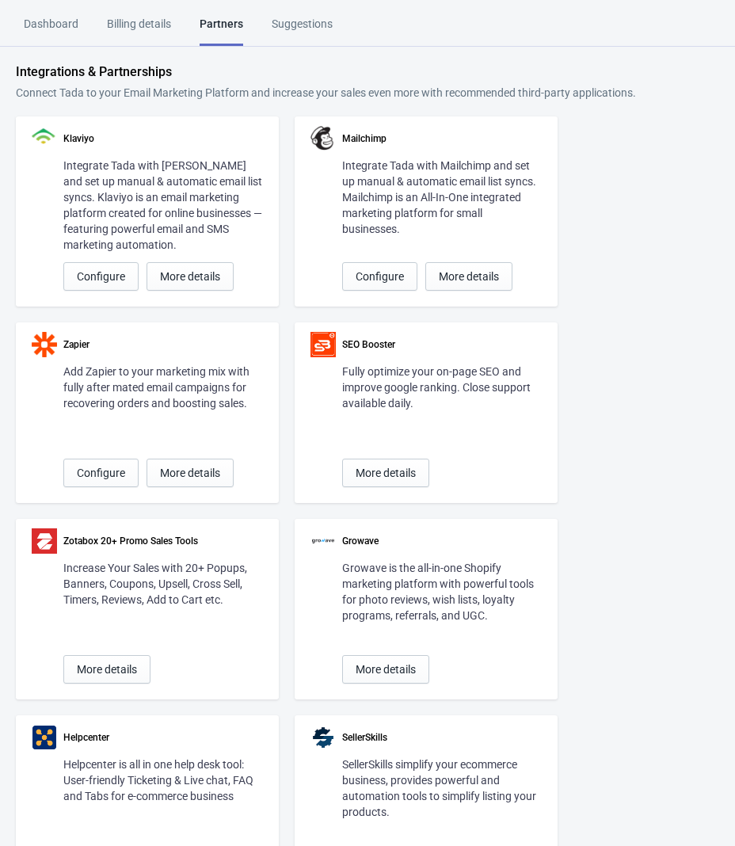
click at [297, 16] on div "Suggestions" at bounding box center [302, 30] width 61 height 28
click at [48, 26] on div "Dashboard" at bounding box center [51, 30] width 55 height 28
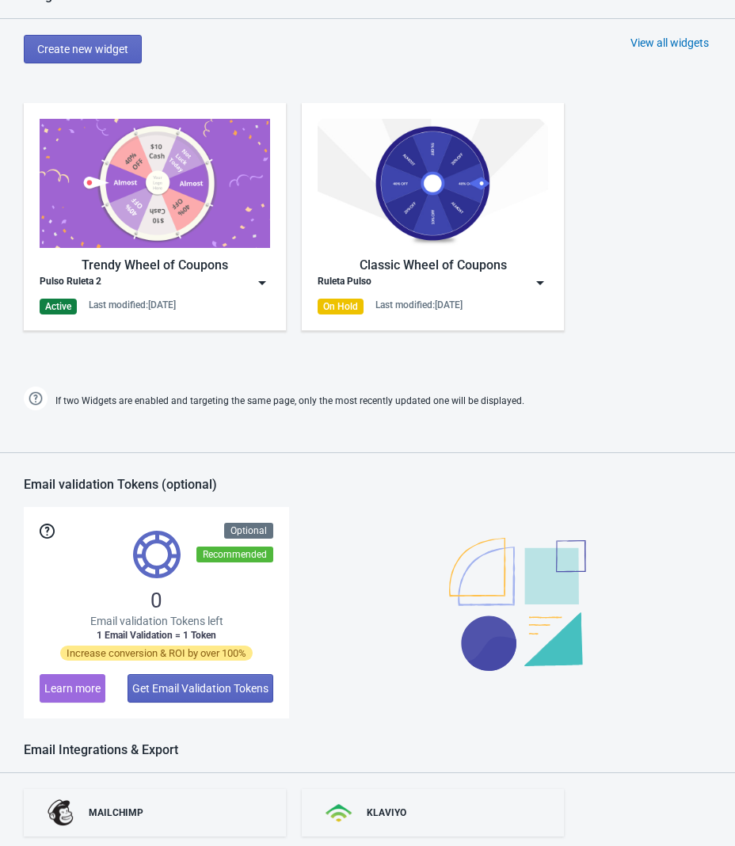
scroll to position [896, 0]
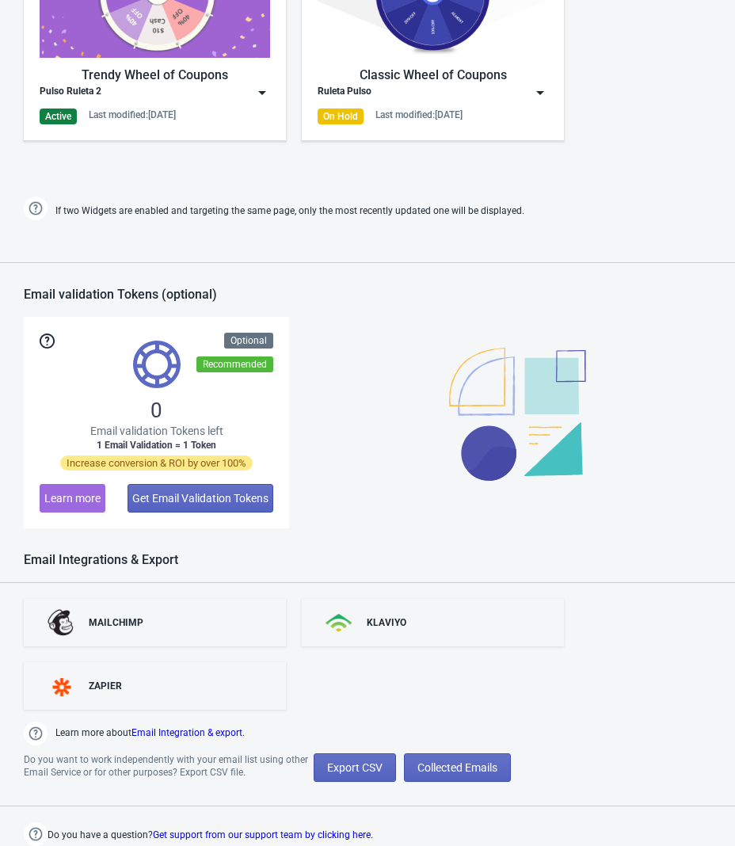
drag, startPoint x: 746, startPoint y: 272, endPoint x: 459, endPoint y: 278, distance: 286.7
click at [459, 278] on div "Email validation Tokens (optional) 0 Email validation Tokens left 1 Email Valid…" at bounding box center [367, 388] width 735 height 280
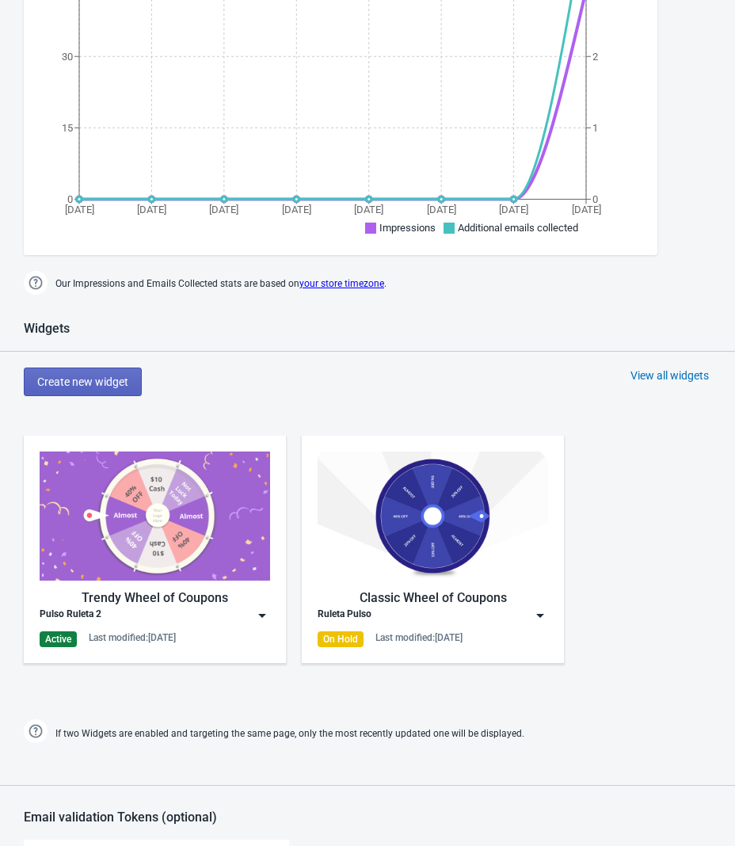
scroll to position [0, 0]
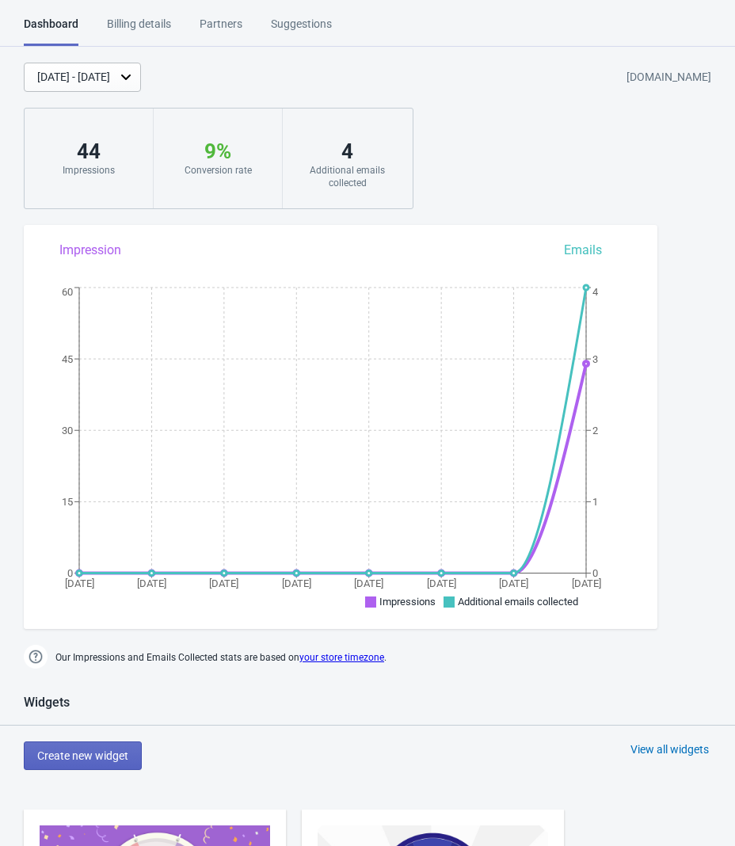
click at [344, 161] on div "4" at bounding box center [347, 151] width 97 height 25
drag, startPoint x: 574, startPoint y: 82, endPoint x: 711, endPoint y: 78, distance: 137.1
click at [711, 78] on div "[DATE] - [DATE] [DOMAIN_NAME]" at bounding box center [379, 76] width 711 height 29
click at [457, 98] on div "[DATE] - [DATE] [DOMAIN_NAME] 44 Impressions 9 % Your Tada Widget has a convers…" at bounding box center [367, 135] width 735 height 146
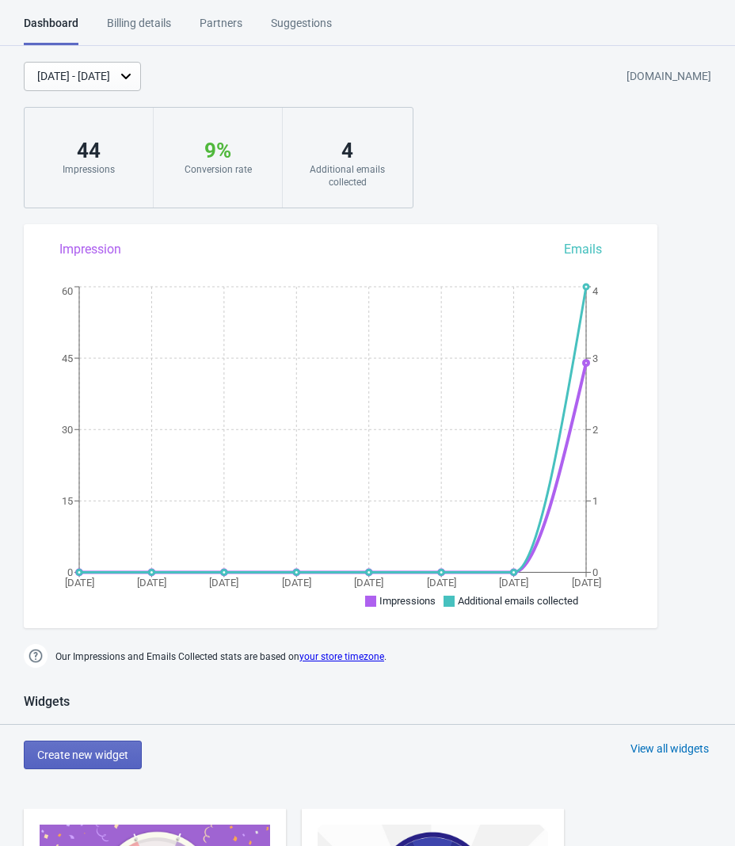
drag, startPoint x: 572, startPoint y: 82, endPoint x: 715, endPoint y: 78, distance: 142.6
click at [715, 77] on div "[DATE] - [DATE] [DOMAIN_NAME]" at bounding box center [379, 76] width 711 height 29
click at [500, 78] on div "[DATE] - [DATE] [DOMAIN_NAME]" at bounding box center [379, 76] width 711 height 29
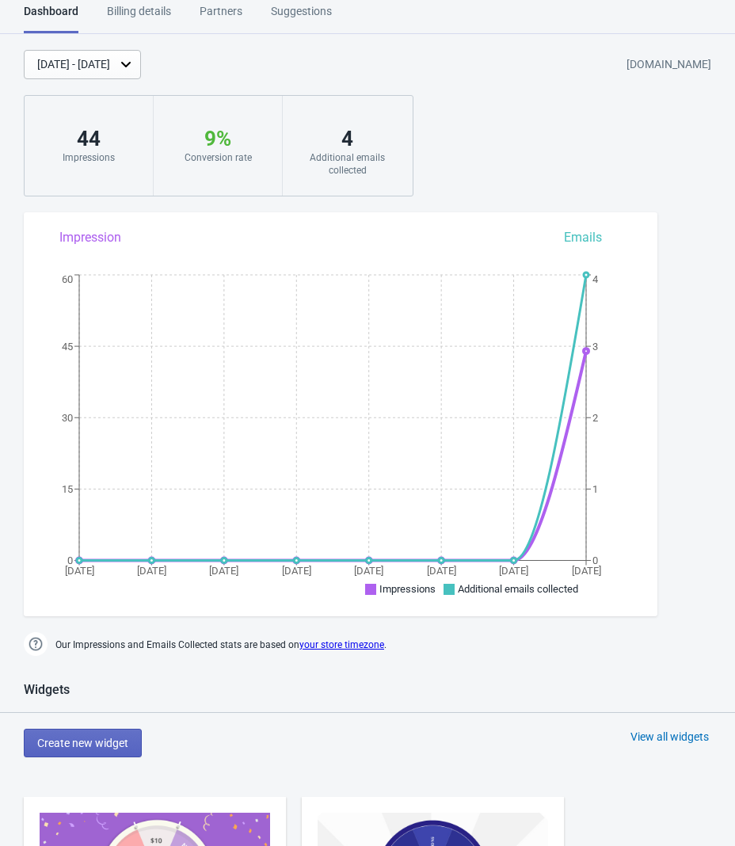
scroll to position [0, 0]
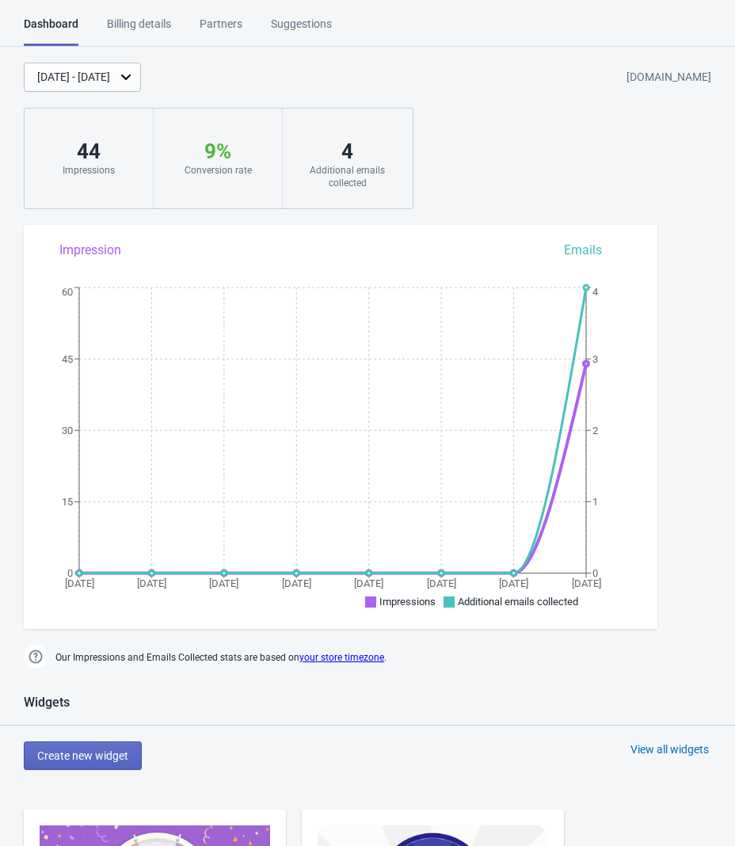
click at [321, 28] on div "Suggestions" at bounding box center [301, 30] width 61 height 28
click at [455, 102] on div "[DATE] - [DATE] [DOMAIN_NAME] 44 Impressions 9 % Your Tada Widget has a convers…" at bounding box center [367, 136] width 735 height 146
click at [161, 32] on div "Billing details" at bounding box center [139, 30] width 64 height 28
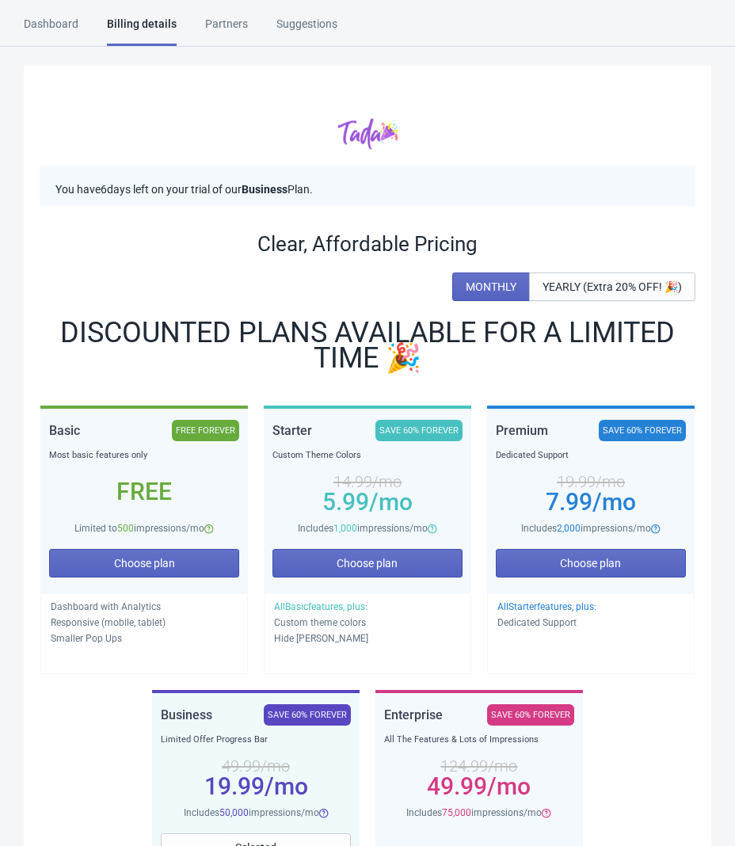
click at [64, 25] on div "Dashboard" at bounding box center [51, 30] width 55 height 28
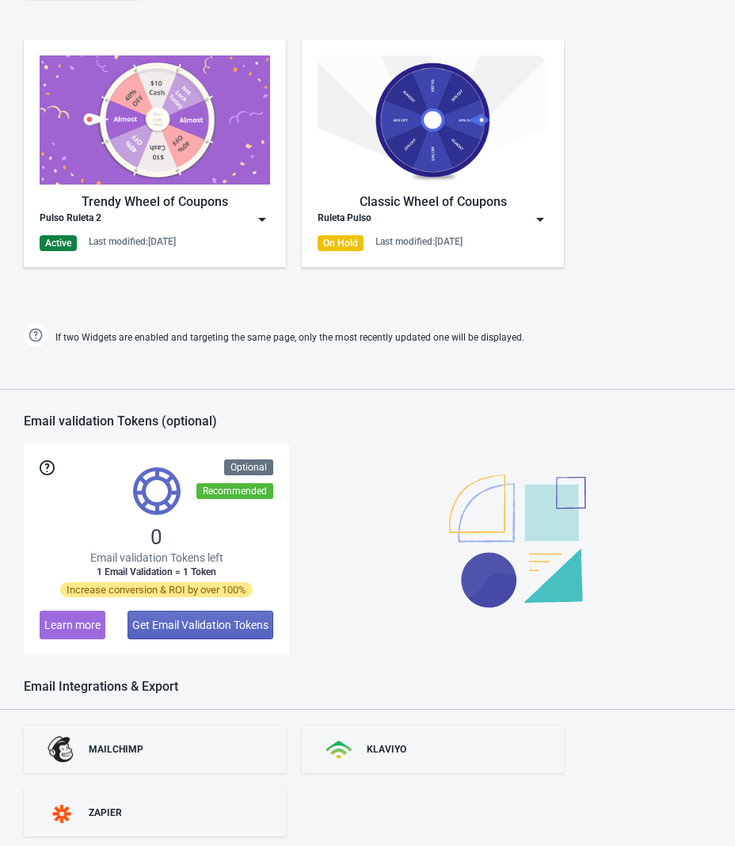
click at [188, 380] on div at bounding box center [367, 382] width 735 height 15
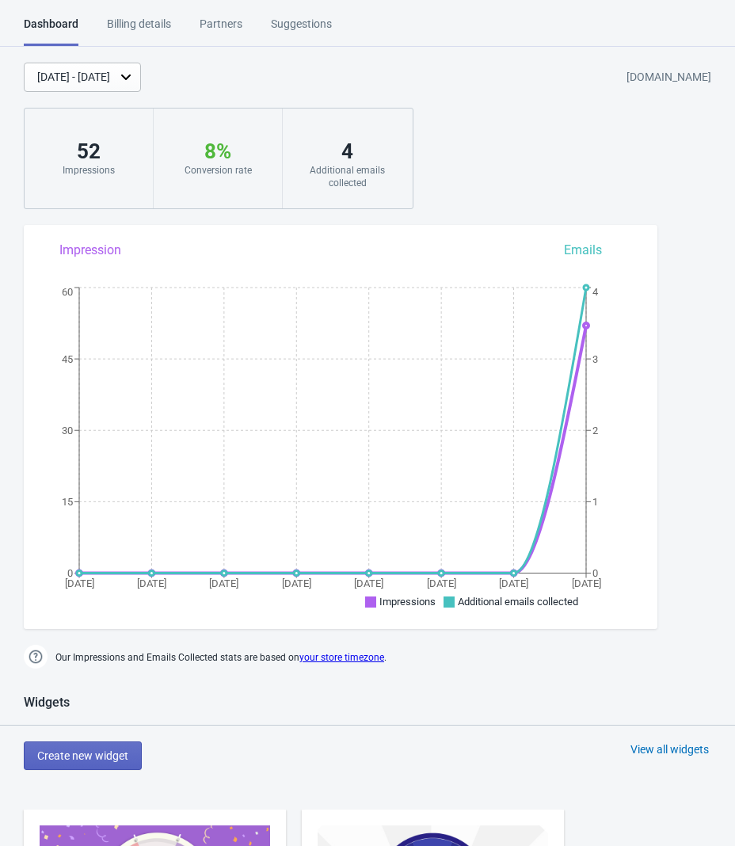
click at [476, 162] on div "[DATE] - [DATE] [DOMAIN_NAME] 52 Impressions 8 % Your Tada Widget has a convers…" at bounding box center [367, 136] width 735 height 146
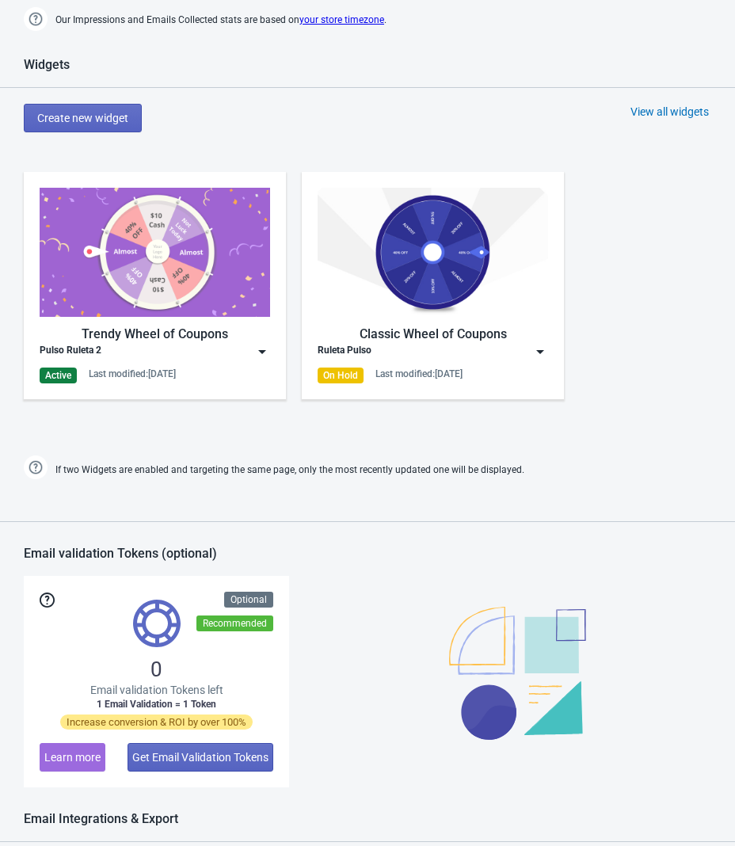
scroll to position [896, 0]
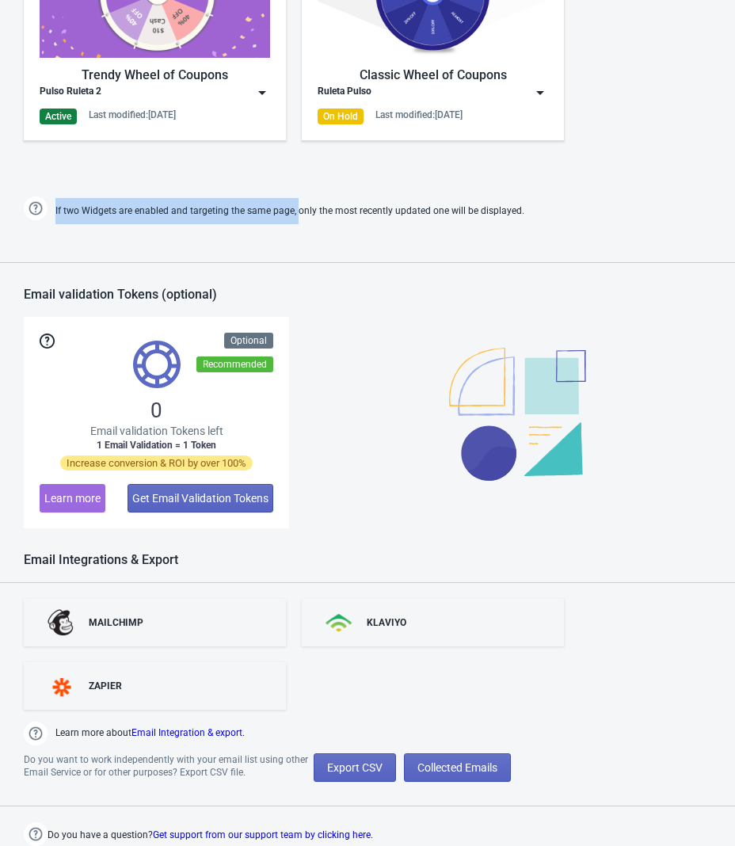
drag, startPoint x: 54, startPoint y: 215, endPoint x: 305, endPoint y: 219, distance: 251.1
click at [305, 219] on div "If two Widgets are enabled and targeting the same page, only the most recently …" at bounding box center [367, 211] width 703 height 26
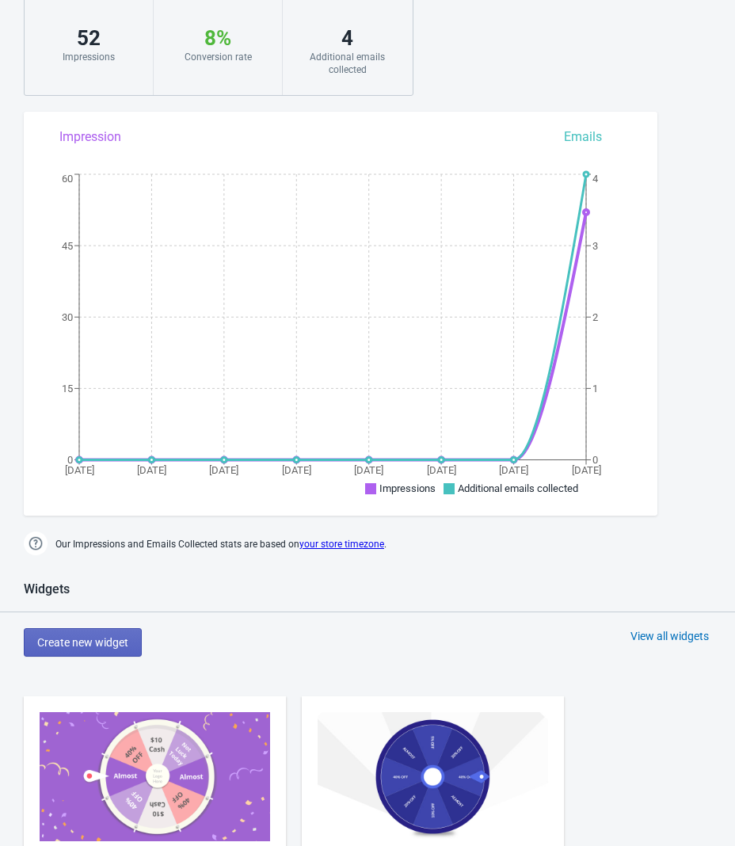
scroll to position [0, 0]
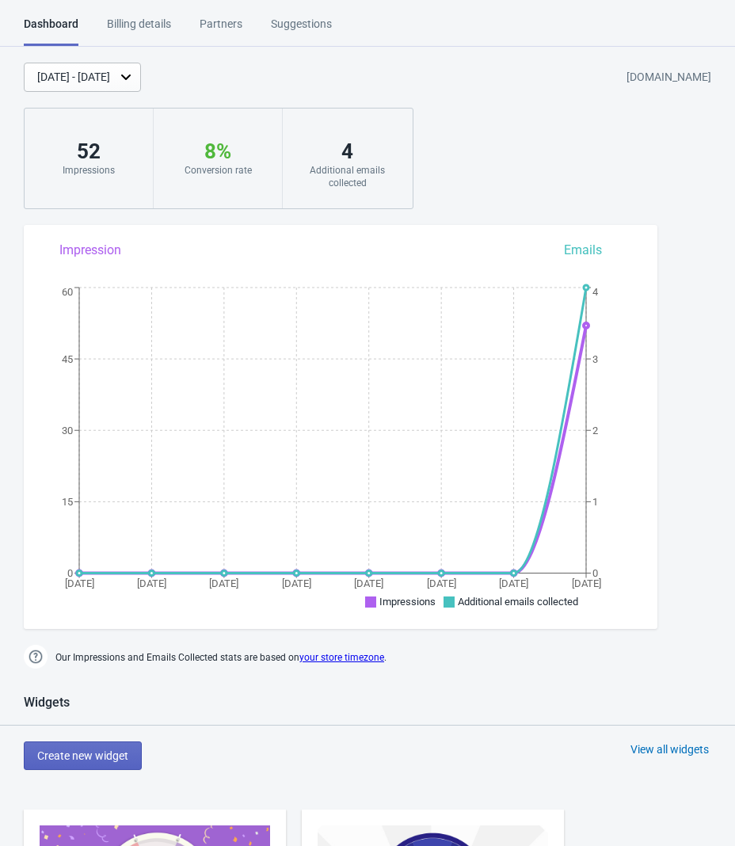
click at [159, 25] on div "Billing details" at bounding box center [139, 30] width 64 height 28
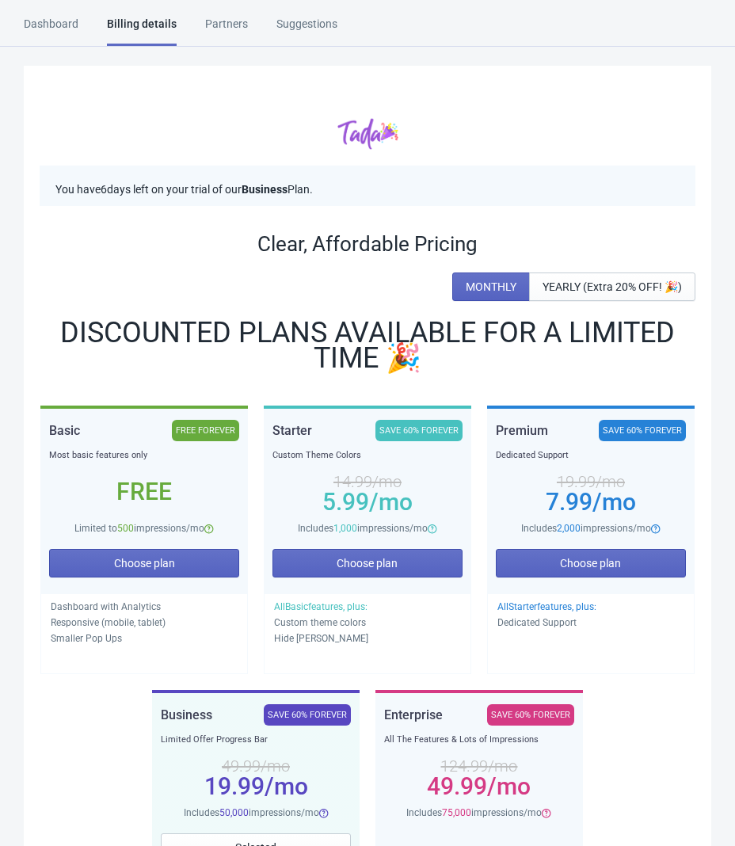
click at [206, 32] on div "Partners" at bounding box center [226, 30] width 43 height 28
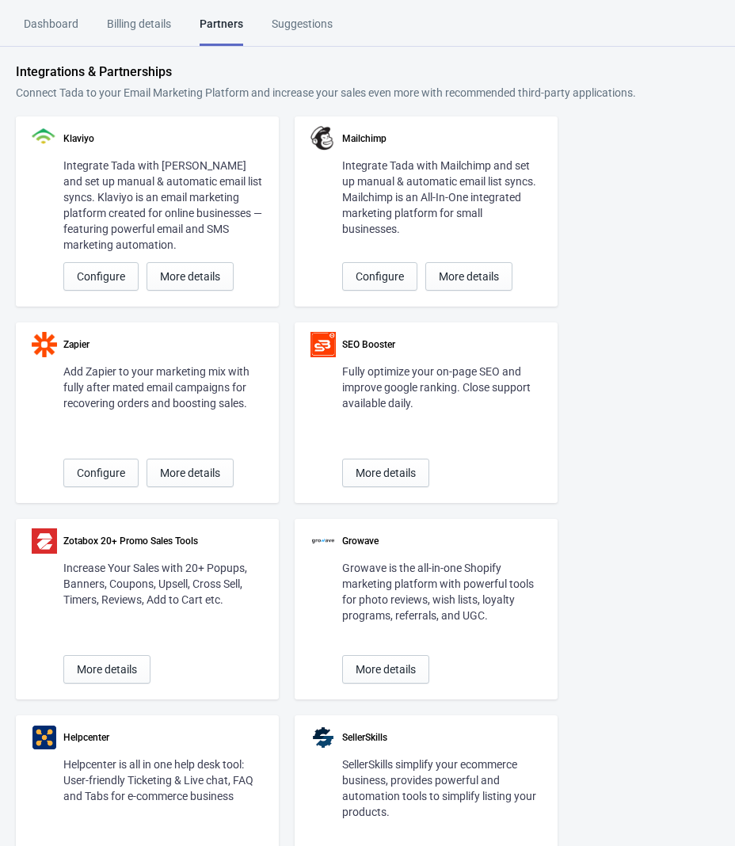
click at [281, 38] on div "Suggestions" at bounding box center [302, 30] width 61 height 28
click at [51, 36] on div "Dashboard" at bounding box center [51, 30] width 55 height 28
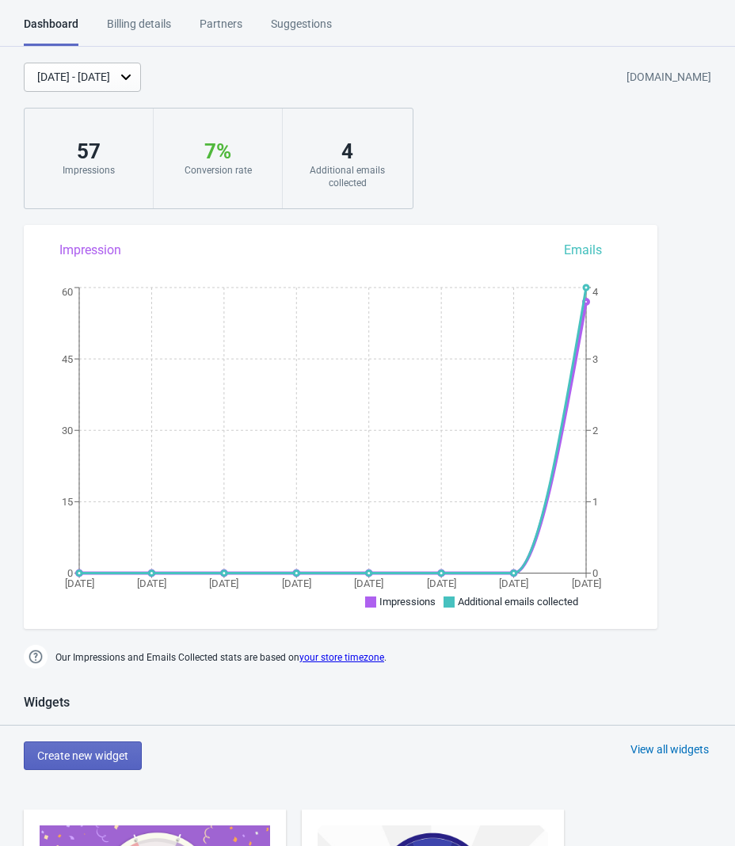
click at [559, 131] on div "[DATE] - [DATE] [DOMAIN_NAME] 57 Impressions 7 % Your Tada Widget has a convers…" at bounding box center [367, 136] width 735 height 146
click at [135, 35] on div "Billing details" at bounding box center [139, 30] width 64 height 28
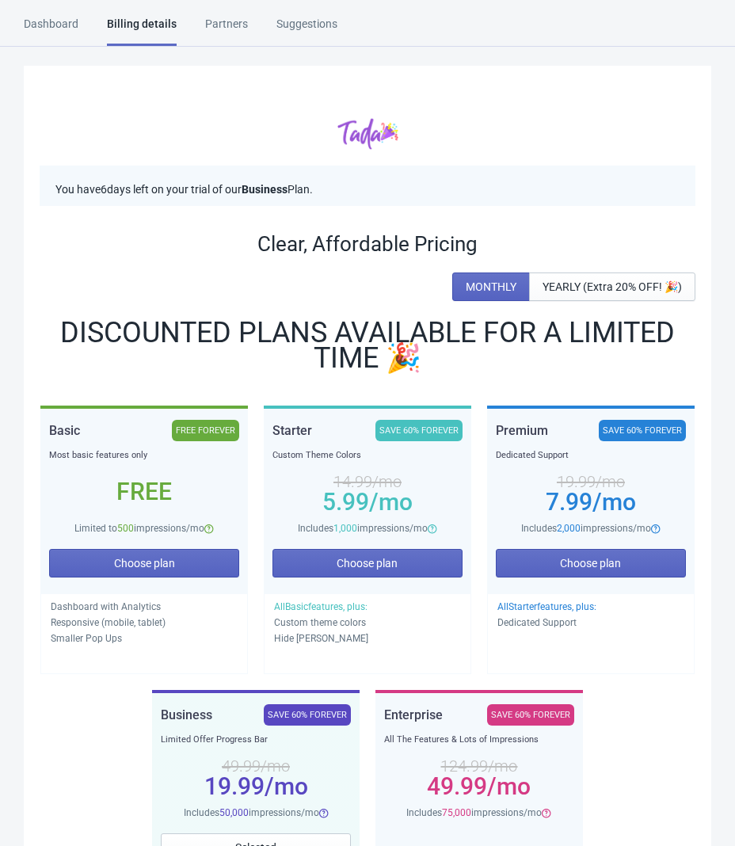
click at [75, 28] on div "Dashboard" at bounding box center [51, 30] width 55 height 28
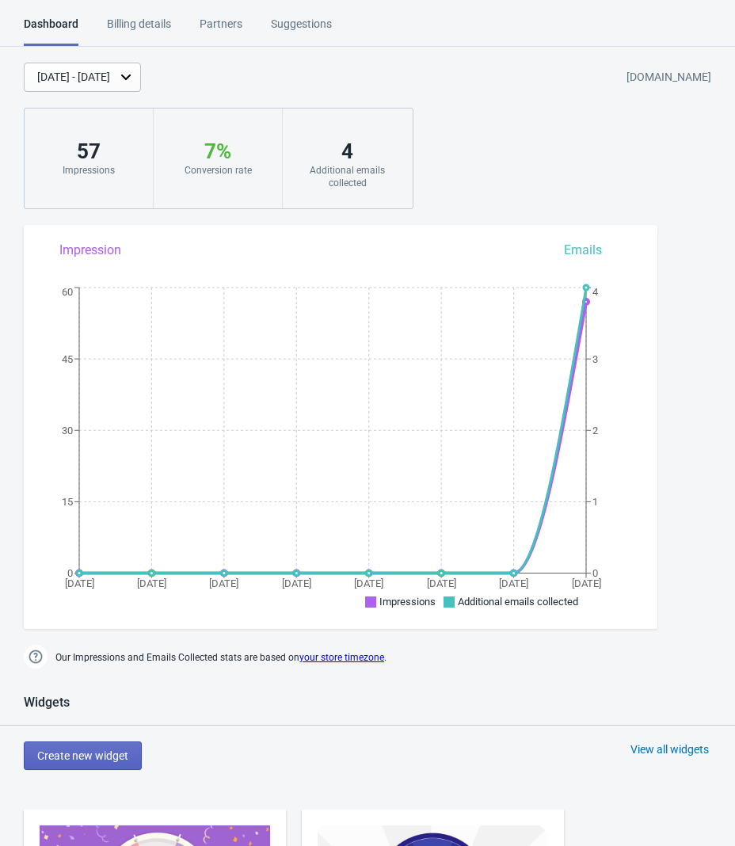
scroll to position [896, 0]
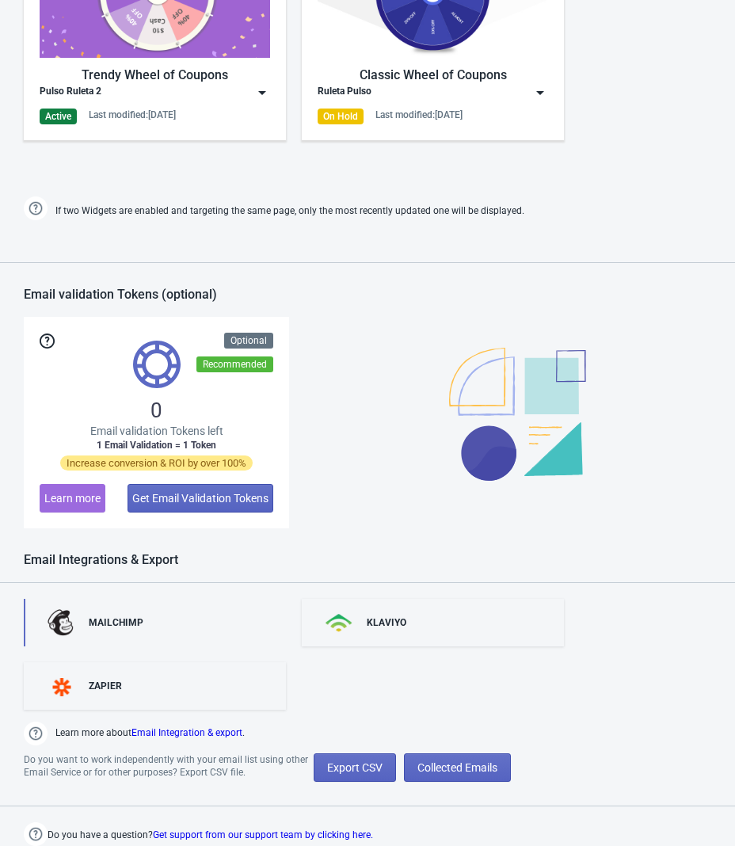
click at [136, 606] on link "MAILCHIMP" at bounding box center [155, 623] width 262 height 48
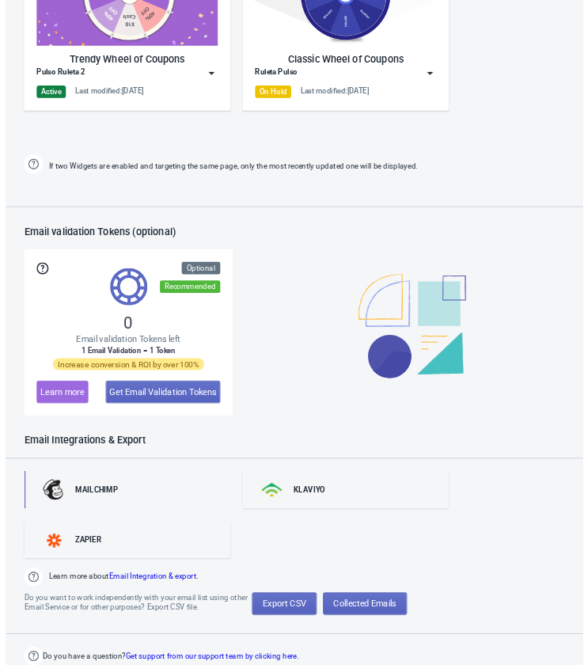
scroll to position [897, 0]
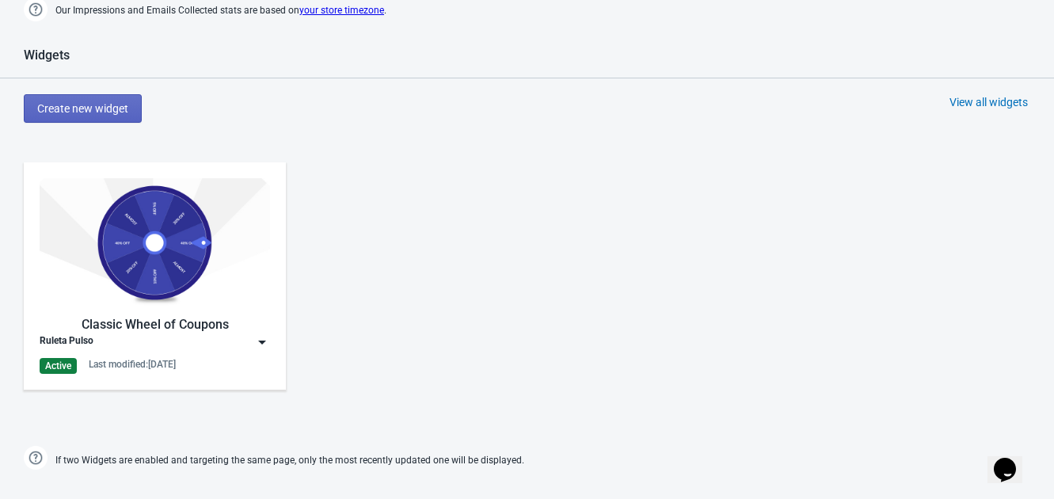
scroll to position [655, 0]
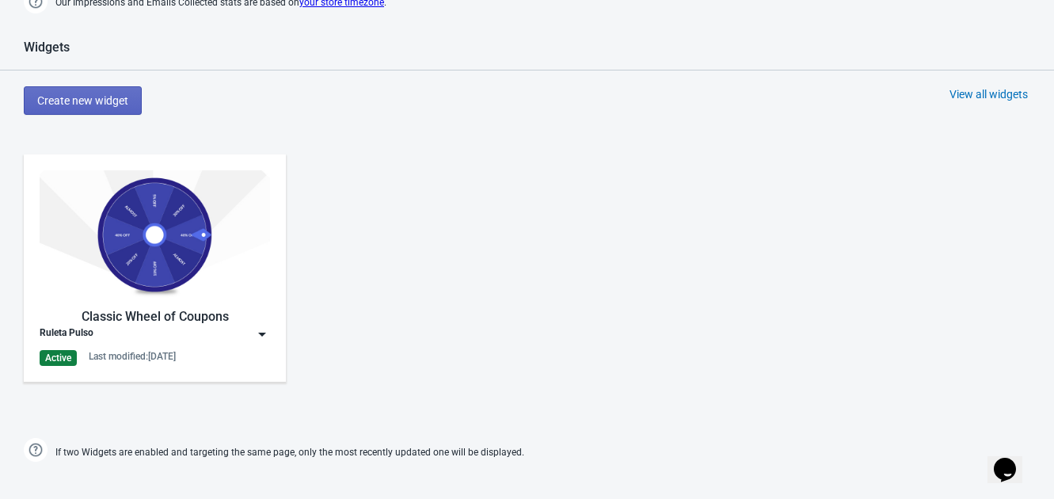
click at [229, 315] on div "Classic Wheel of Coupons" at bounding box center [155, 316] width 230 height 19
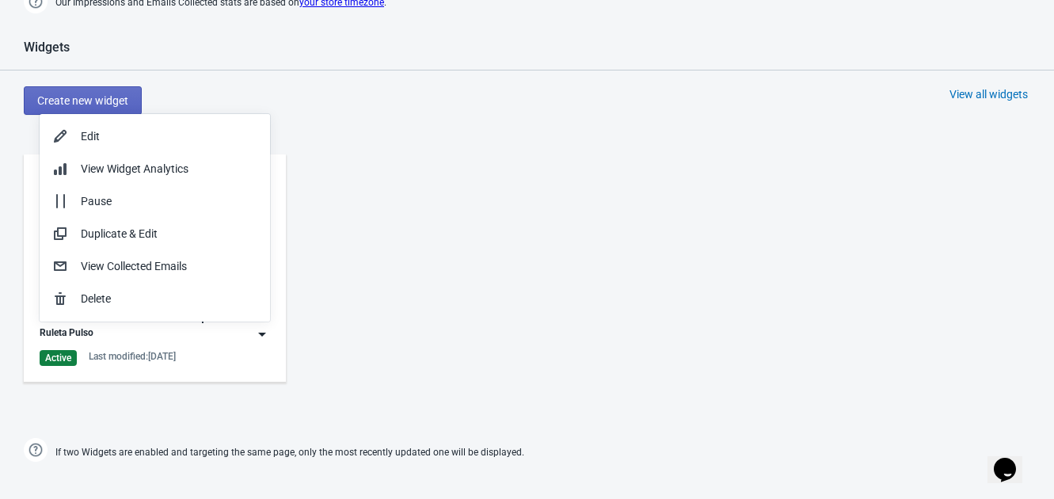
click at [410, 280] on div "Classic Wheel of Coupons Ruleta Pulso Active Last modified: 26.8.2025" at bounding box center [527, 281] width 1054 height 285
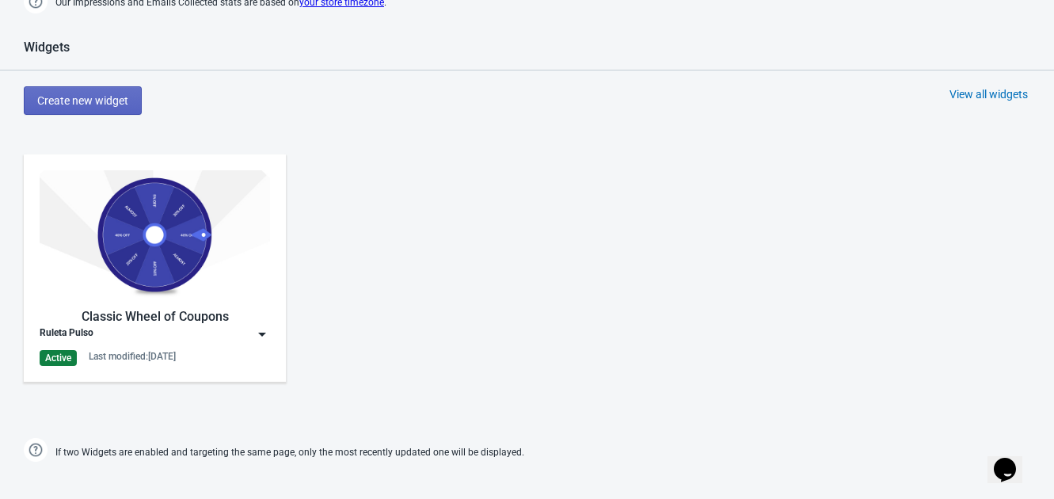
click at [265, 328] on img at bounding box center [262, 334] width 16 height 16
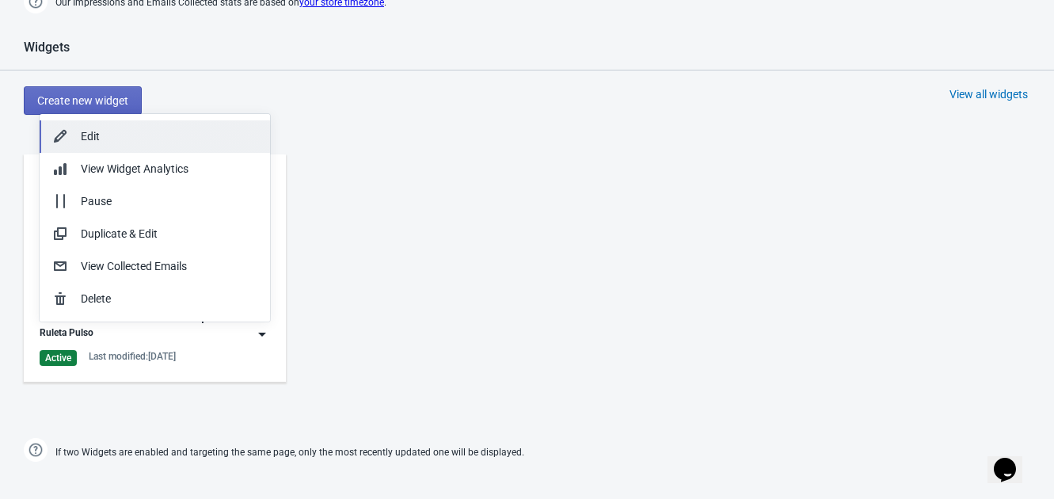
click at [162, 140] on div "Edit" at bounding box center [169, 136] width 177 height 17
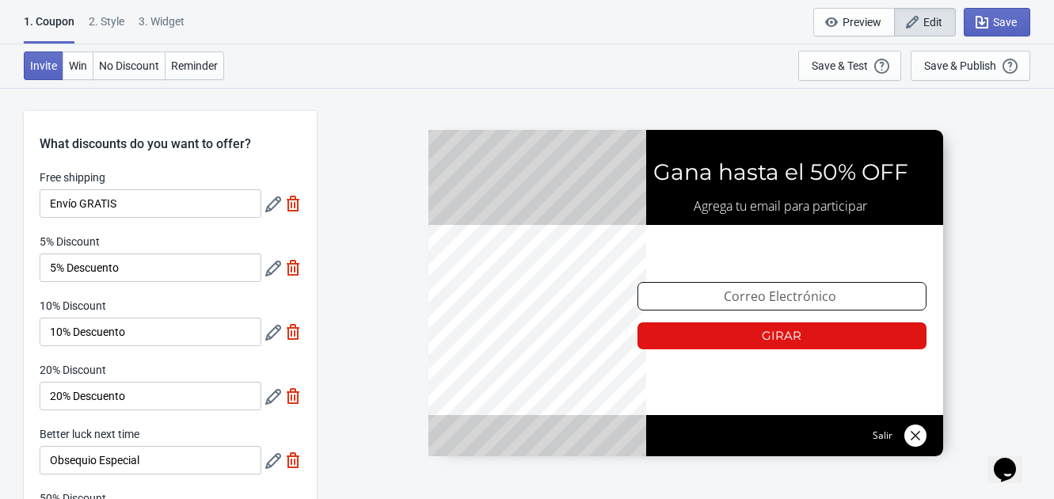
click at [112, 22] on div "2 . Style" at bounding box center [107, 27] width 36 height 28
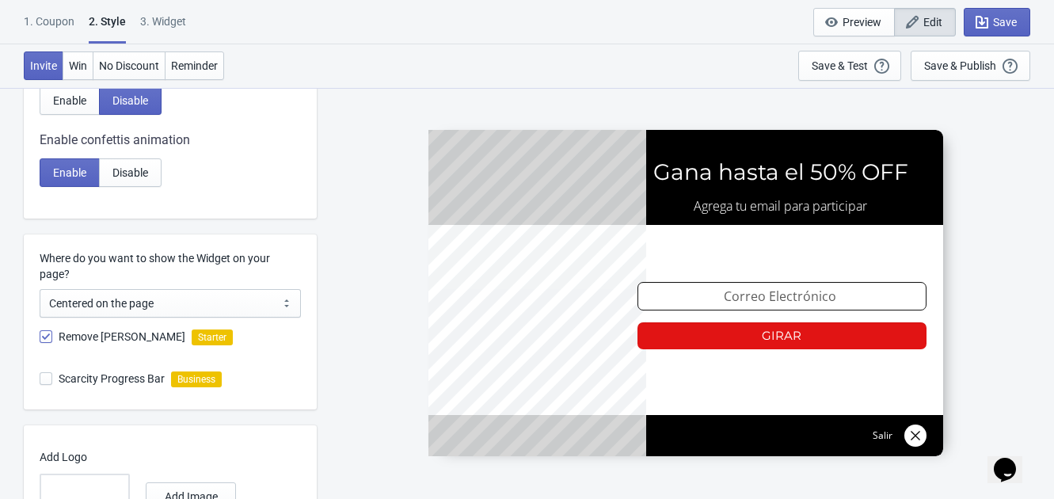
scroll to position [736, 0]
click at [40, 372] on span at bounding box center [46, 377] width 13 height 13
click at [40, 372] on input "Scarcity Progress Bar" at bounding box center [40, 385] width 1 height 29
checkbox input "true"
radio input "true"
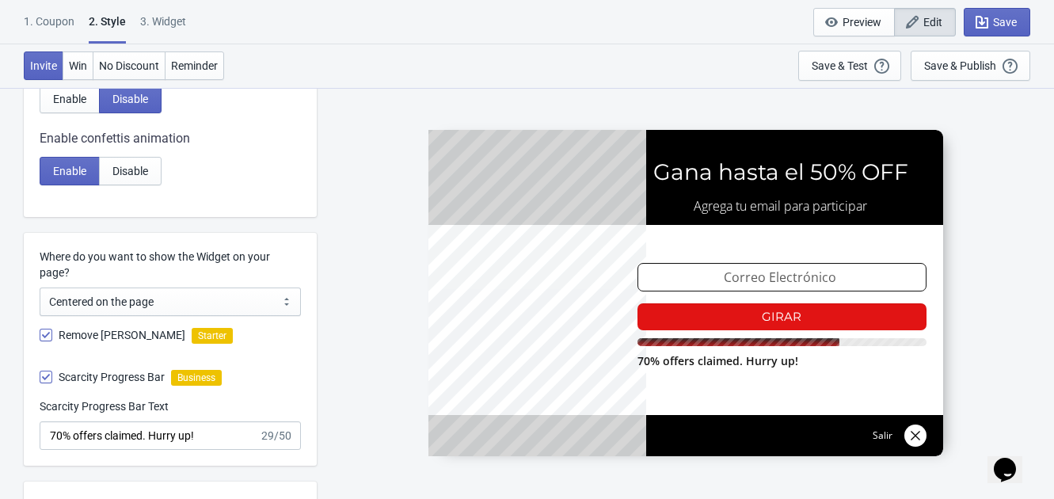
click at [41, 379] on span at bounding box center [46, 377] width 13 height 13
click at [40, 379] on input "Scarcity Progress Bar" at bounding box center [40, 385] width 1 height 29
checkbox input "false"
radio input "true"
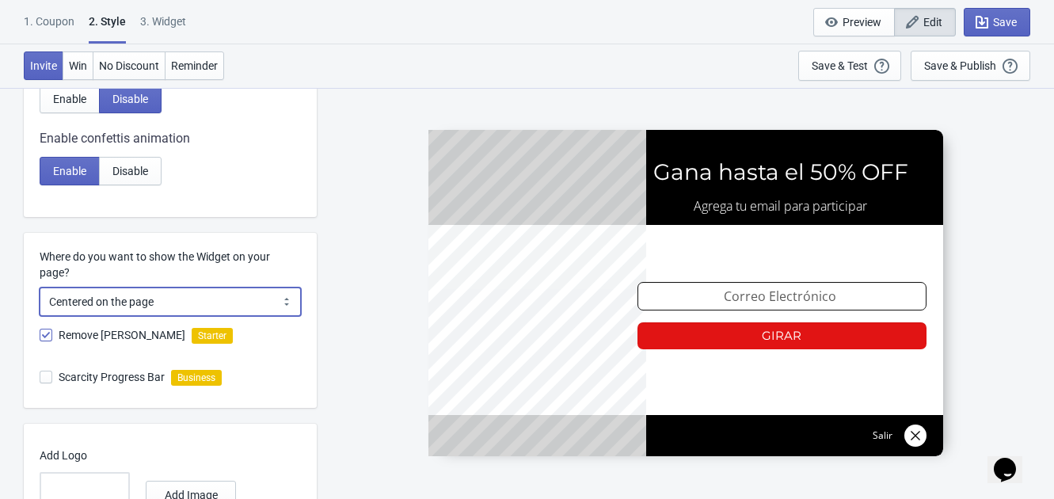
click at [146, 301] on select "Centered on the page Left side of the page" at bounding box center [170, 301] width 261 height 29
select select "left"
click at [40, 287] on select "Centered on the page Left side of the page" at bounding box center [170, 301] width 261 height 29
radio input "true"
click at [218, 233] on div "Where do you want to show the Widget on your page? Centered on the page Left si…" at bounding box center [178, 274] width 277 height 83
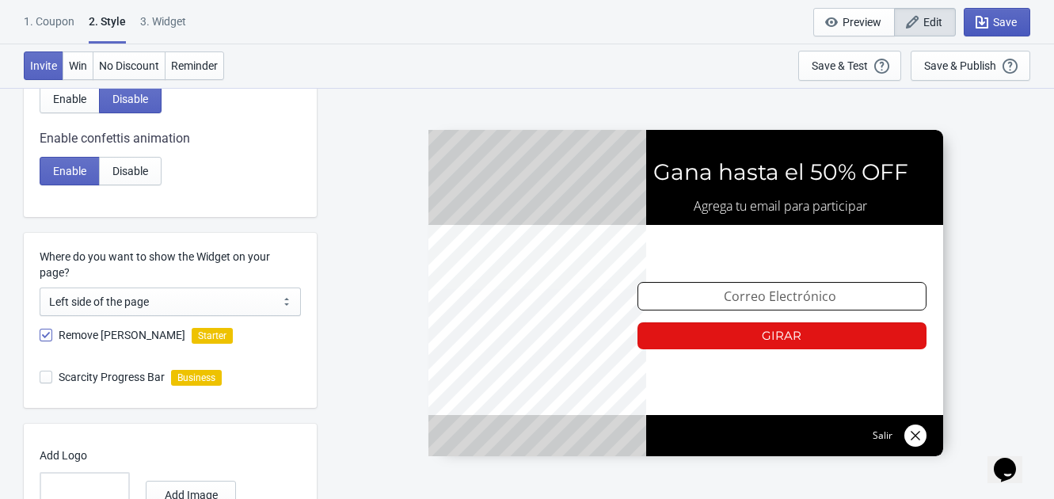
click at [1002, 25] on span "Save" at bounding box center [1005, 22] width 24 height 13
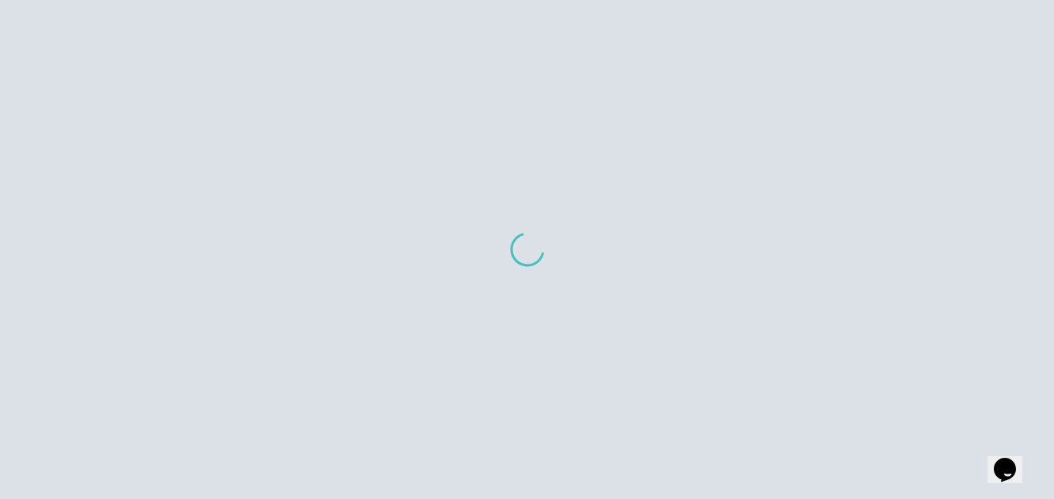
scroll to position [664, 0]
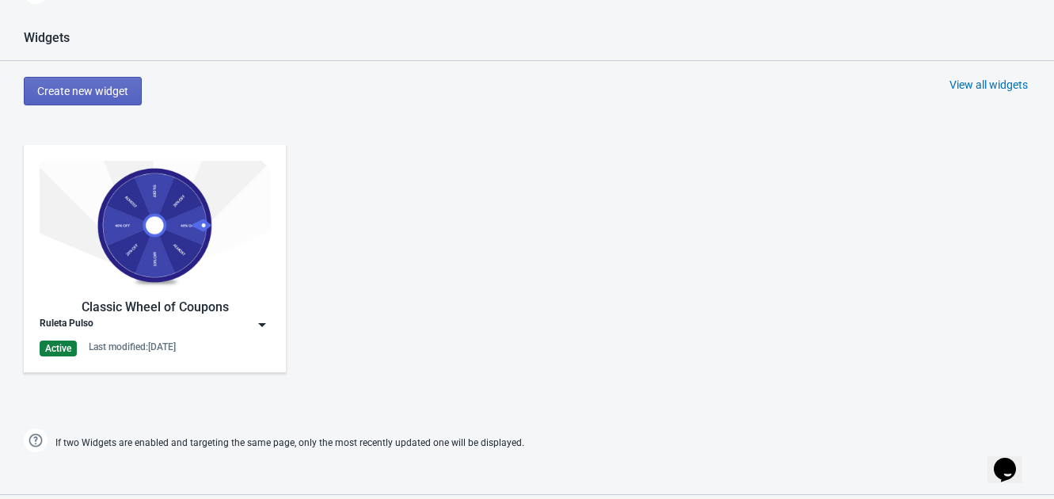
click at [242, 312] on div "Classic Wheel of Coupons" at bounding box center [155, 307] width 230 height 19
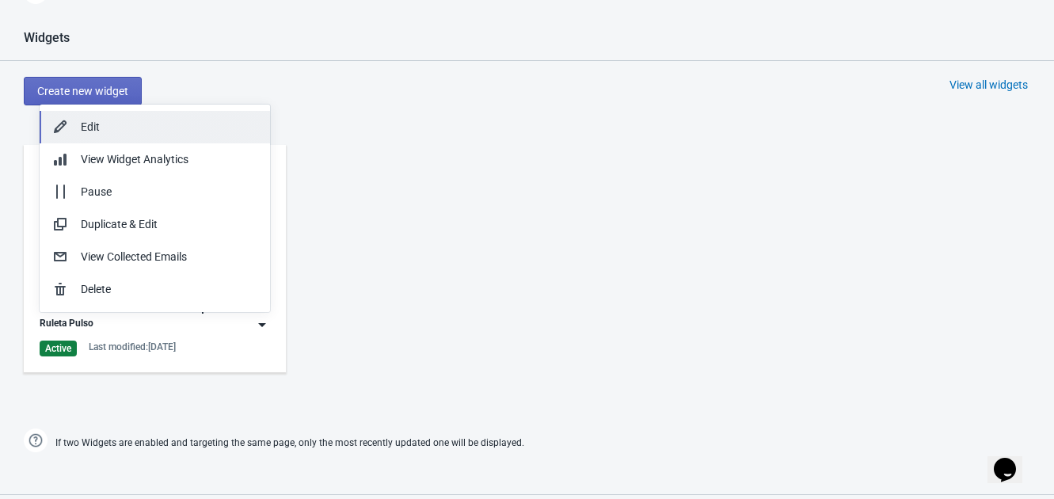
click at [165, 121] on div "Edit" at bounding box center [169, 127] width 177 height 17
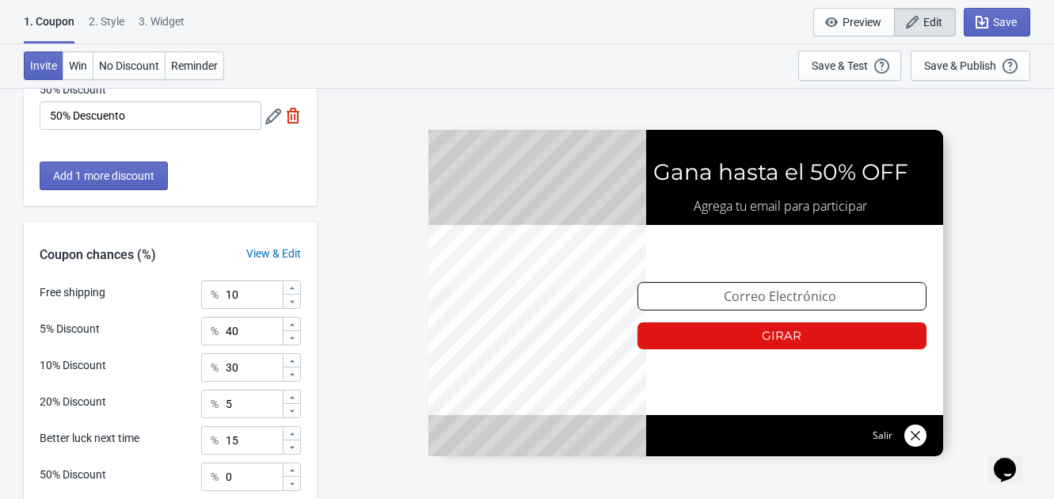
scroll to position [546, 0]
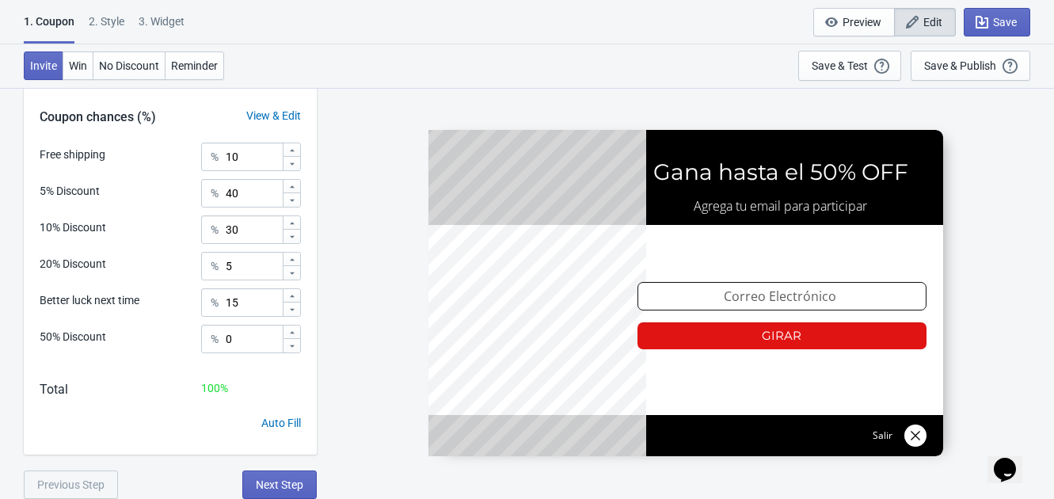
click at [162, 29] on div "3. Widget" at bounding box center [162, 27] width 46 height 28
select select "once"
select select "1"
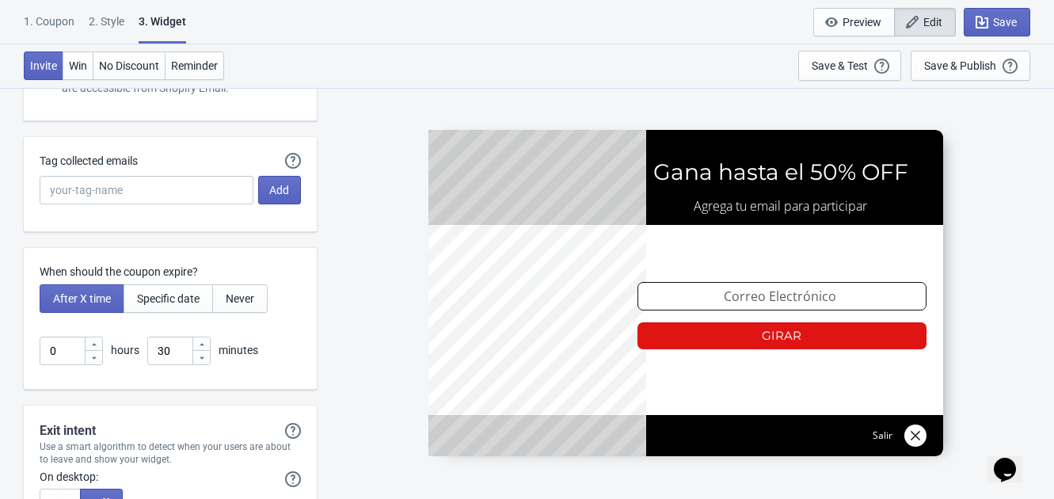
scroll to position [4454, 0]
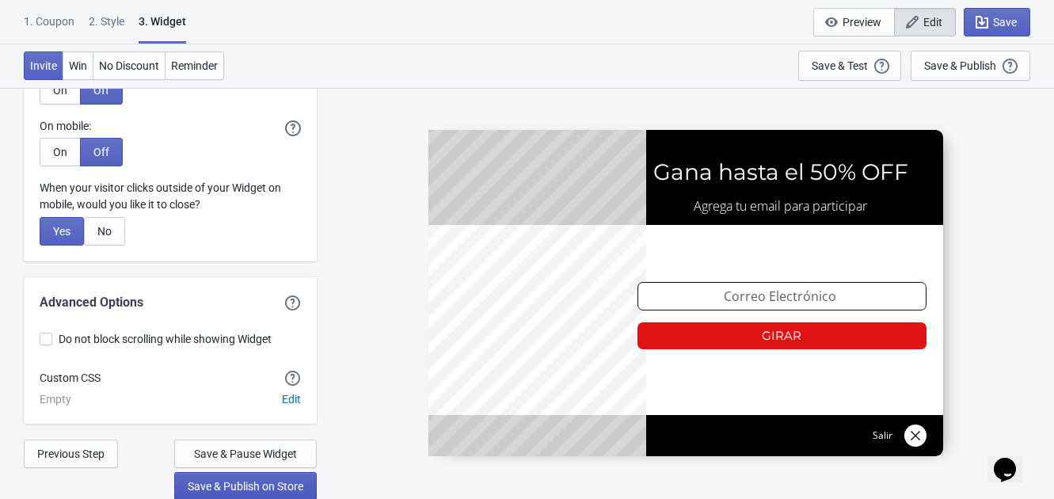
click at [250, 493] on button "Save & Publish on Store" at bounding box center [245, 486] width 143 height 29
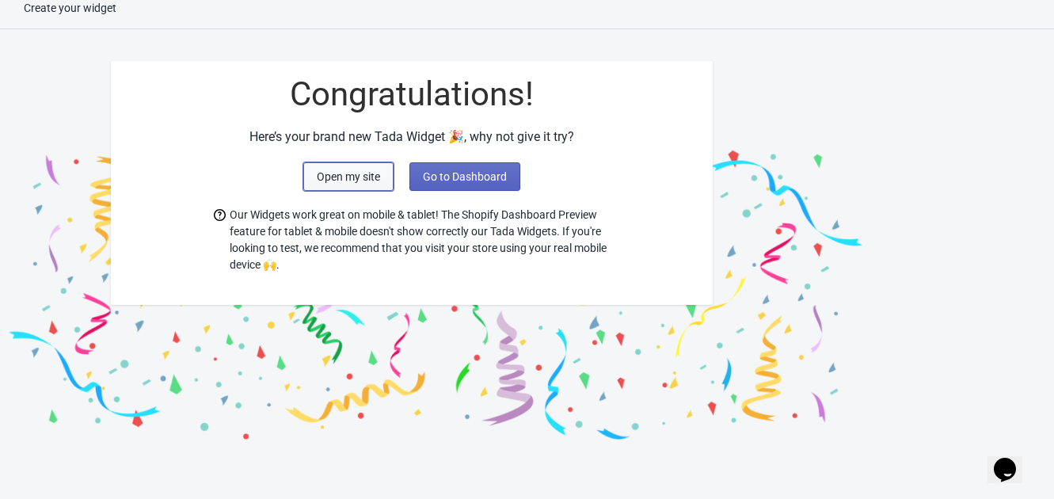
click at [351, 166] on button "Open my site" at bounding box center [348, 176] width 90 height 29
click at [455, 170] on span "Go to Dashboard" at bounding box center [465, 176] width 84 height 13
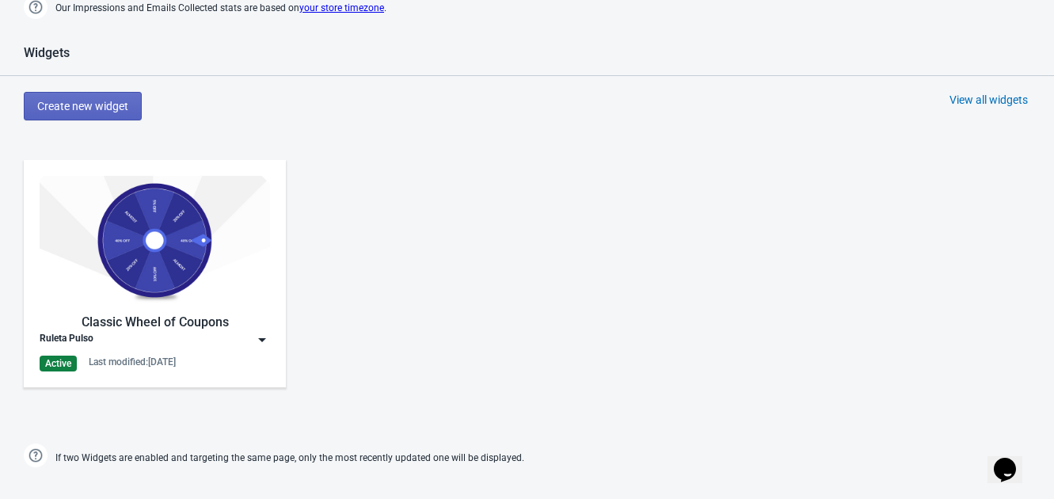
scroll to position [608, 0]
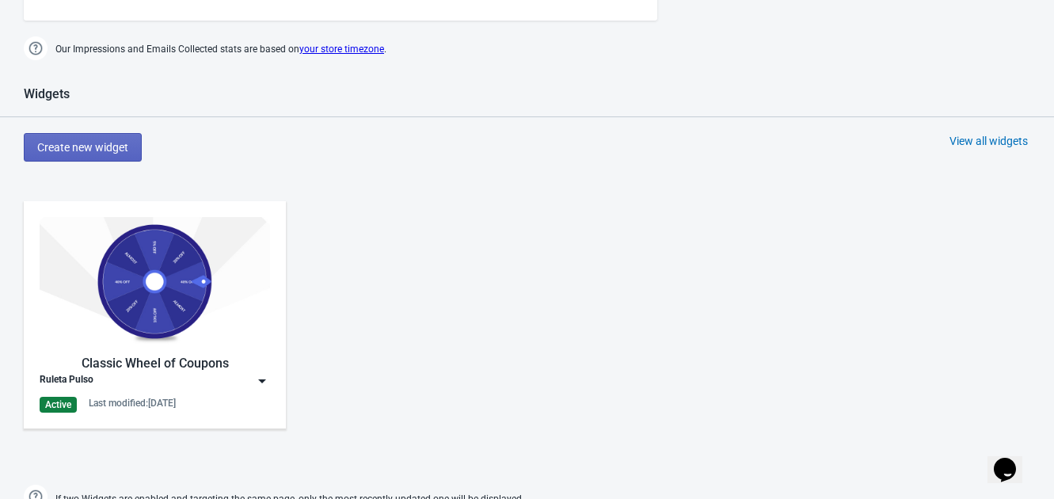
click at [256, 362] on div "Classic Wheel of Coupons" at bounding box center [155, 363] width 230 height 19
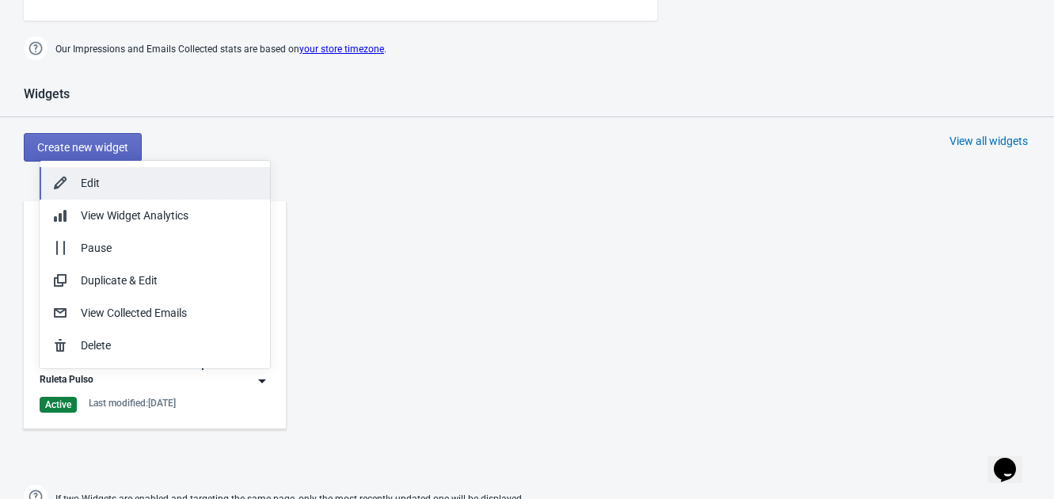
click at [158, 189] on div "Edit" at bounding box center [169, 183] width 177 height 17
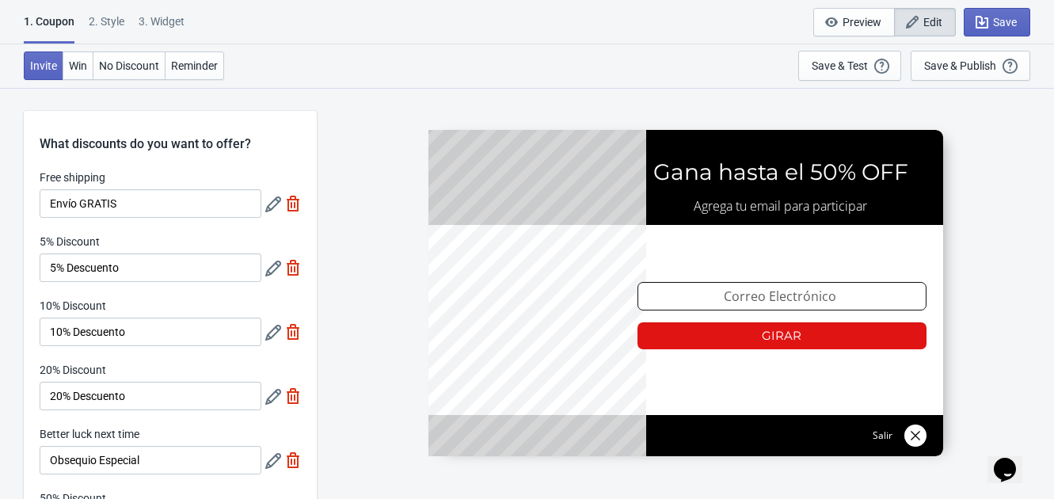
click at [112, 17] on div "2 . Style" at bounding box center [107, 27] width 36 height 28
select select "left"
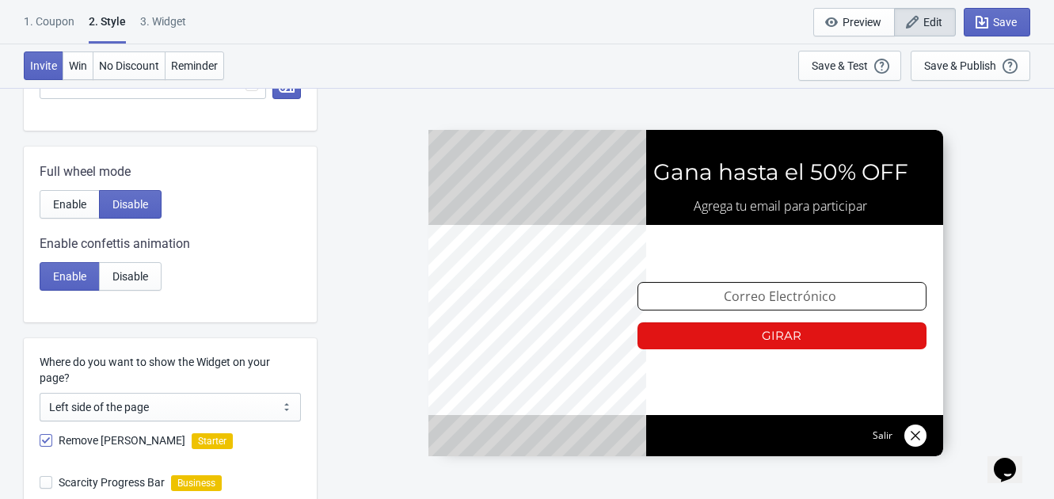
scroll to position [631, 0]
click at [79, 207] on span "Enable" at bounding box center [69, 203] width 33 height 13
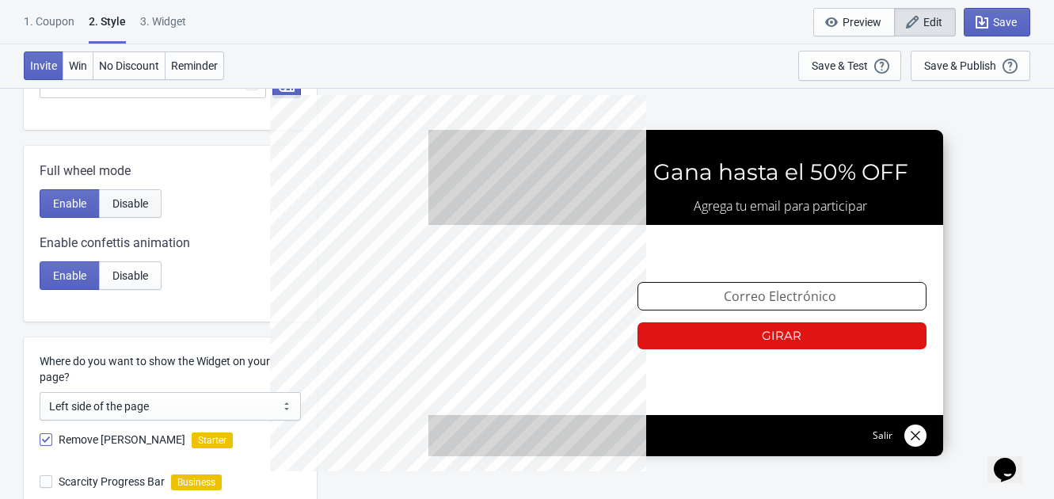
click at [143, 201] on span "Disable" at bounding box center [130, 203] width 36 height 13
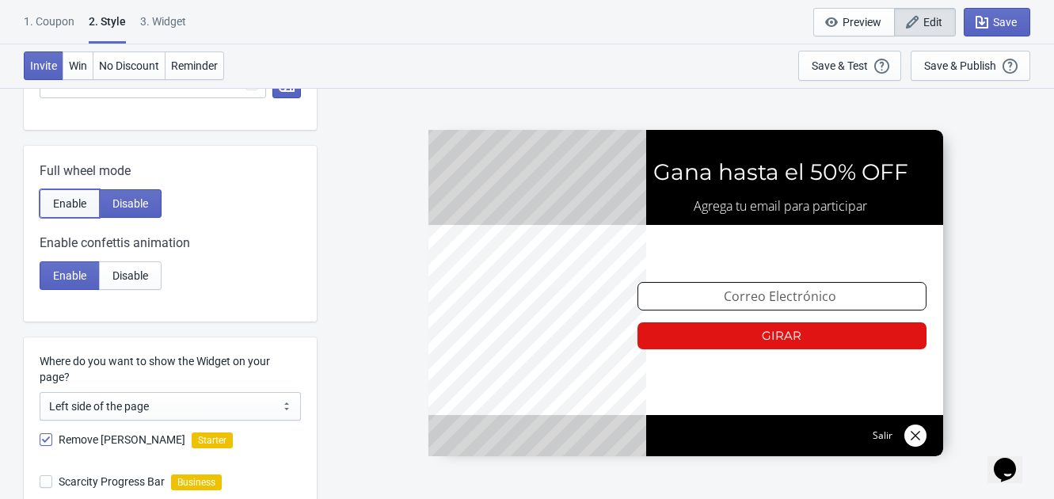
click at [79, 200] on span "Enable" at bounding box center [69, 203] width 33 height 13
radio input "true"
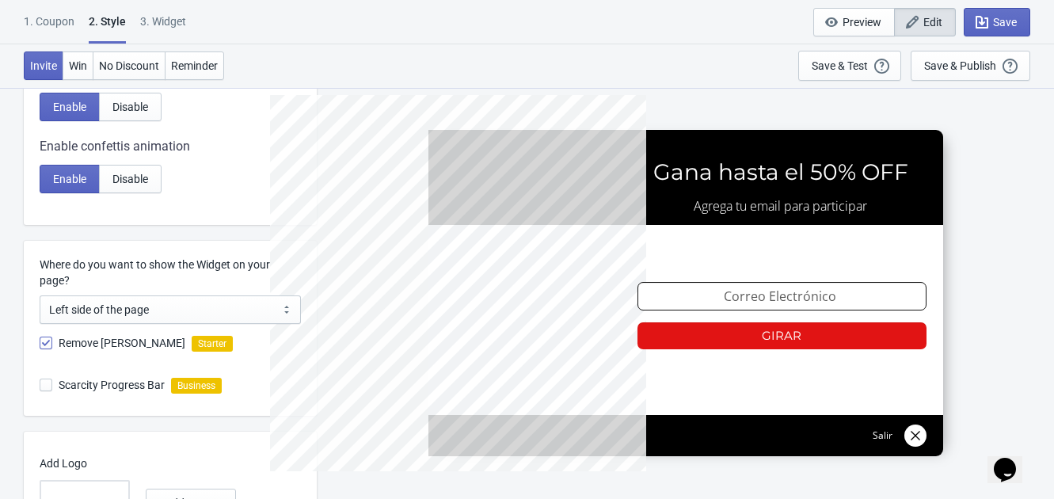
scroll to position [729, 0]
click at [987, 15] on icon "button" at bounding box center [982, 22] width 16 height 16
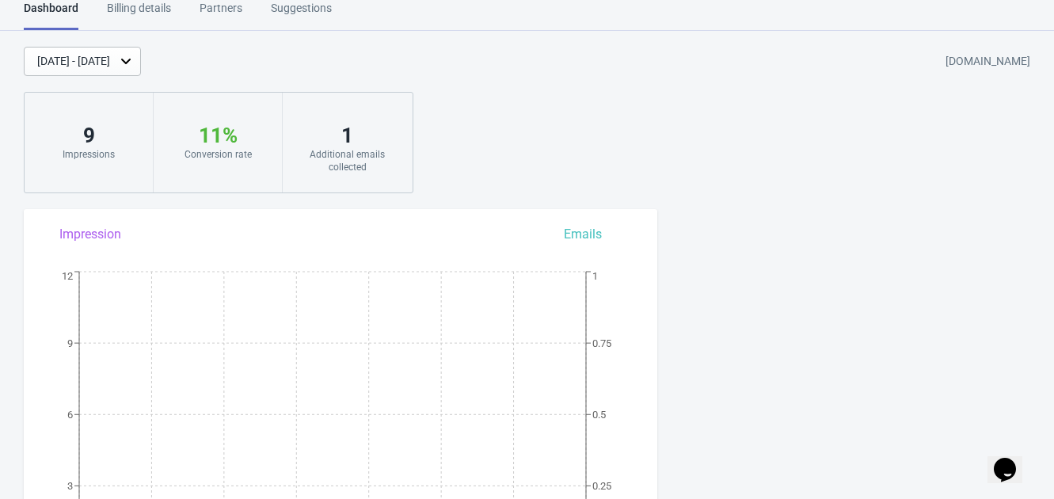
scroll to position [658, 0]
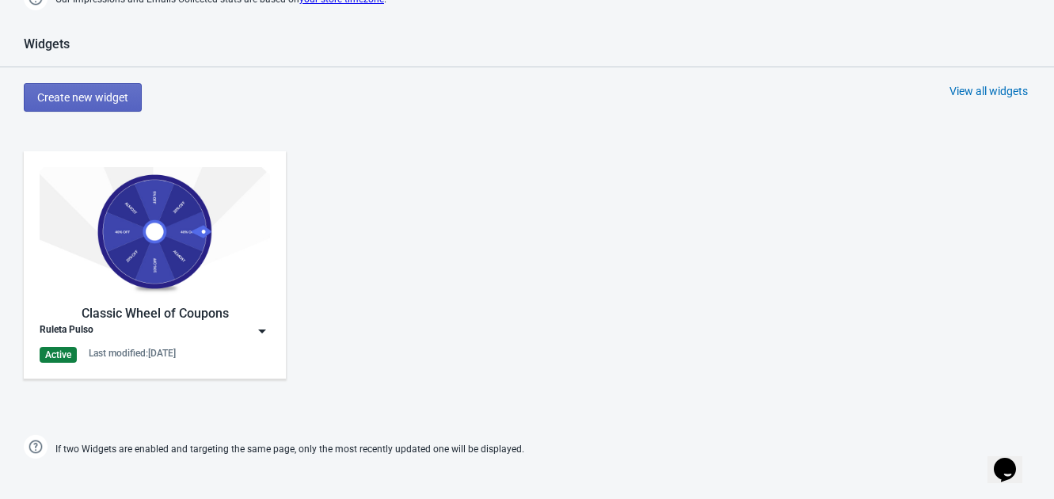
click at [245, 300] on div "Classic Wheel of Coupons Ruleta Pulso Active Last modified: 26.8.2025" at bounding box center [155, 265] width 230 height 196
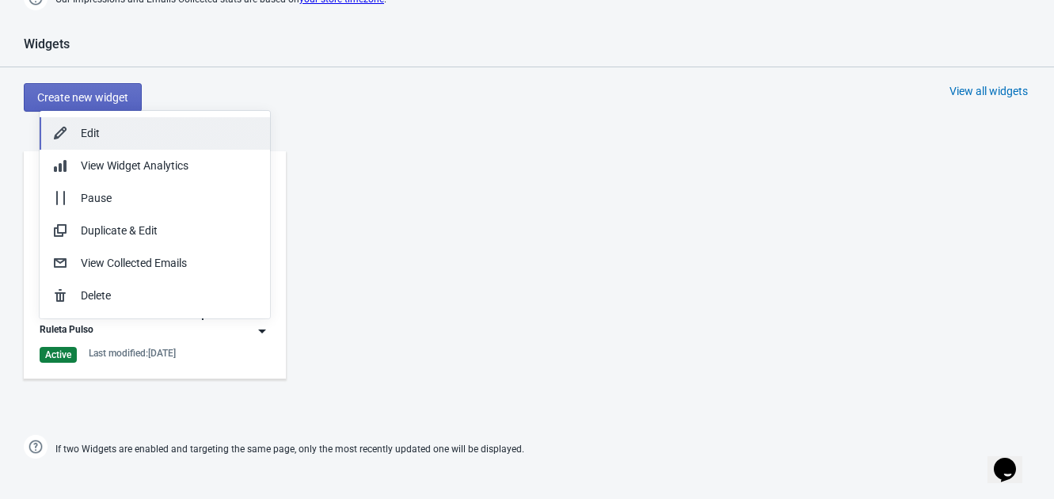
click at [93, 129] on div "Edit" at bounding box center [169, 133] width 177 height 17
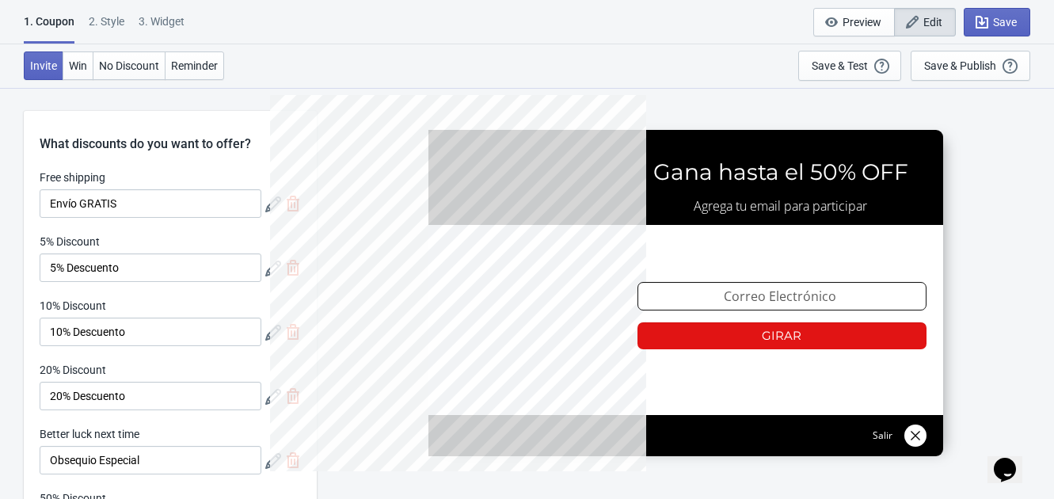
click at [107, 21] on div "2 . Style" at bounding box center [107, 27] width 36 height 28
select select "left"
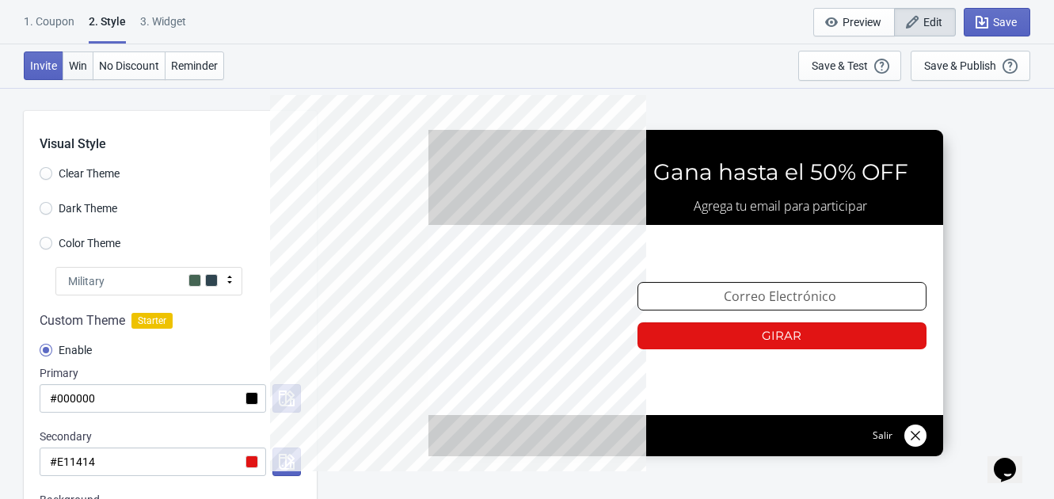
click at [76, 61] on span "Win" at bounding box center [78, 65] width 18 height 13
radio input "true"
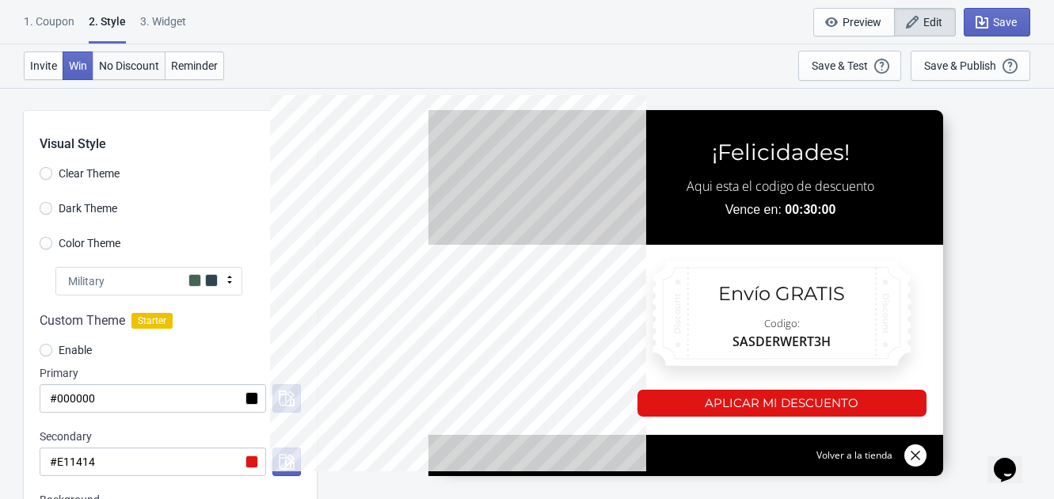
click at [123, 66] on span "No Discount" at bounding box center [129, 65] width 60 height 13
type input "no_code"
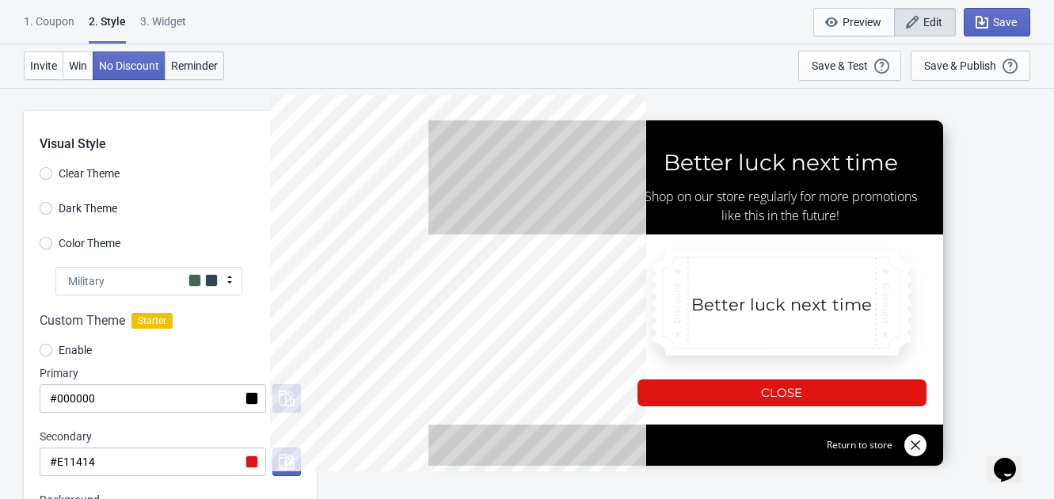
click at [217, 61] on span "Reminder" at bounding box center [194, 65] width 47 height 13
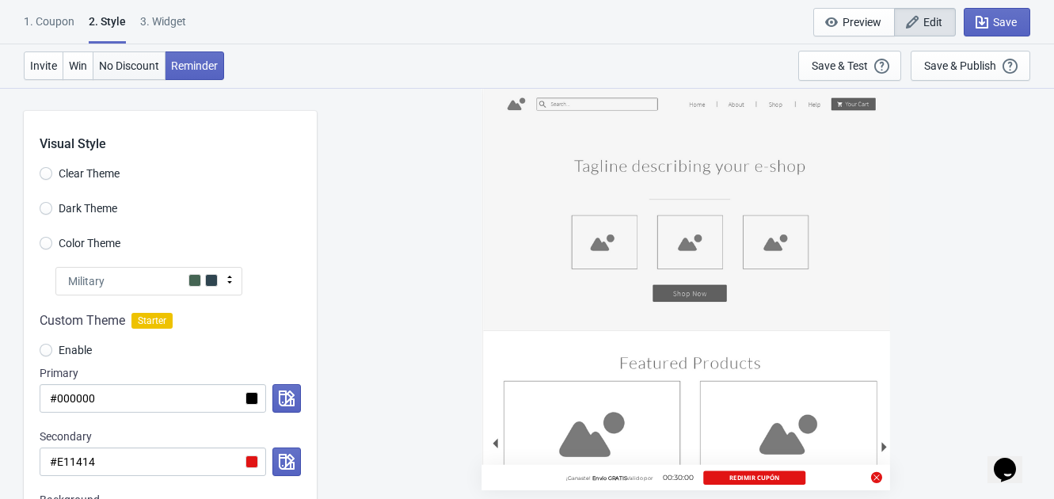
click at [132, 67] on span "No Discount" at bounding box center [129, 65] width 60 height 13
radio input "true"
